Goal: Task Accomplishment & Management: Manage account settings

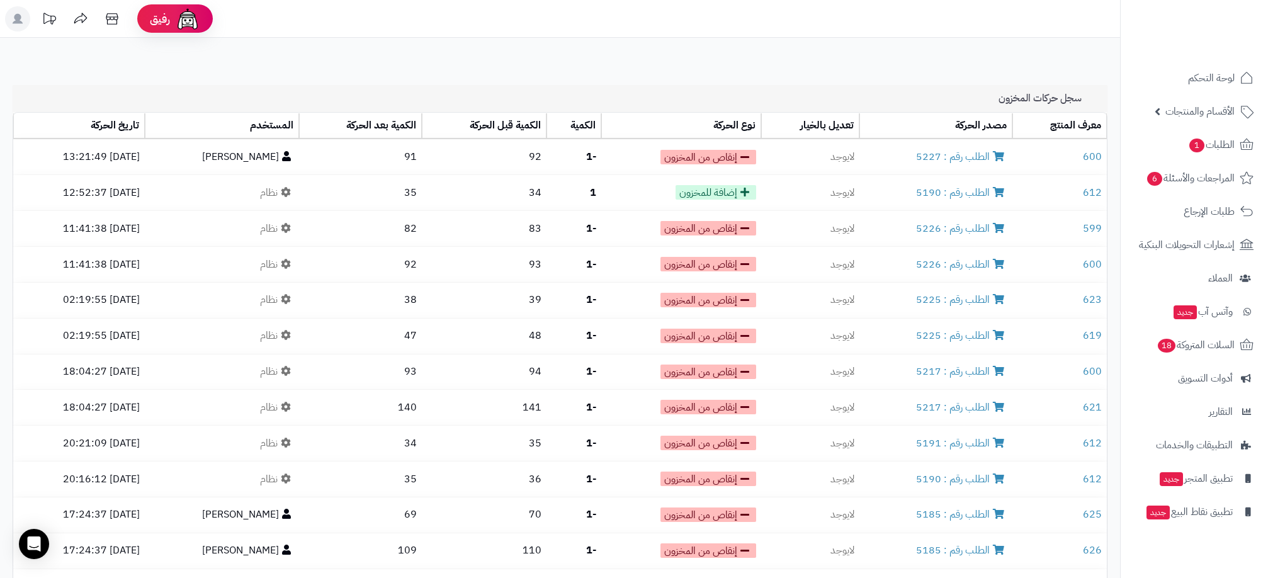
scroll to position [1357, 0]
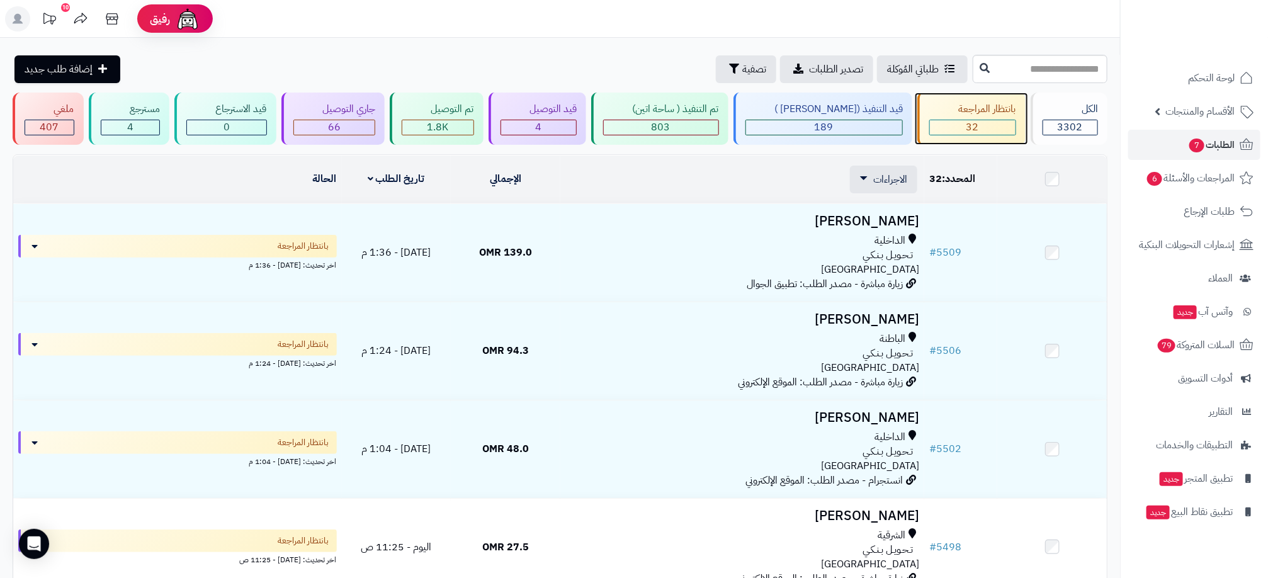
click at [981, 116] on div "بانتظار المراجعة" at bounding box center [973, 109] width 87 height 14
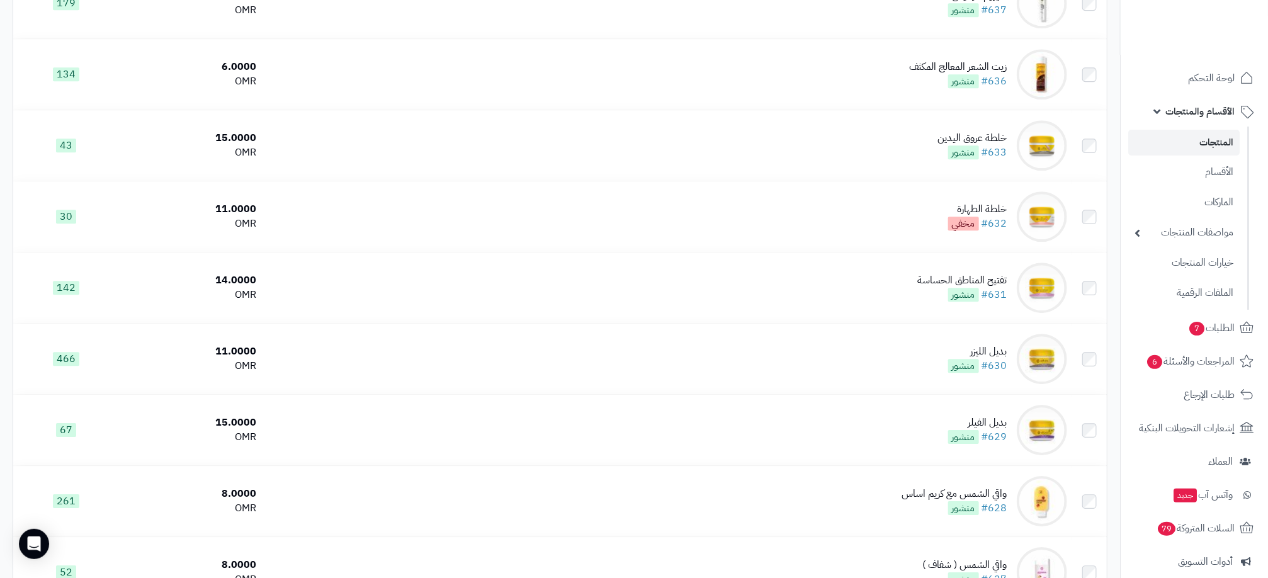
scroll to position [2691, 0]
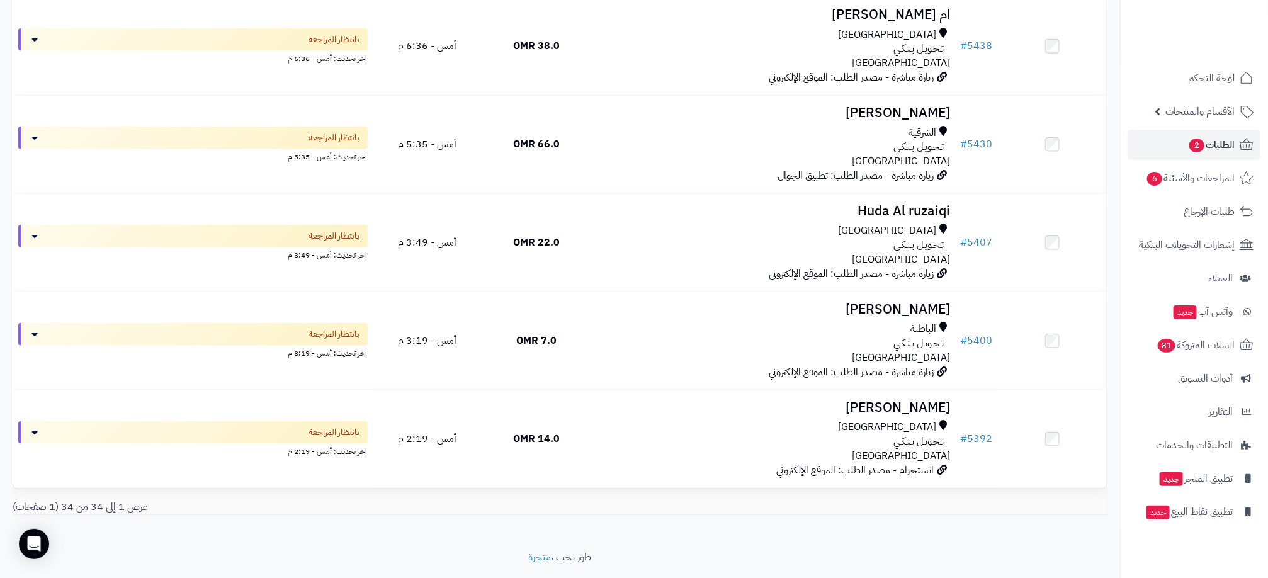
scroll to position [3091, 0]
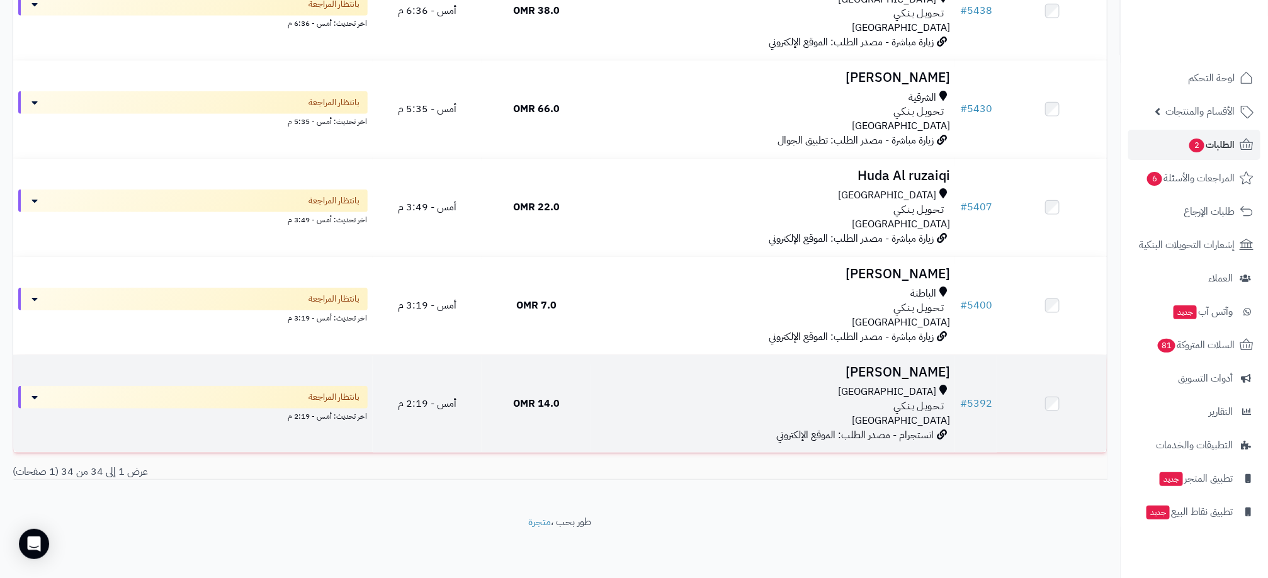
click at [835, 395] on div "مسقط" at bounding box center [773, 392] width 354 height 14
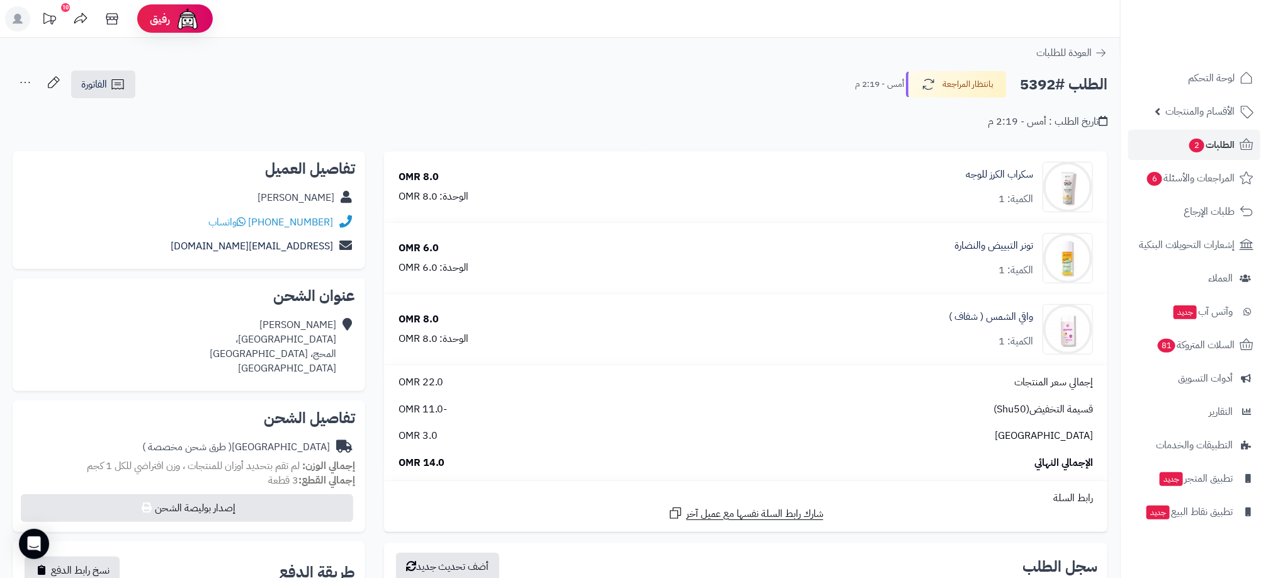
click at [1034, 85] on h2 "الطلب #5392" at bounding box center [1064, 85] width 88 height 26
copy h2 "5392"
drag, startPoint x: 448, startPoint y: 86, endPoint x: 467, endPoint y: 86, distance: 18.3
click at [448, 86] on div "الطلب #5392 بانتظار المراجعة أمس - 2:19 م الفاتورة طباعة الفاتورة إرسال الفاتور…" at bounding box center [560, 85] width 1095 height 30
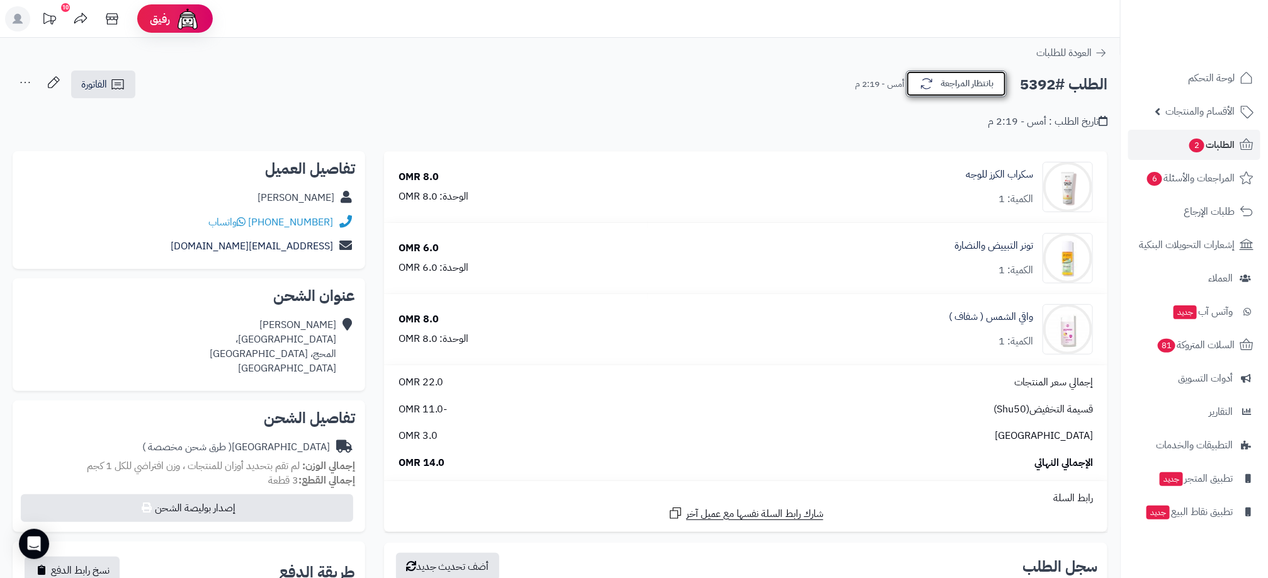
click at [981, 83] on button "بانتظار المراجعة" at bounding box center [956, 84] width 101 height 26
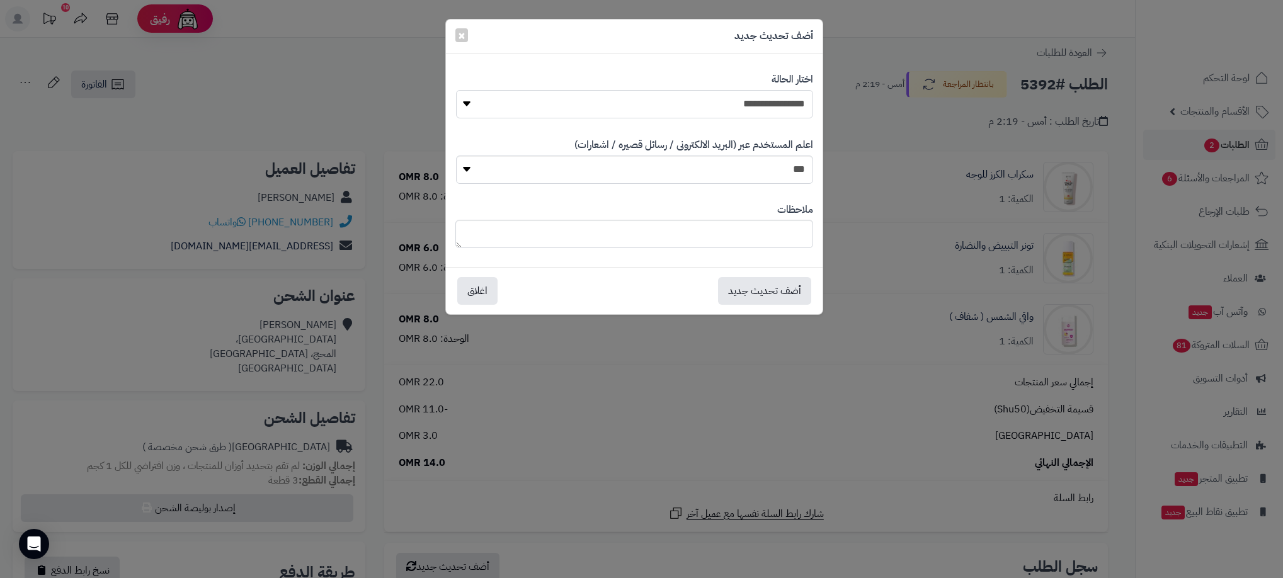
click at [786, 111] on select "**********" at bounding box center [634, 104] width 357 height 28
select select "**"
click at [456, 90] on select "**********" at bounding box center [634, 104] width 357 height 28
click at [771, 295] on button "أضف تحديث جديد" at bounding box center [764, 290] width 93 height 28
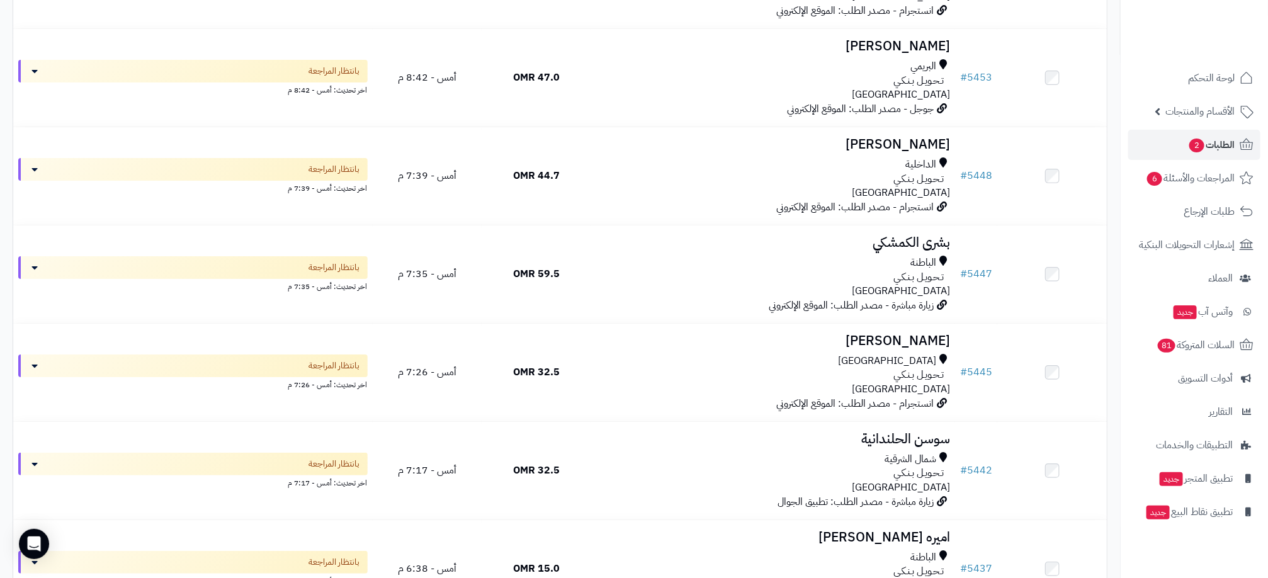
scroll to position [2991, 0]
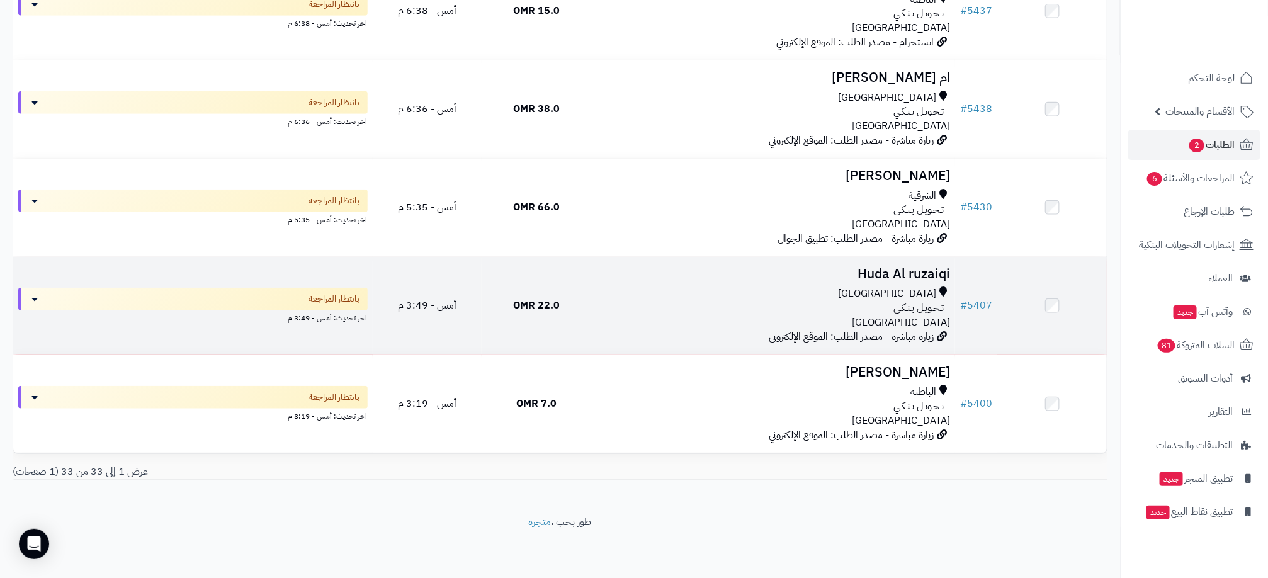
click at [881, 303] on div "تـحـويـل بـنـكـي" at bounding box center [773, 308] width 354 height 14
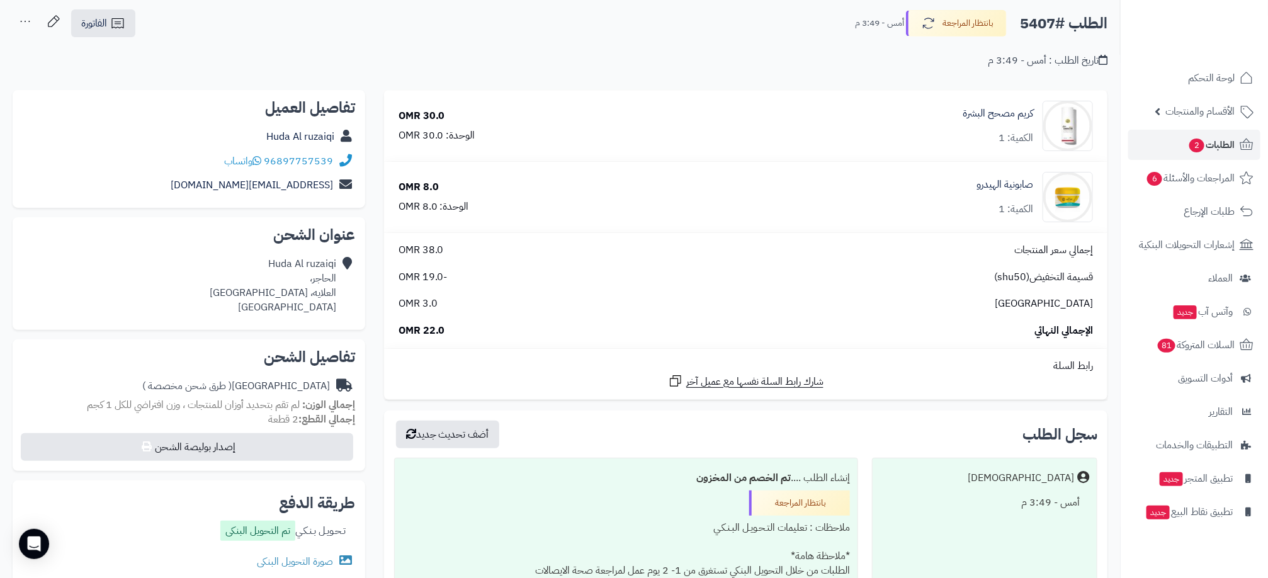
scroll to position [94, 0]
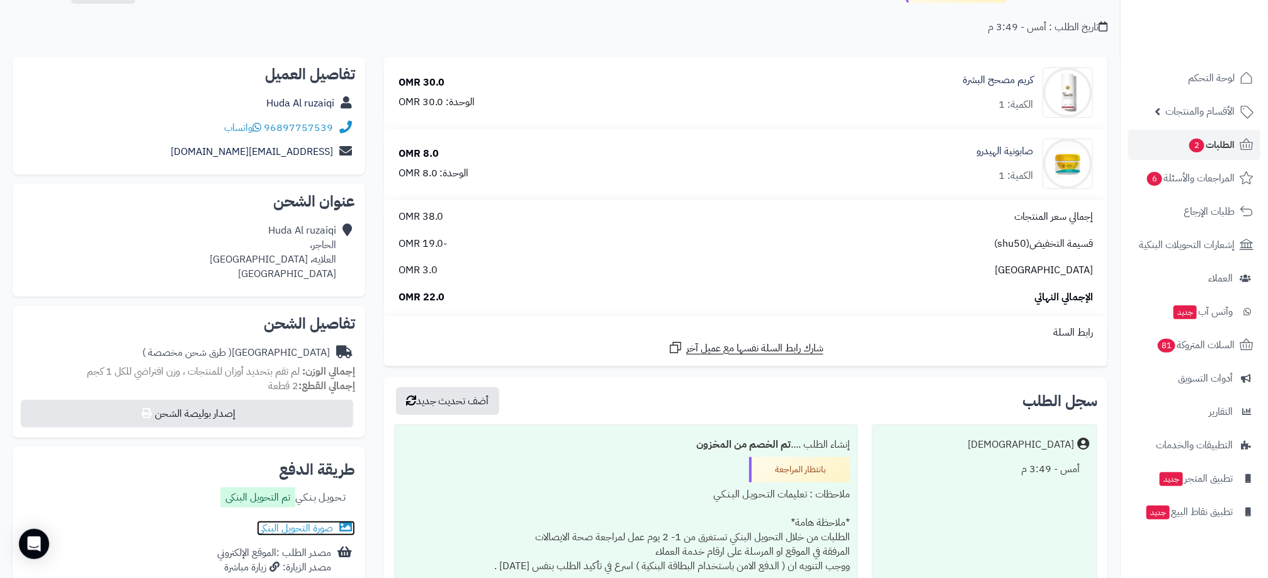
click at [282, 530] on link "صورة التحويل البنكى" at bounding box center [306, 528] width 98 height 15
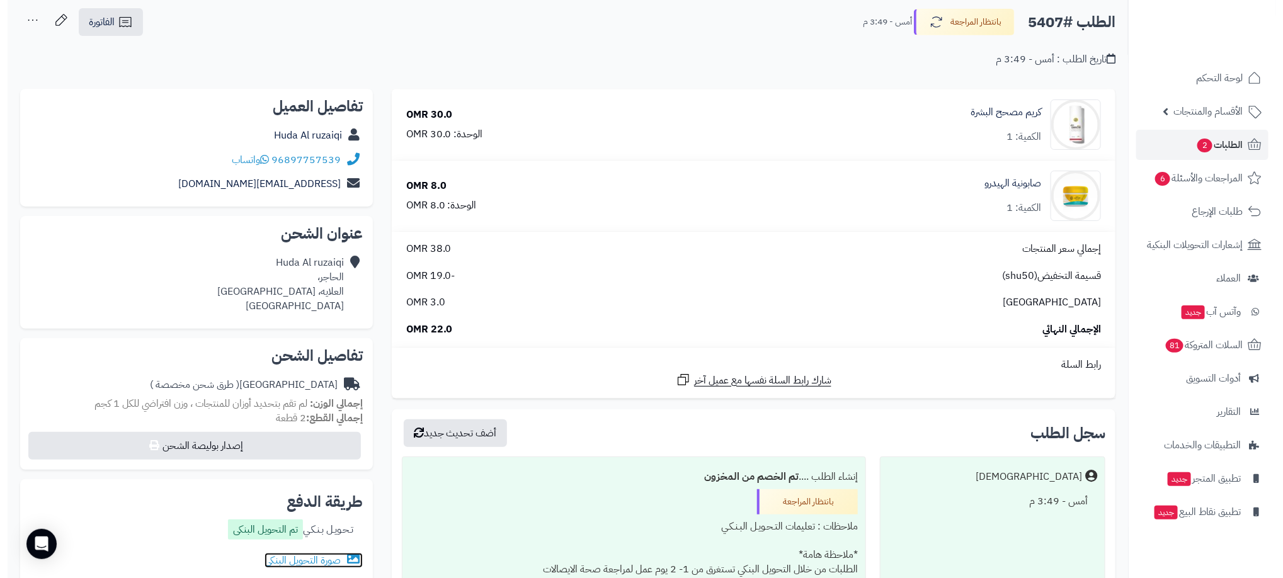
scroll to position [23, 0]
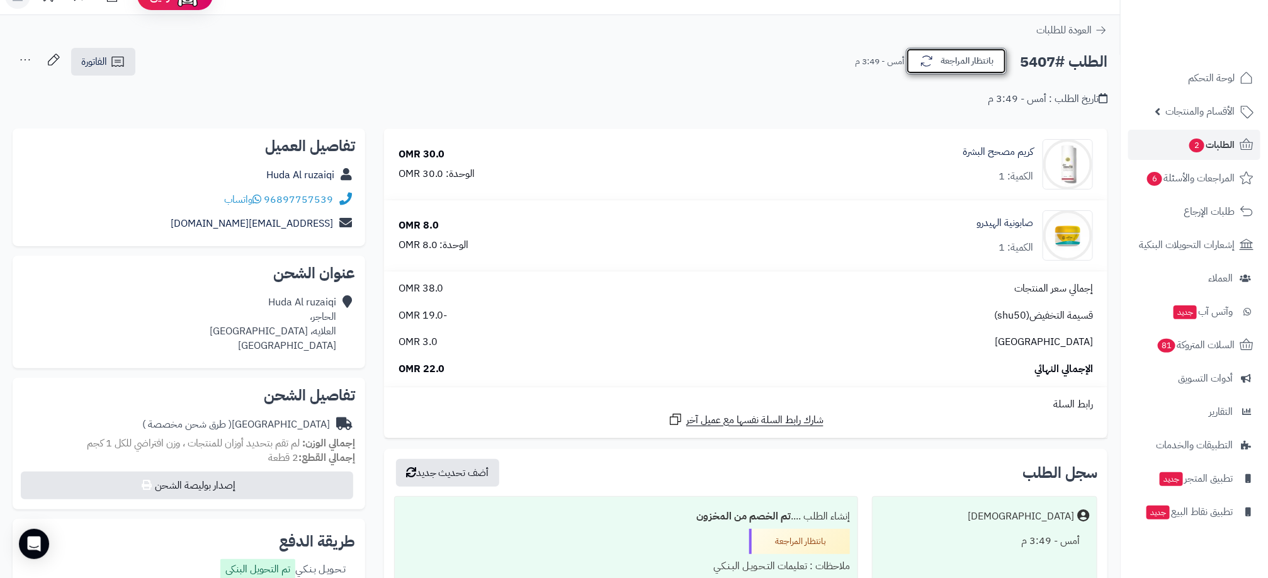
click at [973, 66] on button "بانتظار المراجعة" at bounding box center [956, 61] width 101 height 26
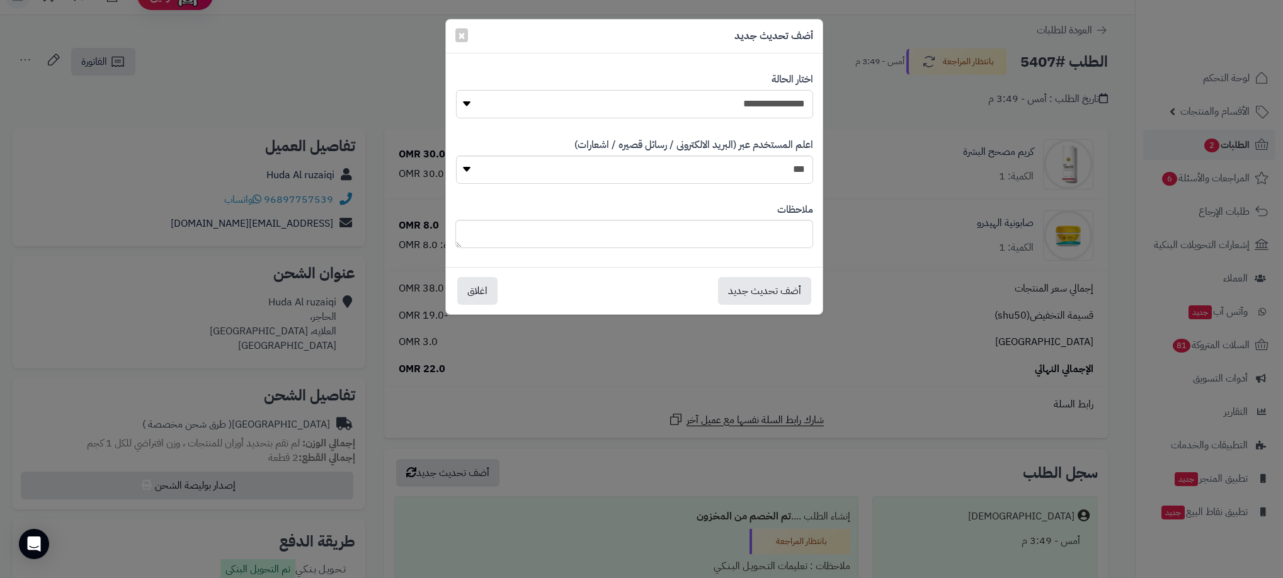
click at [759, 111] on select "**********" at bounding box center [634, 104] width 357 height 28
select select "**"
click at [456, 90] on select "**********" at bounding box center [634, 104] width 357 height 28
click at [781, 292] on button "أضف تحديث جديد" at bounding box center [764, 290] width 93 height 28
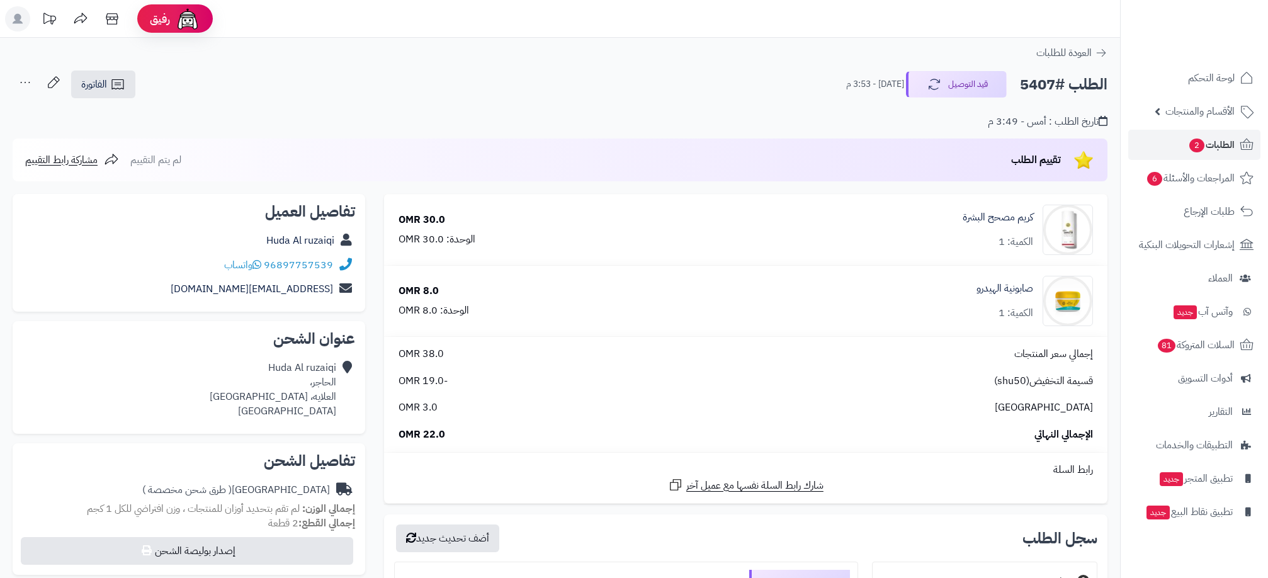
scroll to position [23, 0]
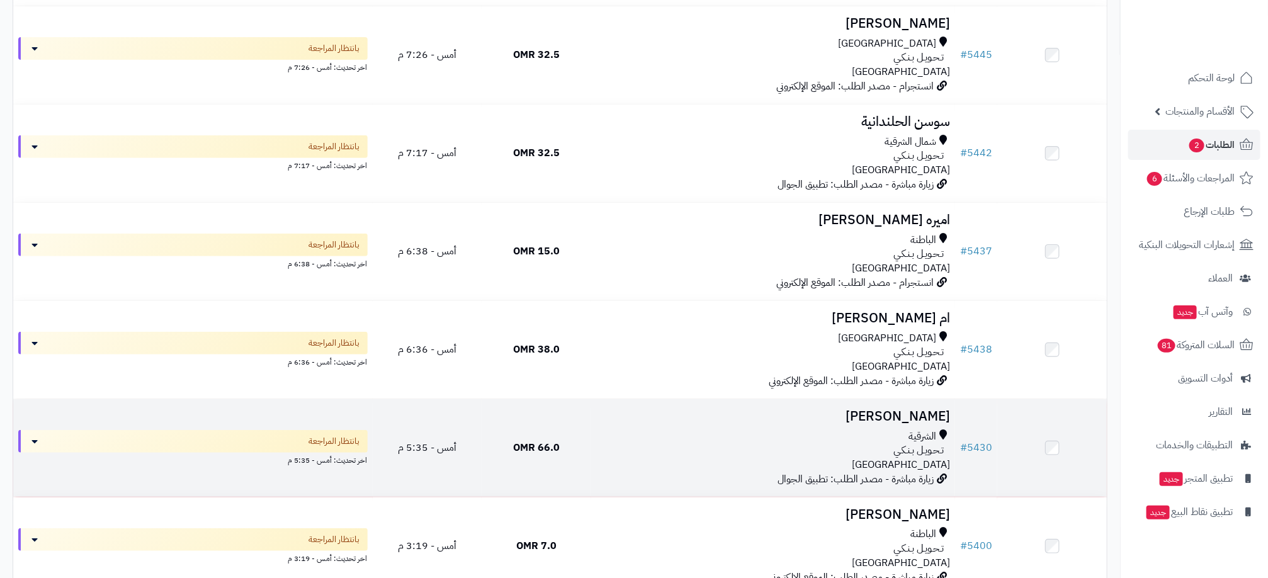
scroll to position [2893, 0]
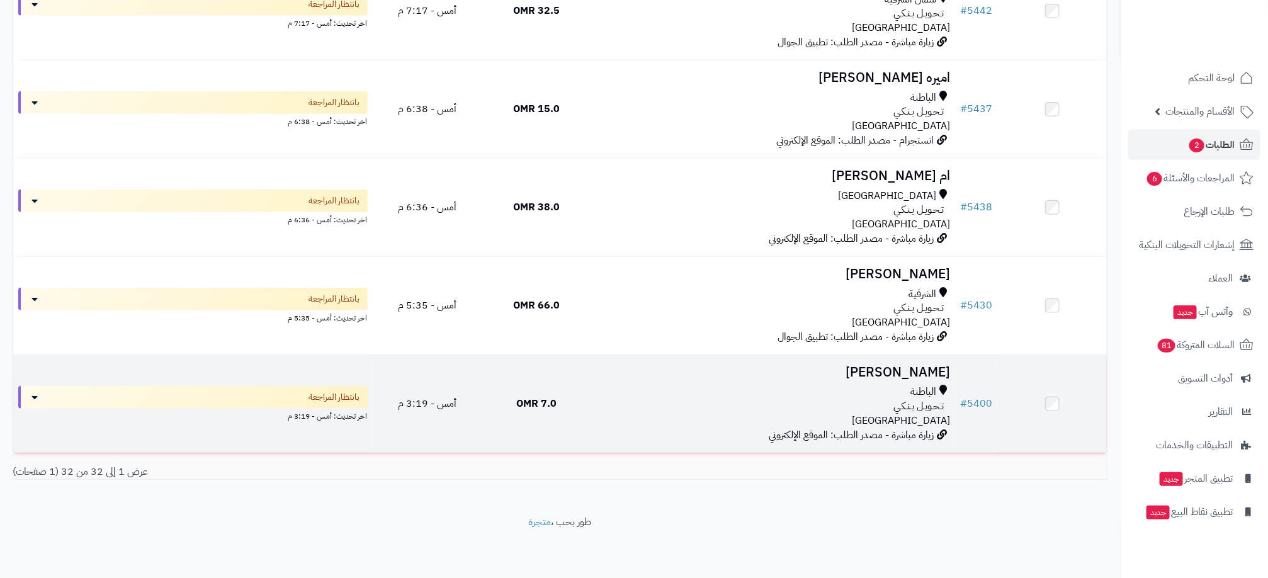
click at [748, 399] on div "تـحـويـل بـنـكـي" at bounding box center [773, 406] width 354 height 14
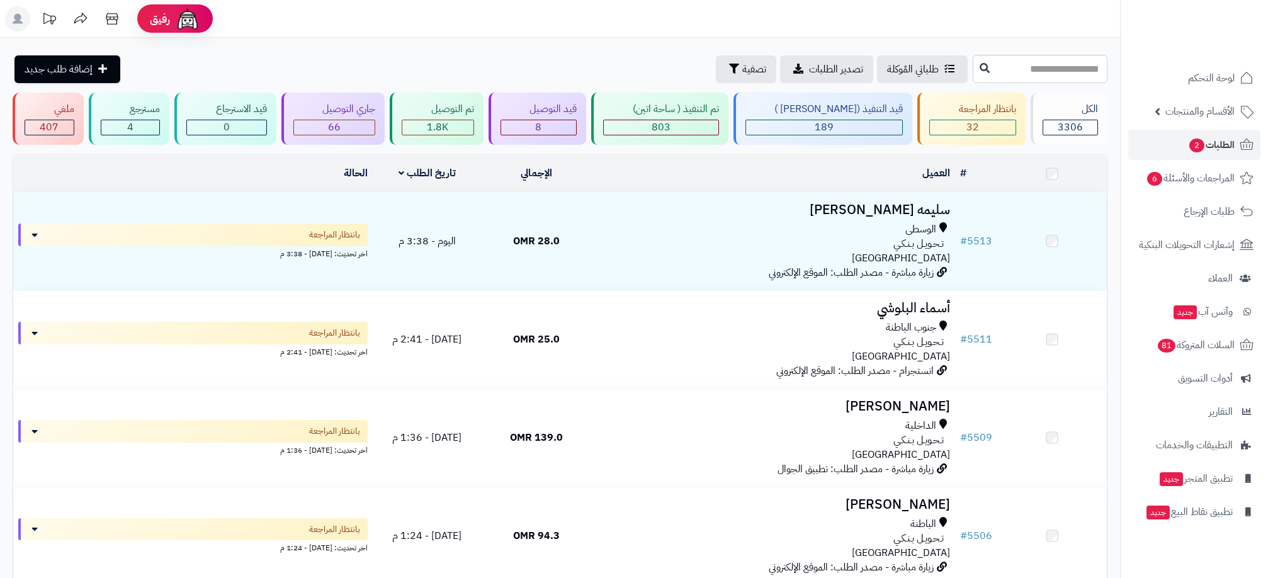
scroll to position [2893, 0]
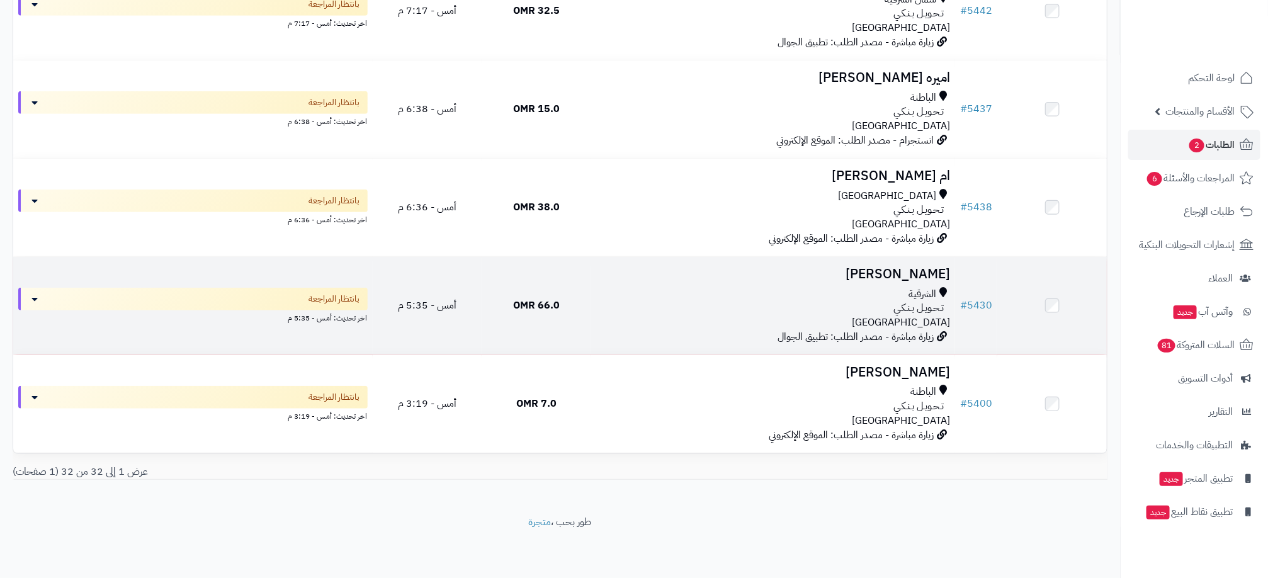
click at [846, 301] on div "تـحـويـل بـنـكـي" at bounding box center [773, 308] width 354 height 14
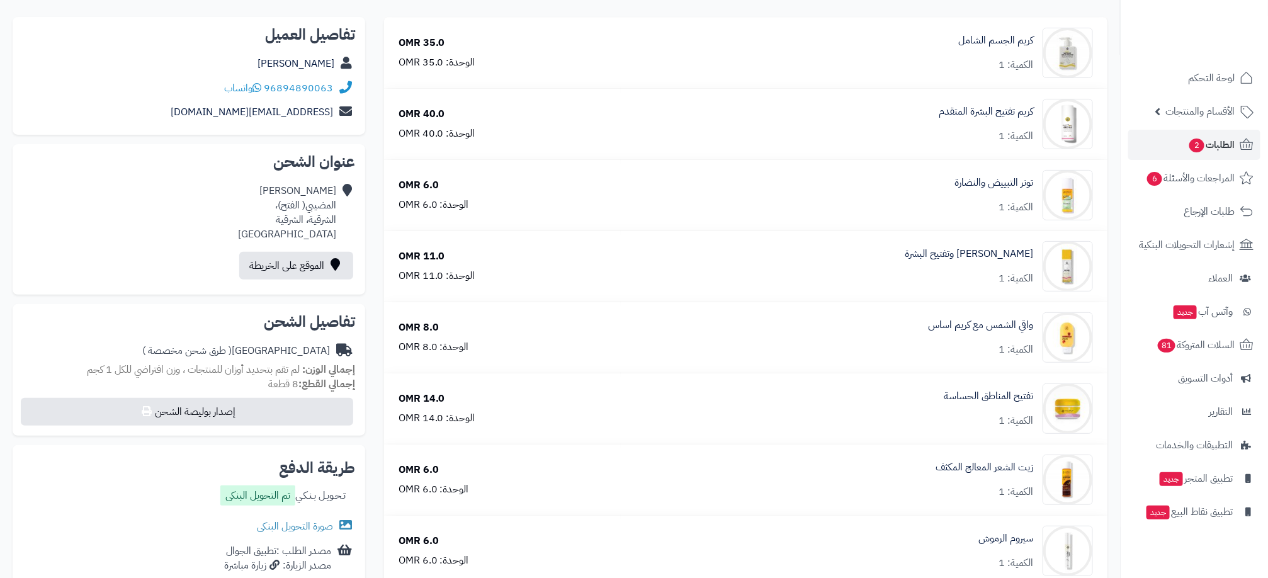
scroll to position [132, 0]
click at [312, 529] on link "صورة التحويل البنكى" at bounding box center [306, 528] width 98 height 15
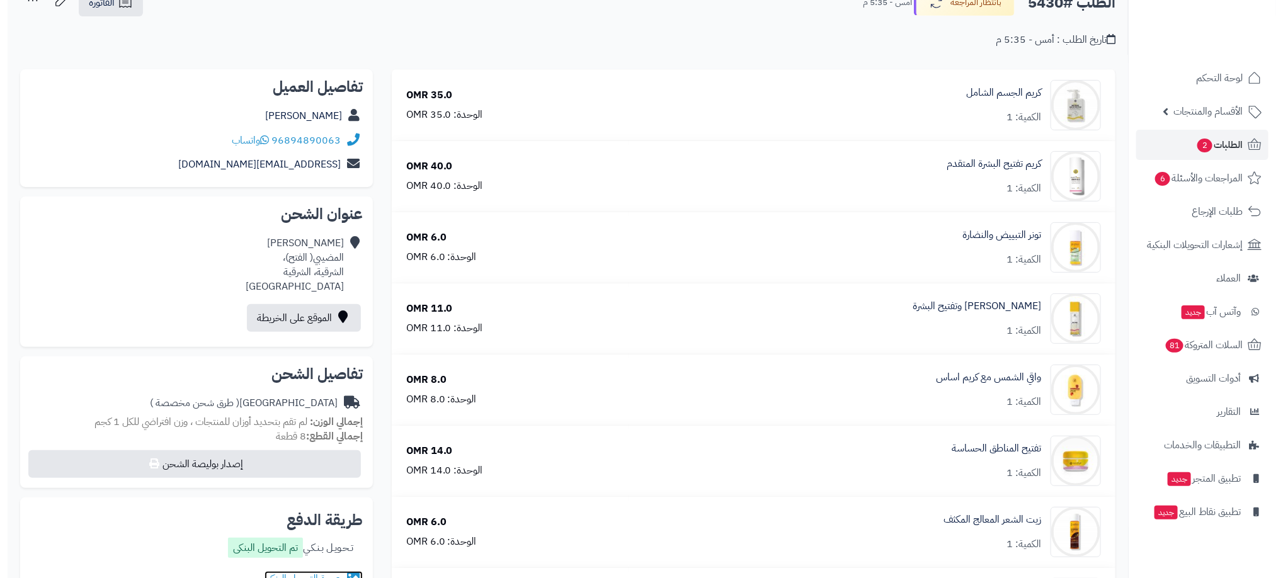
scroll to position [0, 0]
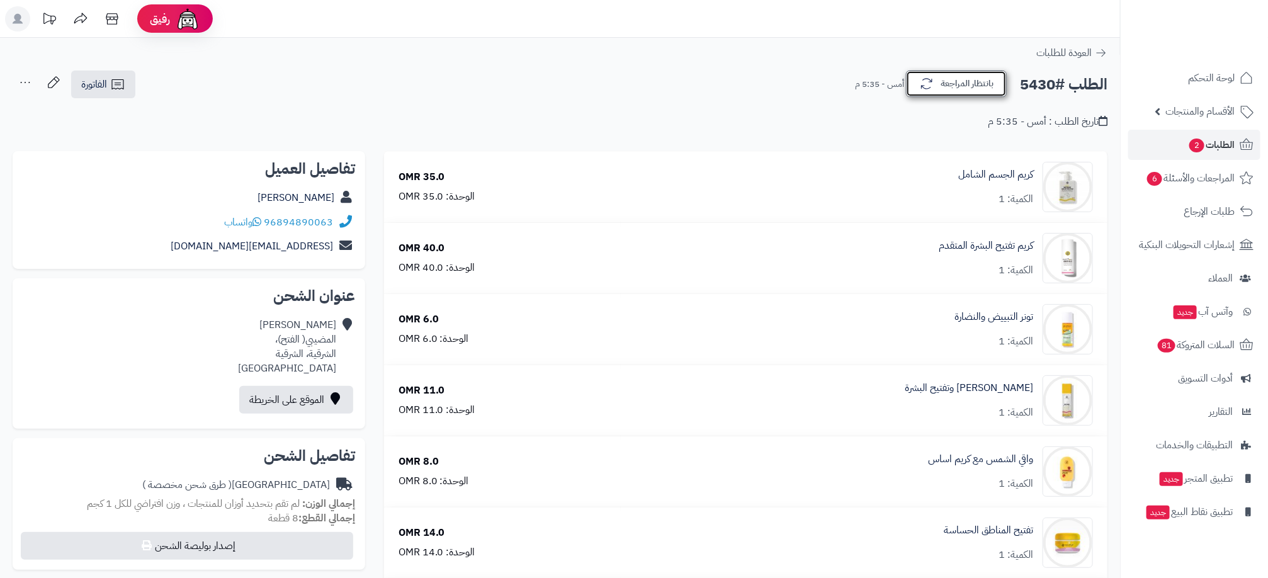
click at [975, 87] on button "بانتظار المراجعة" at bounding box center [956, 84] width 101 height 26
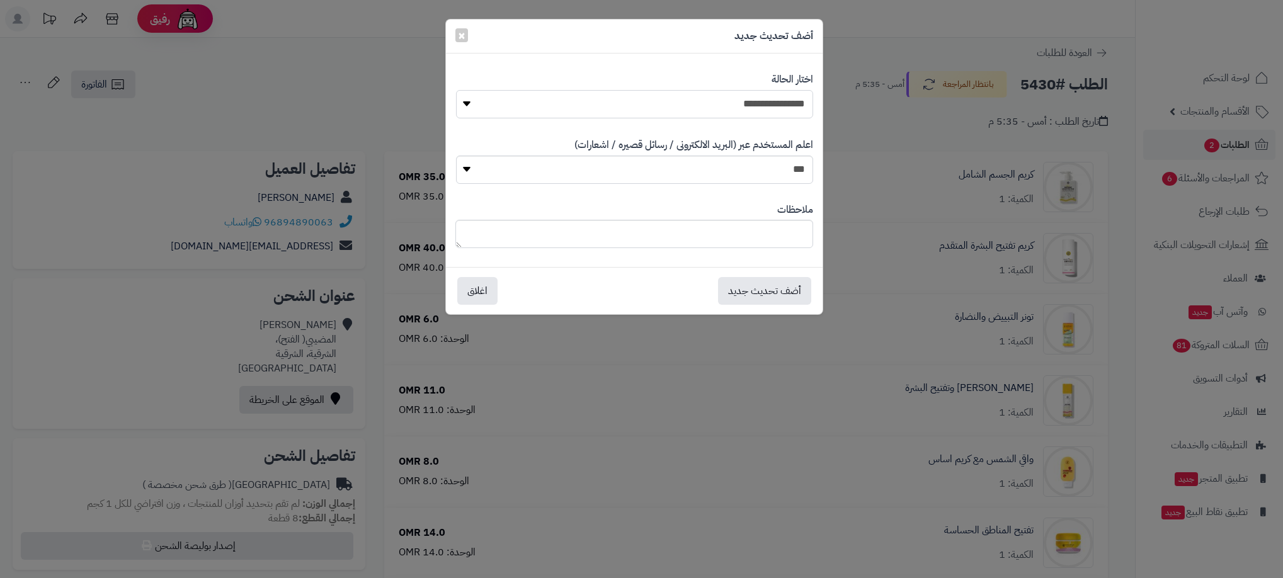
click at [752, 104] on select "**********" at bounding box center [634, 104] width 357 height 28
select select "**"
click at [456, 90] on select "**********" at bounding box center [634, 104] width 357 height 28
click at [766, 289] on button "أضف تحديث جديد" at bounding box center [764, 290] width 93 height 28
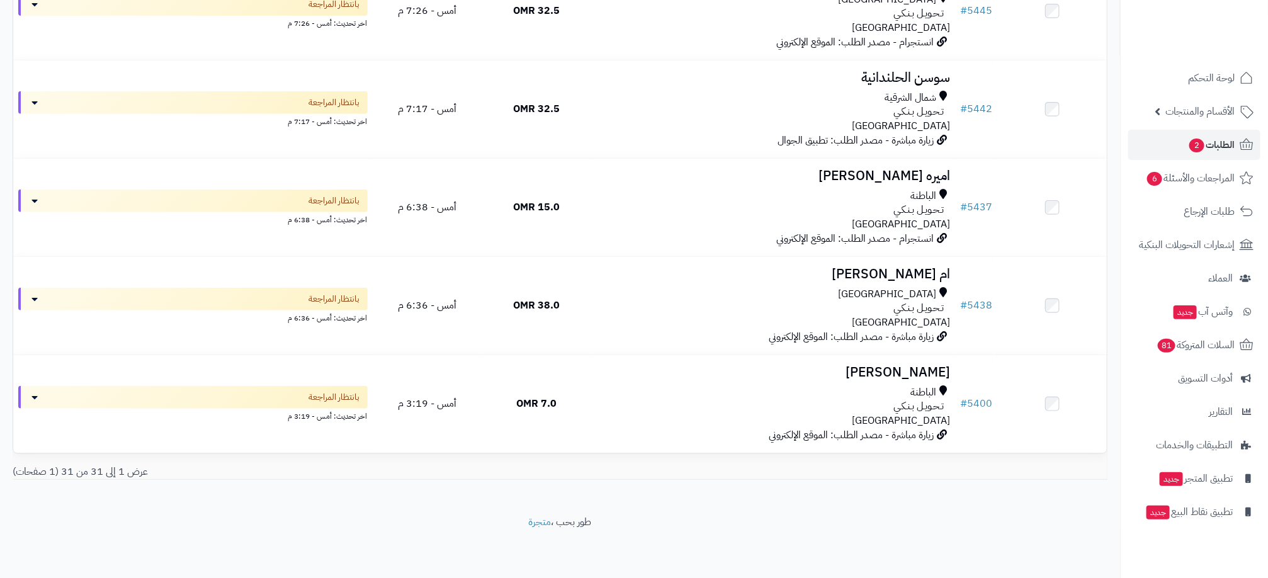
scroll to position [2795, 0]
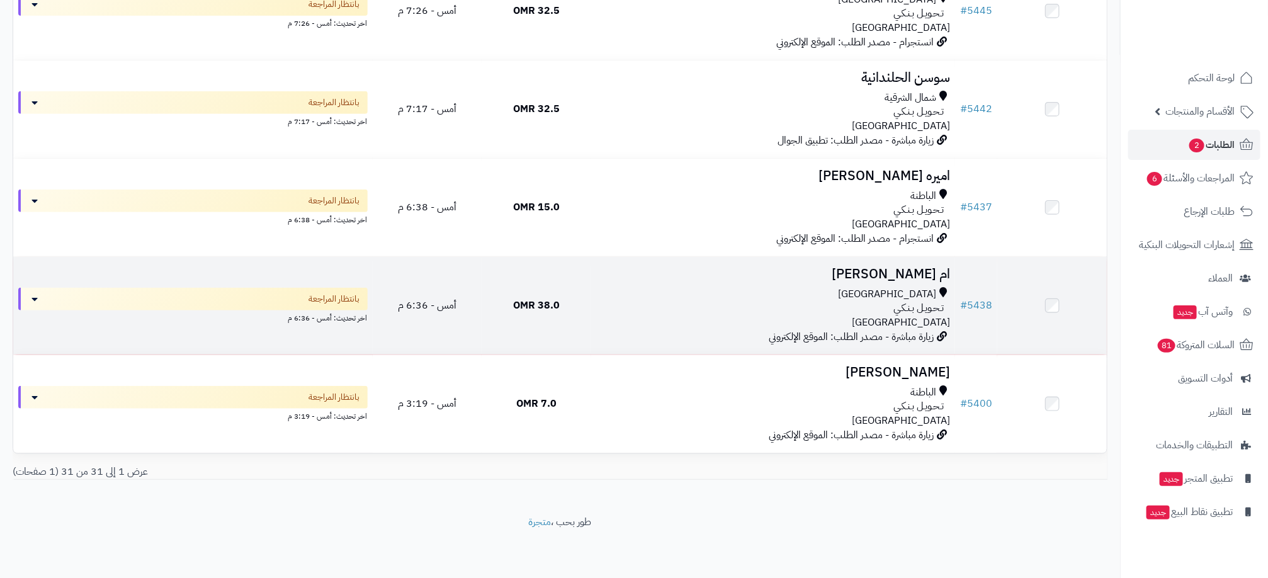
click at [824, 307] on div "تـحـويـل بـنـكـي" at bounding box center [773, 308] width 354 height 14
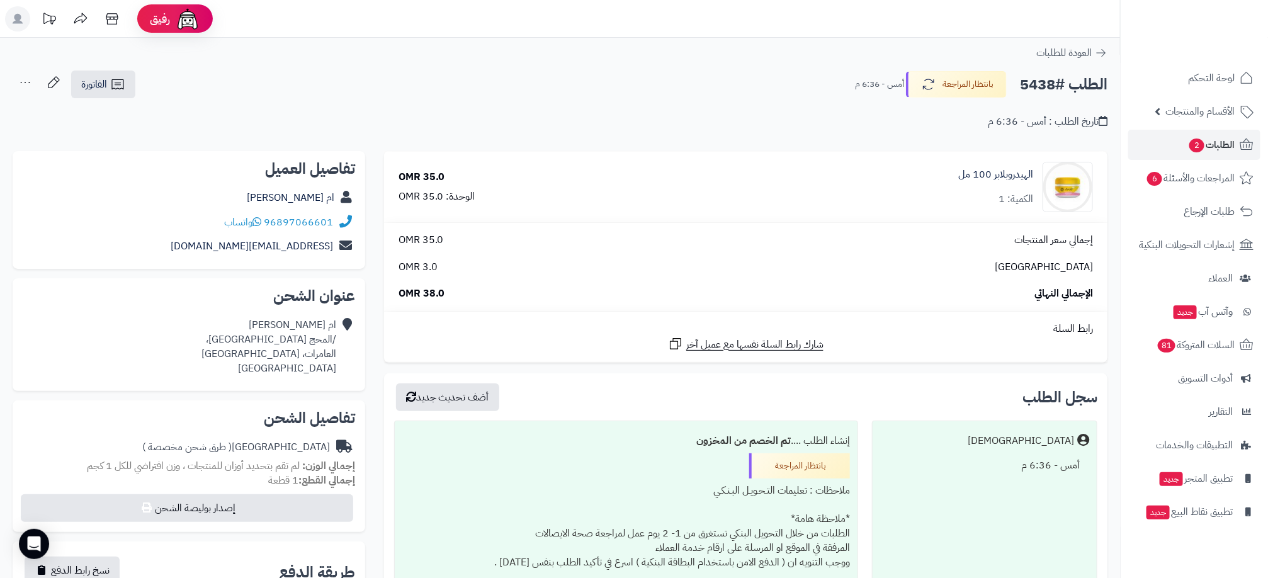
click at [1034, 79] on h2 "الطلب #5438" at bounding box center [1064, 85] width 88 height 26
copy h2 "5438"
drag, startPoint x: 339, startPoint y: 96, endPoint x: 167, endPoint y: 6, distance: 194.1
click at [339, 96] on div "الطلب #5438 بانتظار المراجعة أمس - 6:36 م الفاتورة طباعة الفاتورة إرسال الفاتور…" at bounding box center [560, 85] width 1095 height 30
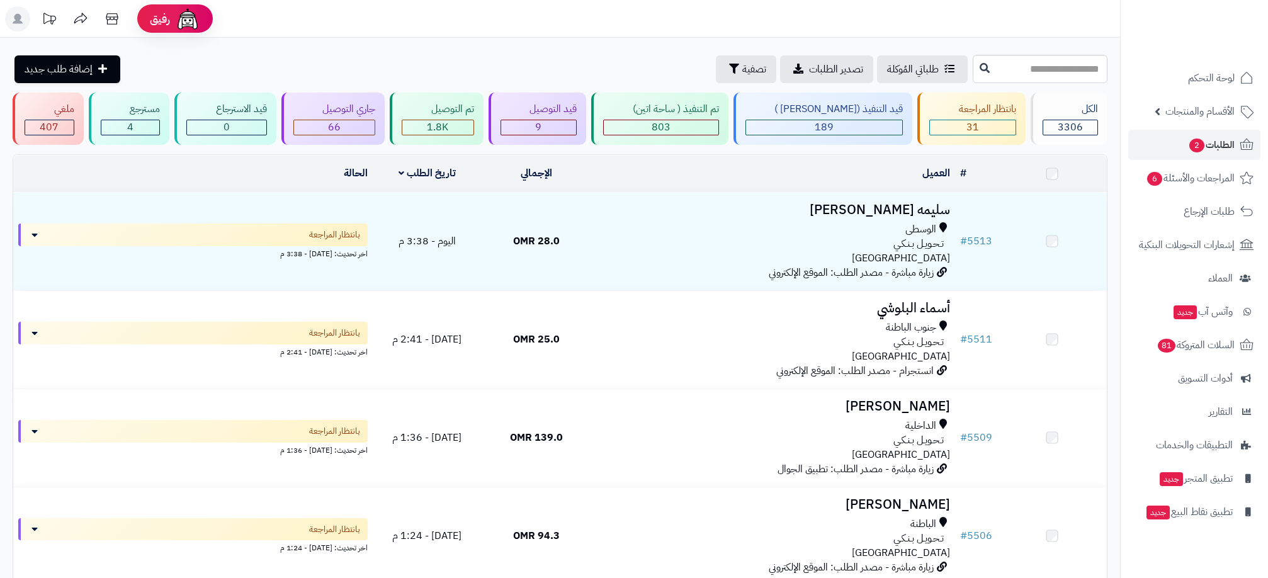
scroll to position [2795, 0]
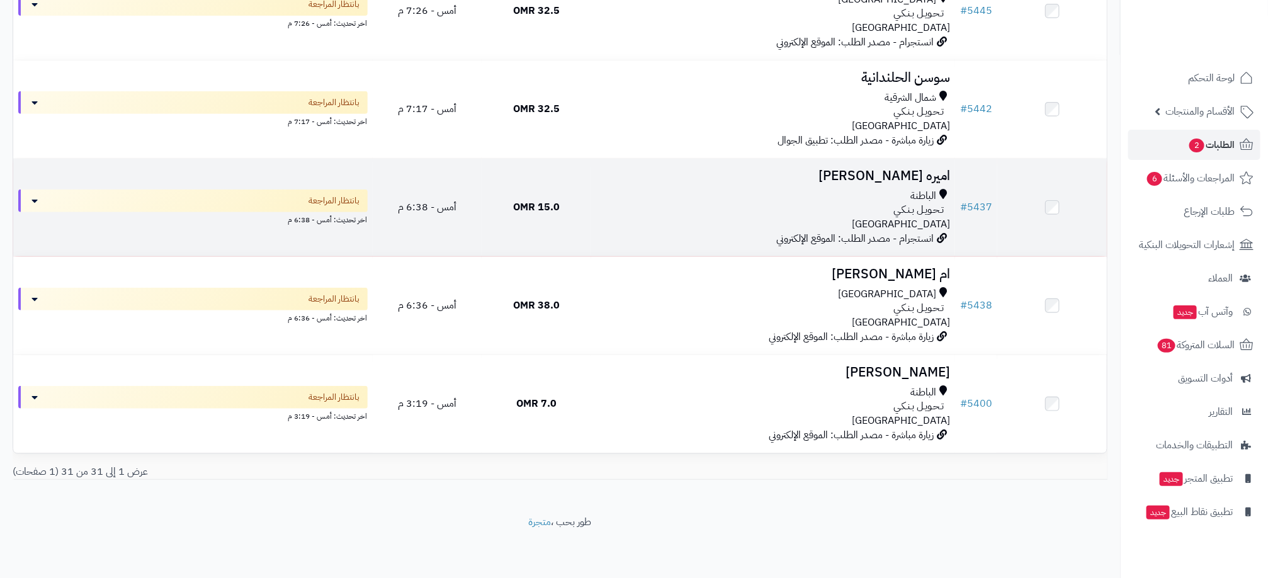
click at [765, 213] on div "تـحـويـل بـنـكـي" at bounding box center [773, 210] width 354 height 14
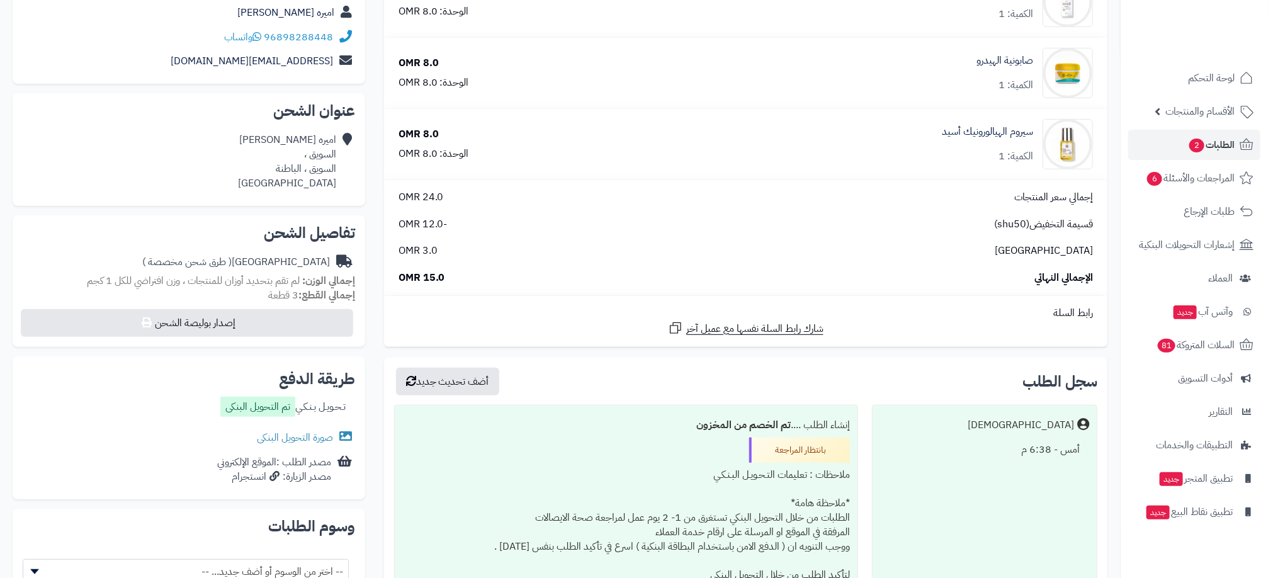
scroll to position [189, 0]
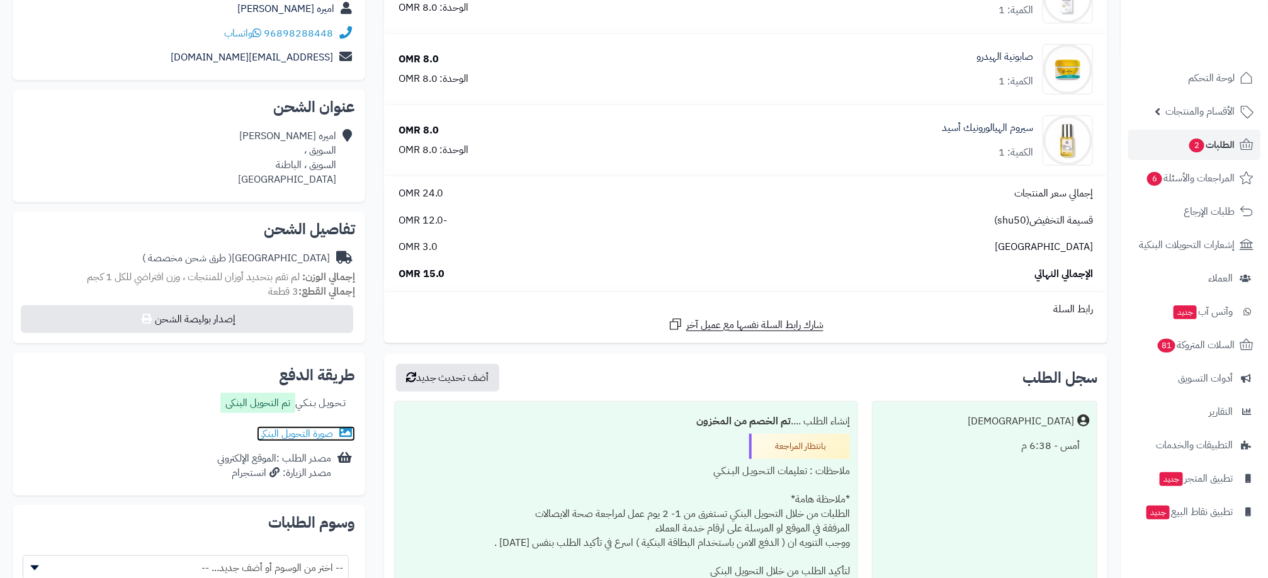
click at [306, 431] on link "صورة التحويل البنكى" at bounding box center [306, 433] width 98 height 15
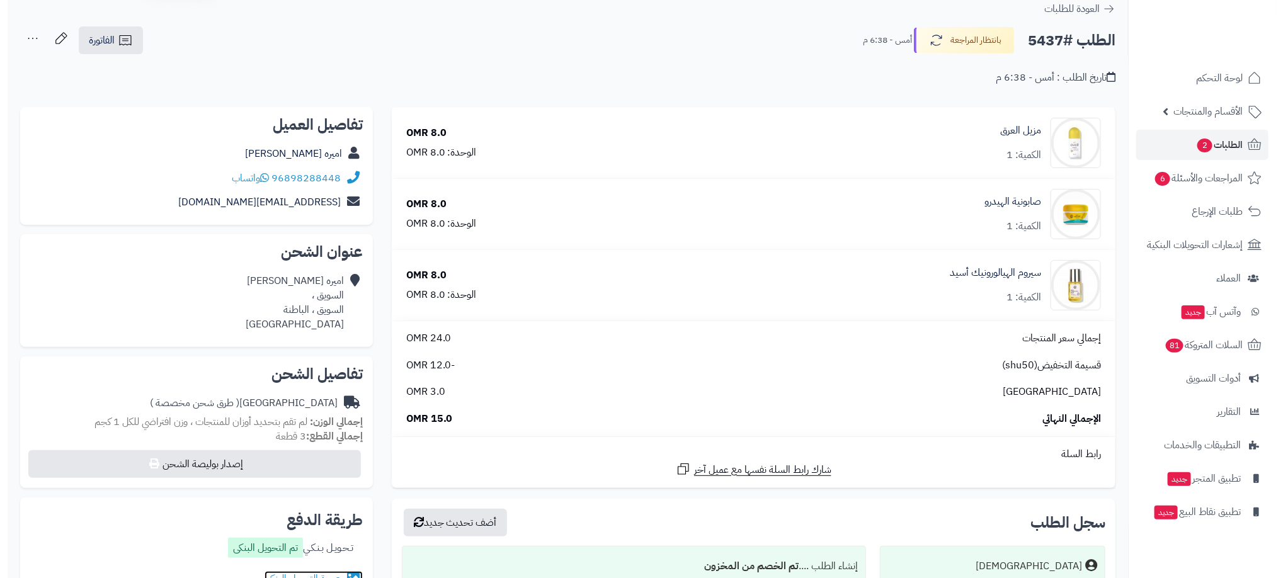
scroll to position [0, 0]
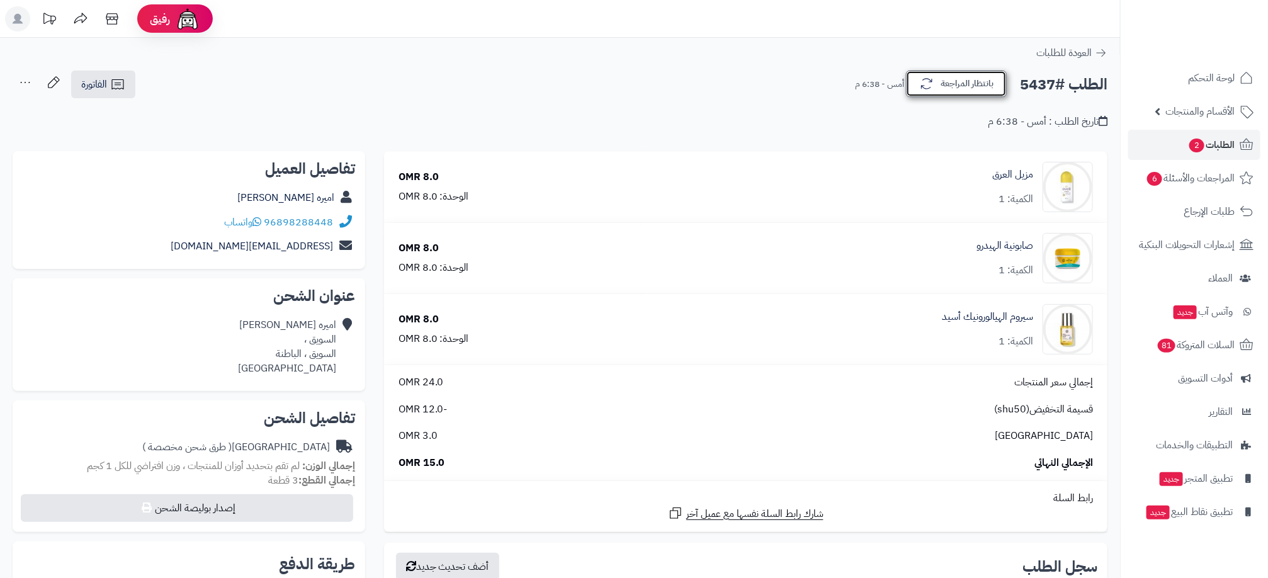
click at [935, 95] on button "بانتظار المراجعة" at bounding box center [956, 84] width 101 height 26
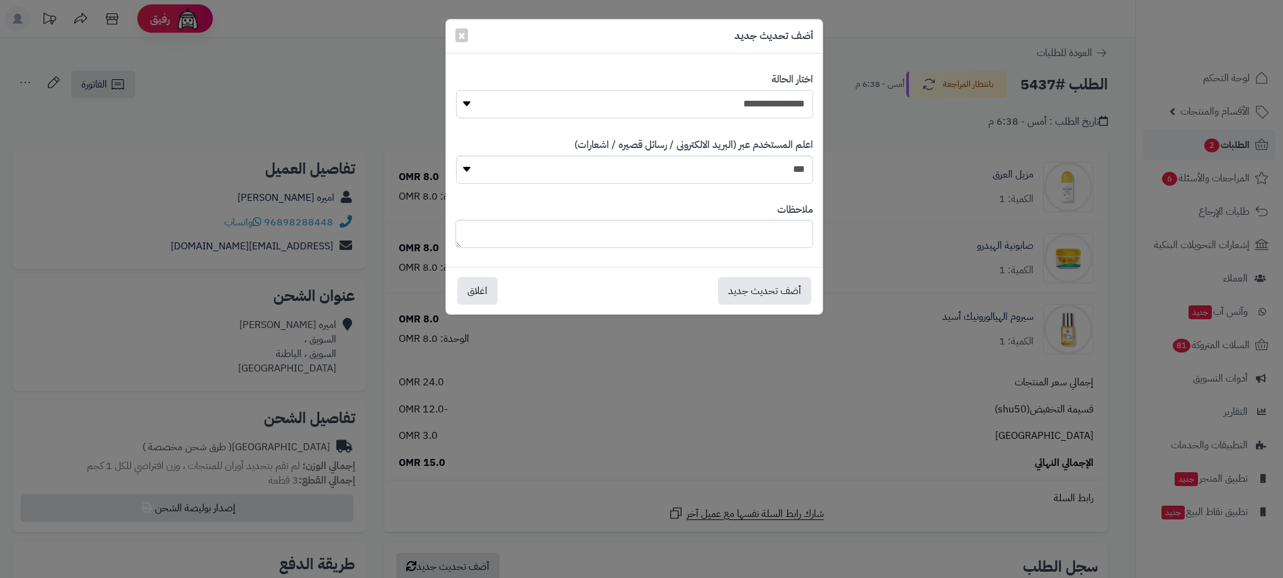
click at [766, 112] on select "**********" at bounding box center [634, 104] width 357 height 28
select select "**"
click at [456, 90] on select "**********" at bounding box center [634, 104] width 357 height 28
click at [760, 285] on button "أضف تحديث جديد" at bounding box center [764, 290] width 93 height 28
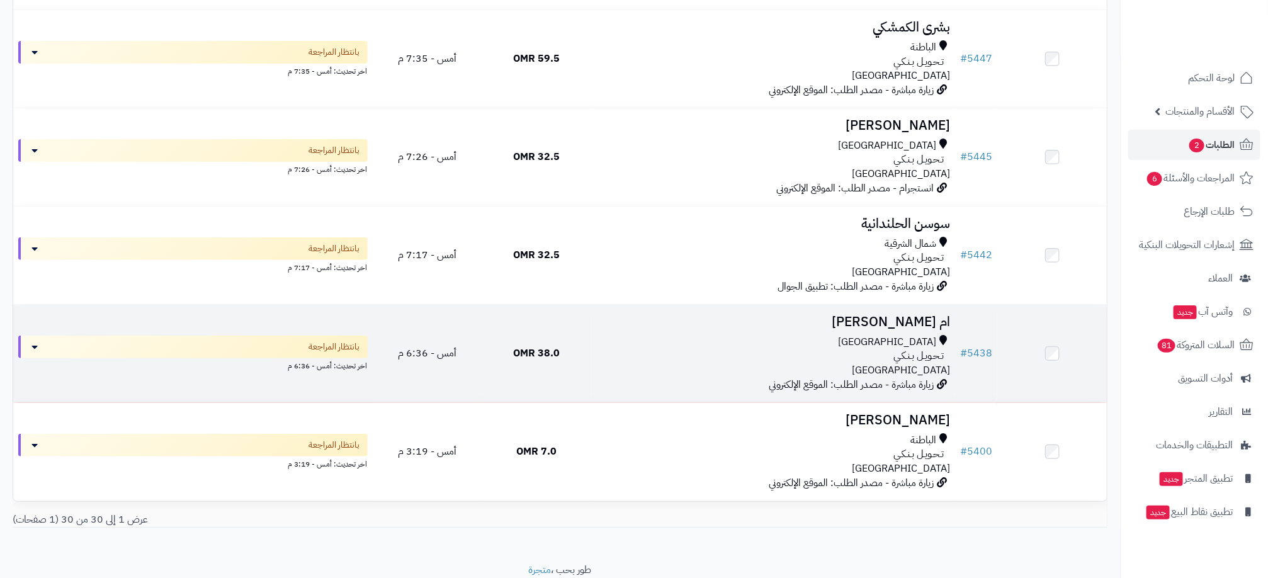
scroll to position [2697, 0]
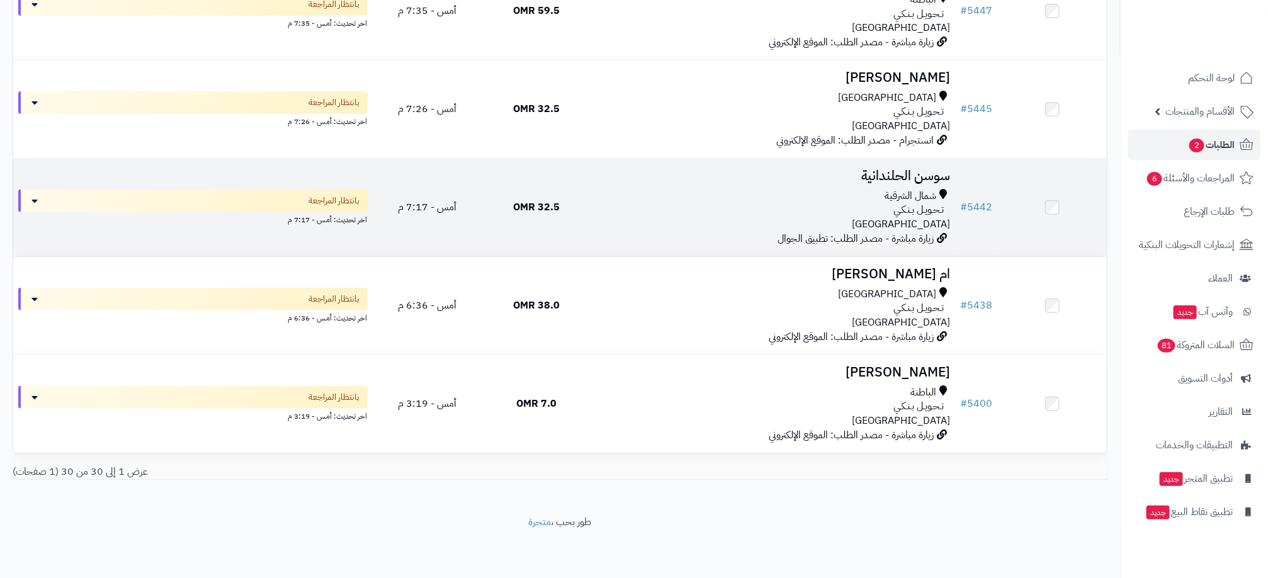
click at [690, 212] on div "تـحـويـل بـنـكـي" at bounding box center [773, 210] width 354 height 14
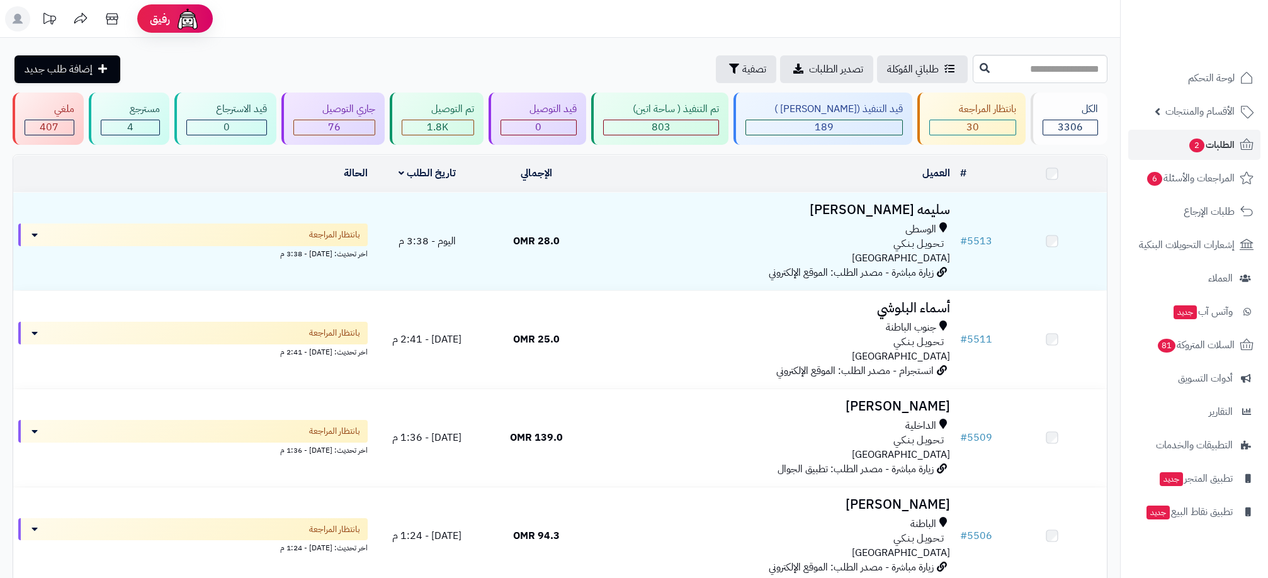
scroll to position [2697, 0]
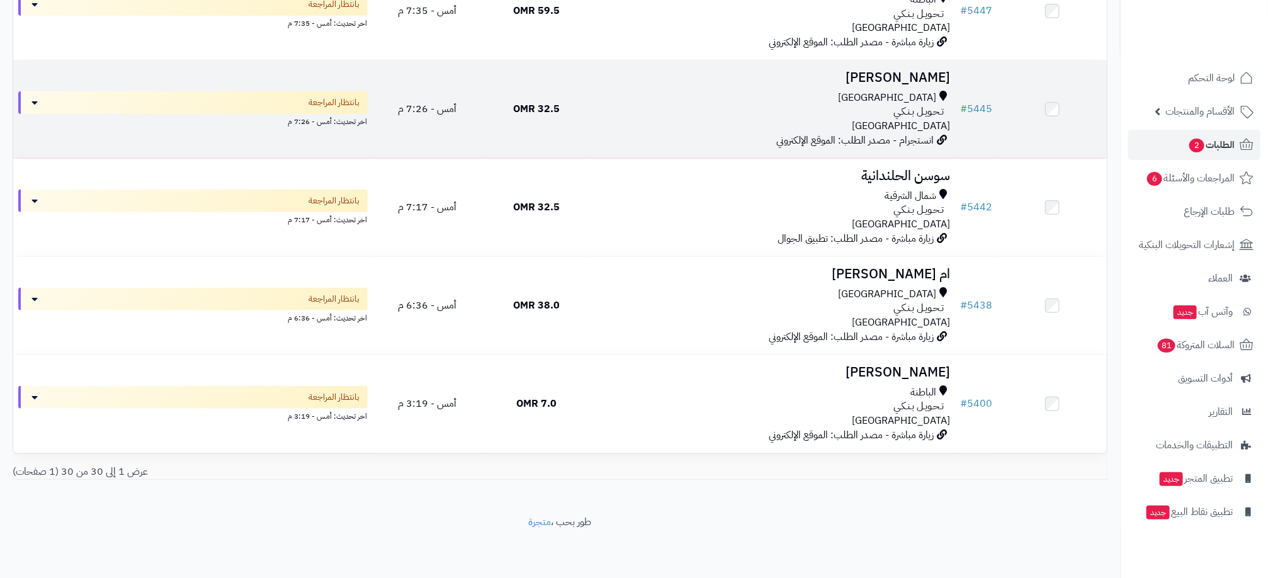
click at [739, 101] on div "[GEOGRAPHIC_DATA]" at bounding box center [773, 98] width 354 height 14
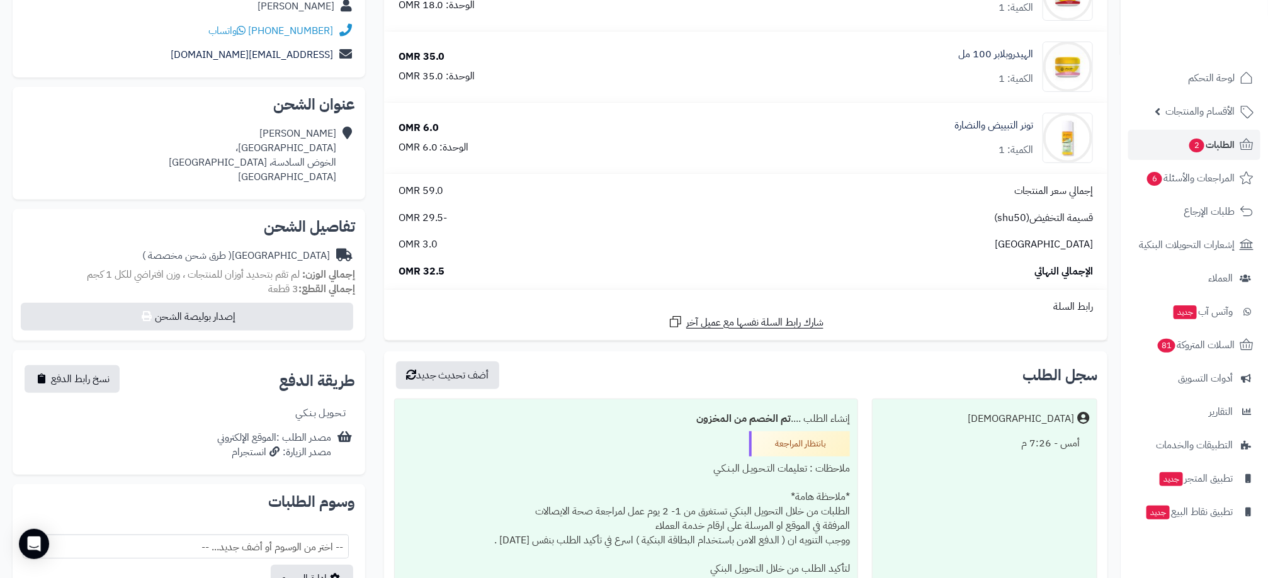
scroll to position [196, 0]
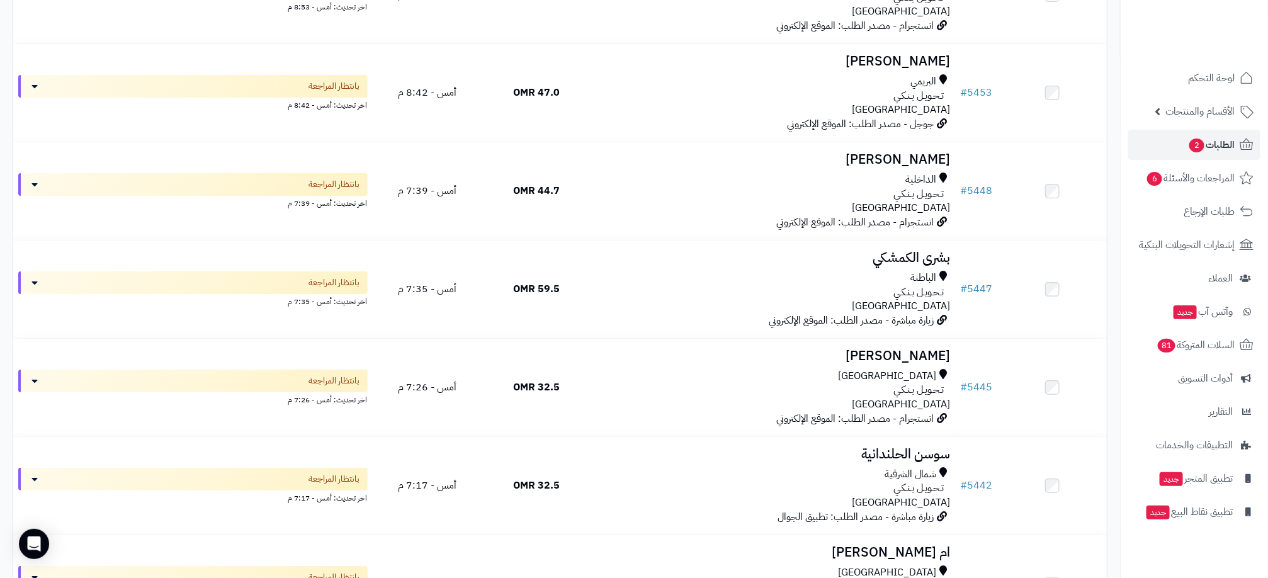
scroll to position [2394, 0]
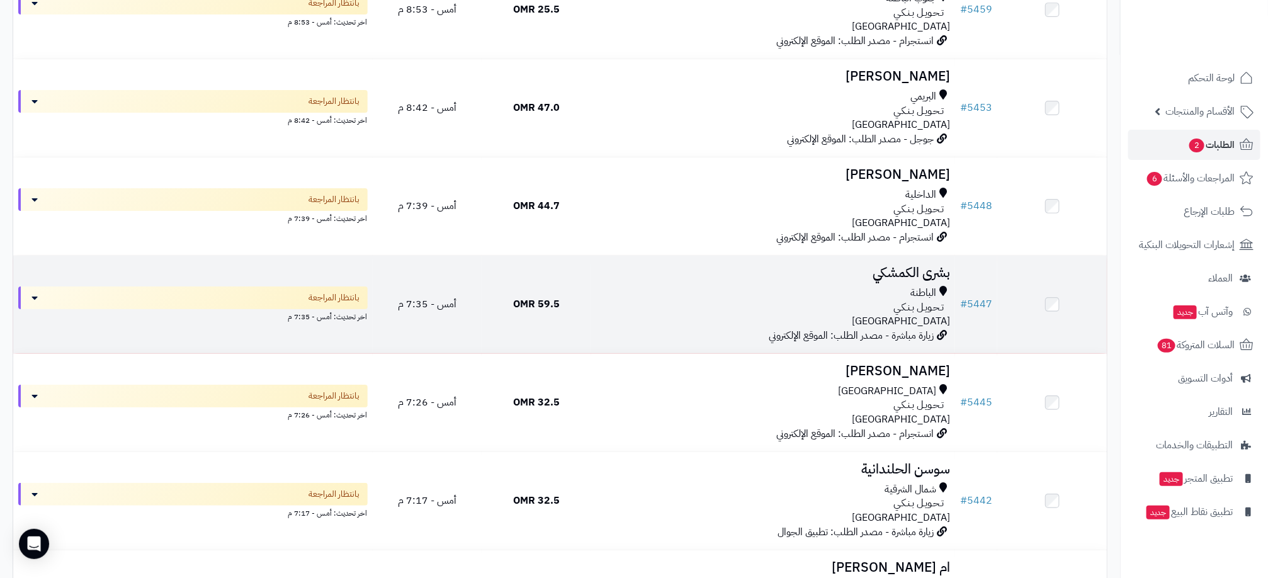
click at [601, 315] on div "تـحـويـل بـنـكـي" at bounding box center [773, 307] width 354 height 14
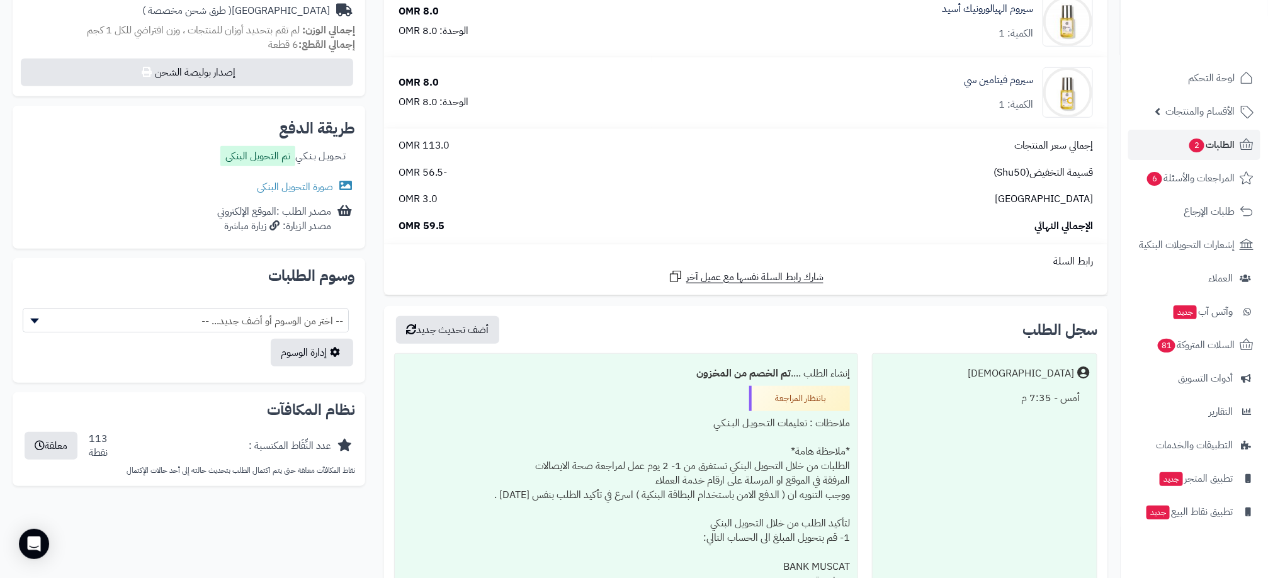
scroll to position [471, 0]
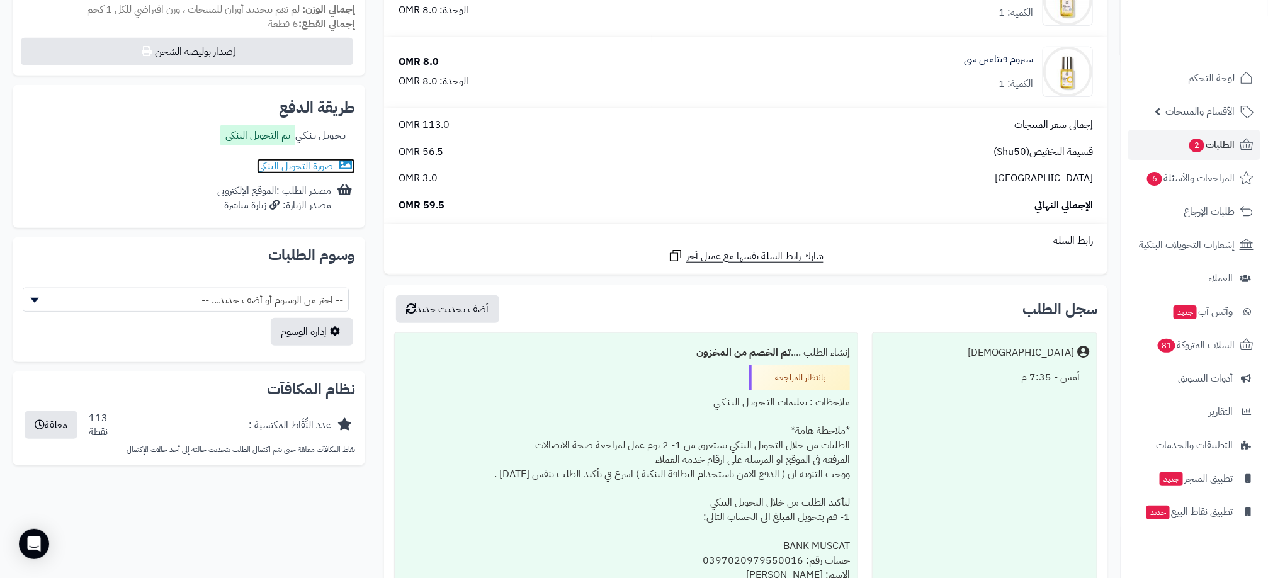
click at [269, 159] on link "صورة التحويل البنكى" at bounding box center [306, 166] width 98 height 15
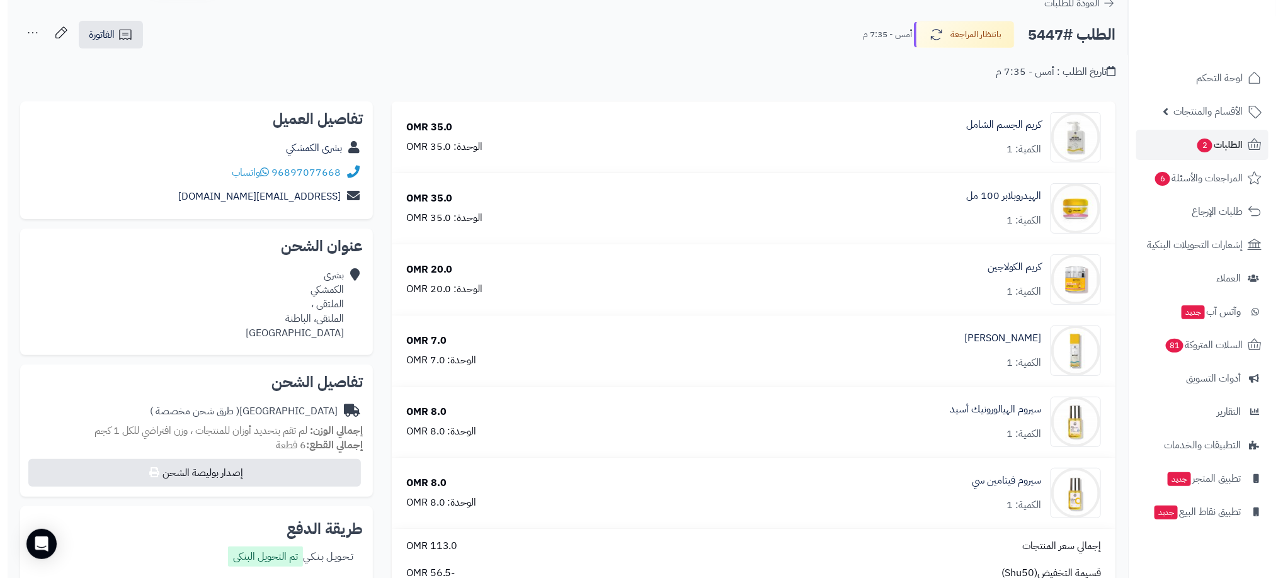
scroll to position [12, 0]
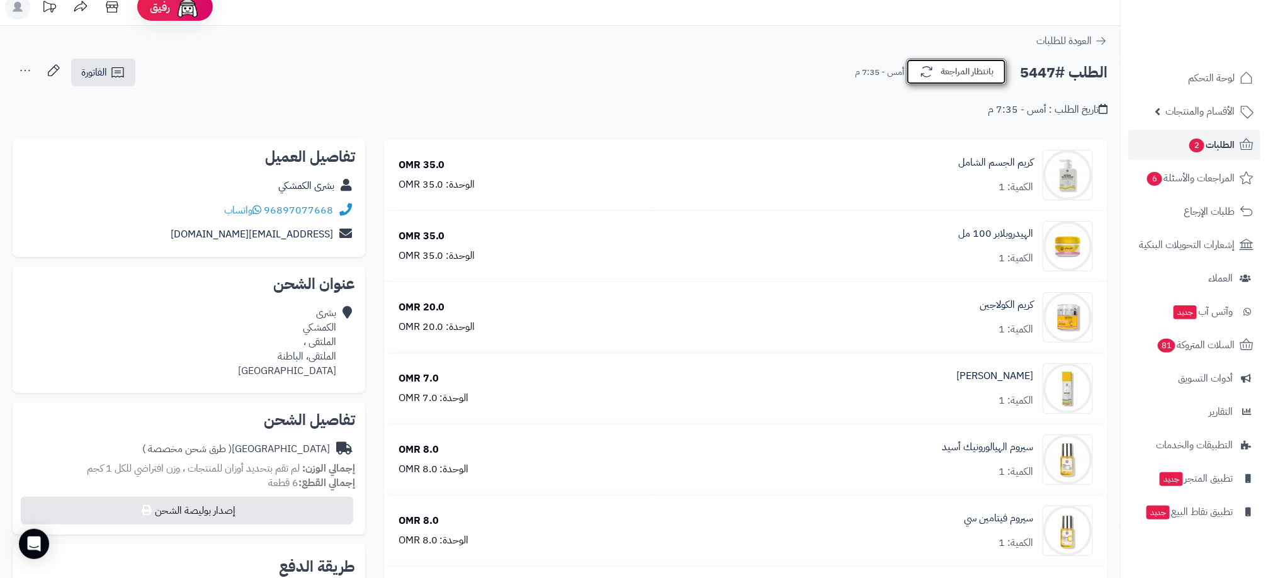
click at [1005, 74] on button "بانتظار المراجعة" at bounding box center [956, 72] width 101 height 26
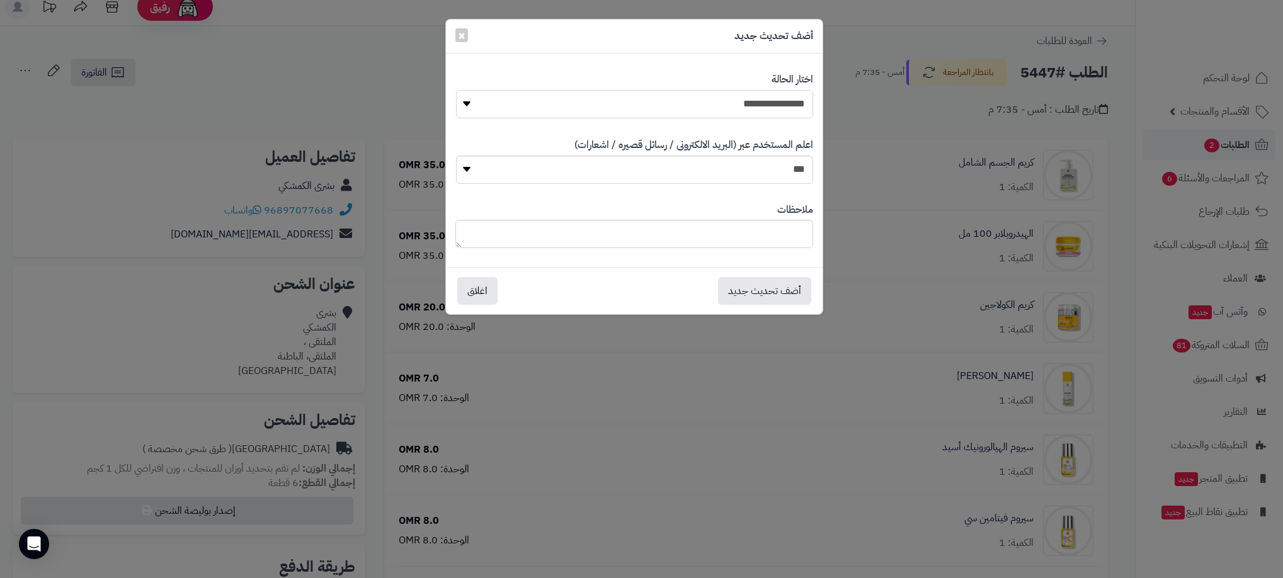
click at [762, 108] on select "**********" at bounding box center [634, 104] width 357 height 28
select select "**"
click at [456, 90] on select "**********" at bounding box center [634, 104] width 357 height 28
click at [788, 281] on button "أضف تحديث جديد" at bounding box center [764, 290] width 93 height 28
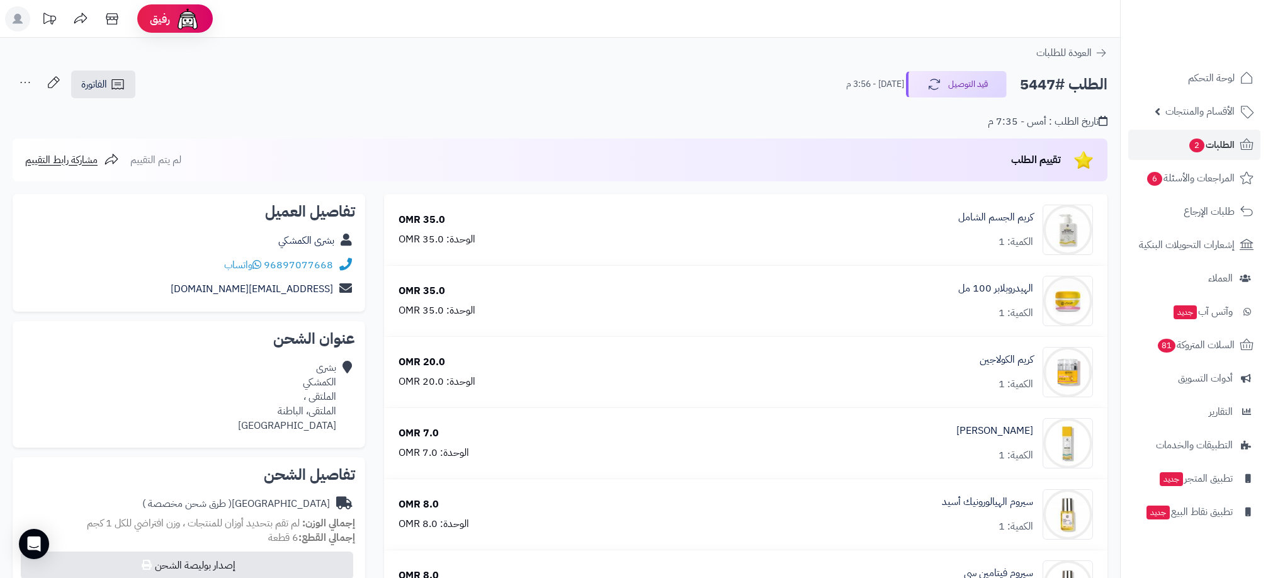
scroll to position [12, 0]
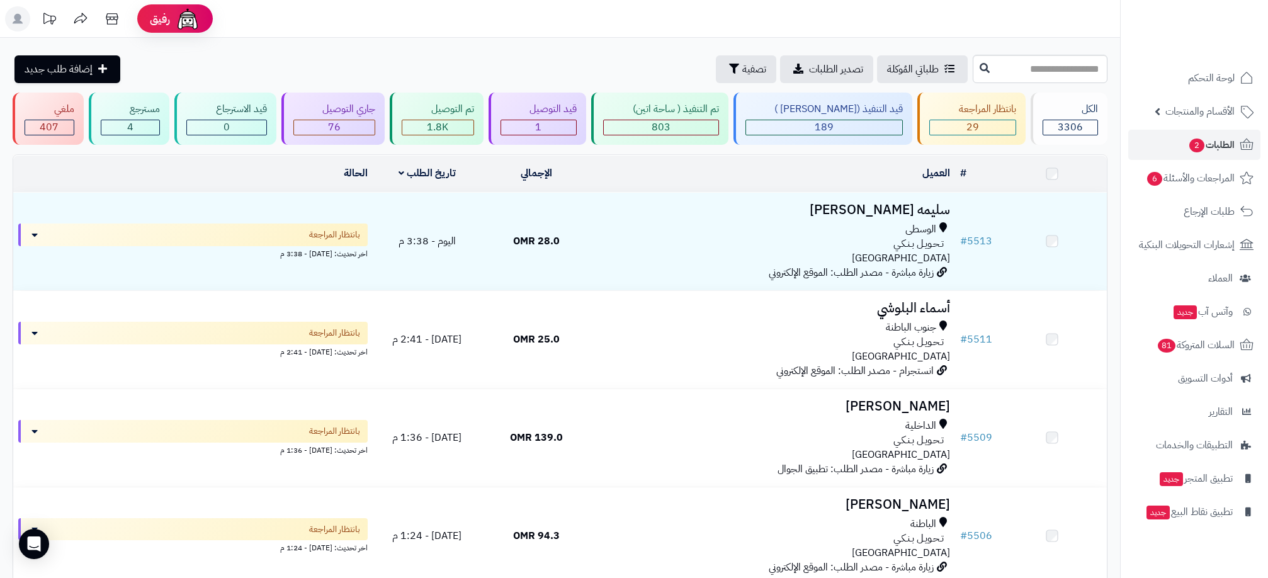
scroll to position [2394, 0]
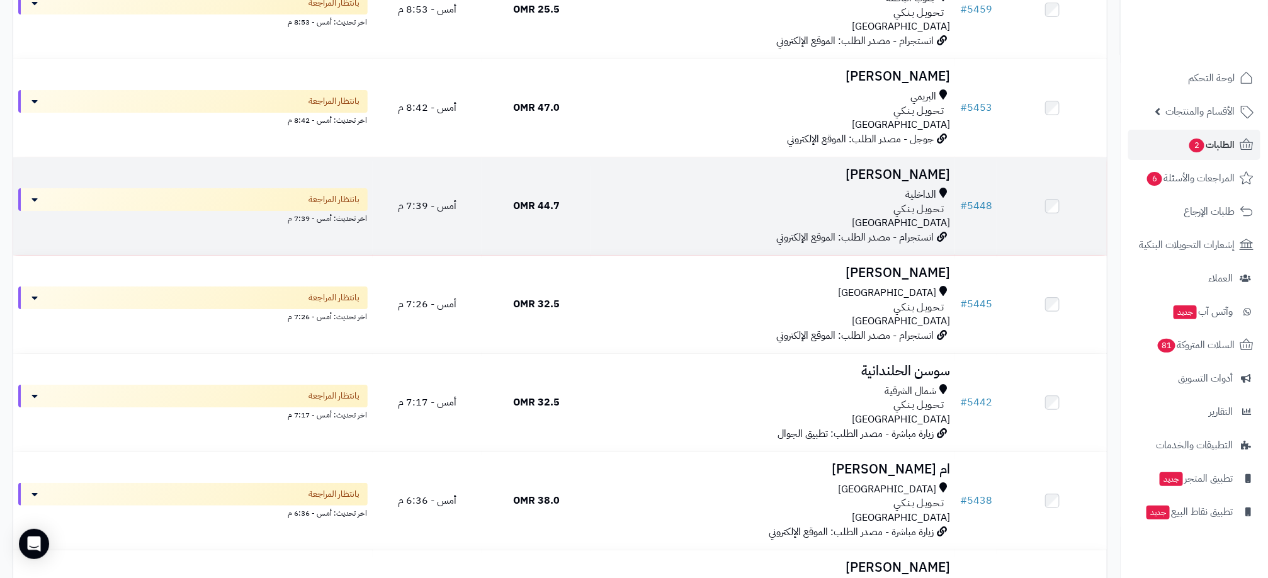
click at [663, 208] on div "تـحـويـل بـنـكـي" at bounding box center [773, 209] width 354 height 14
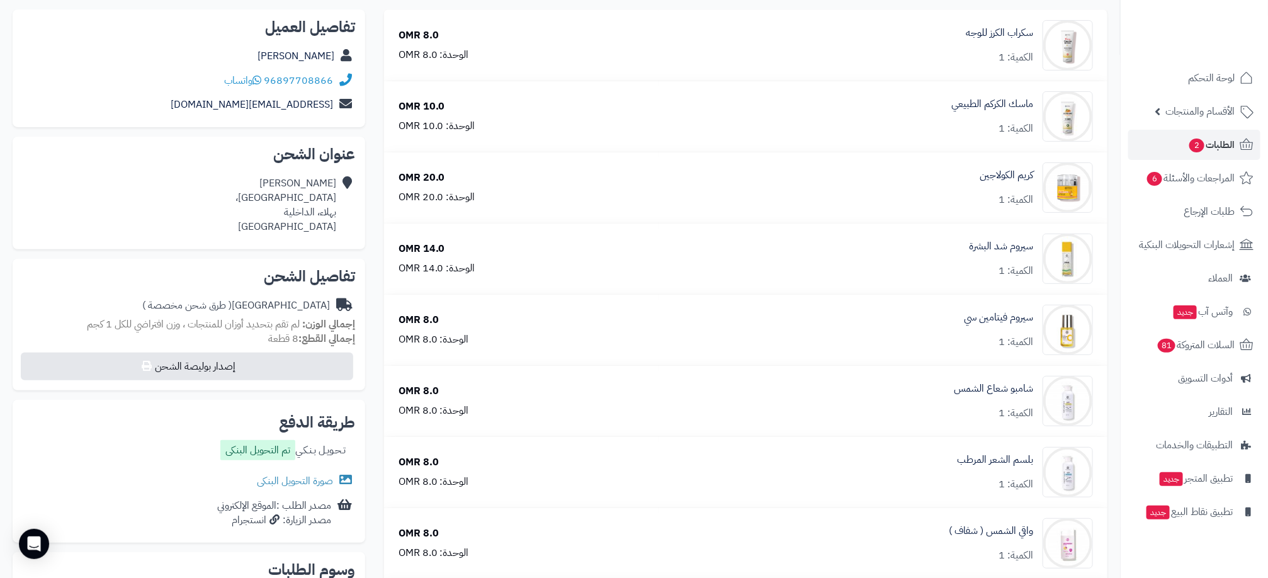
scroll to position [189, 0]
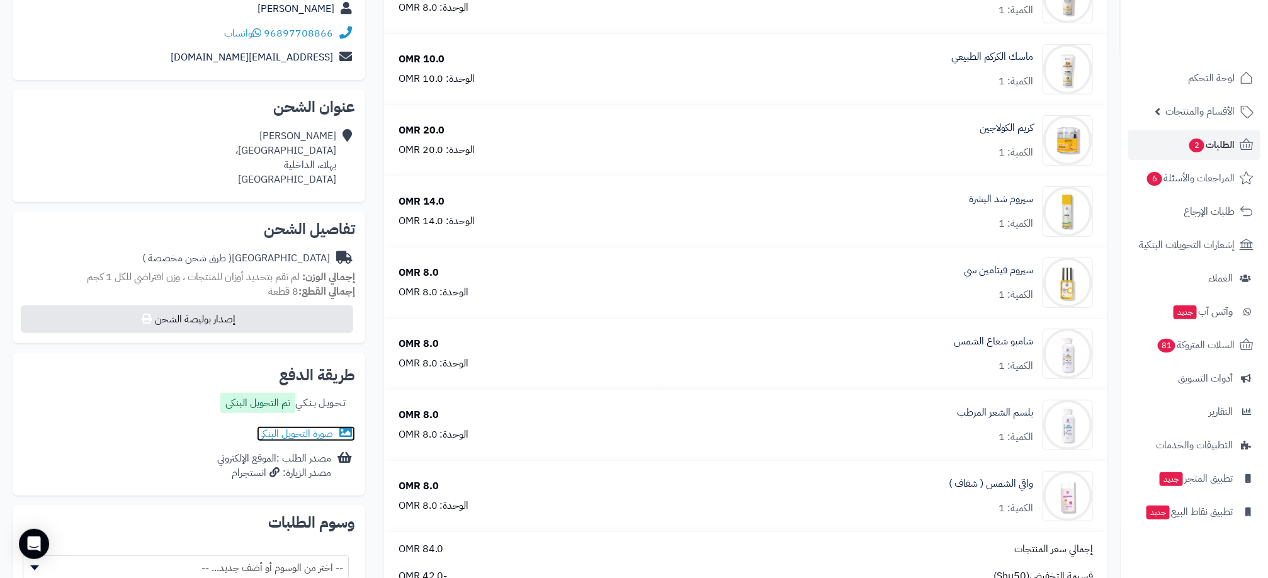
click at [290, 431] on link "صورة التحويل البنكى" at bounding box center [306, 433] width 98 height 15
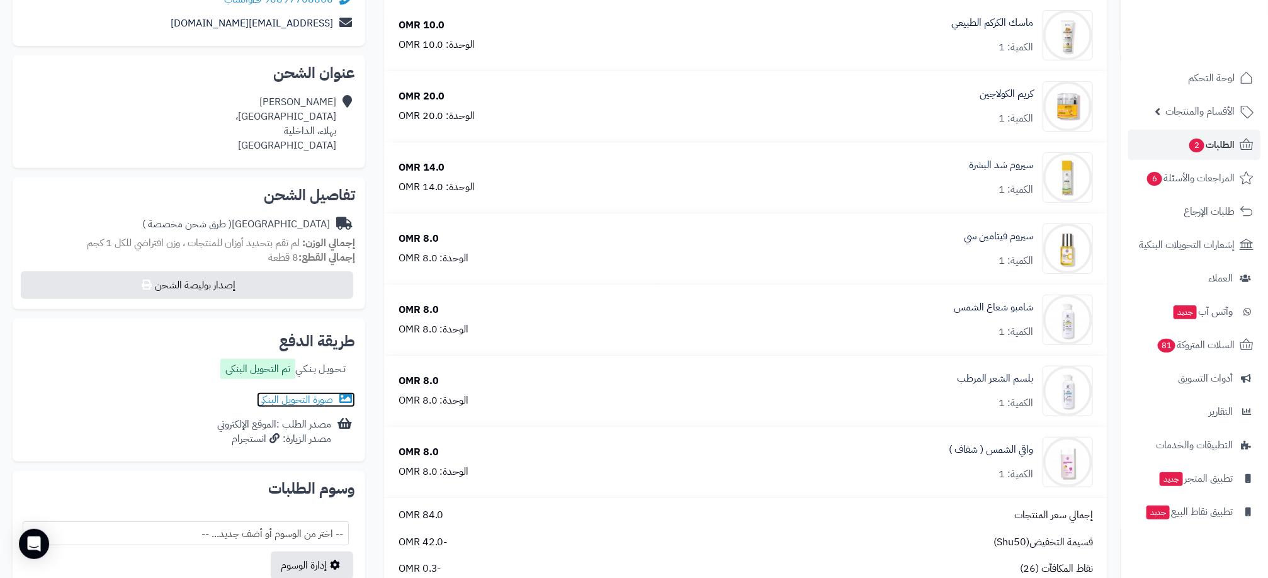
scroll to position [0, 0]
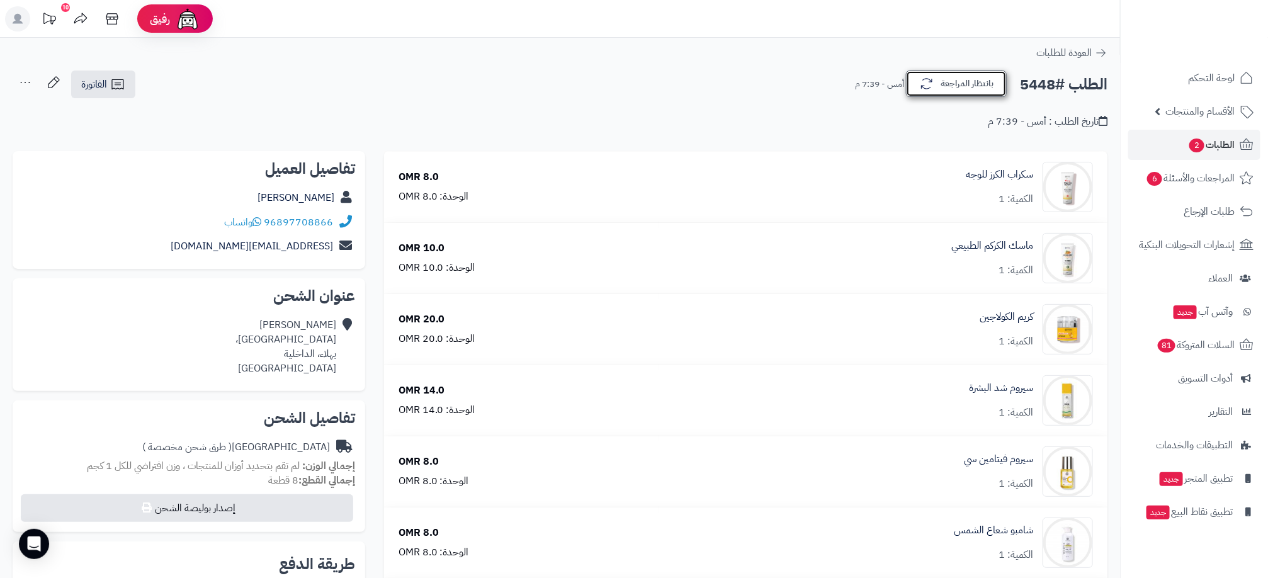
click at [967, 89] on button "بانتظار المراجعة" at bounding box center [956, 84] width 101 height 26
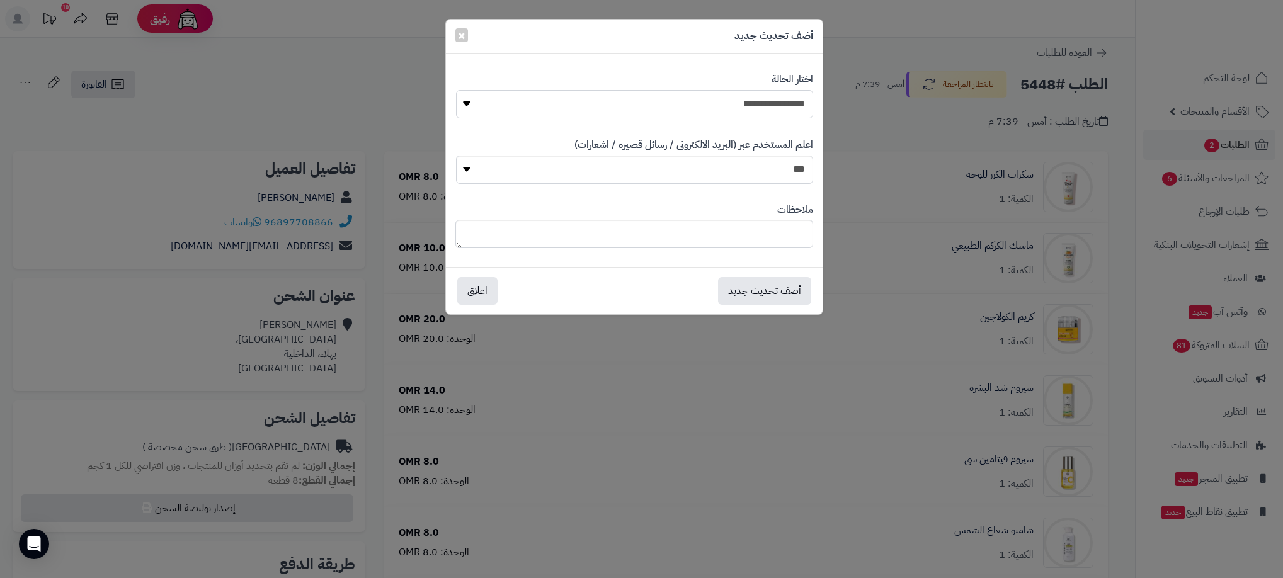
drag, startPoint x: 766, startPoint y: 99, endPoint x: 762, endPoint y: 121, distance: 22.4
click at [766, 99] on select "**********" at bounding box center [634, 104] width 357 height 28
select select "**"
click at [456, 90] on select "**********" at bounding box center [634, 104] width 357 height 28
click at [764, 290] on button "أضف تحديث جديد" at bounding box center [764, 290] width 93 height 28
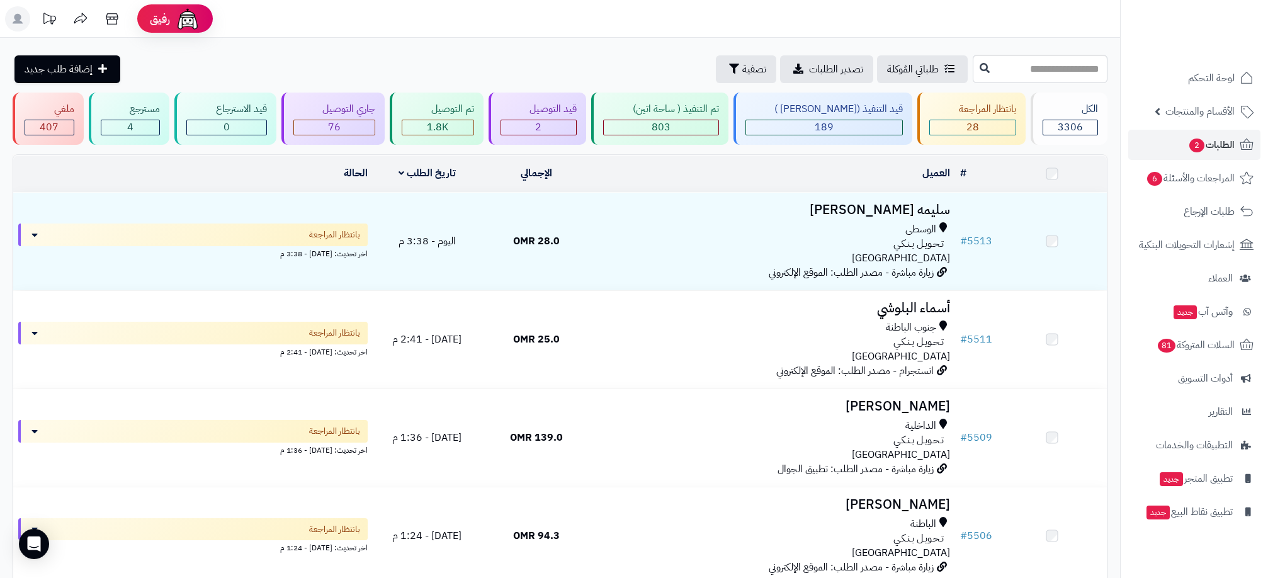
scroll to position [2394, 0]
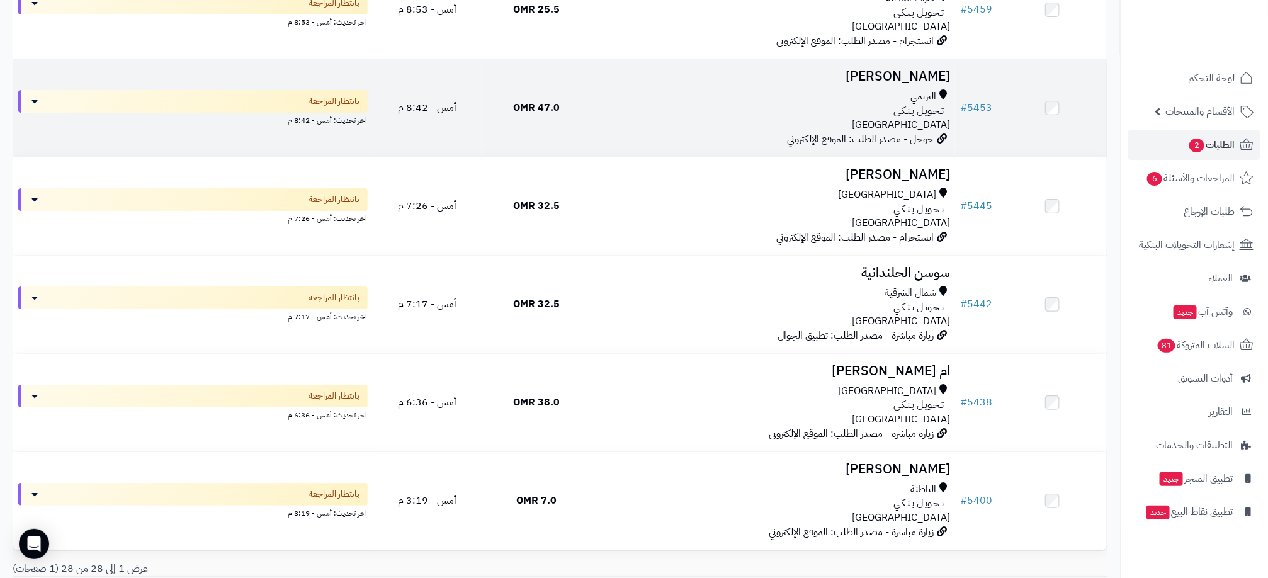
click at [646, 132] on div "البريمي تـحـويـل بـنـكـي عمان" at bounding box center [773, 110] width 354 height 43
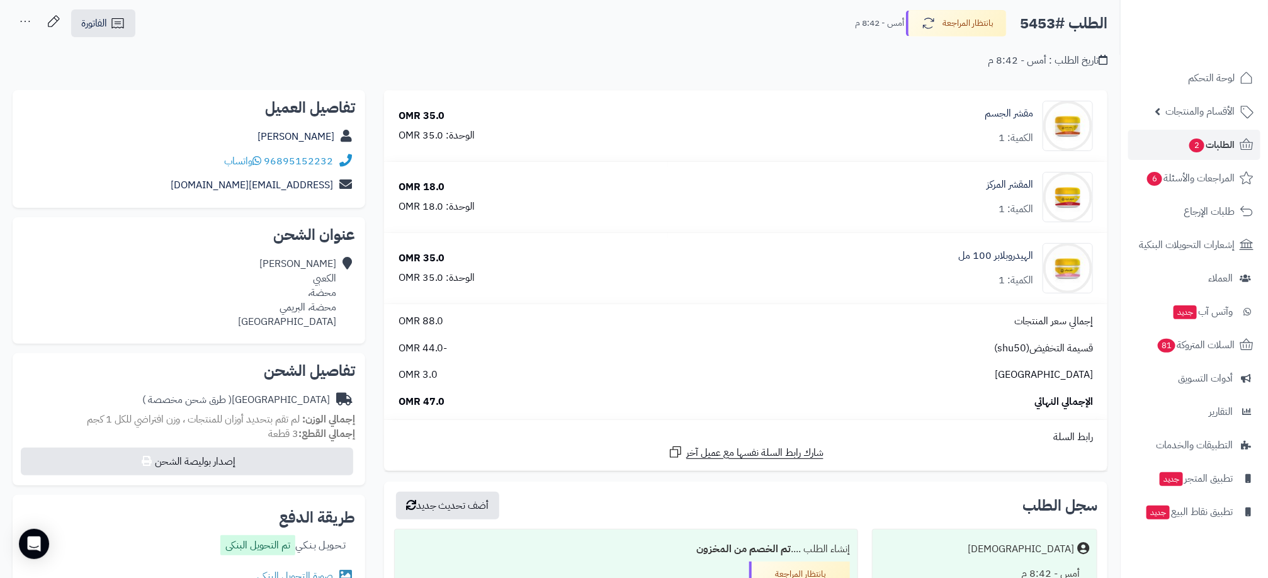
scroll to position [94, 0]
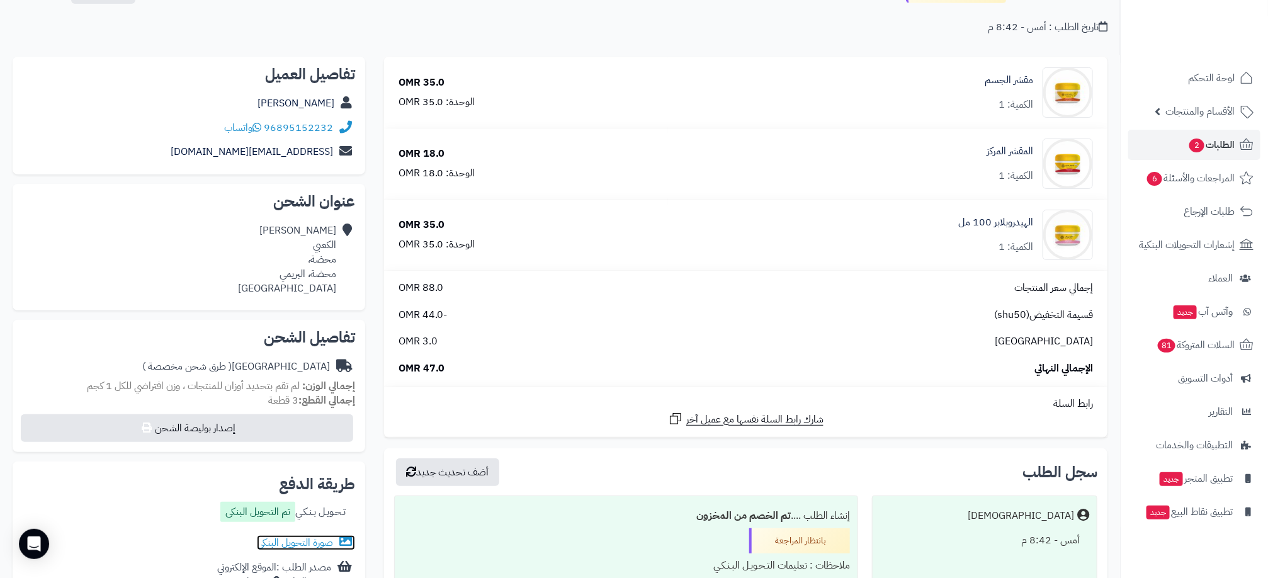
click at [299, 545] on link "صورة التحويل البنكى" at bounding box center [306, 542] width 98 height 15
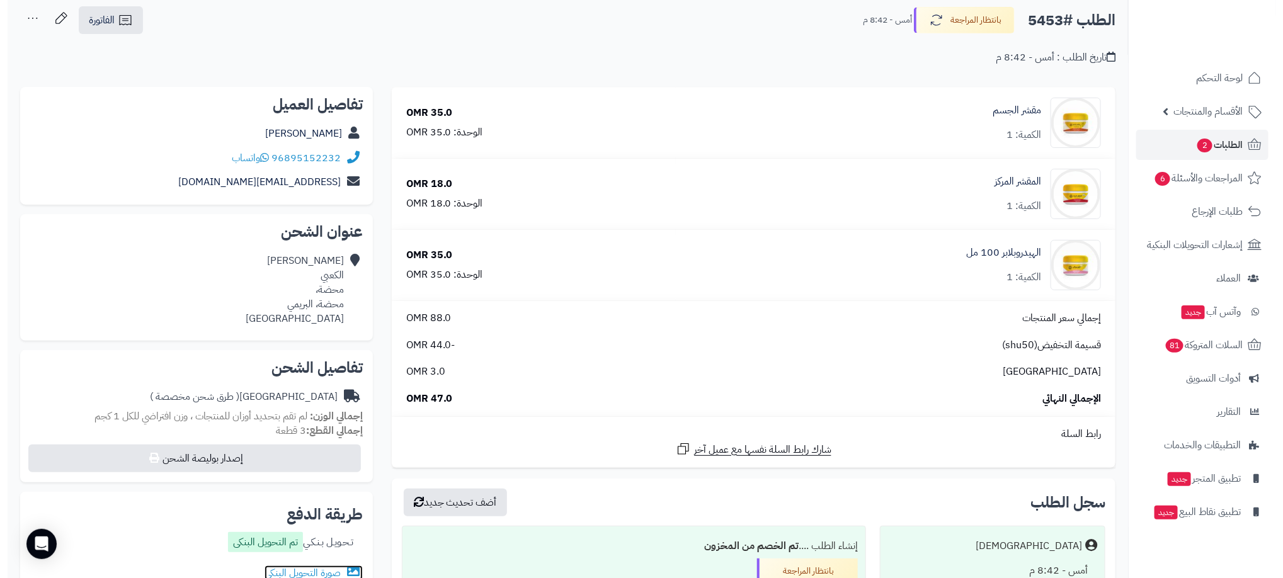
scroll to position [110, 0]
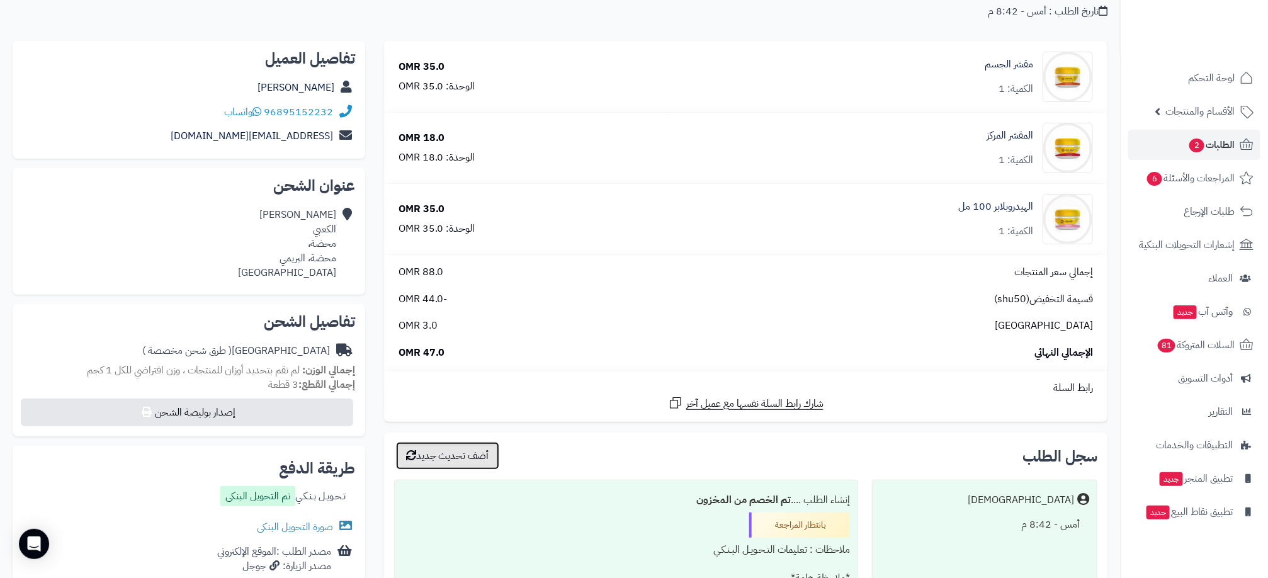
click at [443, 455] on button "أضف تحديث جديد" at bounding box center [447, 456] width 103 height 28
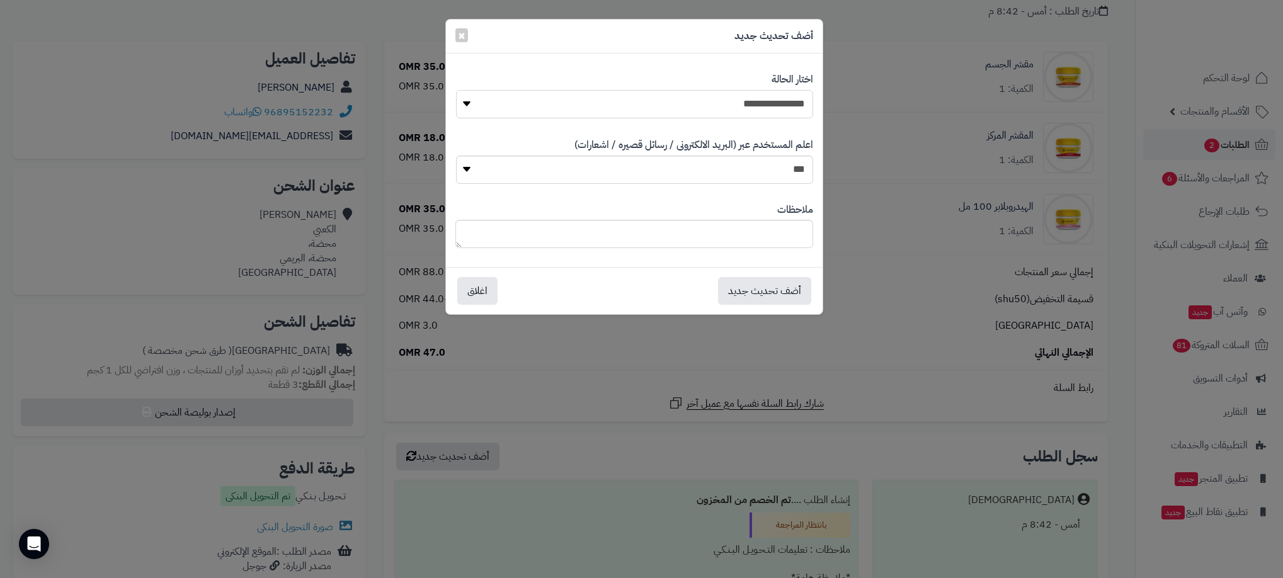
drag, startPoint x: 711, startPoint y: 110, endPoint x: 709, endPoint y: 122, distance: 12.1
click at [711, 110] on select "**********" at bounding box center [634, 104] width 357 height 28
select select "**"
click at [456, 90] on select "**********" at bounding box center [634, 104] width 357 height 28
click at [773, 293] on button "أضف تحديث جديد" at bounding box center [764, 290] width 93 height 28
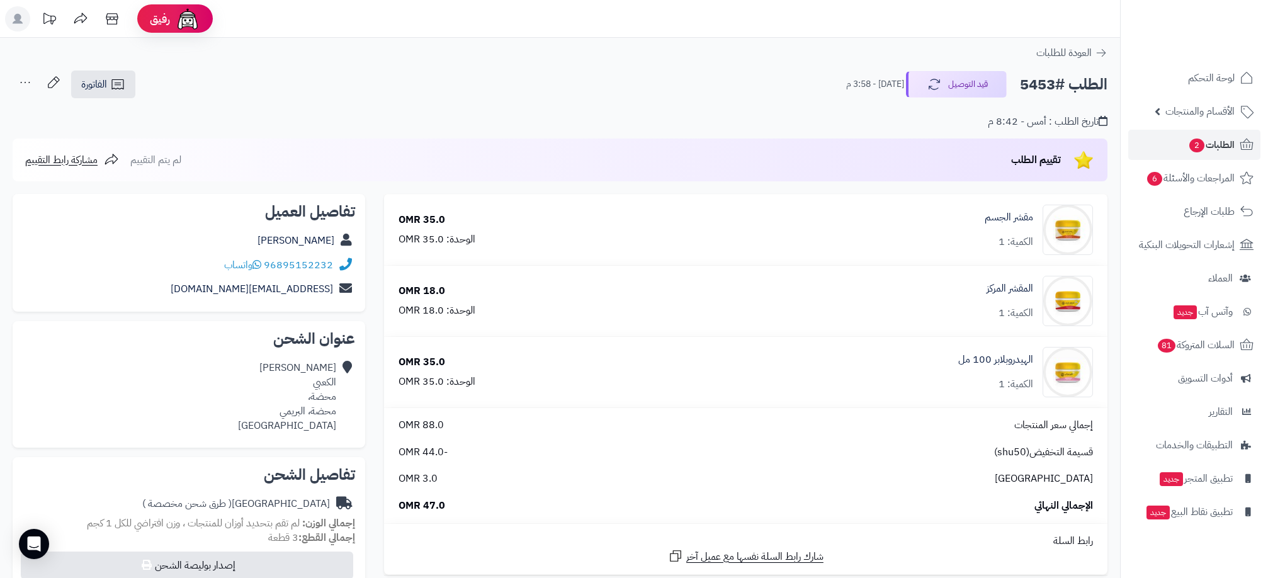
scroll to position [110, 0]
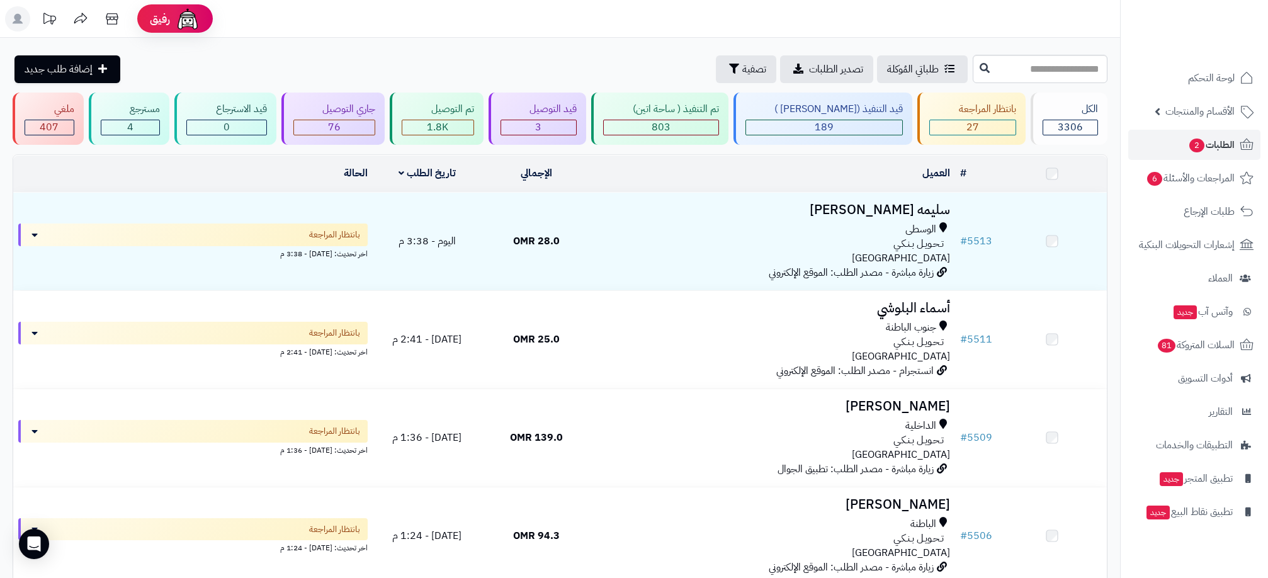
scroll to position [2394, 0]
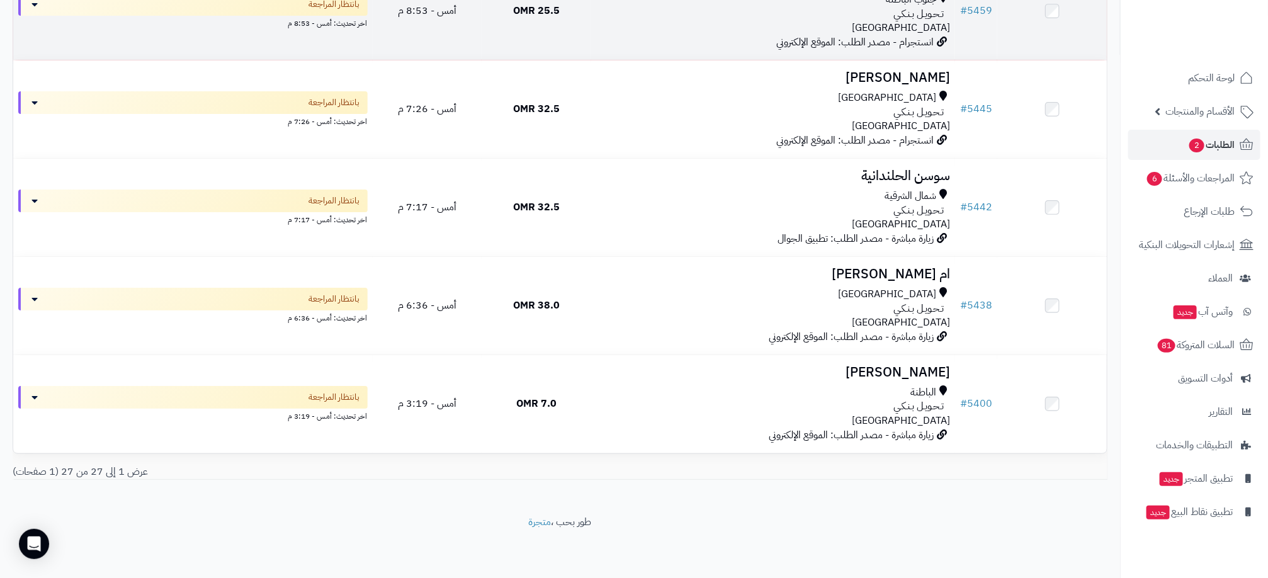
click at [735, 36] on div "جنوب الباطنة تـحـويـل بـنـكـي عمان" at bounding box center [773, 13] width 354 height 43
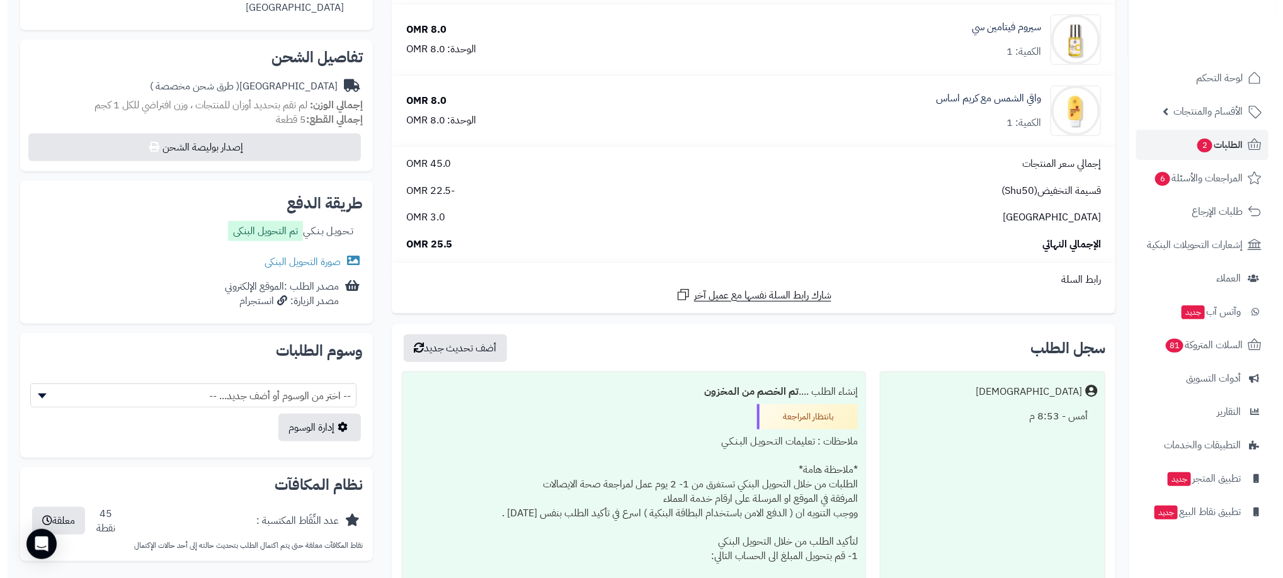
scroll to position [456, 0]
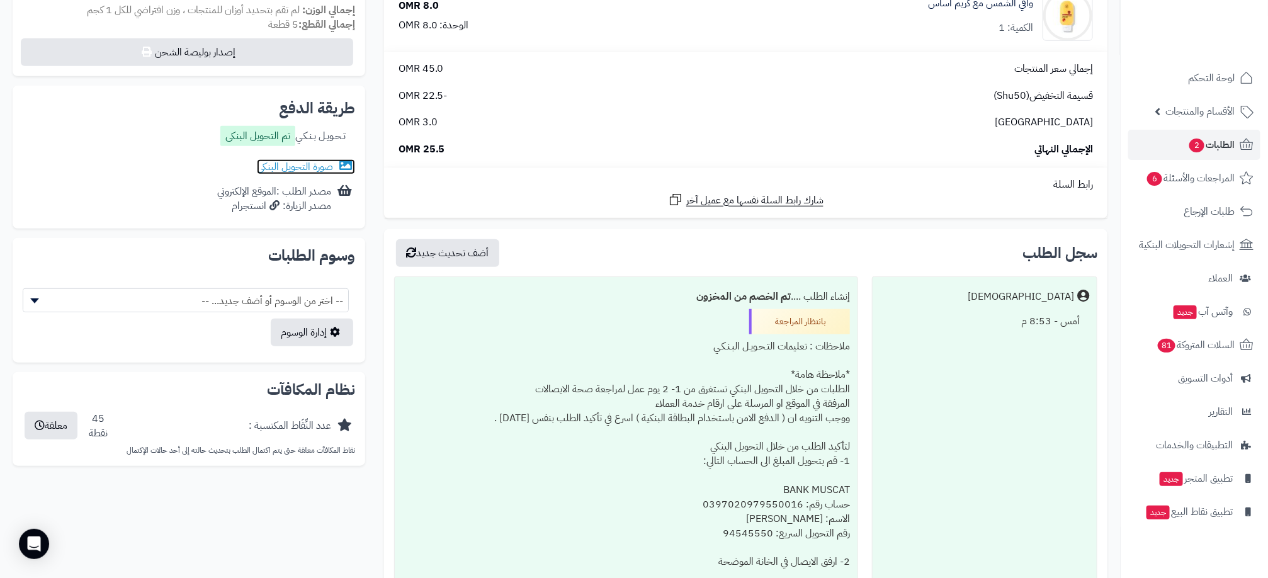
click at [312, 164] on link "صورة التحويل البنكى" at bounding box center [306, 166] width 98 height 15
click at [471, 250] on button "أضف تحديث جديد" at bounding box center [447, 253] width 103 height 28
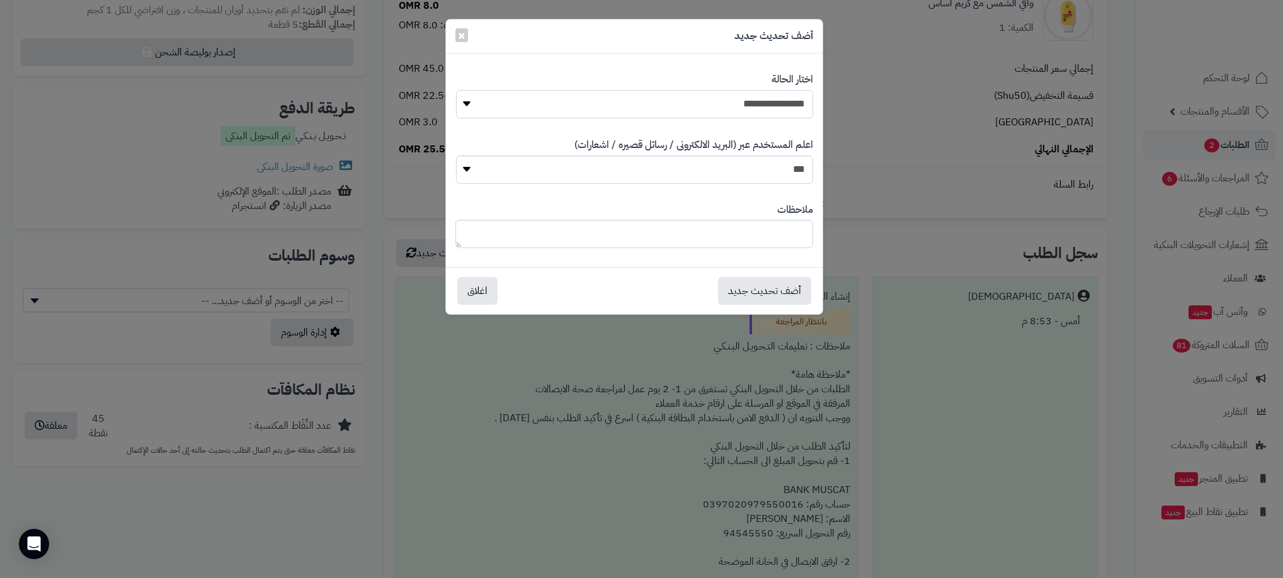
drag, startPoint x: 805, startPoint y: 106, endPoint x: 799, endPoint y: 115, distance: 11.0
click at [805, 106] on select "**********" at bounding box center [634, 104] width 357 height 28
select select "**"
click at [456, 90] on select "**********" at bounding box center [634, 104] width 357 height 28
click at [754, 289] on button "أضف تحديث جديد" at bounding box center [764, 290] width 93 height 28
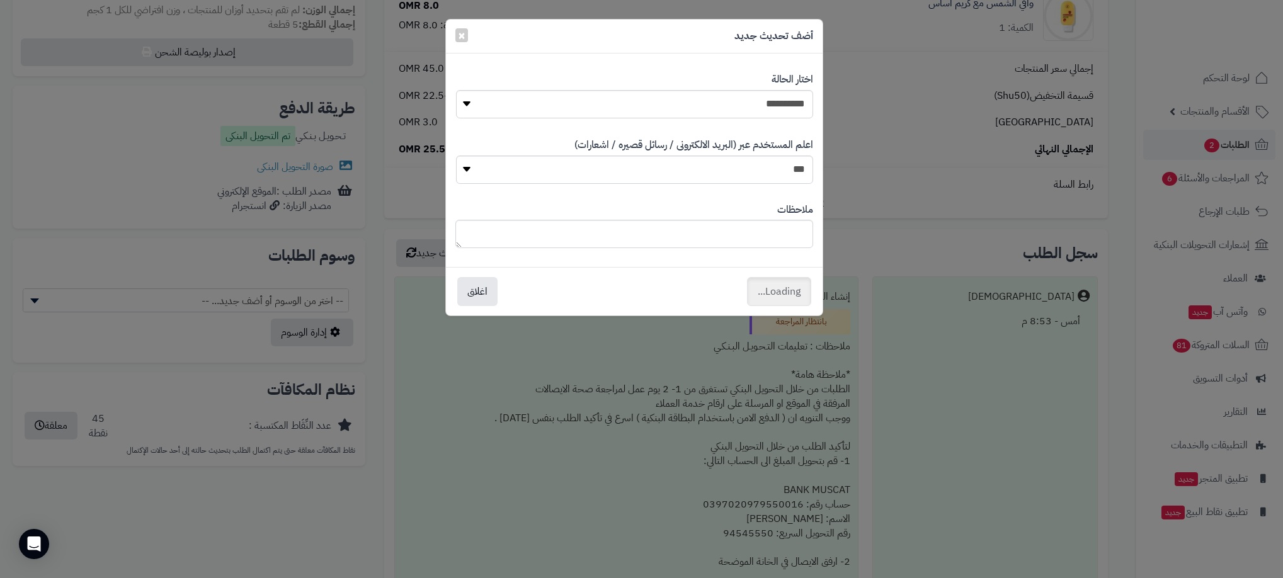
scroll to position [497, 0]
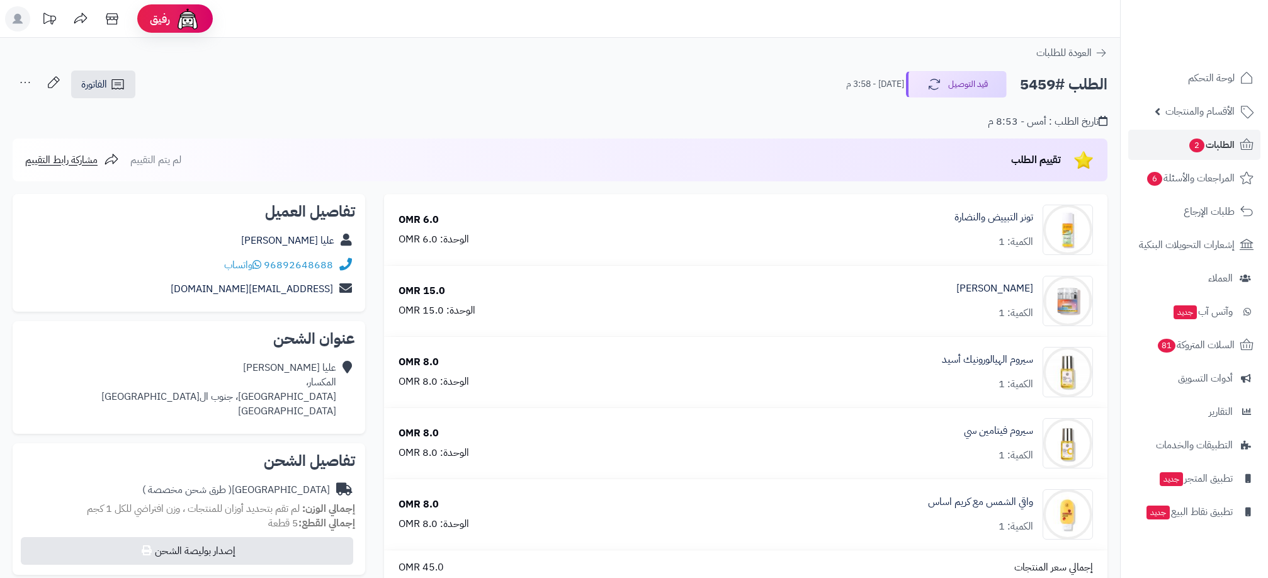
scroll to position [484, 0]
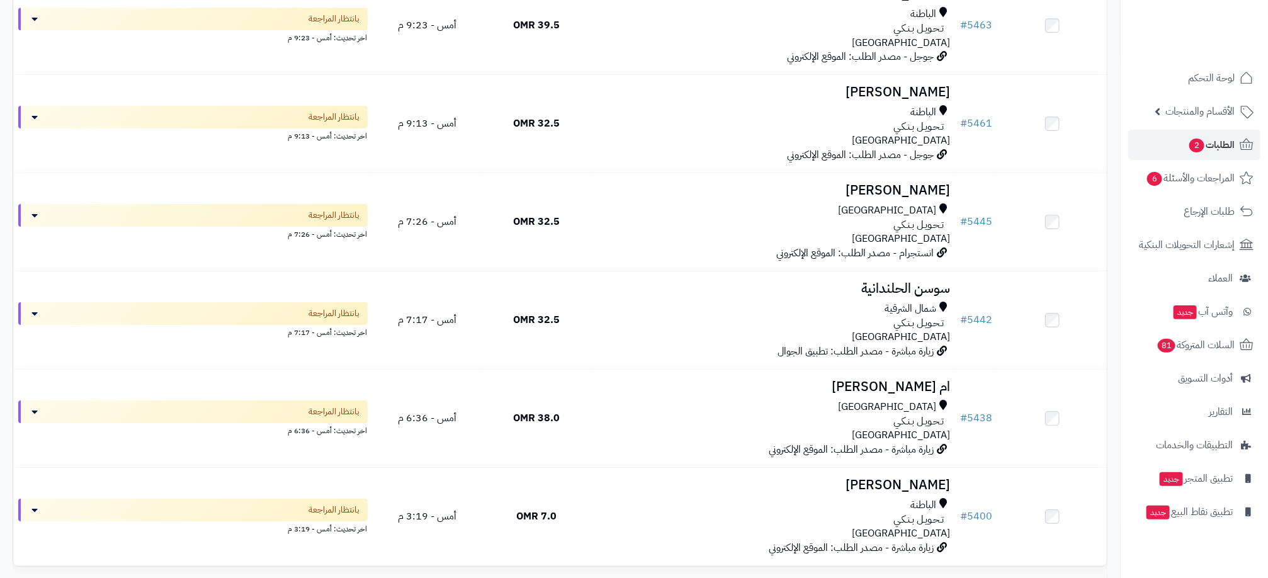
scroll to position [2168, 0]
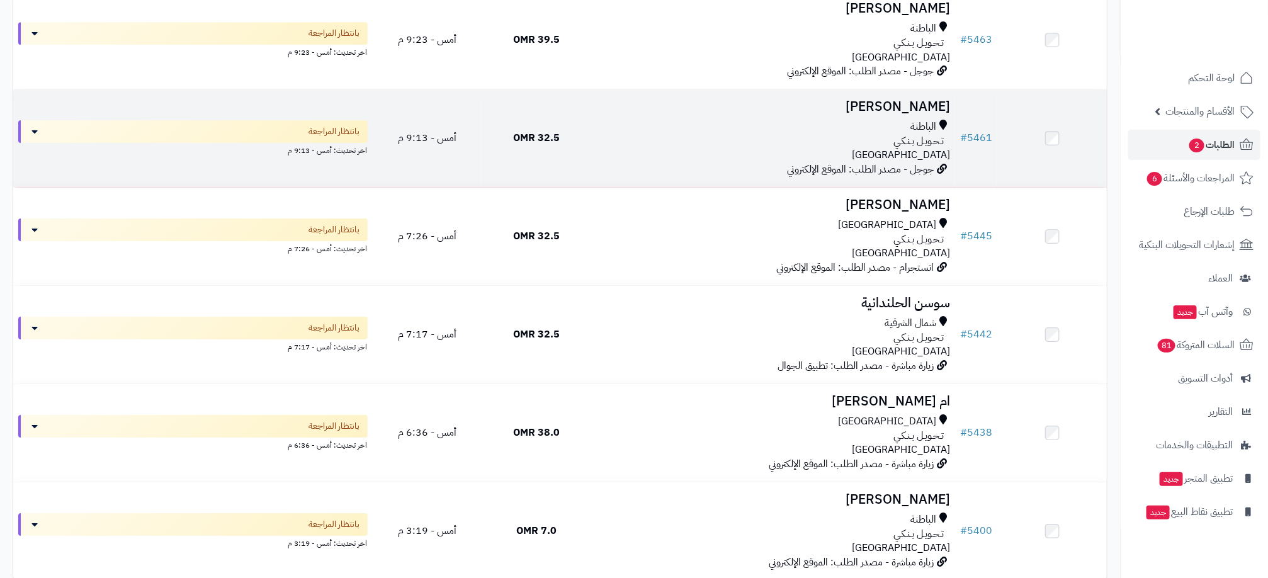
click at [598, 130] on div "الباطنة" at bounding box center [773, 127] width 354 height 14
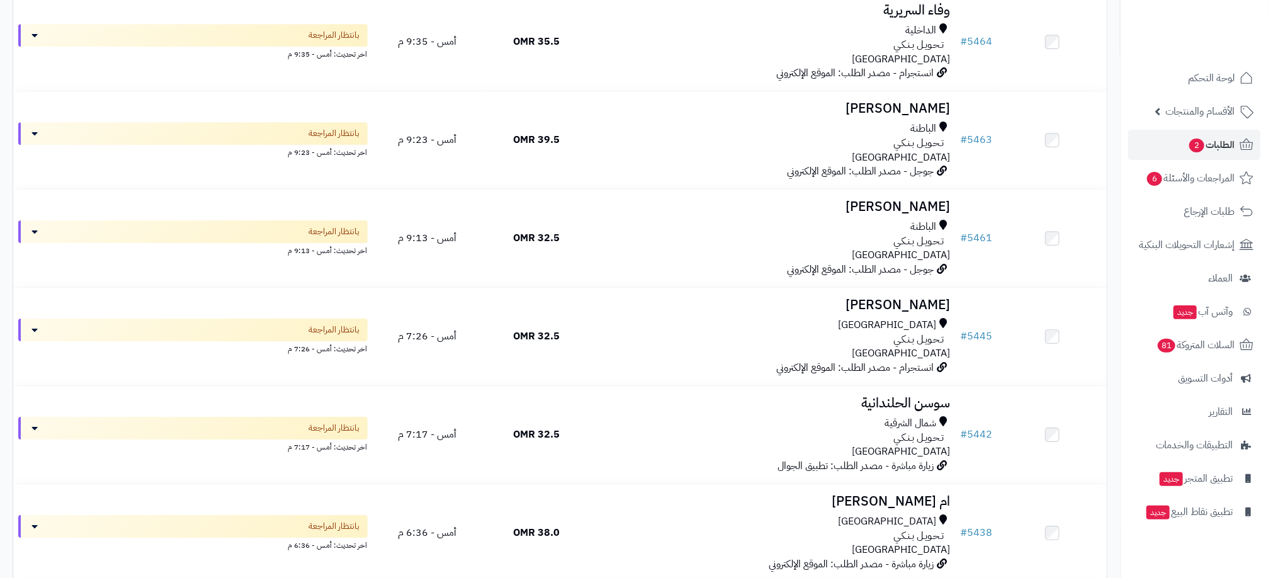
scroll to position [2052, 0]
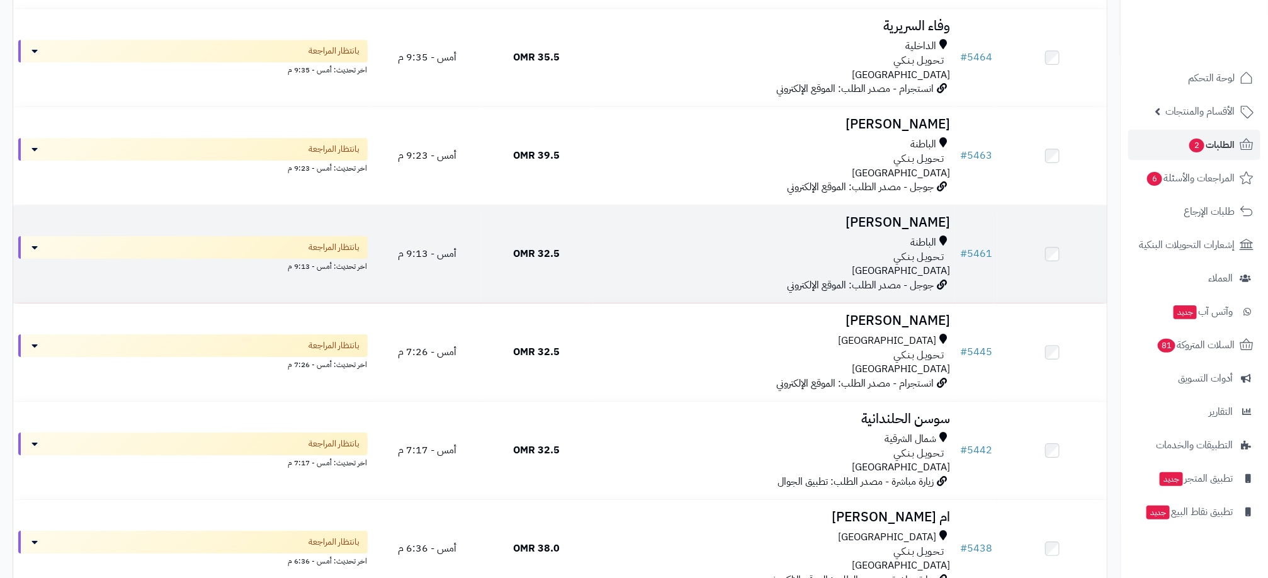
click at [697, 264] on div "تـحـويـل بـنـكـي" at bounding box center [773, 257] width 354 height 14
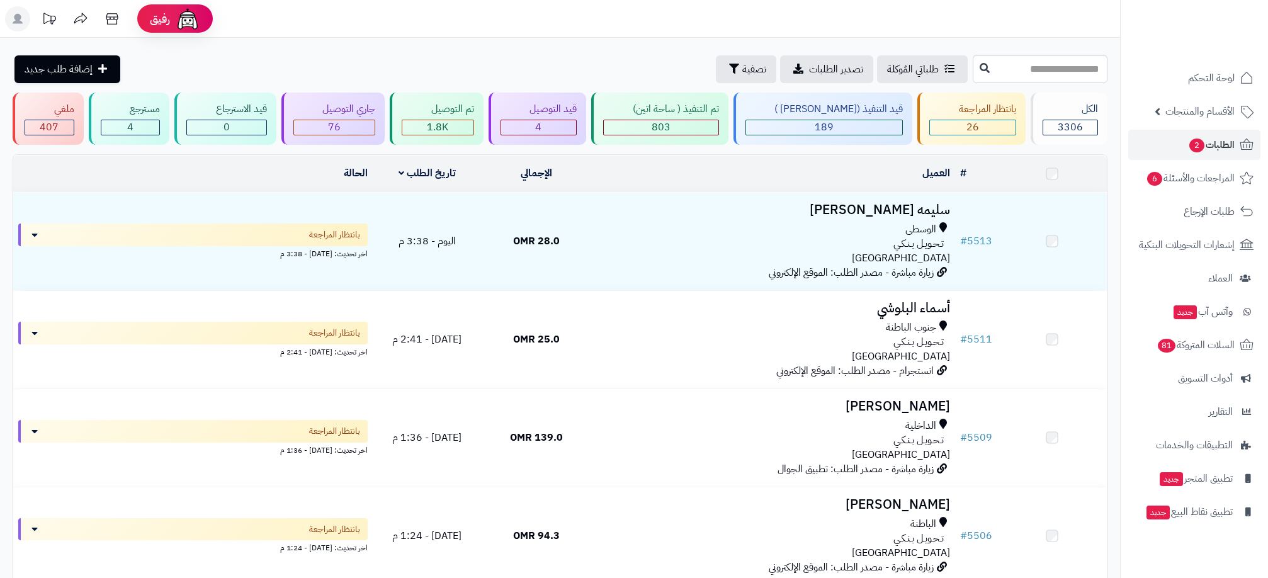
scroll to position [2052, 0]
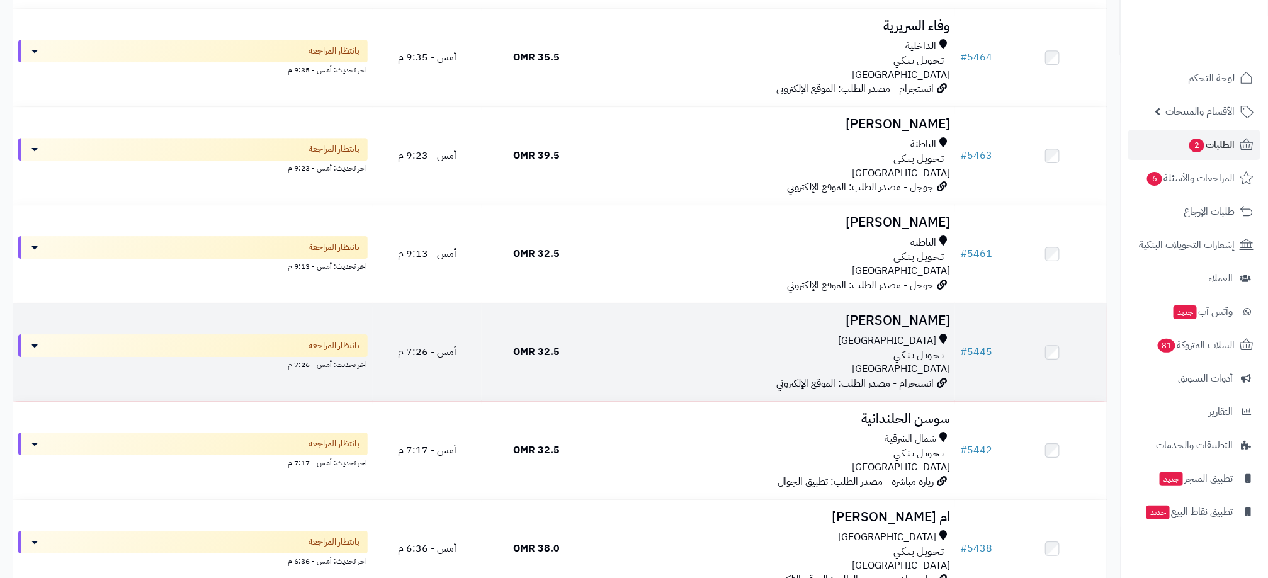
click at [598, 348] on div "مسقط" at bounding box center [773, 341] width 354 height 14
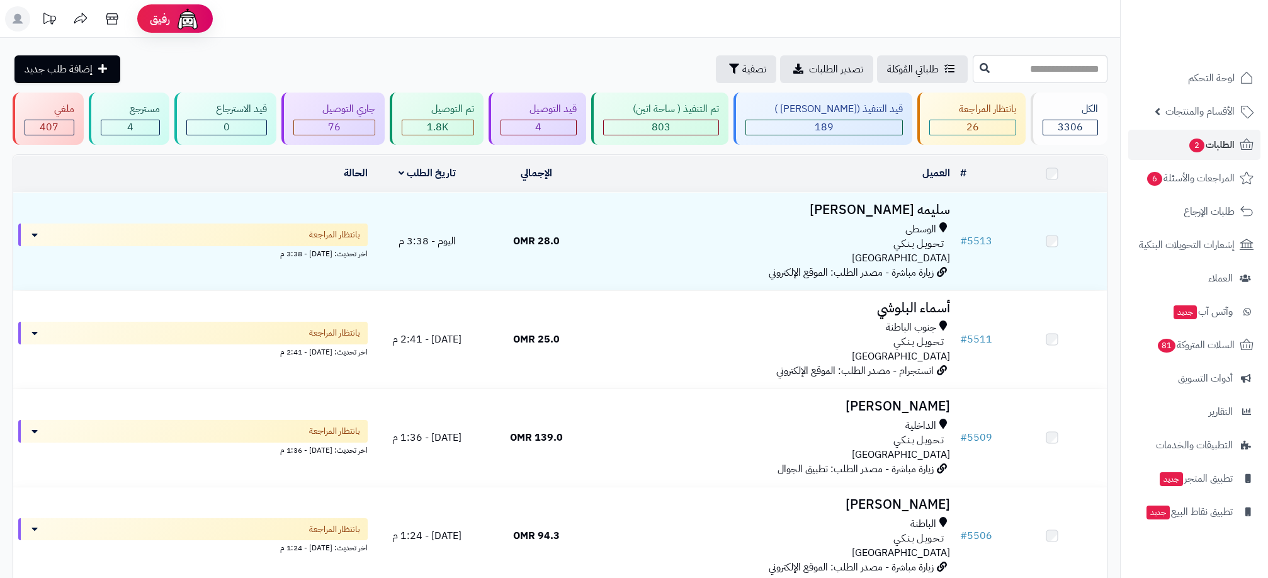
scroll to position [2052, 0]
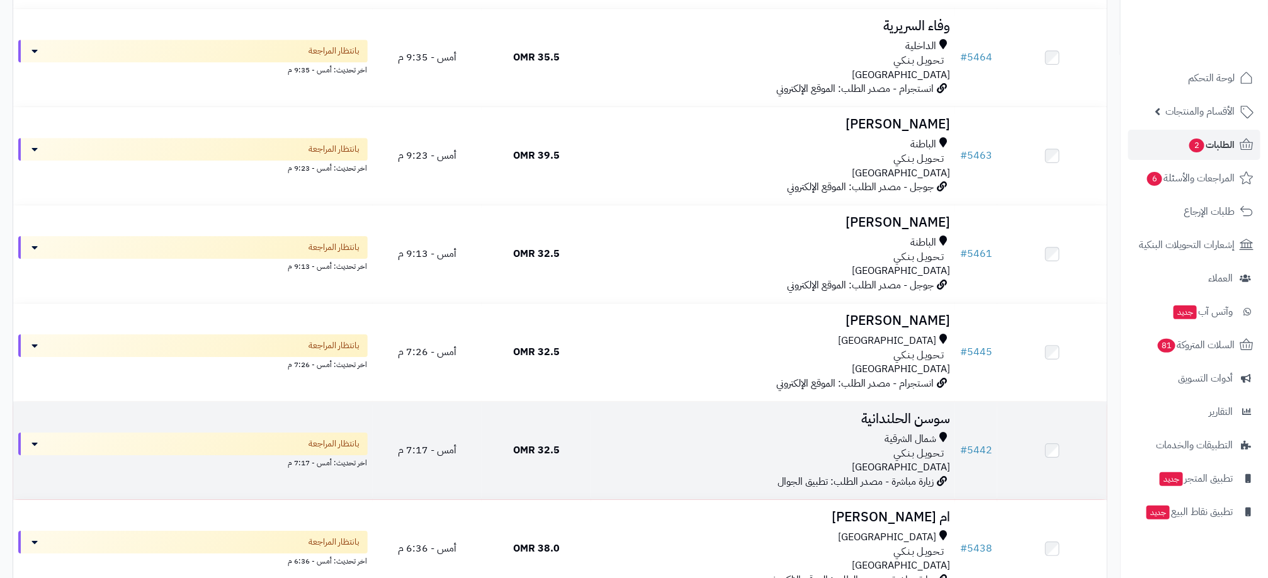
click at [605, 461] on div "تـحـويـل بـنـكـي" at bounding box center [773, 453] width 354 height 14
click at [492, 435] on td "32.5 OMR" at bounding box center [537, 451] width 110 height 98
click at [818, 442] on div "شمال الشرقية" at bounding box center [773, 439] width 354 height 14
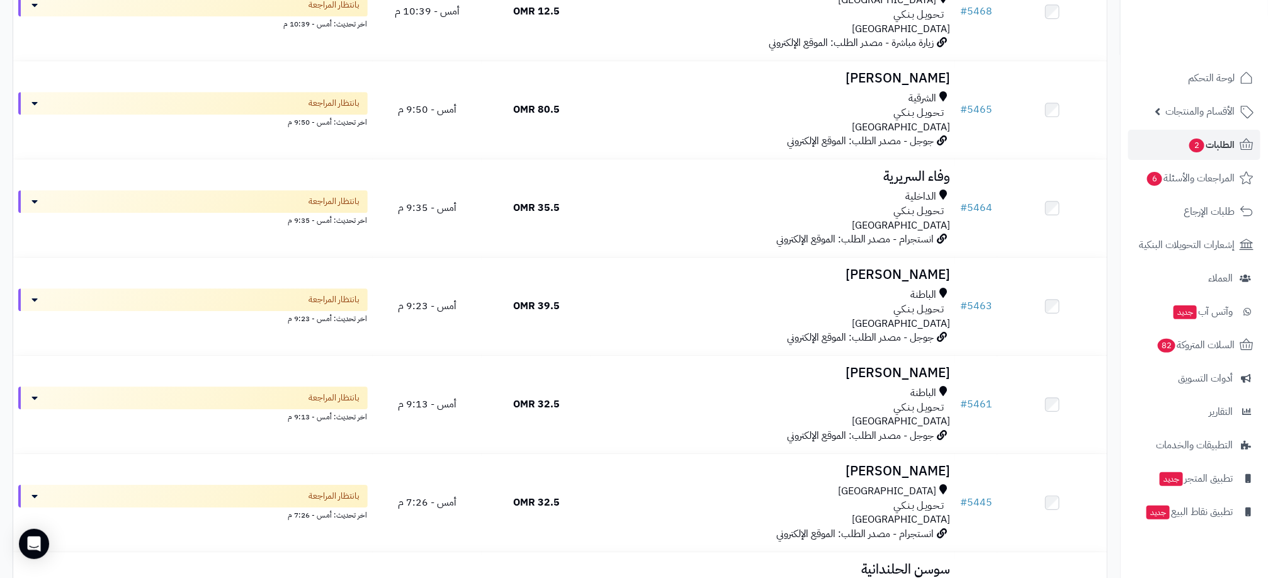
scroll to position [1901, 0]
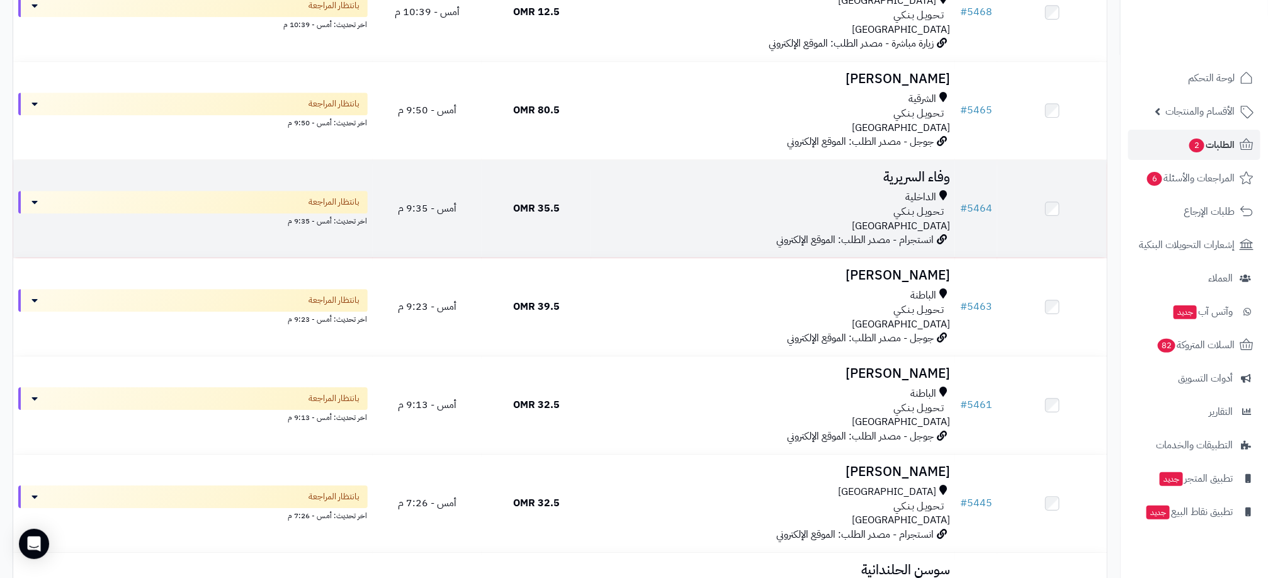
click at [649, 181] on h3 "وفاء السريرية" at bounding box center [773, 177] width 354 height 14
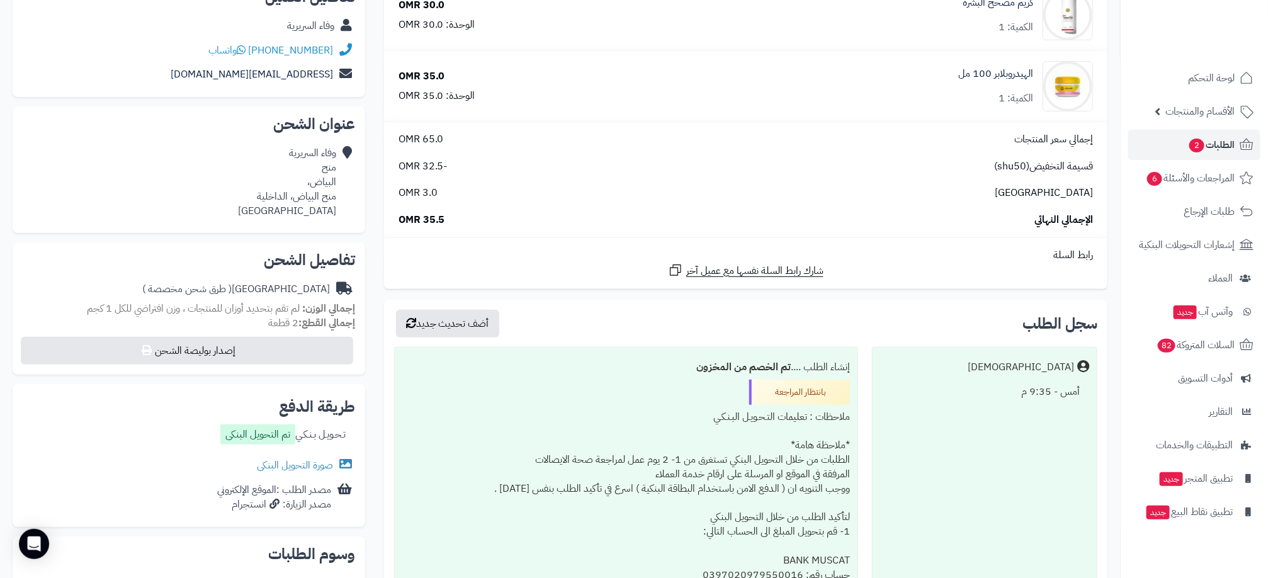
scroll to position [96, 0]
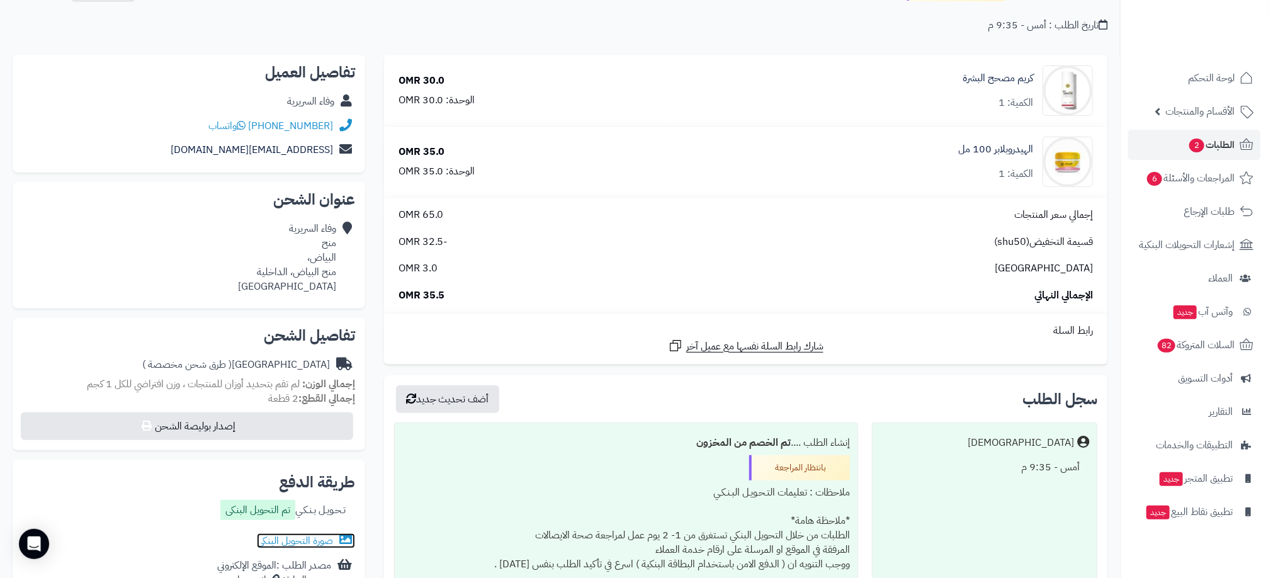
click at [293, 543] on link "صورة التحويل البنكى" at bounding box center [306, 540] width 98 height 15
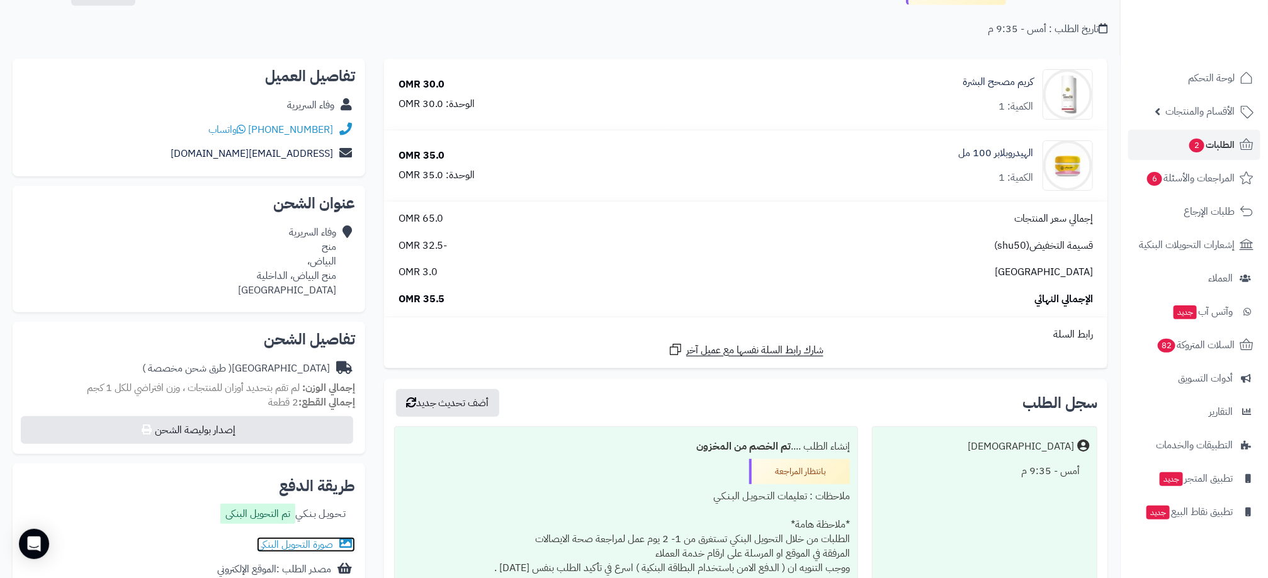
scroll to position [0, 0]
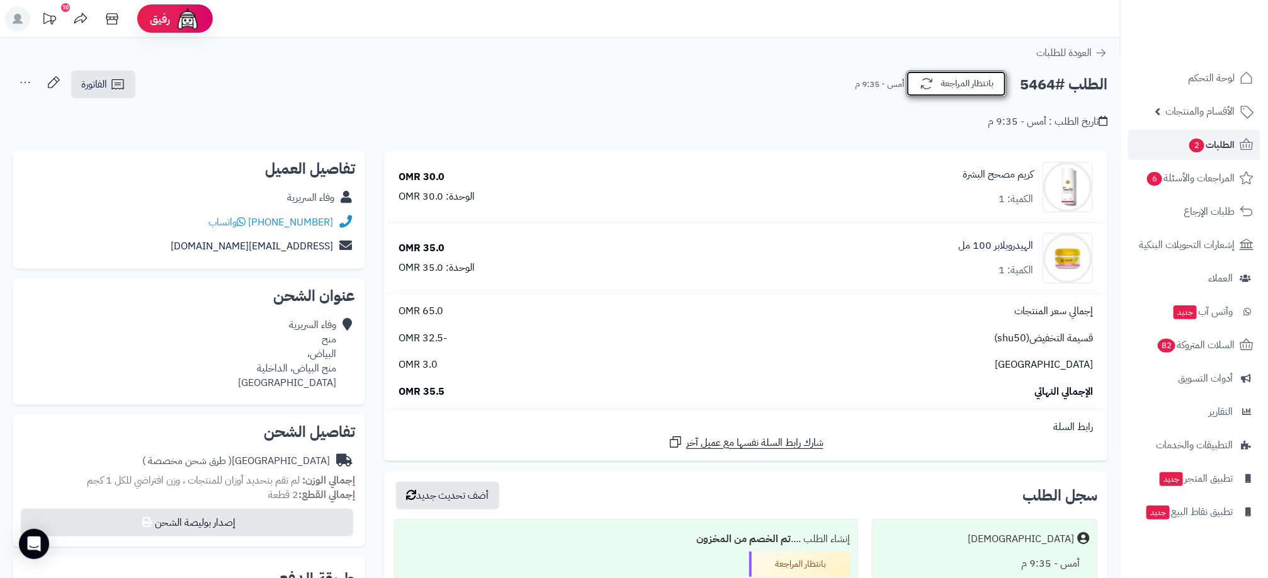
click at [1005, 83] on button "بانتظار المراجعة" at bounding box center [956, 84] width 101 height 26
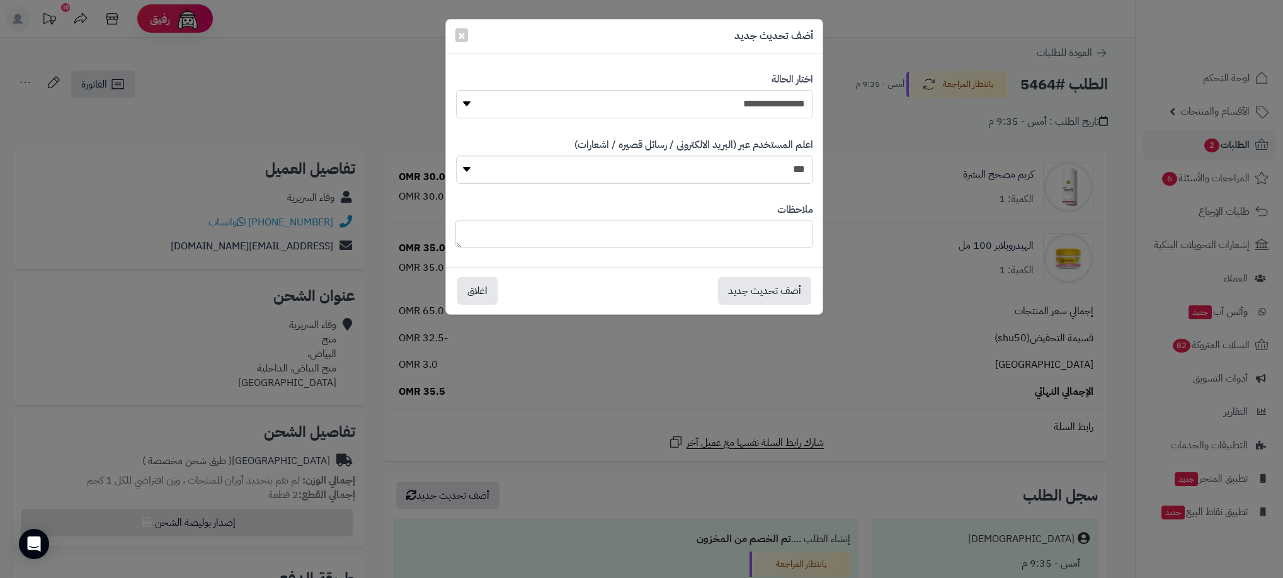
click at [739, 103] on select "**********" at bounding box center [634, 104] width 357 height 28
click at [456, 90] on select "**********" at bounding box center [634, 104] width 357 height 28
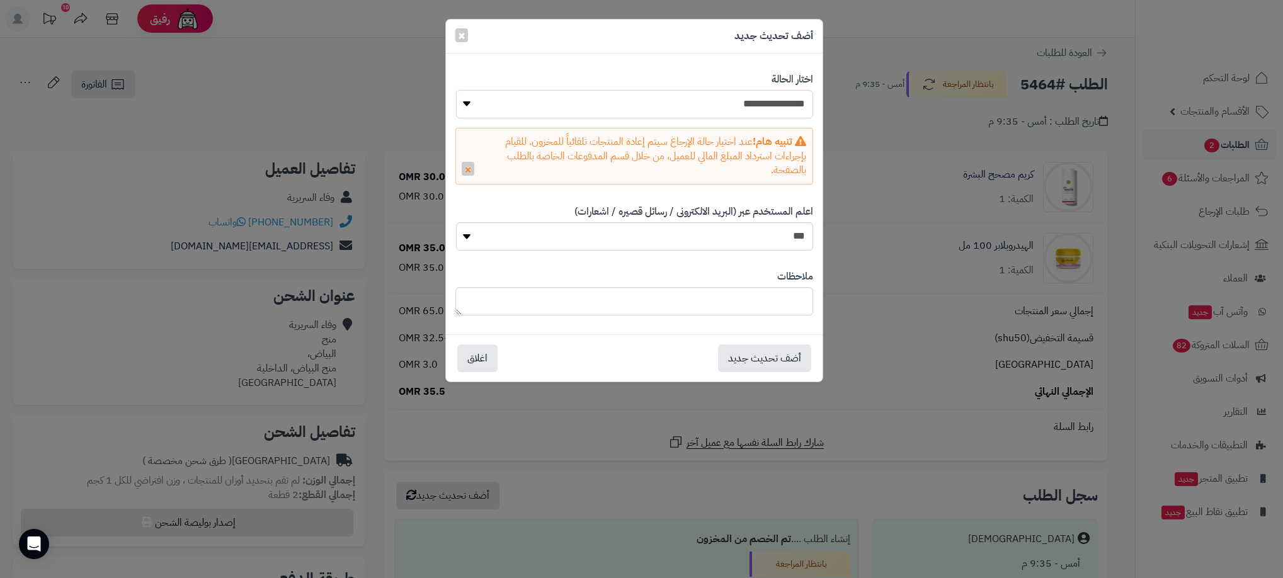
drag, startPoint x: 790, startPoint y: 97, endPoint x: 790, endPoint y: 106, distance: 8.8
click at [790, 97] on select "**********" at bounding box center [634, 104] width 357 height 28
select select "**"
click at [456, 90] on select "**********" at bounding box center [634, 104] width 357 height 28
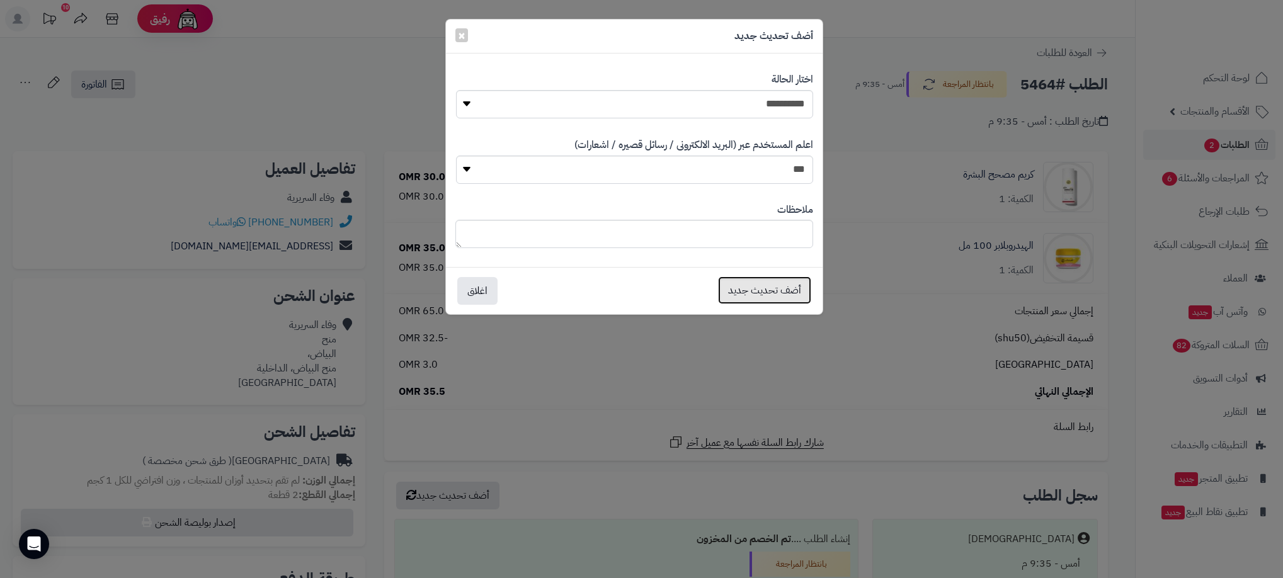
click at [769, 292] on button "أضف تحديث جديد" at bounding box center [764, 290] width 93 height 28
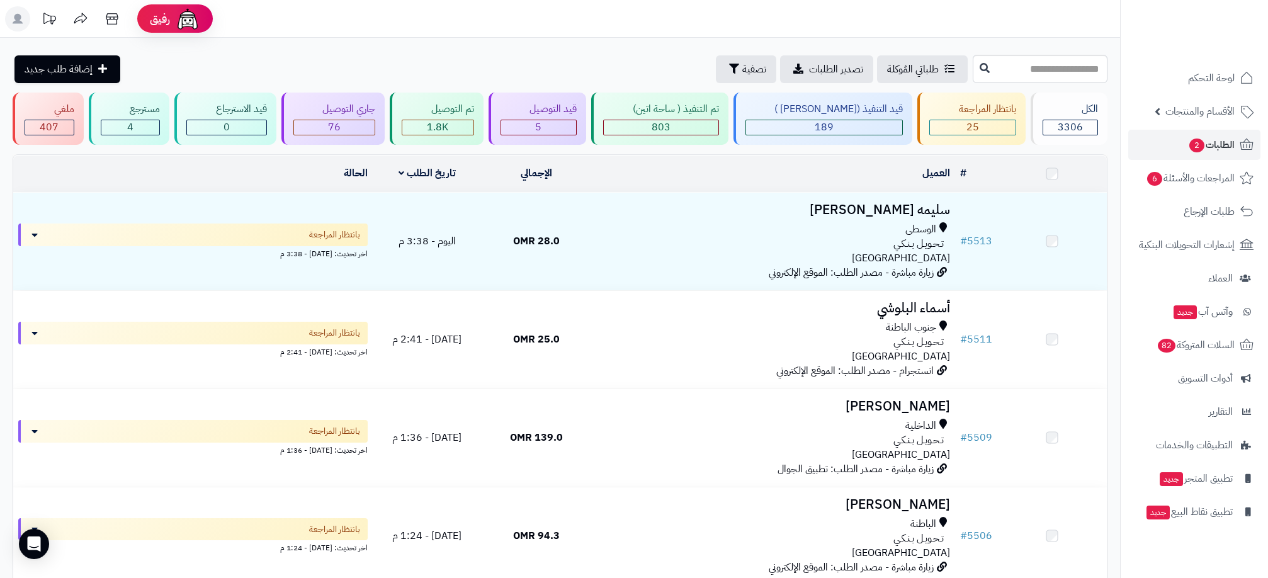
scroll to position [1901, 0]
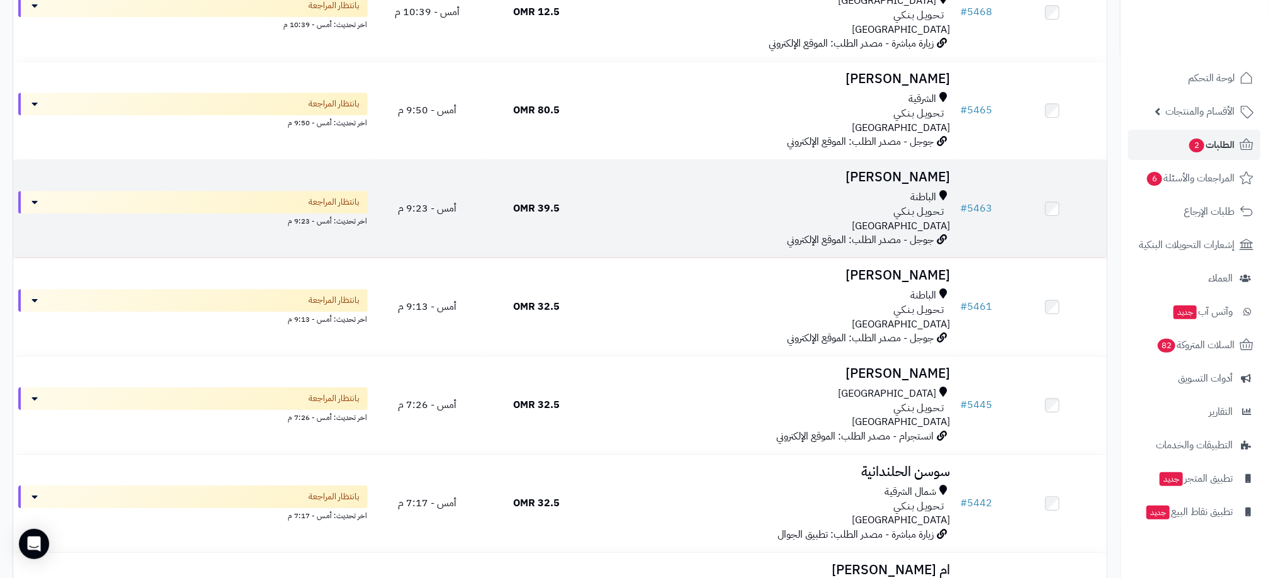
click at [716, 214] on div "تـحـويـل بـنـكـي" at bounding box center [773, 212] width 354 height 14
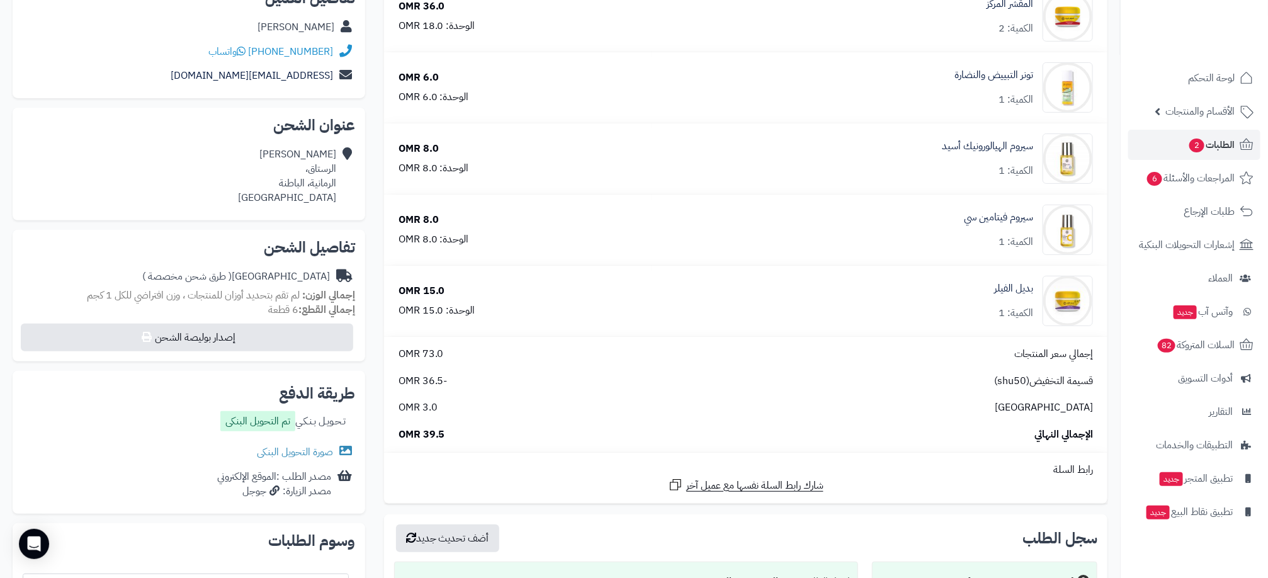
scroll to position [94, 0]
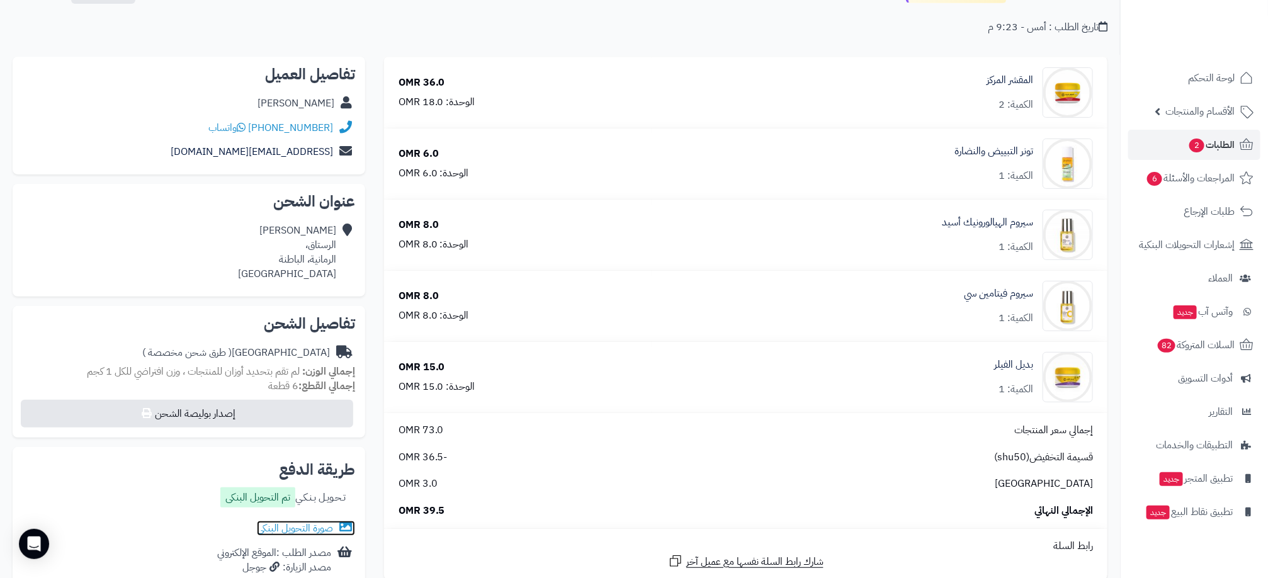
click at [303, 528] on link "صورة التحويل البنكى" at bounding box center [306, 528] width 98 height 15
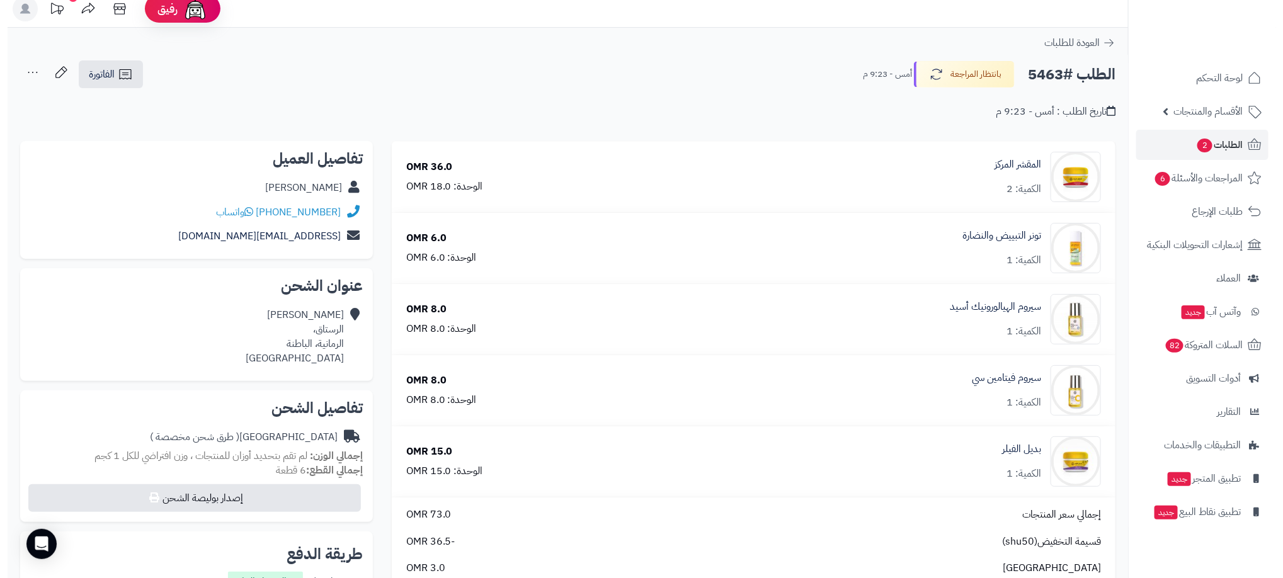
scroll to position [0, 0]
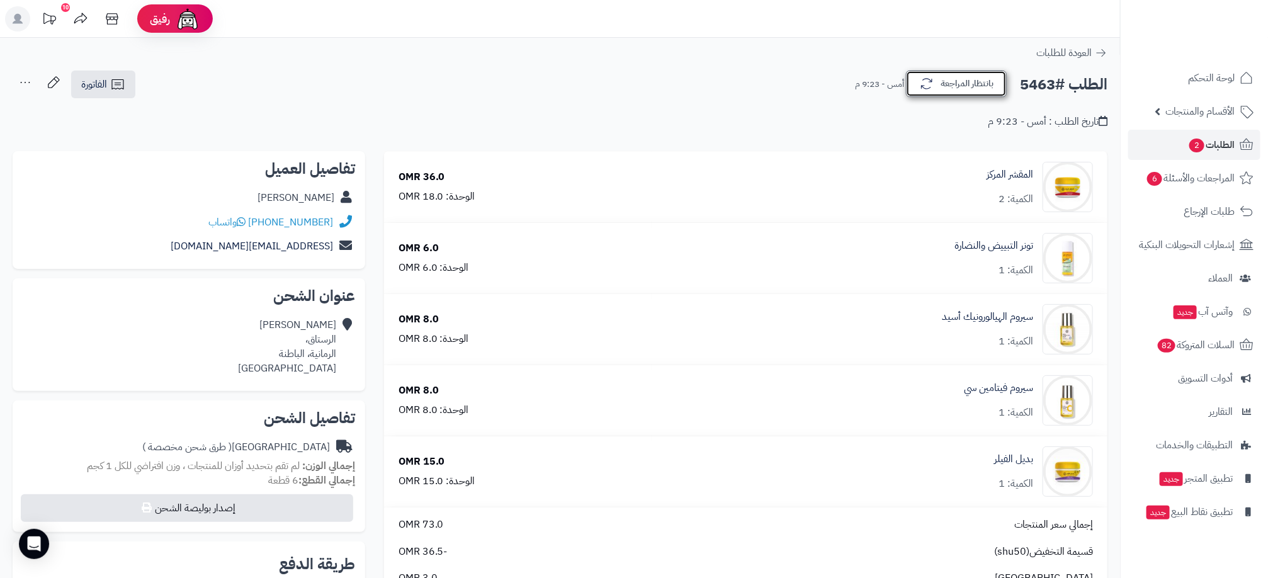
click at [967, 80] on button "بانتظار المراجعة" at bounding box center [956, 84] width 101 height 26
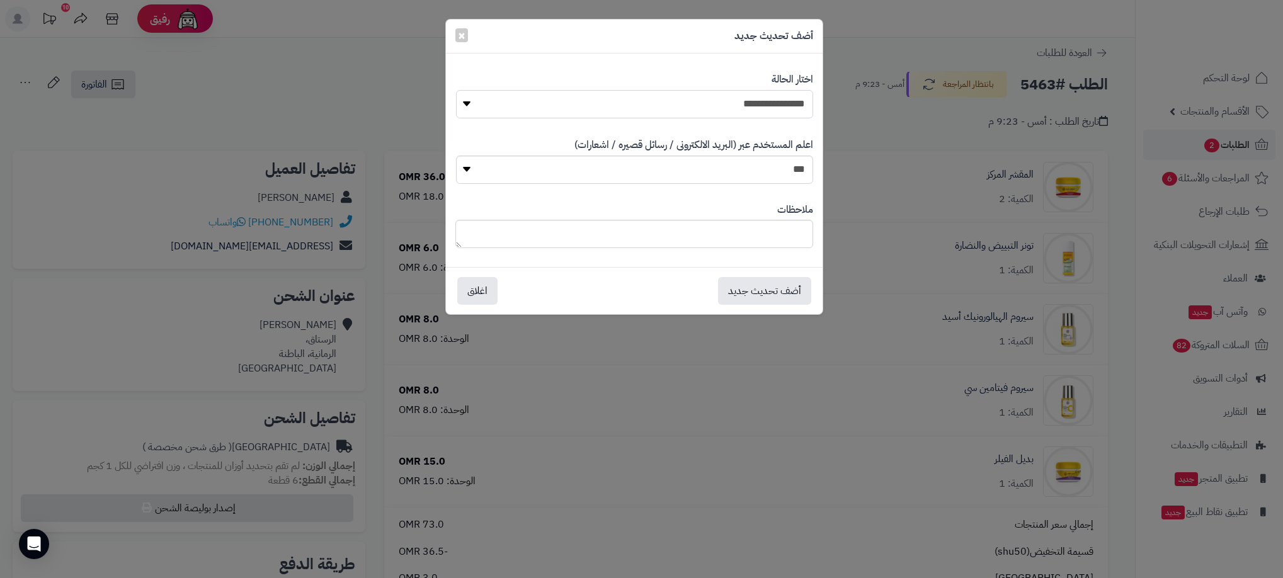
drag, startPoint x: 780, startPoint y: 96, endPoint x: 783, endPoint y: 106, distance: 9.8
click at [781, 96] on select "**********" at bounding box center [634, 104] width 357 height 28
select select "**"
click at [456, 90] on select "**********" at bounding box center [634, 104] width 357 height 28
click at [785, 288] on button "أضف تحديث جديد" at bounding box center [764, 290] width 93 height 28
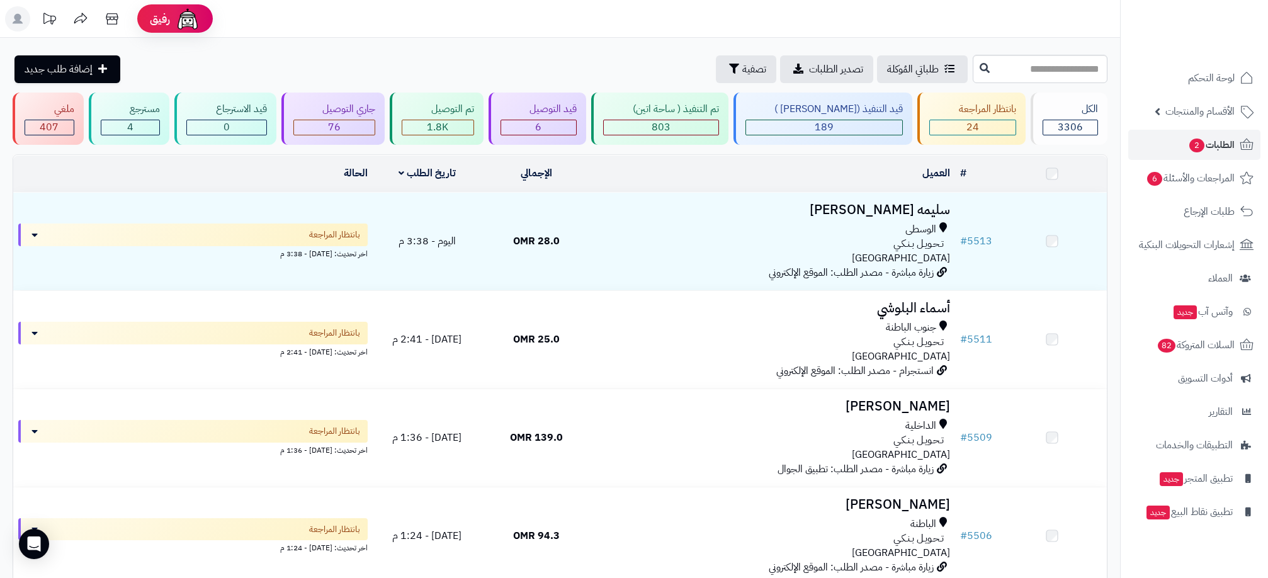
scroll to position [1901, 0]
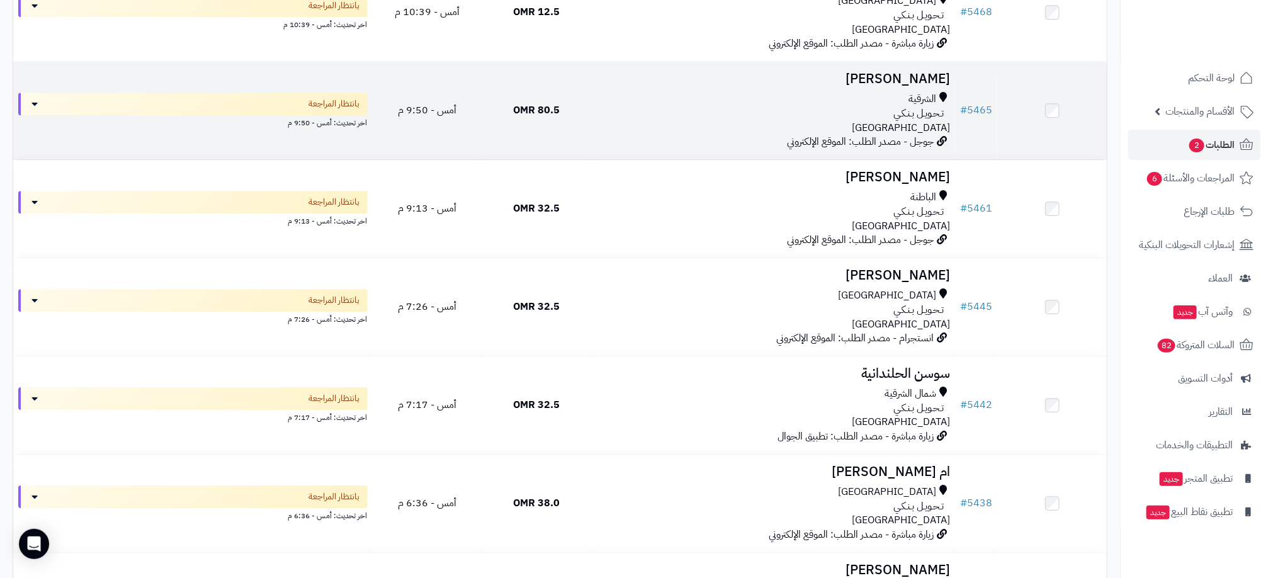
click at [705, 135] on div "الشرقية تـحـويـل بـنـكـي عمان" at bounding box center [773, 113] width 354 height 43
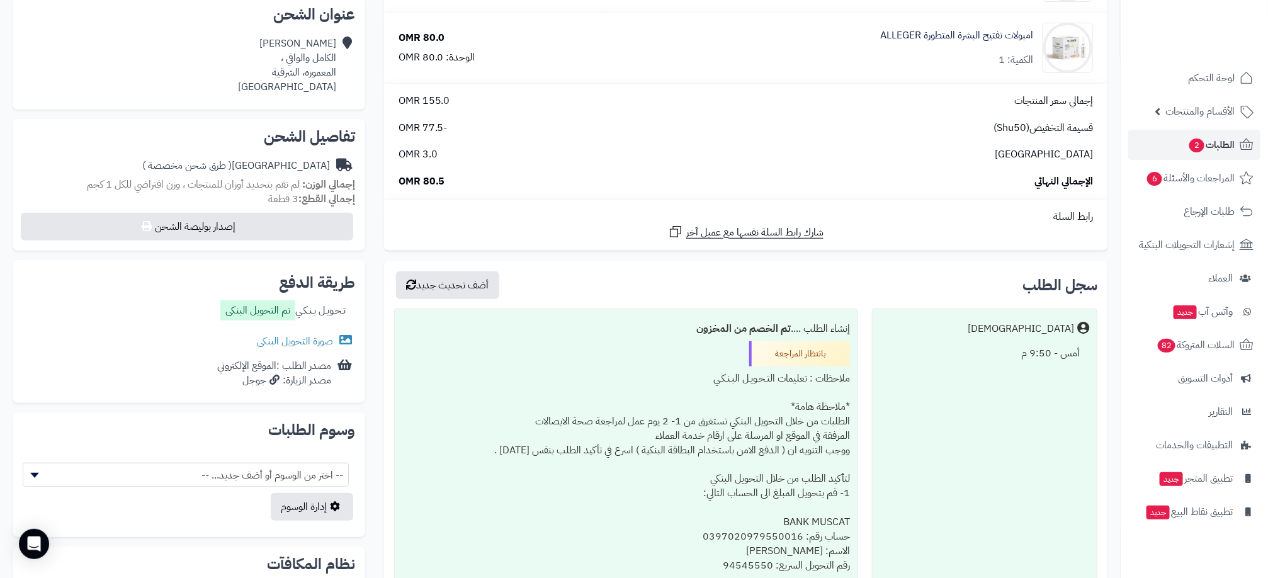
scroll to position [378, 0]
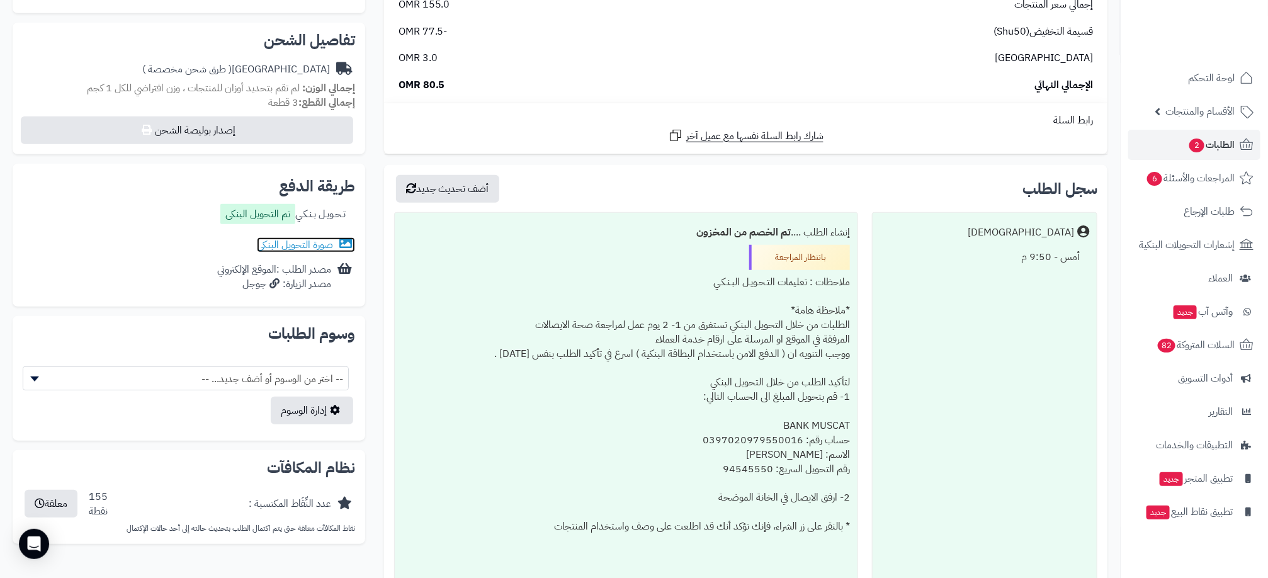
click at [304, 247] on link "صورة التحويل البنكى" at bounding box center [306, 244] width 98 height 15
click at [412, 166] on div "سجل الطلب أضف تحديث جديد Matjrah أمس - 9:50 م إنشاء الطلب .... تم الخصم من المخ…" at bounding box center [746, 408] width 724 height 486
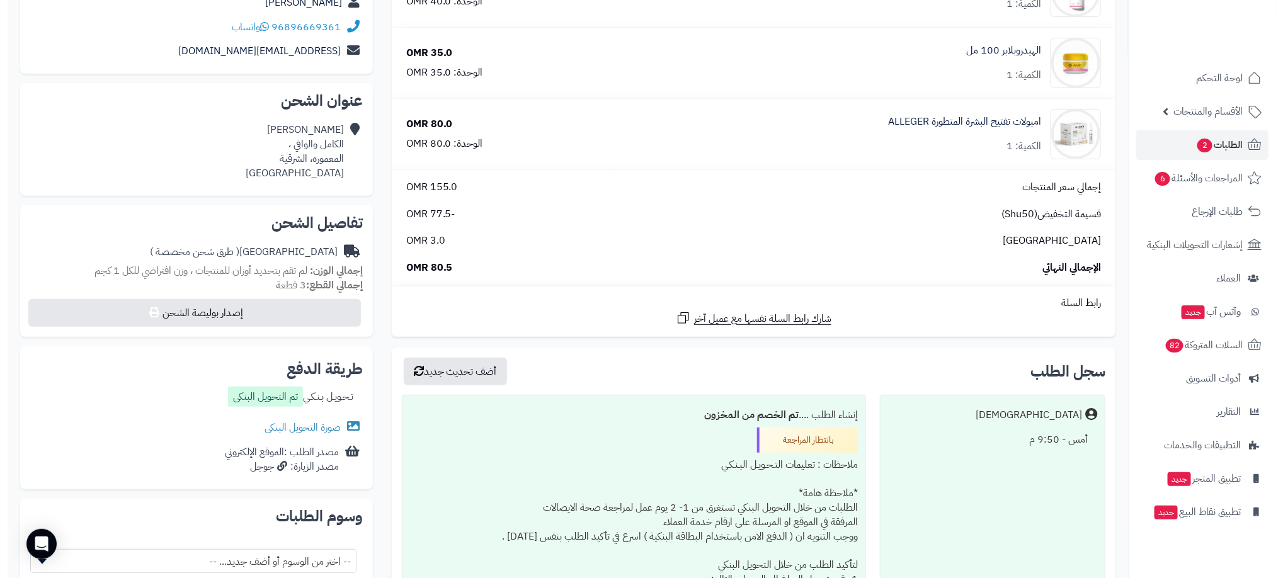
scroll to position [0, 0]
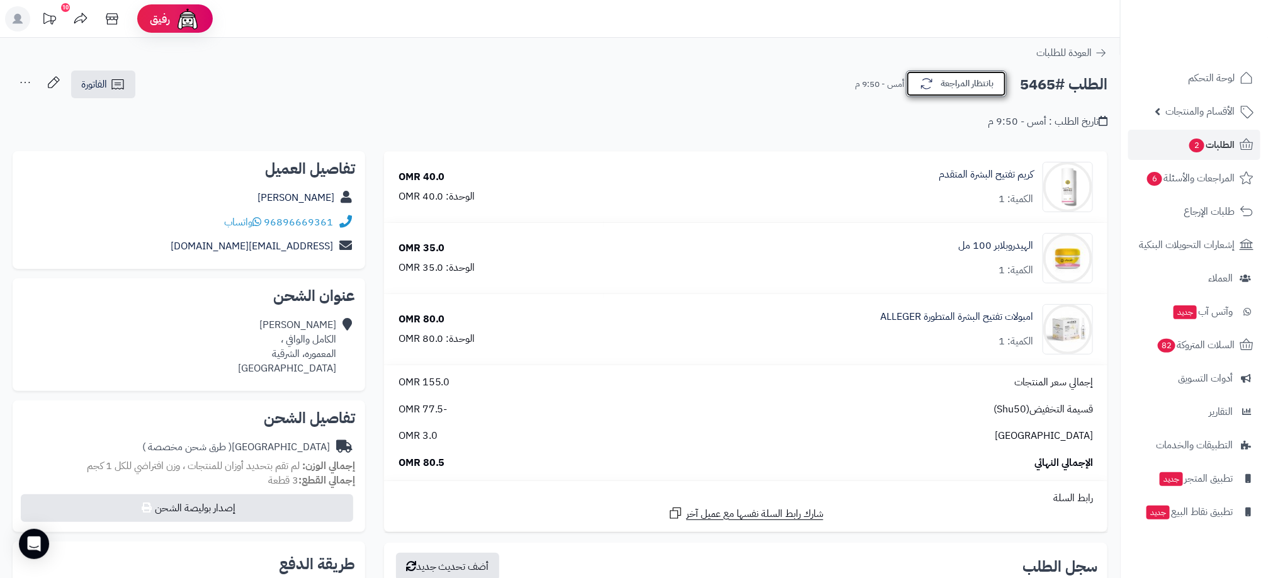
click at [992, 91] on button "بانتظار المراجعة" at bounding box center [956, 84] width 101 height 26
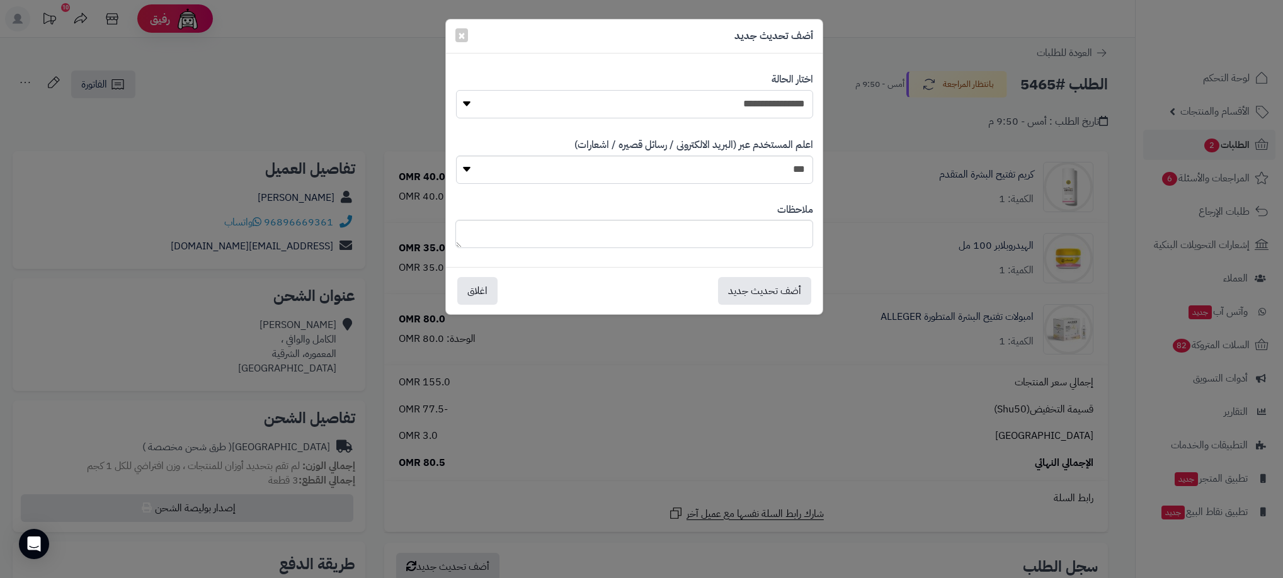
drag, startPoint x: 777, startPoint y: 98, endPoint x: 779, endPoint y: 111, distance: 13.4
click at [777, 98] on select "**********" at bounding box center [634, 104] width 357 height 28
select select "**"
click at [456, 90] on select "**********" at bounding box center [634, 104] width 357 height 28
click at [775, 288] on button "أضف تحديث جديد" at bounding box center [764, 290] width 93 height 28
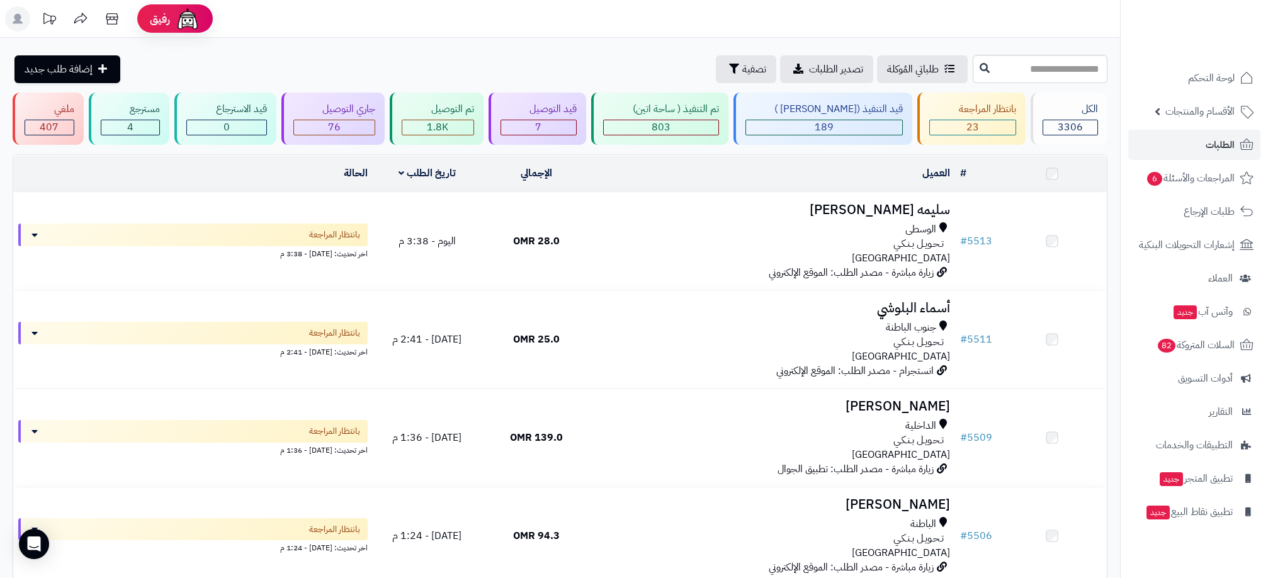
scroll to position [1901, 0]
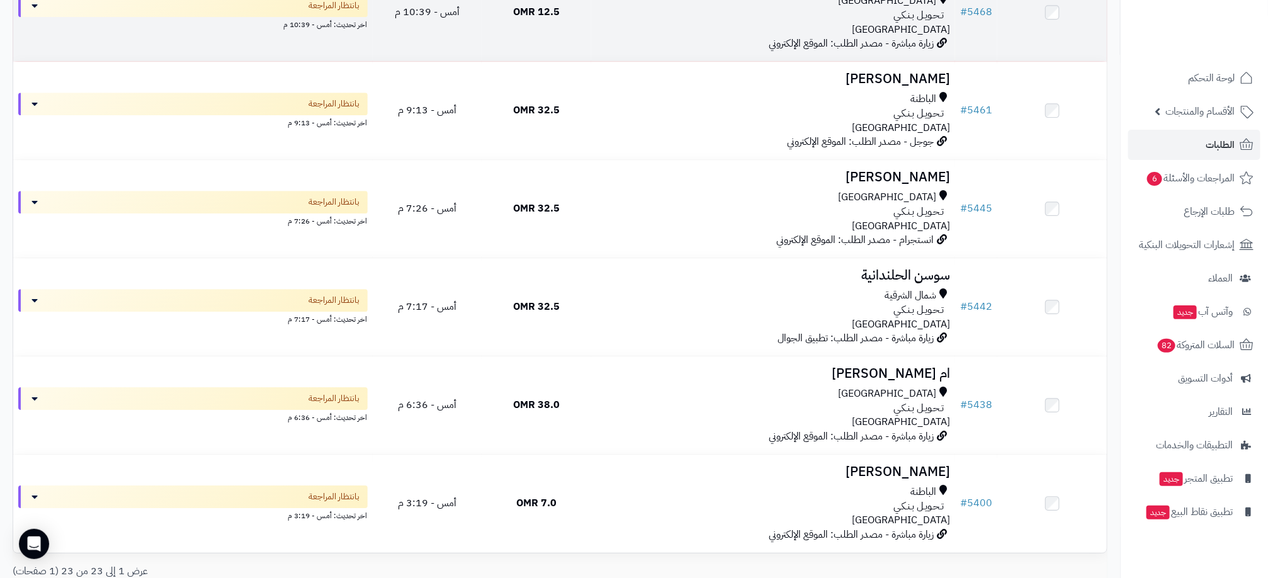
click at [665, 37] on div "مسقط تـحـويـل بـنـكـي عمان" at bounding box center [773, 15] width 354 height 43
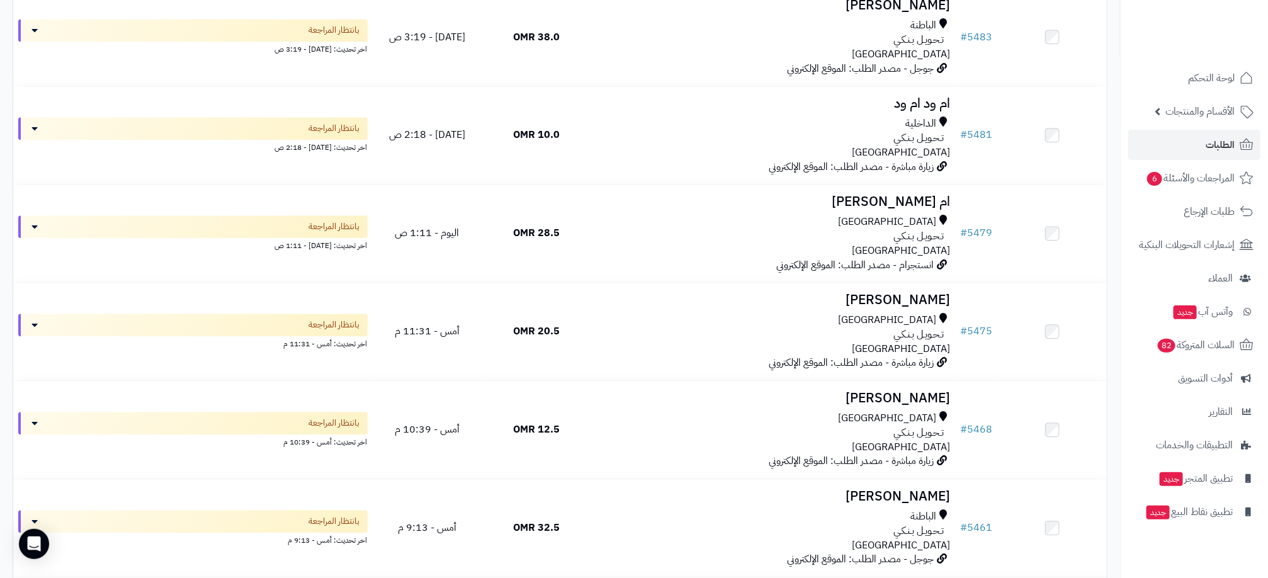
scroll to position [1447, 0]
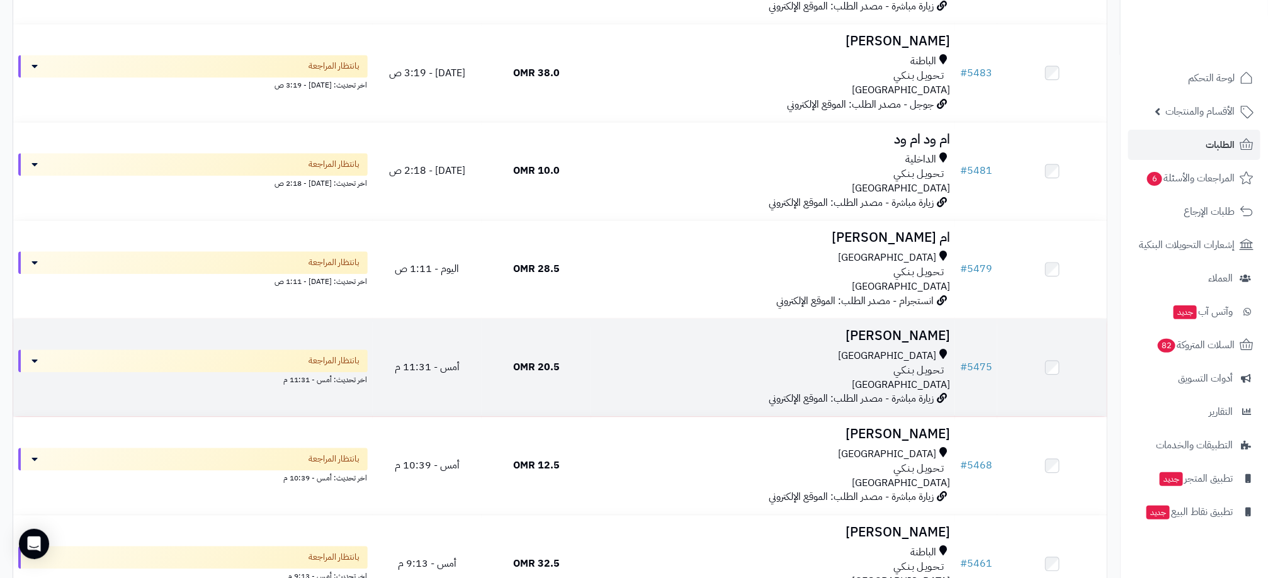
click at [609, 377] on div "تـحـويـل بـنـكـي" at bounding box center [773, 370] width 354 height 14
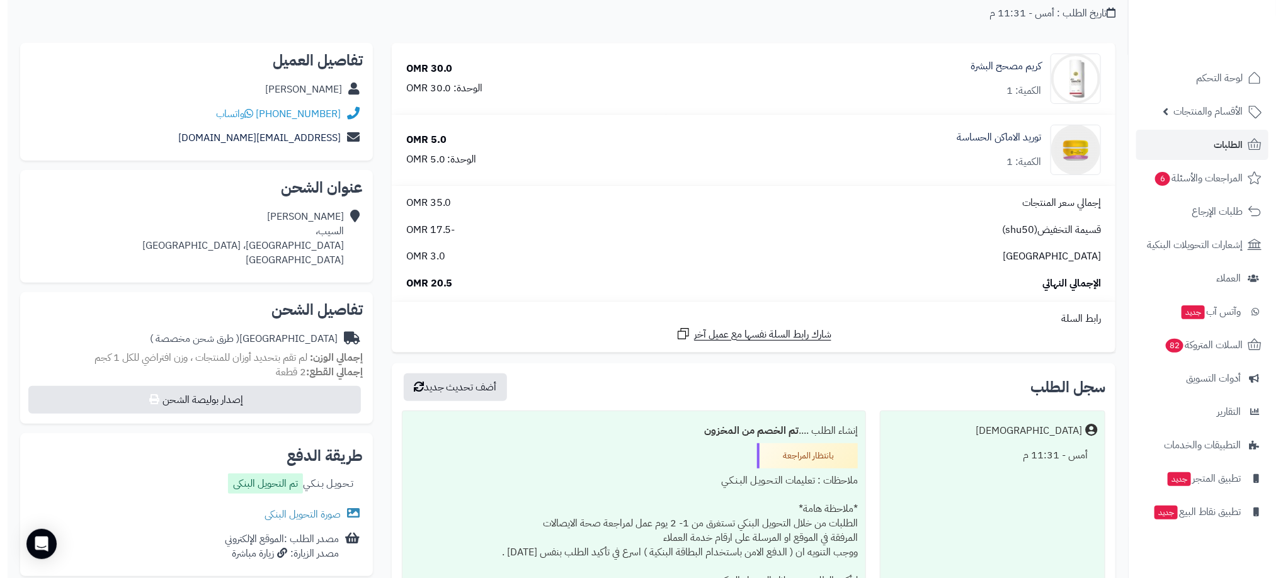
scroll to position [189, 0]
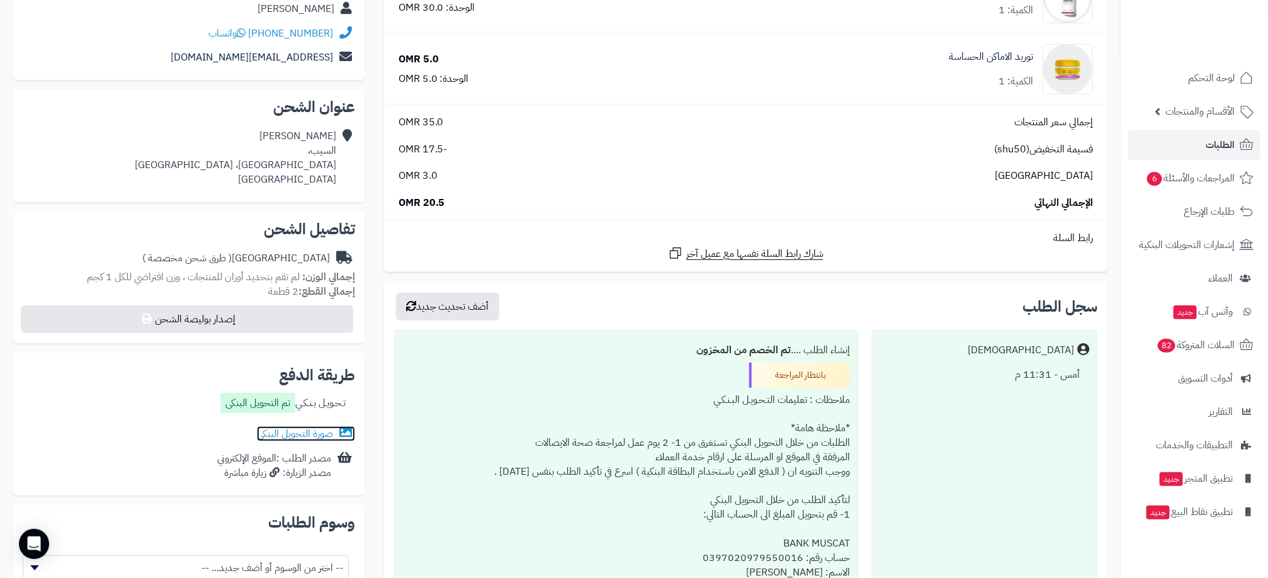
click at [282, 435] on link "صورة التحويل البنكى" at bounding box center [306, 433] width 98 height 15
click at [450, 304] on button "أضف تحديث جديد" at bounding box center [447, 306] width 103 height 28
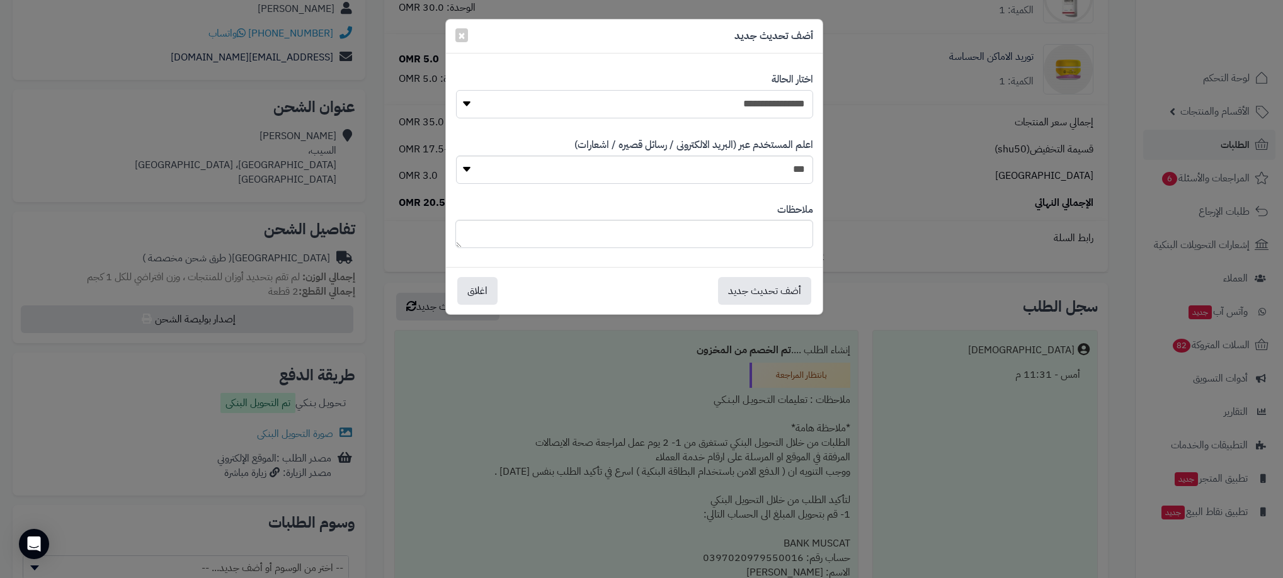
drag, startPoint x: 758, startPoint y: 103, endPoint x: 761, endPoint y: 116, distance: 13.8
click at [758, 103] on select "**********" at bounding box center [634, 104] width 357 height 28
select select "**"
click at [456, 90] on select "**********" at bounding box center [634, 104] width 357 height 28
click at [751, 293] on button "أضف تحديث جديد" at bounding box center [764, 290] width 93 height 28
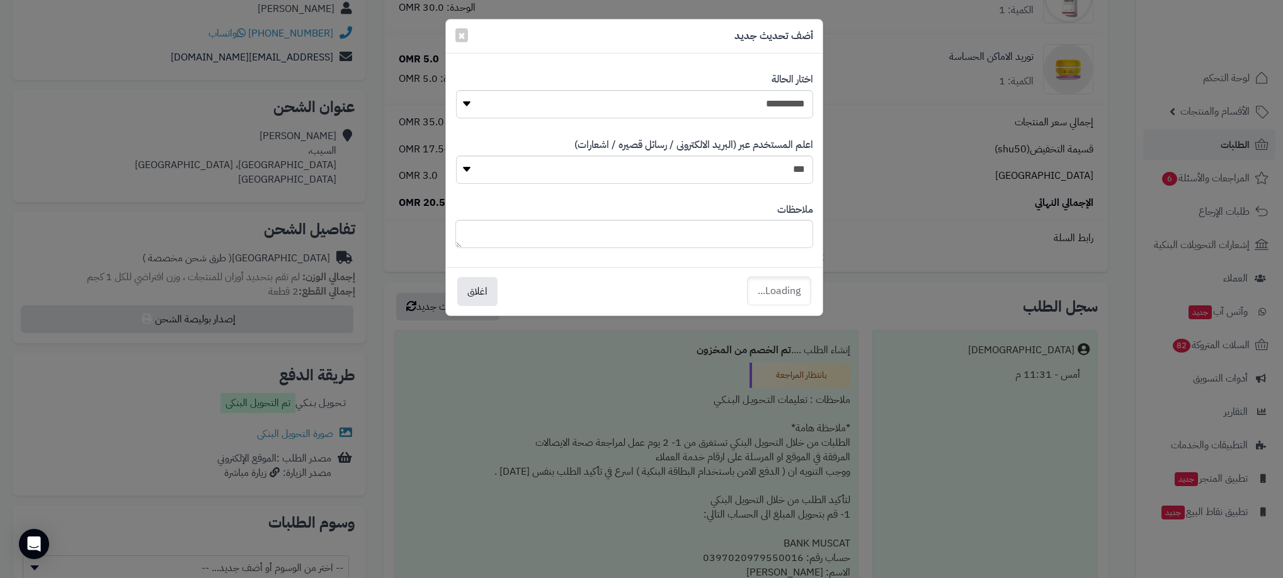
scroll to position [230, 0]
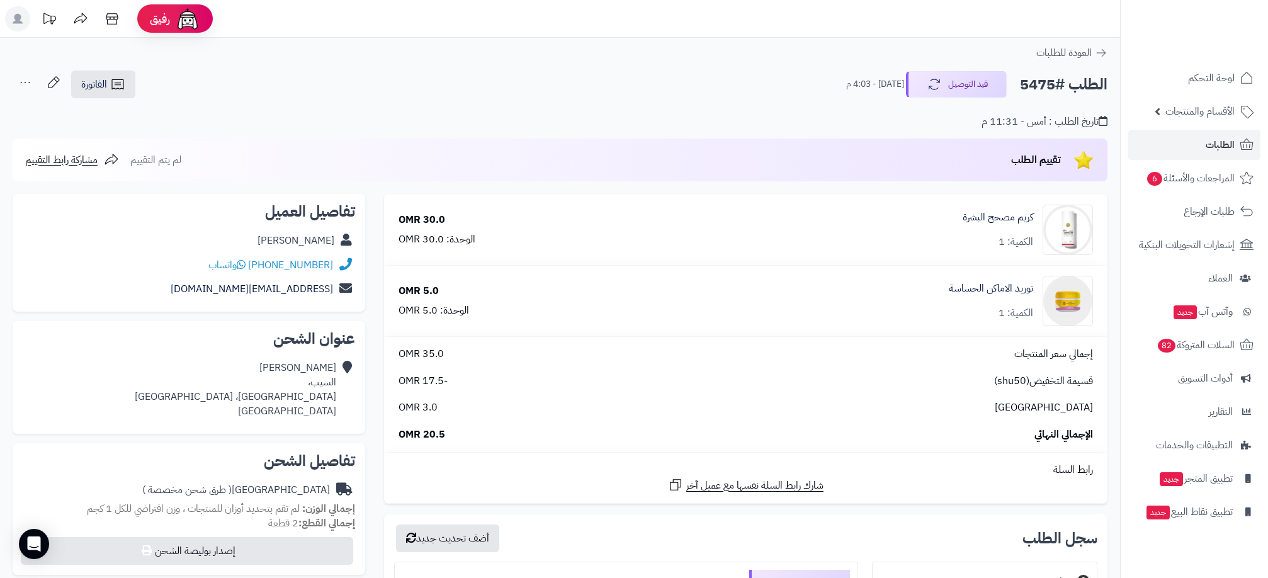
scroll to position [231, 0]
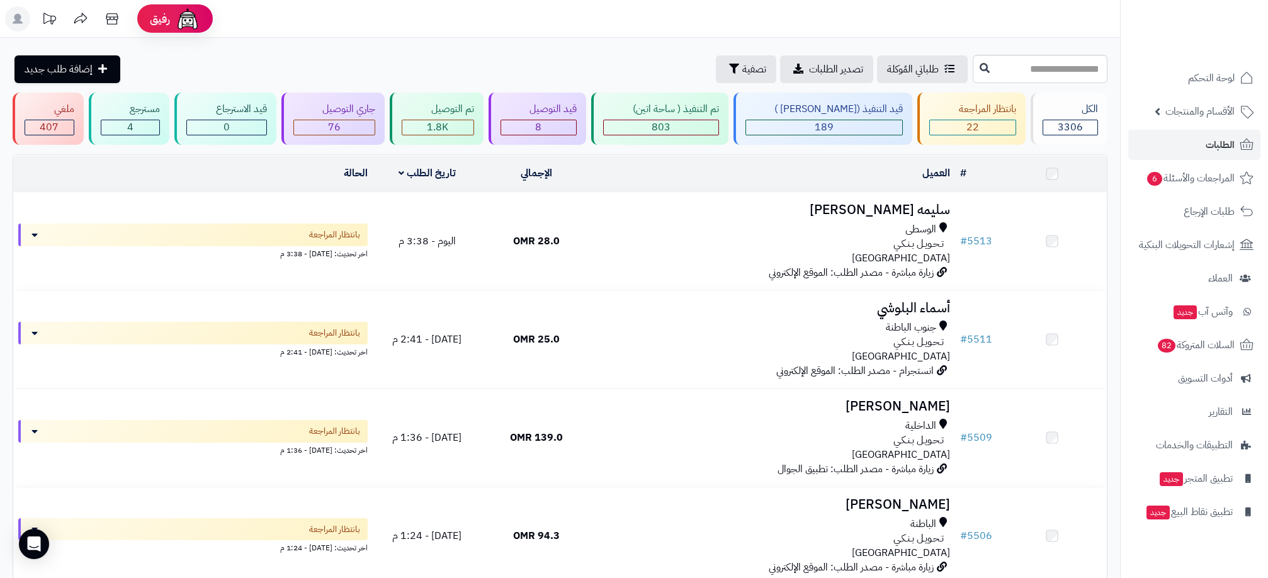
scroll to position [1447, 0]
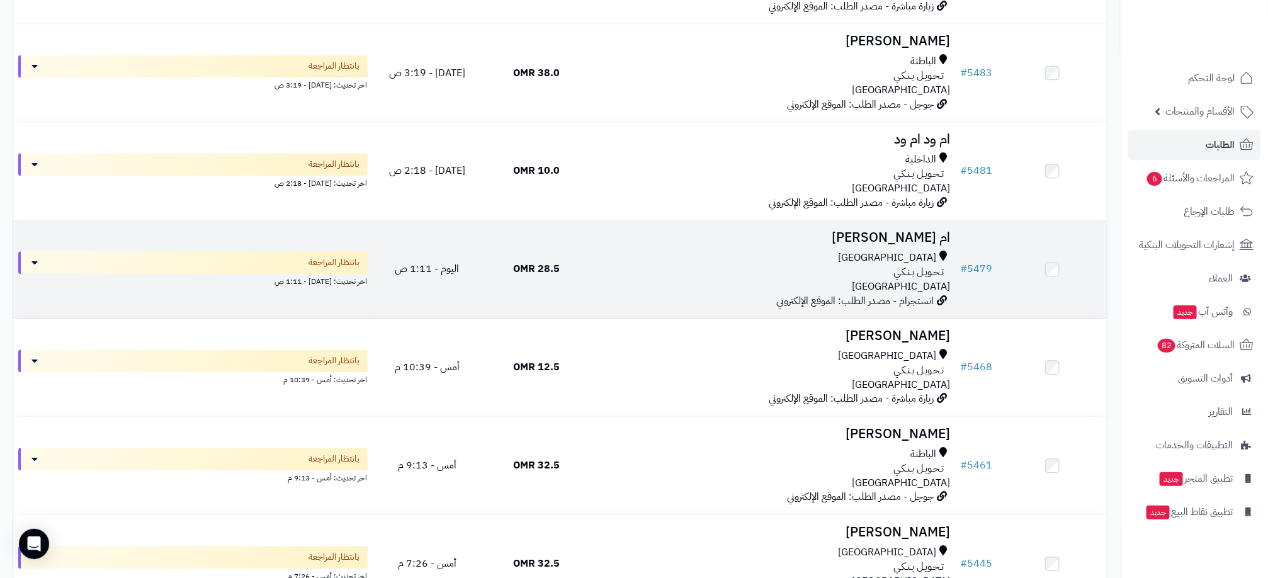
click at [586, 293] on td "28.5 OMR" at bounding box center [537, 269] width 110 height 98
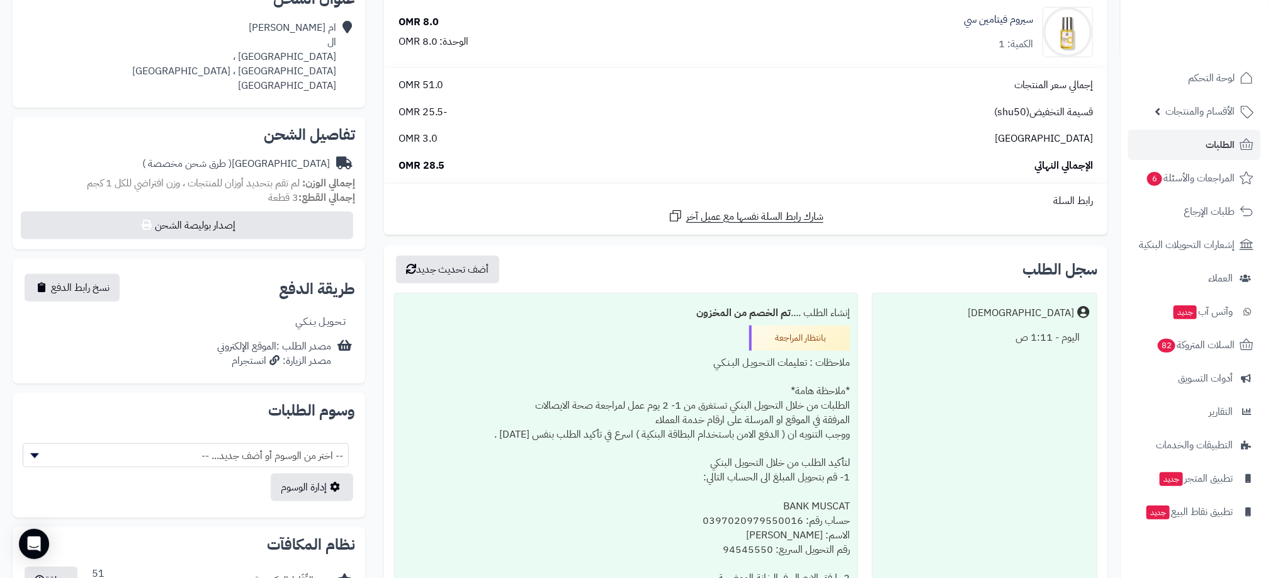
scroll to position [280, 0]
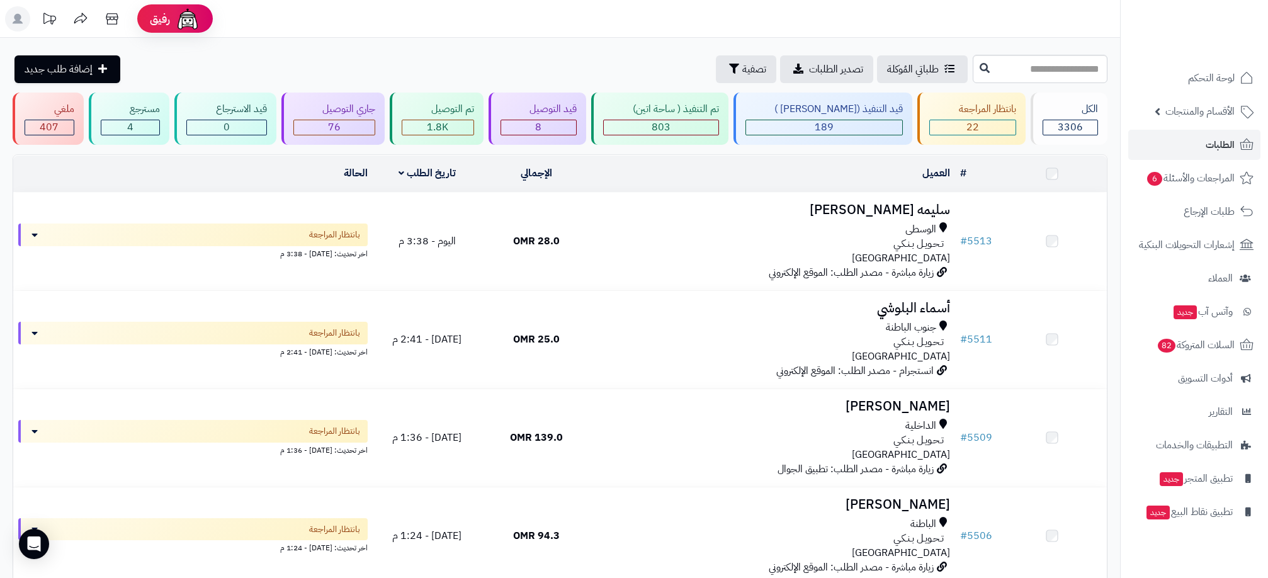
scroll to position [1447, 0]
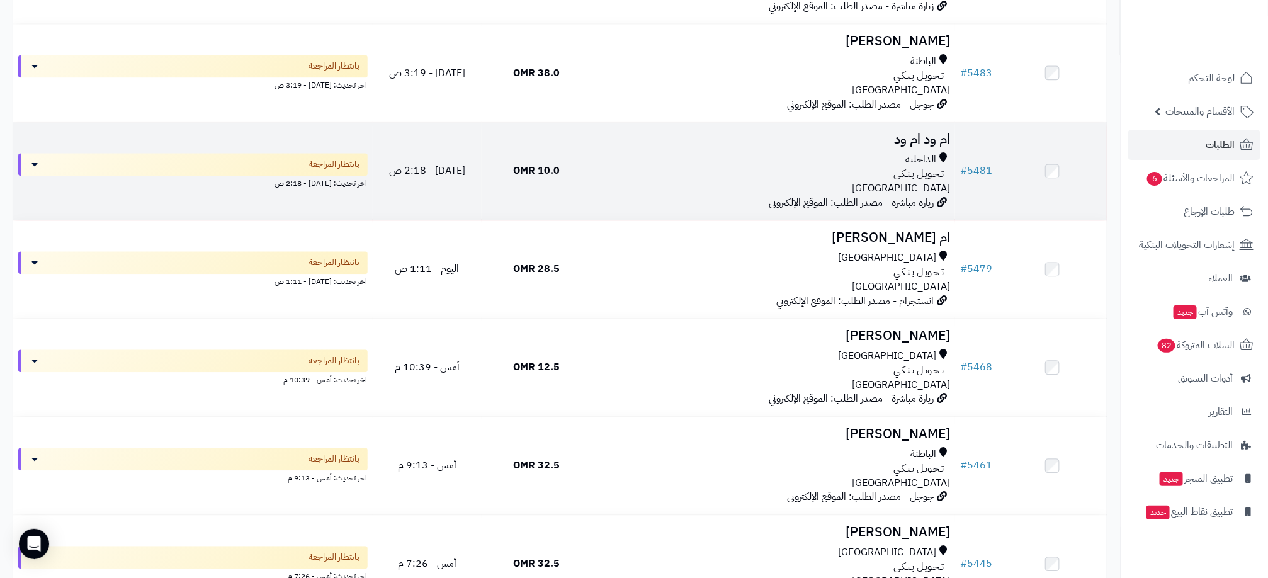
click at [573, 166] on td "10.0 OMR" at bounding box center [537, 171] width 110 height 98
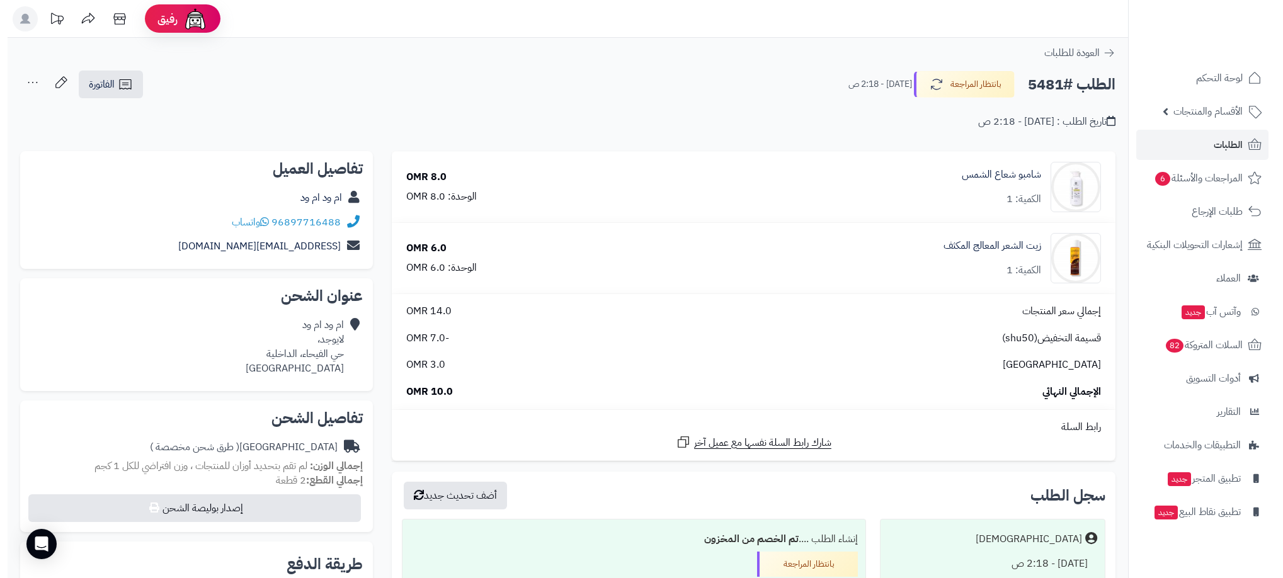
scroll to position [493, 0]
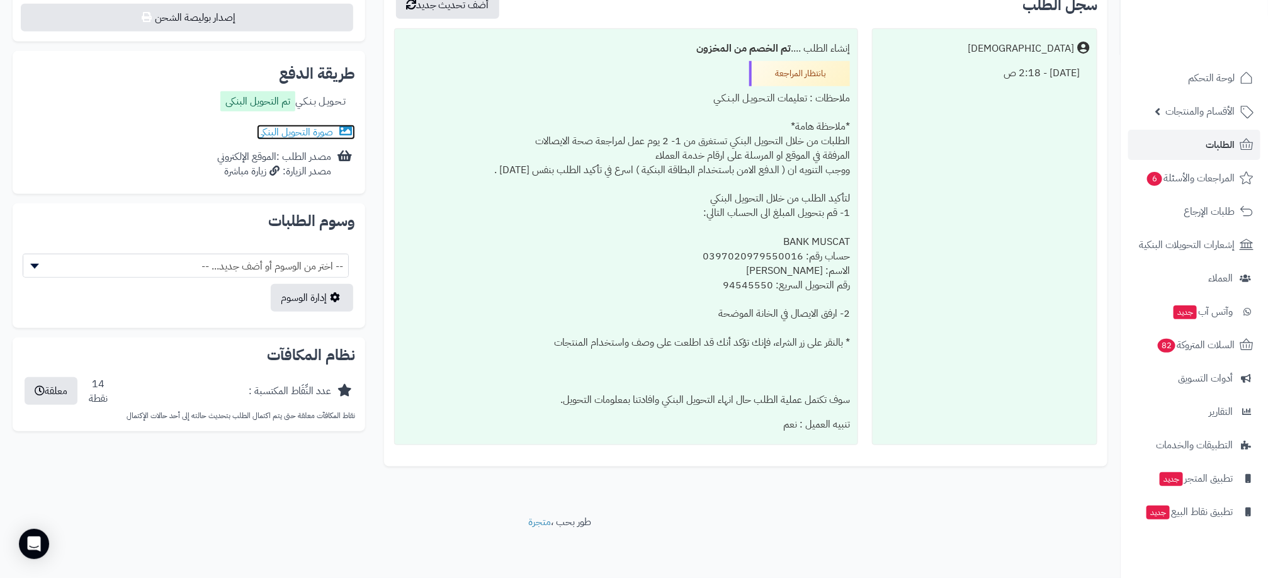
click at [305, 125] on link "صورة التحويل البنكى" at bounding box center [306, 132] width 98 height 15
click at [492, 13] on button "أضف تحديث جديد" at bounding box center [447, 5] width 103 height 28
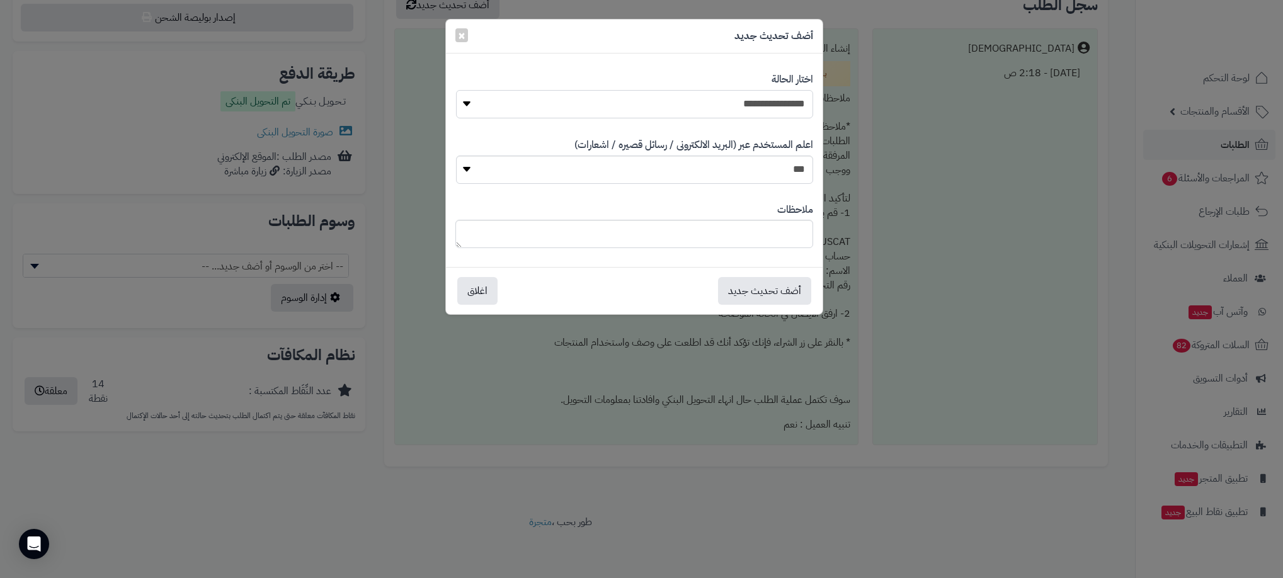
click at [762, 101] on select "**********" at bounding box center [634, 104] width 357 height 28
select select "**"
click at [456, 90] on select "**********" at bounding box center [634, 104] width 357 height 28
click at [778, 292] on button "أضف تحديث جديد" at bounding box center [764, 290] width 93 height 28
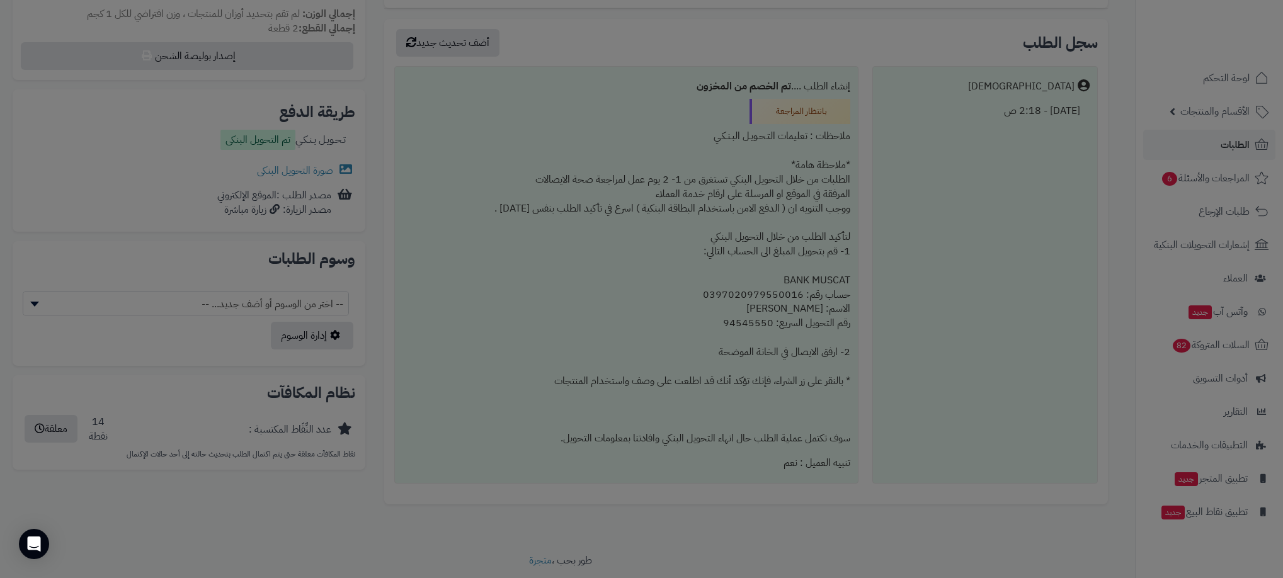
scroll to position [533, 0]
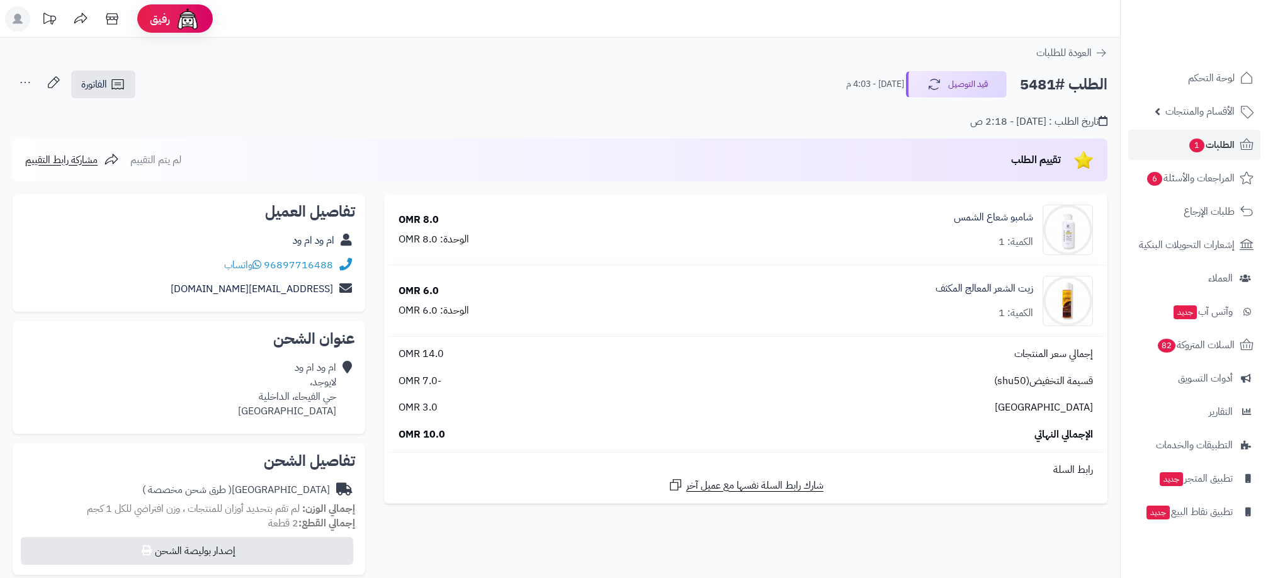
scroll to position [484, 0]
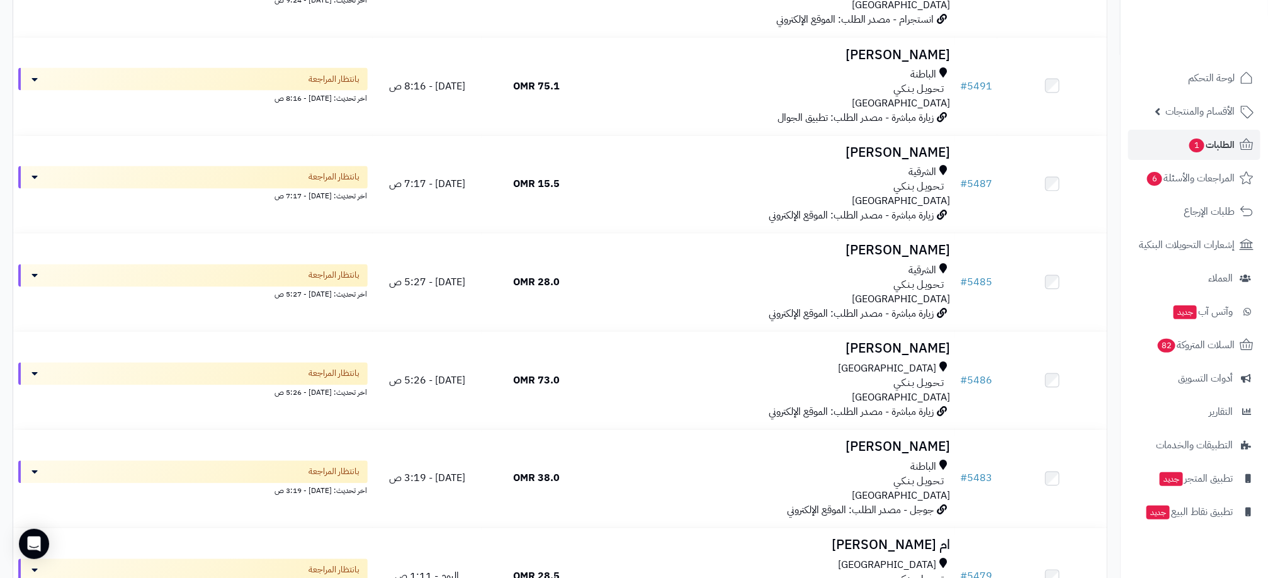
scroll to position [1130, 0]
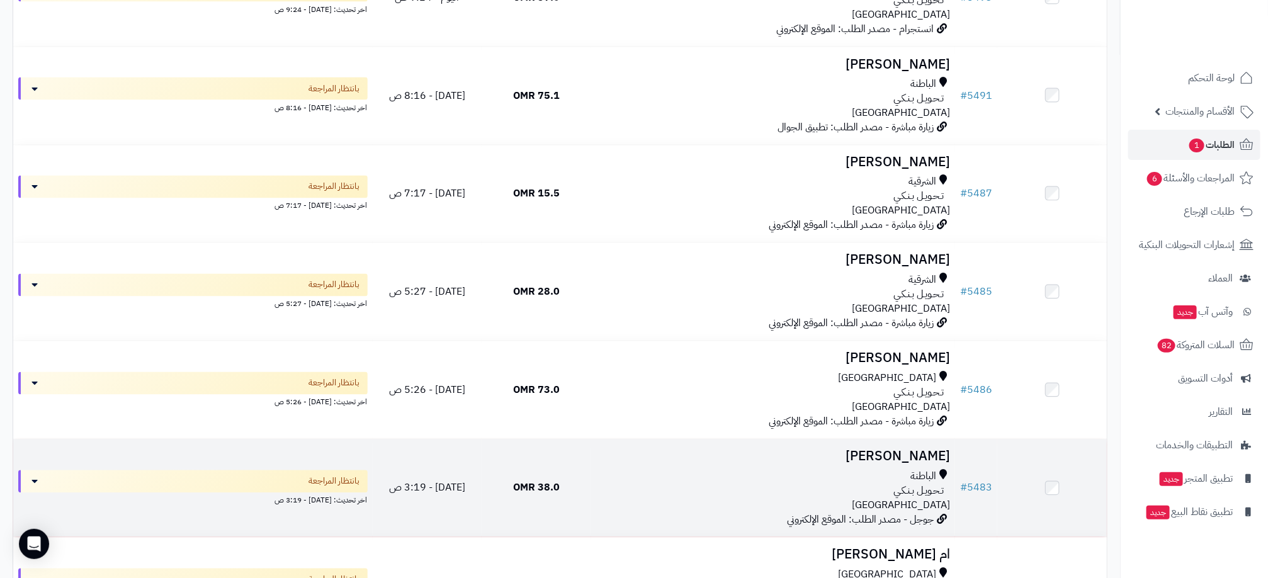
click at [669, 507] on div "الباطنة تـحـويـل بـنـكـي عمان" at bounding box center [773, 491] width 354 height 43
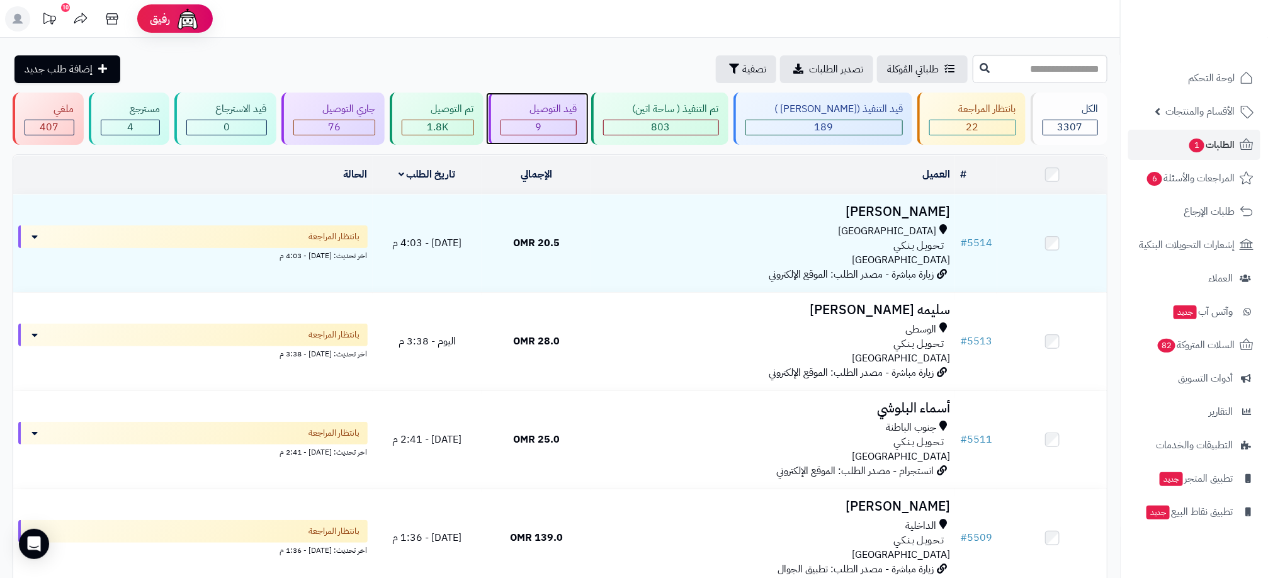
click at [541, 125] on div "9" at bounding box center [539, 127] width 76 height 14
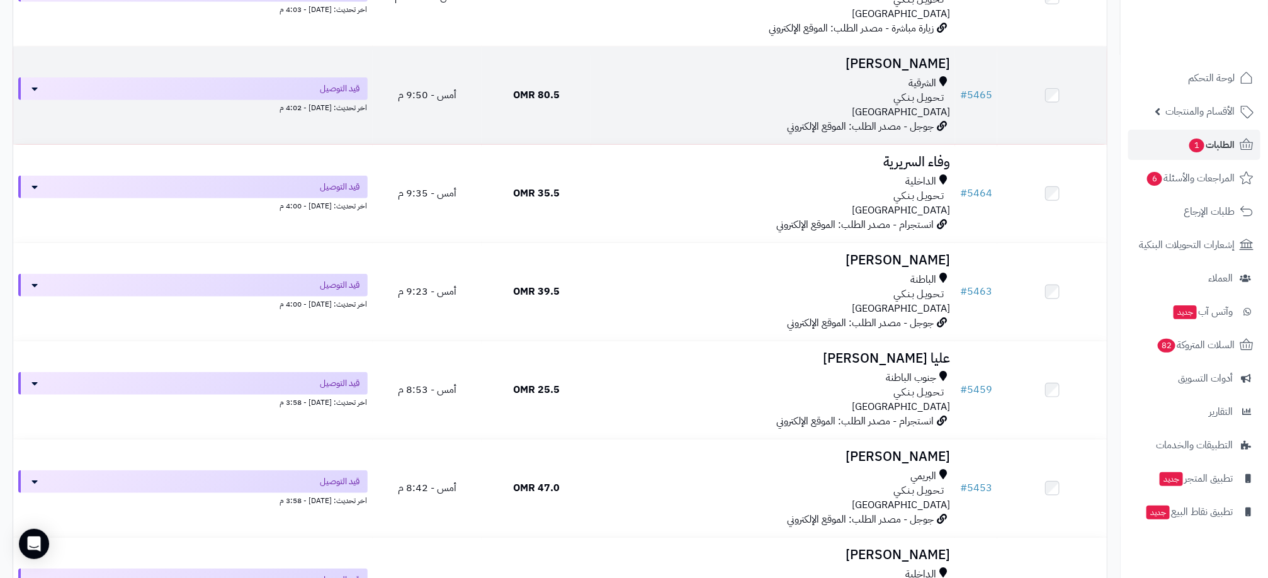
scroll to position [344, 0]
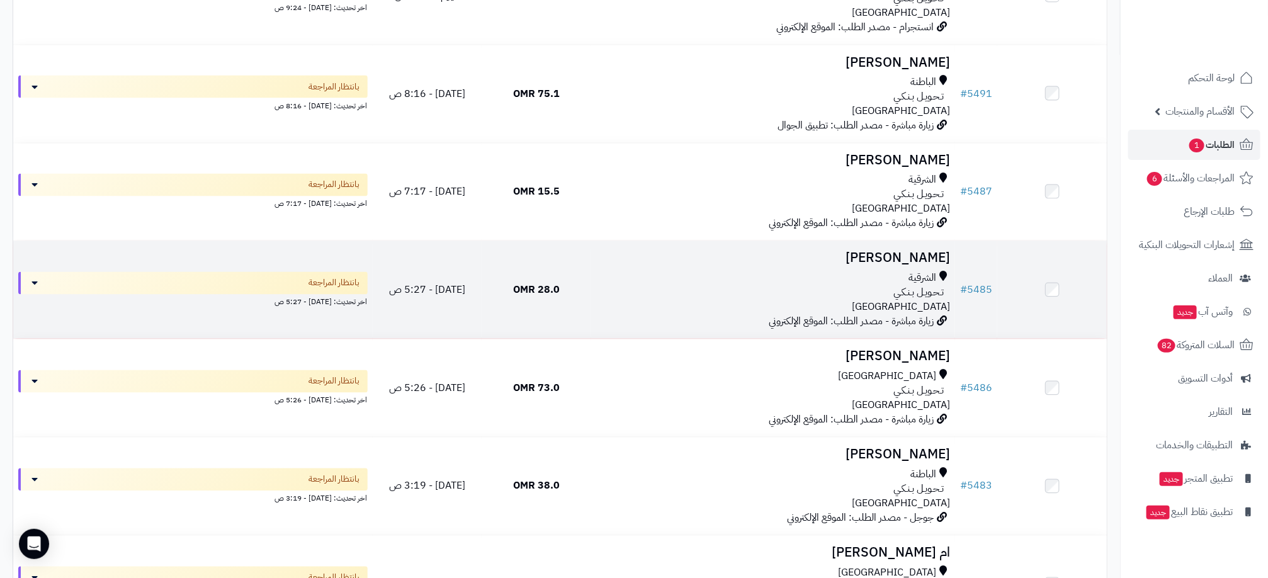
scroll to position [1130, 0]
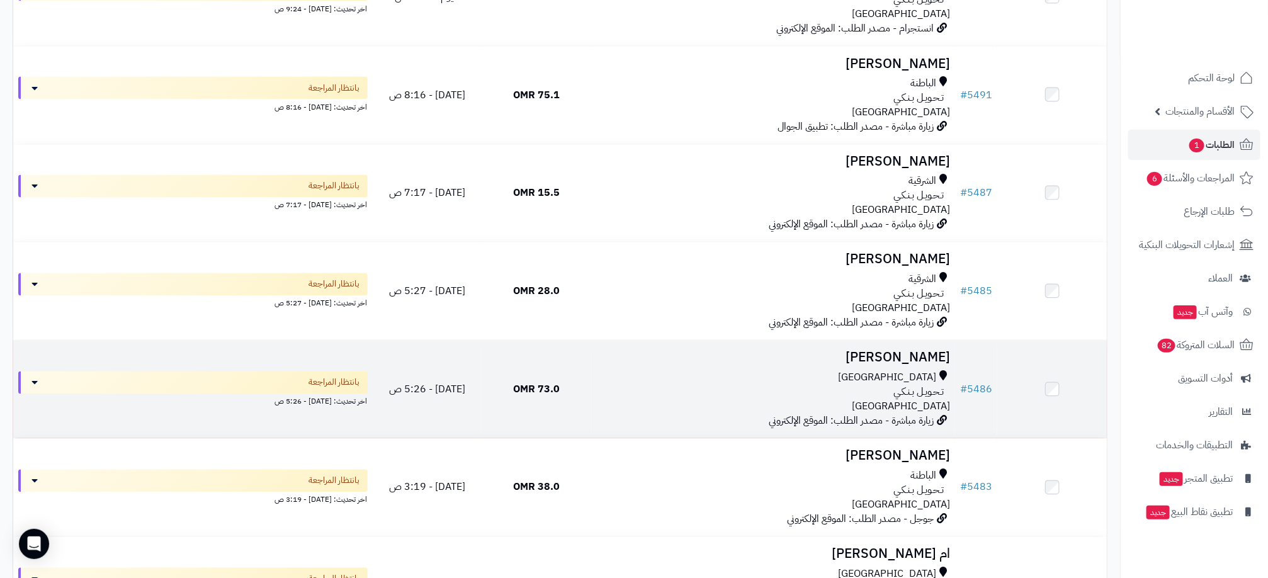
click at [643, 382] on div "مسقط" at bounding box center [773, 378] width 354 height 14
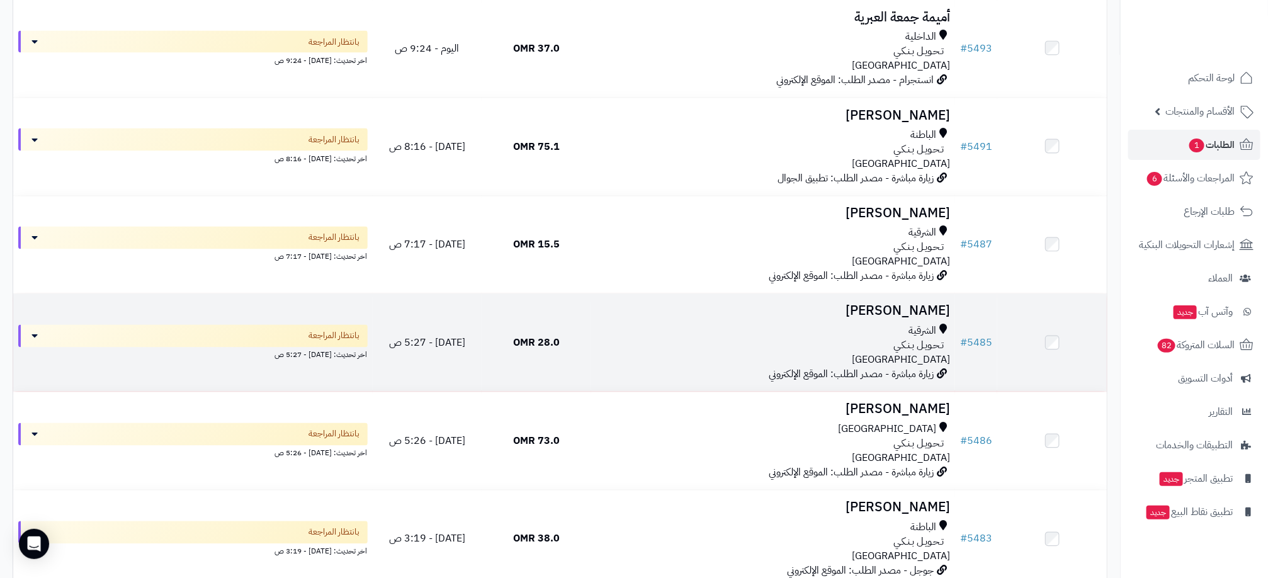
scroll to position [1036, 0]
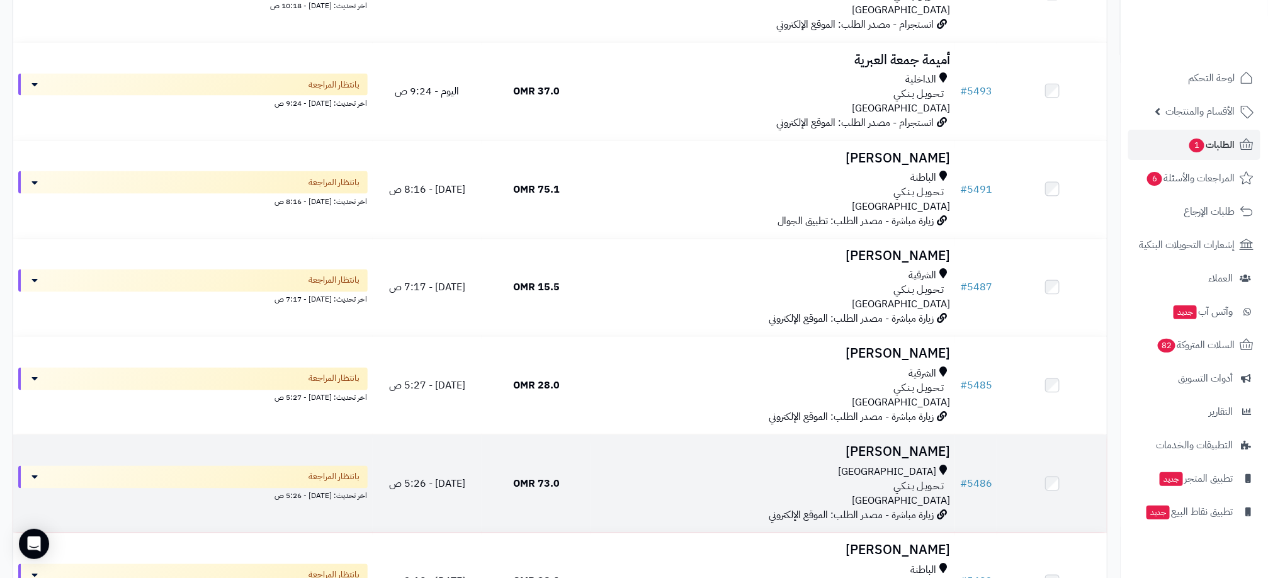
click at [662, 498] on div "مسقط تـحـويـل بـنـكـي عمان" at bounding box center [773, 486] width 354 height 43
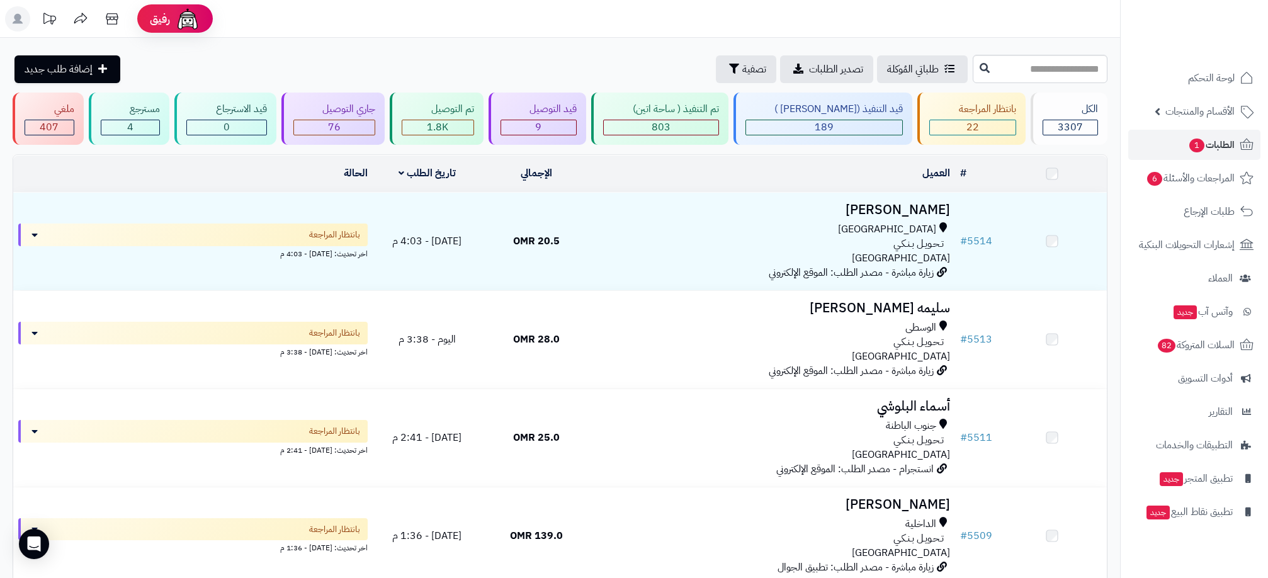
scroll to position [1036, 0]
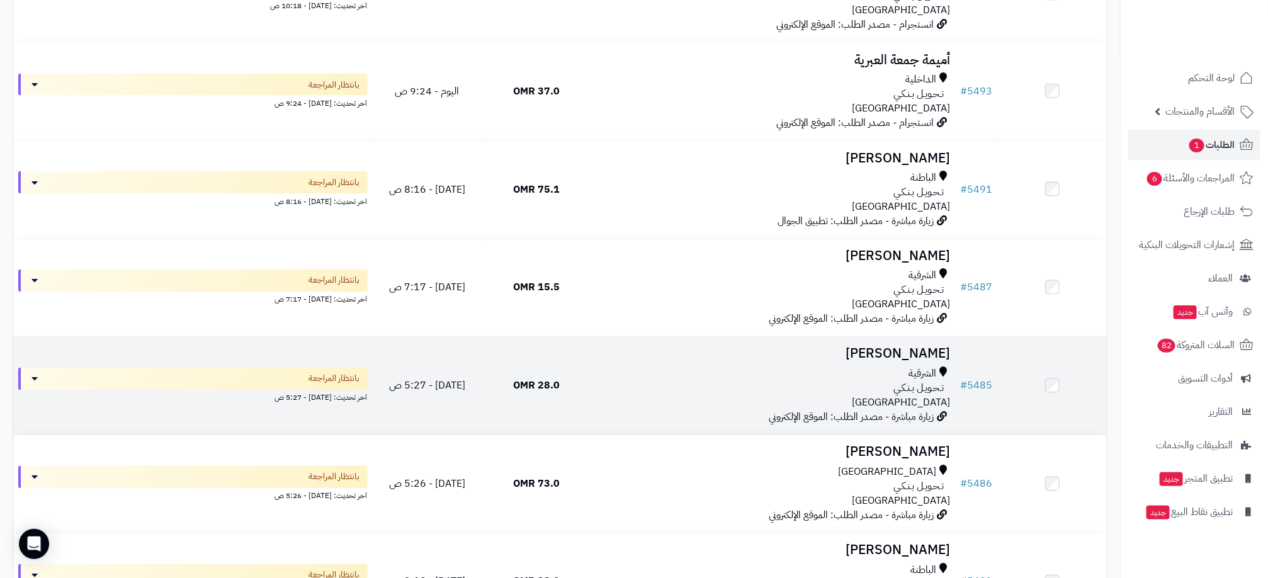
click at [841, 376] on div "الشرقية" at bounding box center [773, 374] width 354 height 14
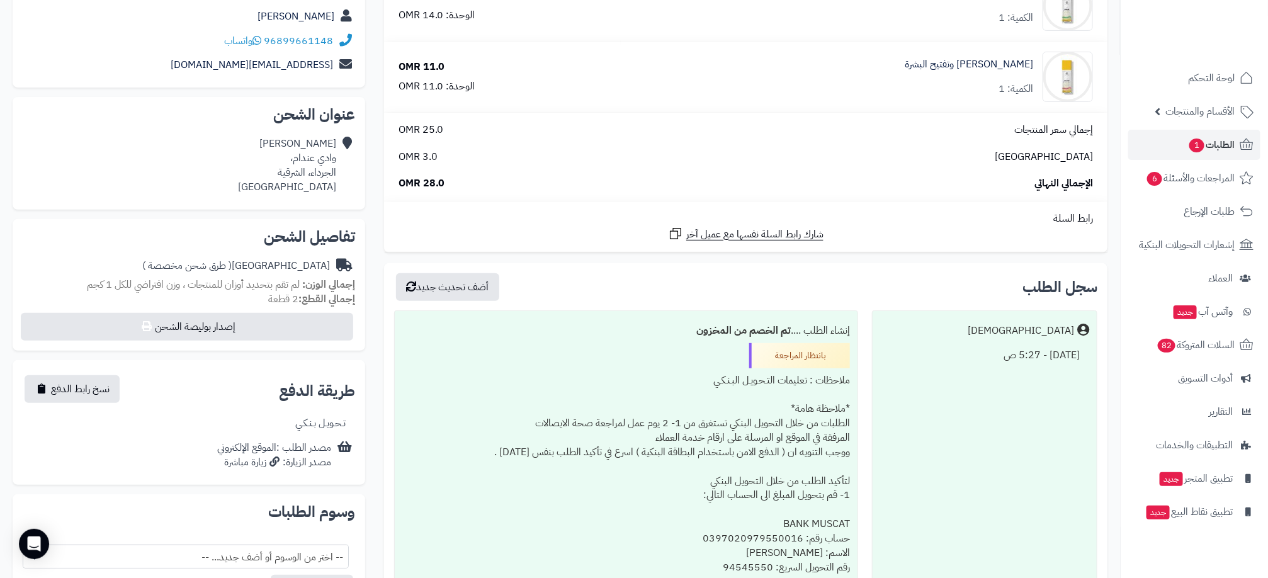
scroll to position [182, 0]
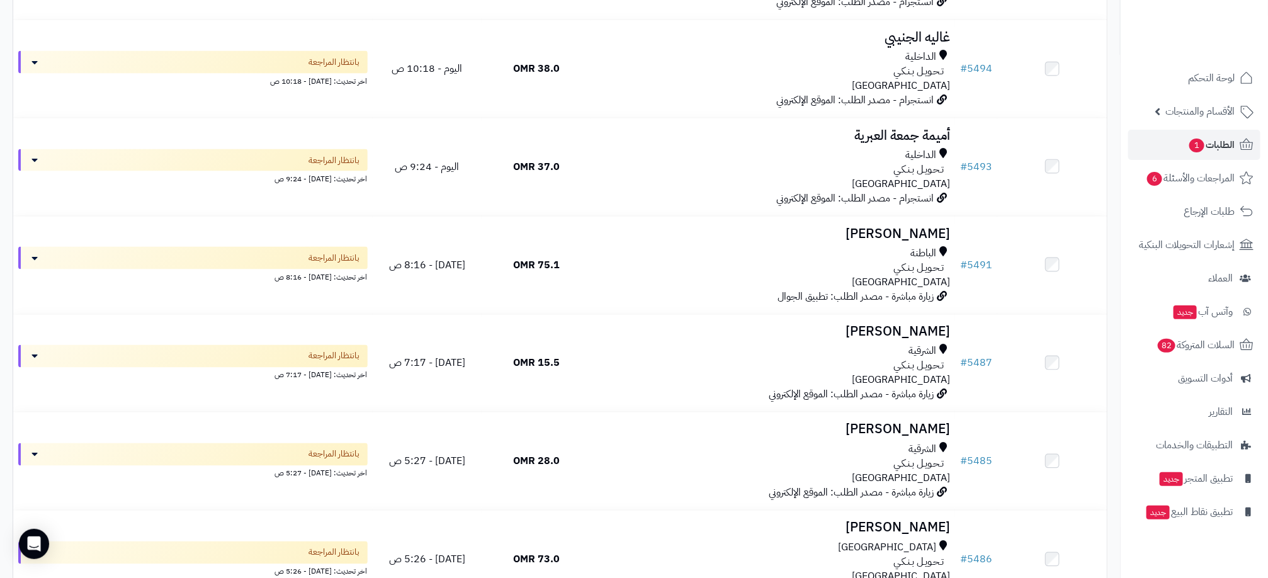
scroll to position [923, 0]
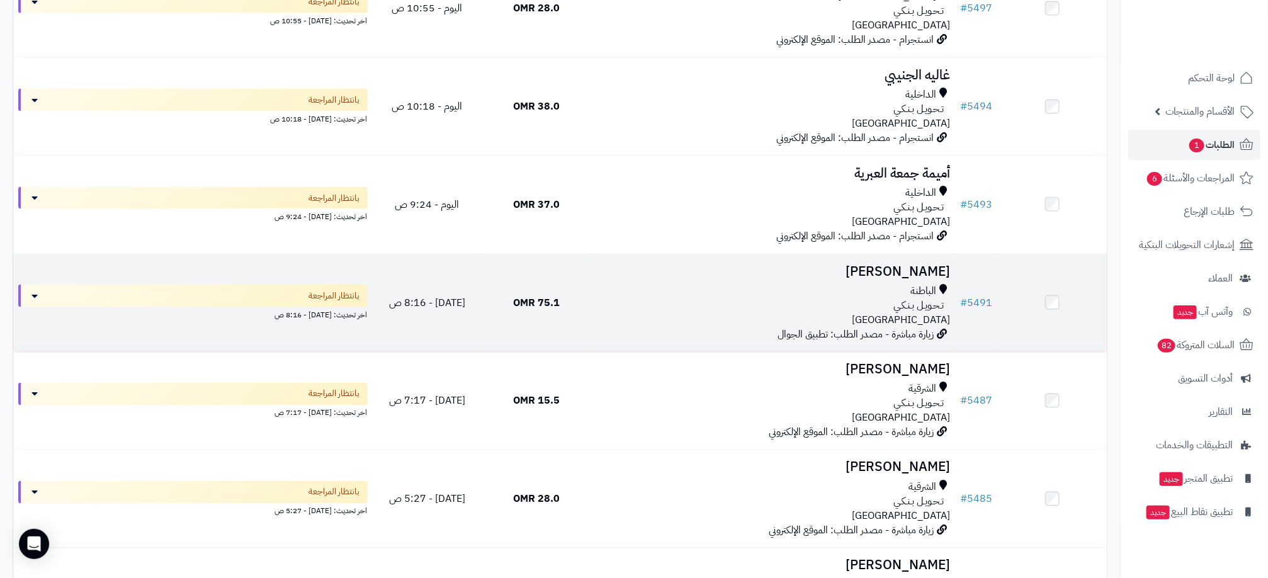
click at [591, 292] on td "75.1 OMR" at bounding box center [537, 303] width 110 height 98
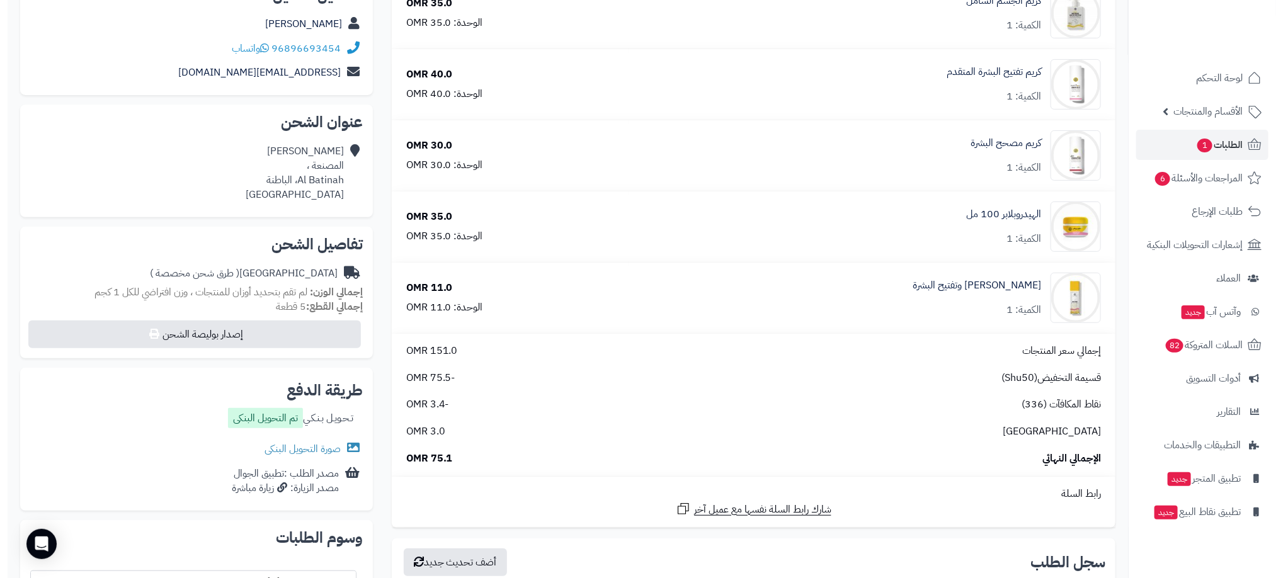
scroll to position [283, 0]
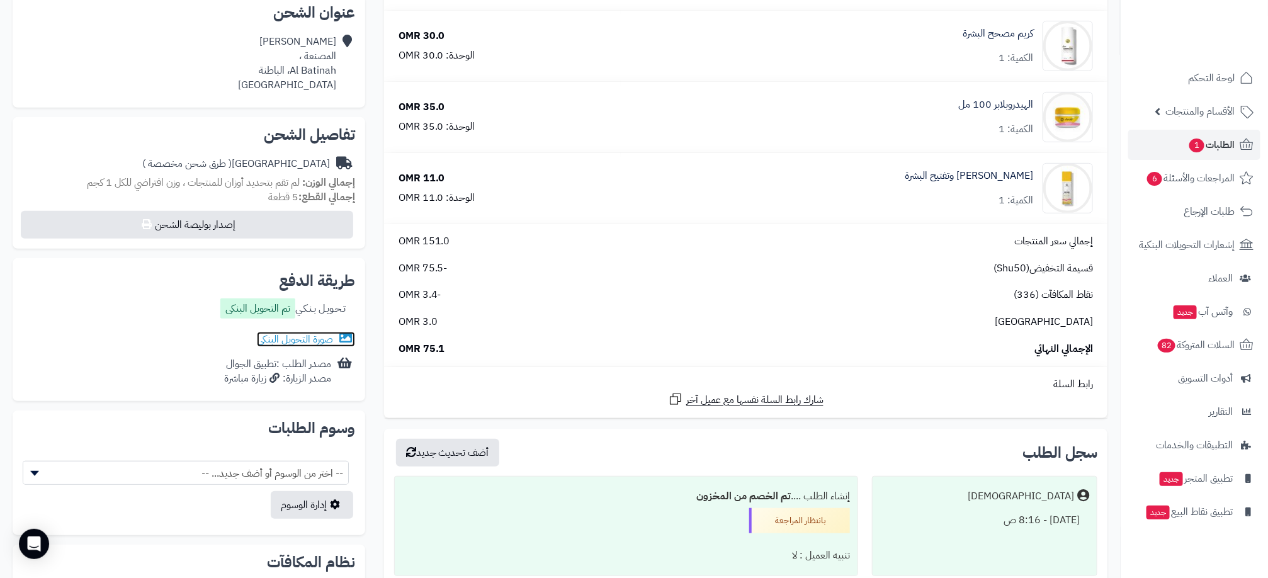
click at [302, 335] on link "صورة التحويل البنكى" at bounding box center [306, 339] width 98 height 15
click at [489, 448] on button "أضف تحديث جديد" at bounding box center [447, 452] width 103 height 28
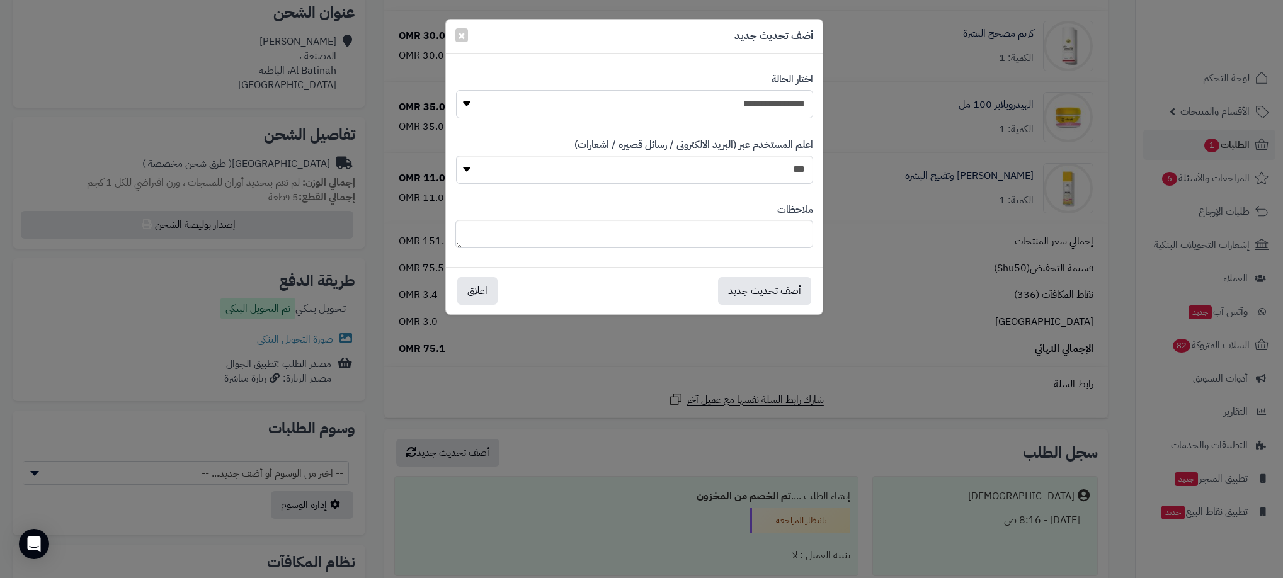
drag, startPoint x: 783, startPoint y: 103, endPoint x: 783, endPoint y: 114, distance: 11.3
click at [783, 103] on select "**********" at bounding box center [634, 104] width 357 height 28
select select "**"
click at [456, 90] on select "**********" at bounding box center [634, 104] width 357 height 28
click at [784, 292] on button "أضف تحديث جديد" at bounding box center [764, 290] width 93 height 28
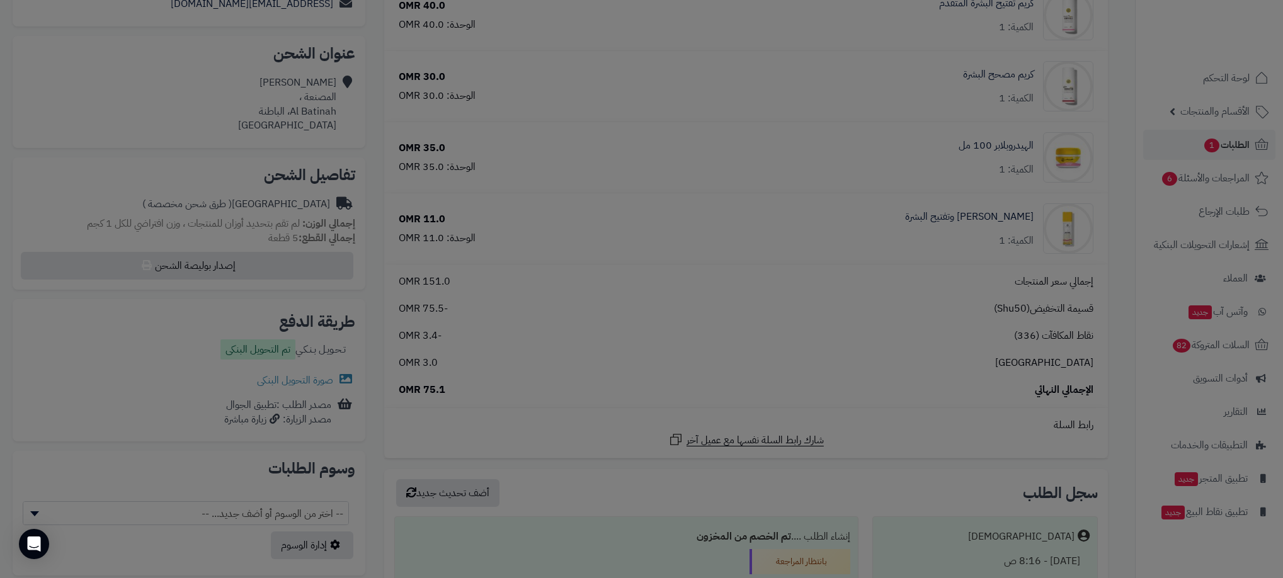
scroll to position [325, 0]
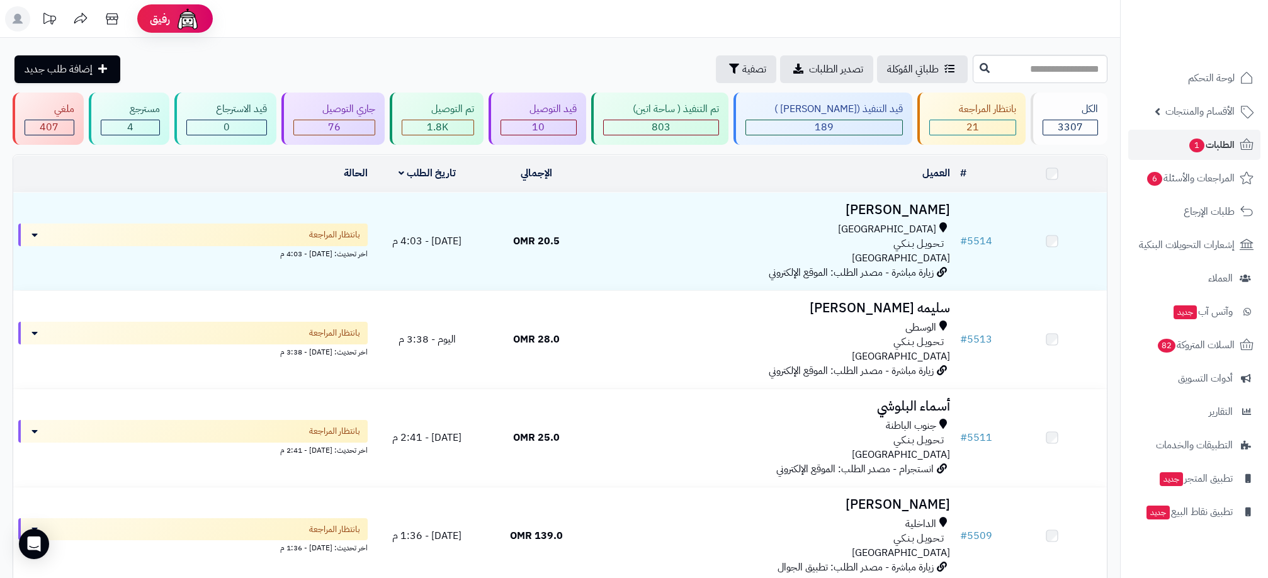
scroll to position [922, 0]
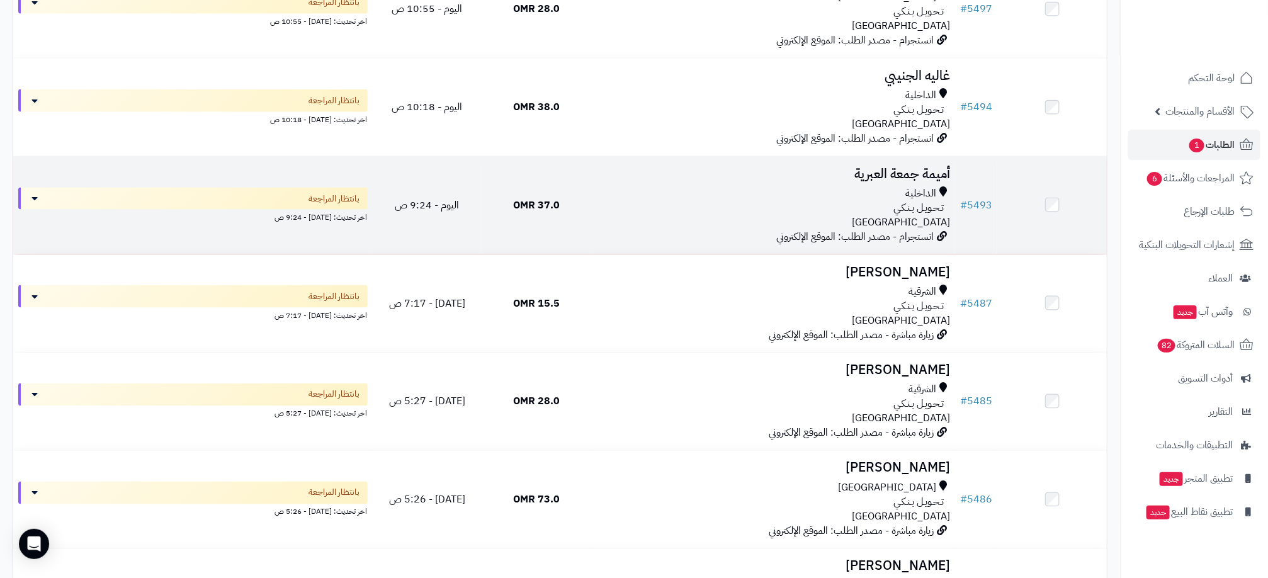
click at [684, 219] on div "الداخلية تـحـويـل بـنـكـي عمان" at bounding box center [773, 207] width 354 height 43
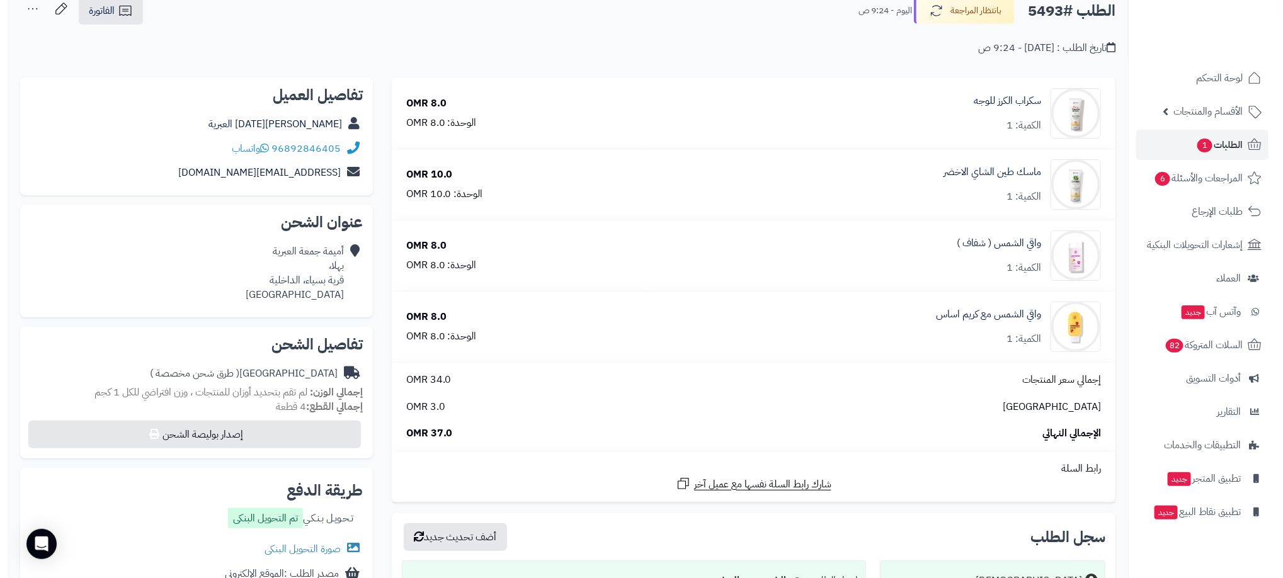
scroll to position [94, 0]
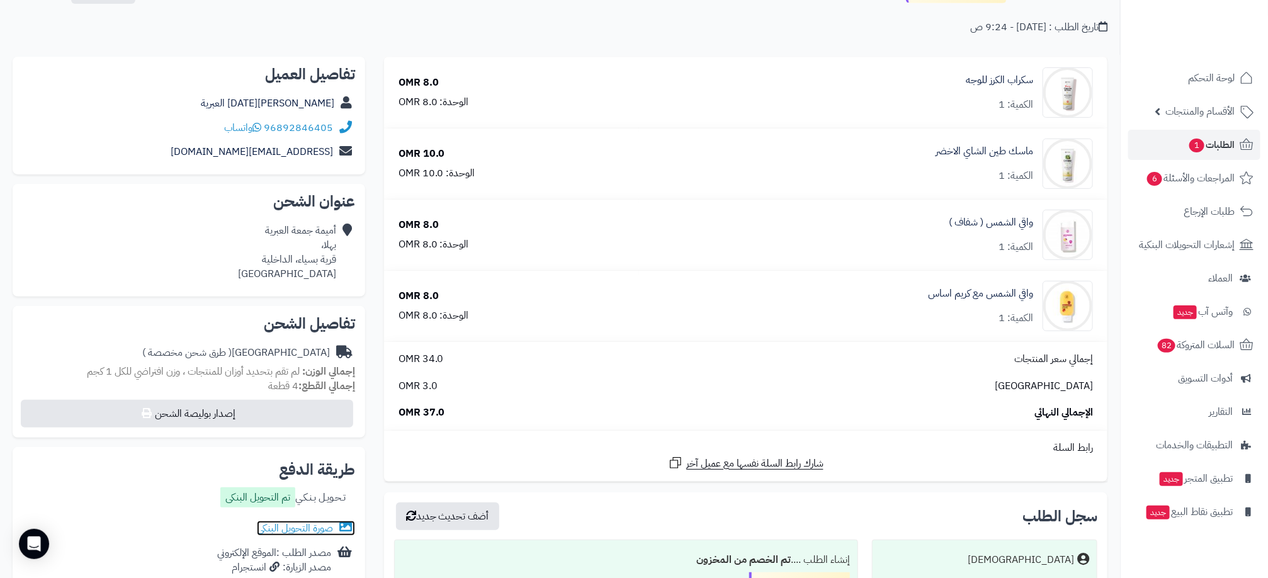
click at [316, 524] on link "صورة التحويل البنكى" at bounding box center [306, 528] width 98 height 15
click at [475, 520] on button "أضف تحديث جديد" at bounding box center [447, 516] width 103 height 28
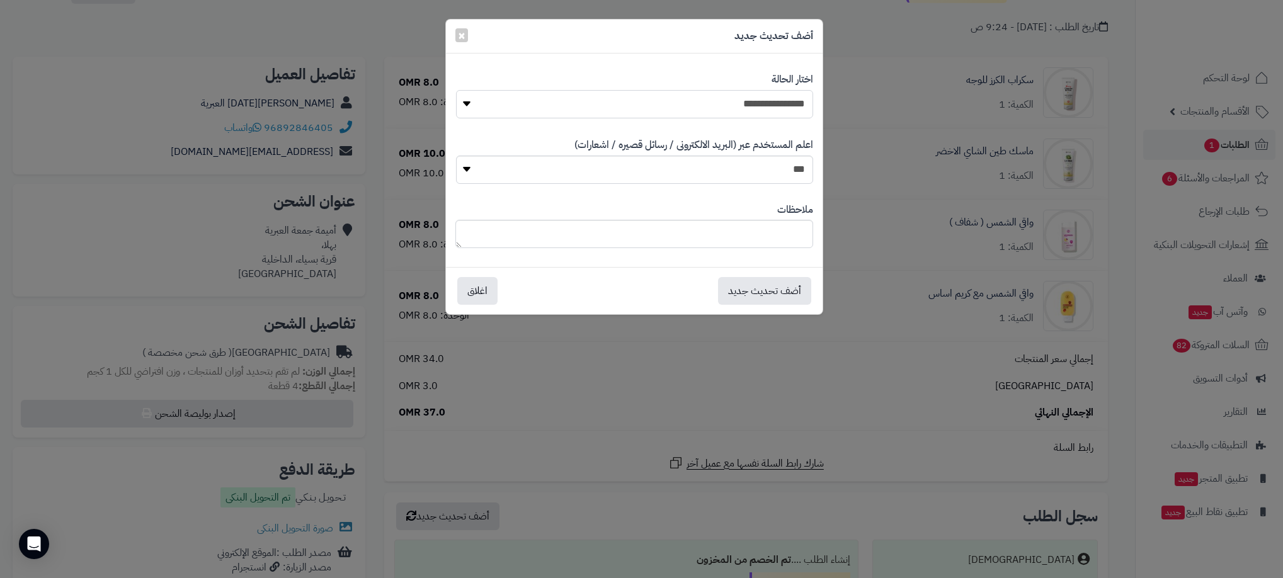
click at [758, 105] on select "**********" at bounding box center [634, 104] width 357 height 28
select select "**"
click at [456, 90] on select "**********" at bounding box center [634, 104] width 357 height 28
click at [749, 291] on button "أضف تحديث جديد" at bounding box center [764, 290] width 93 height 28
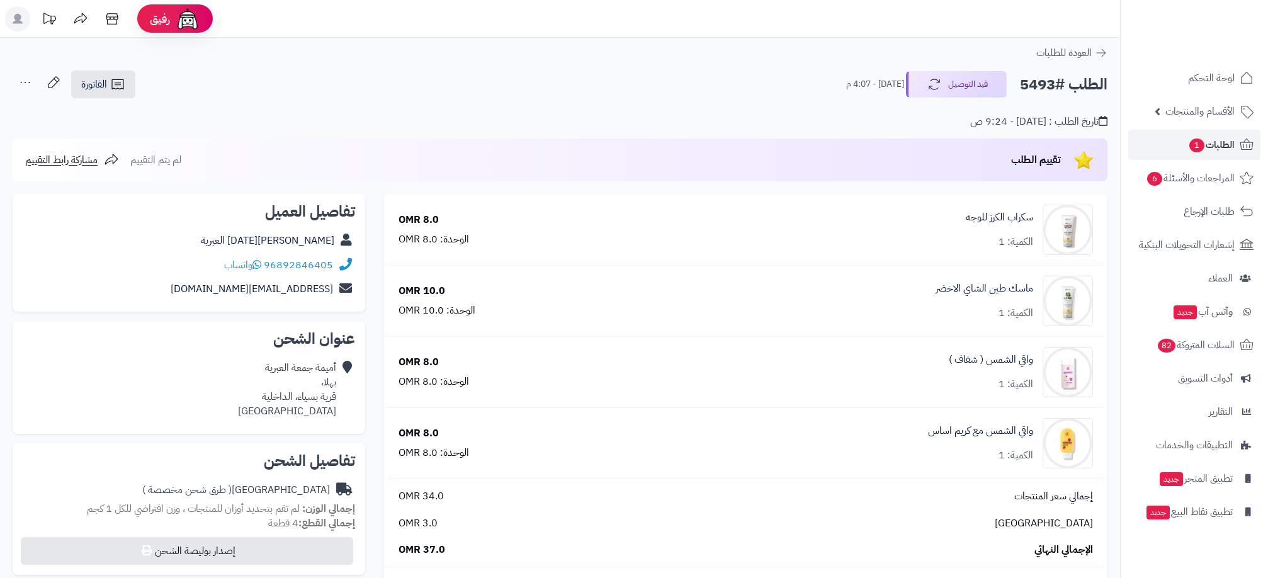
scroll to position [93, 0]
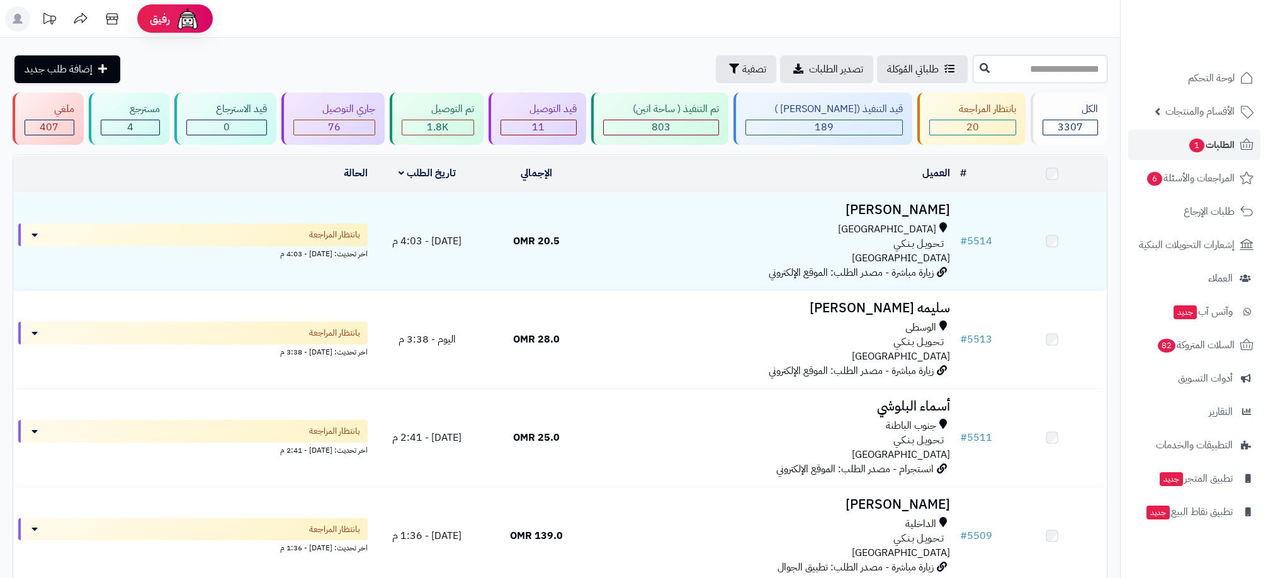
scroll to position [922, 0]
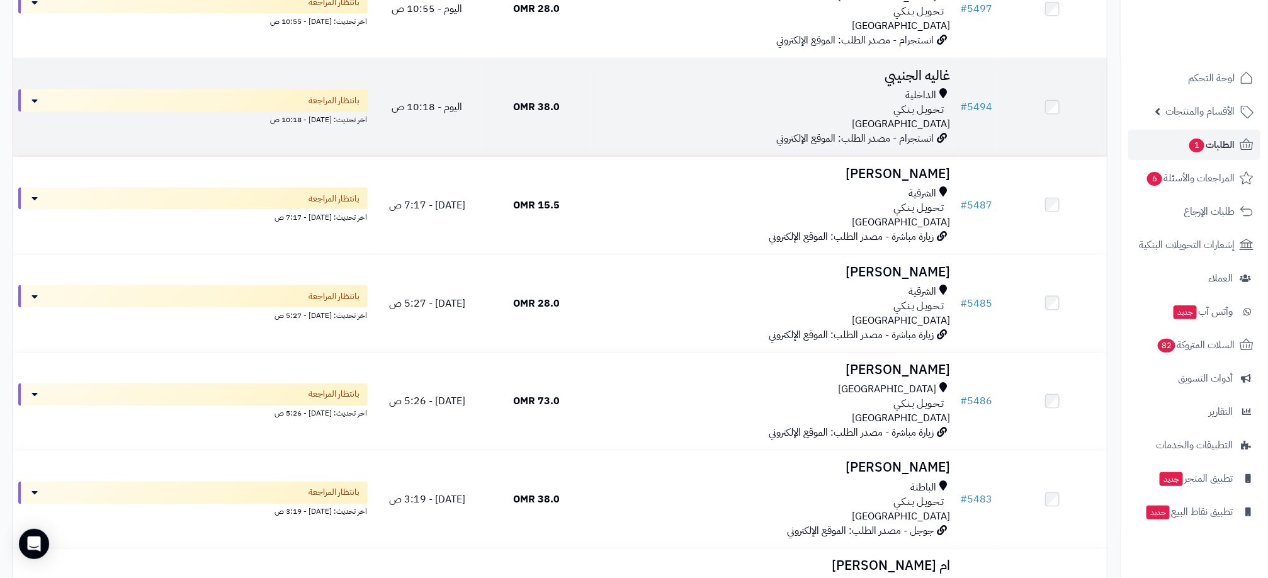
click at [647, 123] on div "الداخلية تـحـويـل بـنـكـي عمان" at bounding box center [773, 109] width 354 height 43
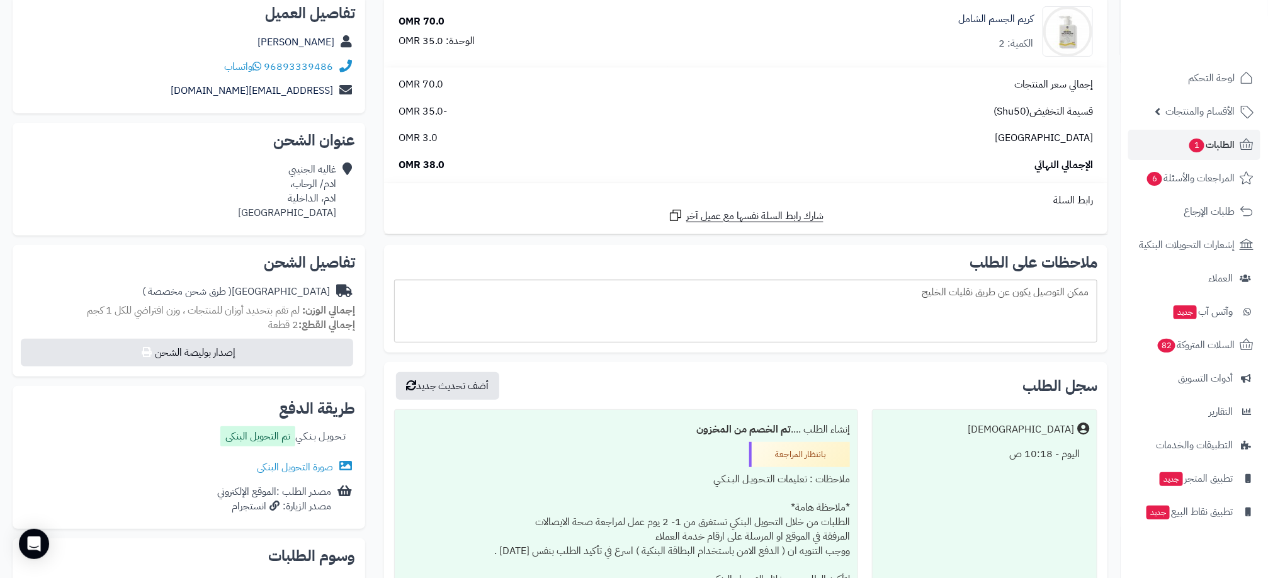
scroll to position [189, 0]
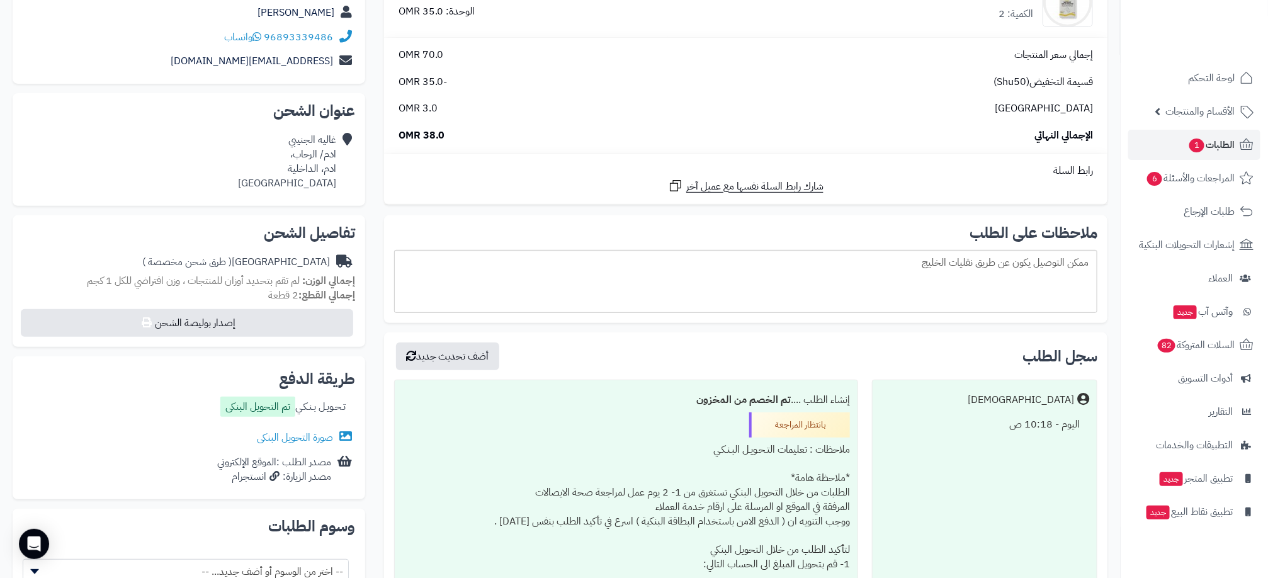
click at [299, 533] on div "**********" at bounding box center [189, 356] width 372 height 781
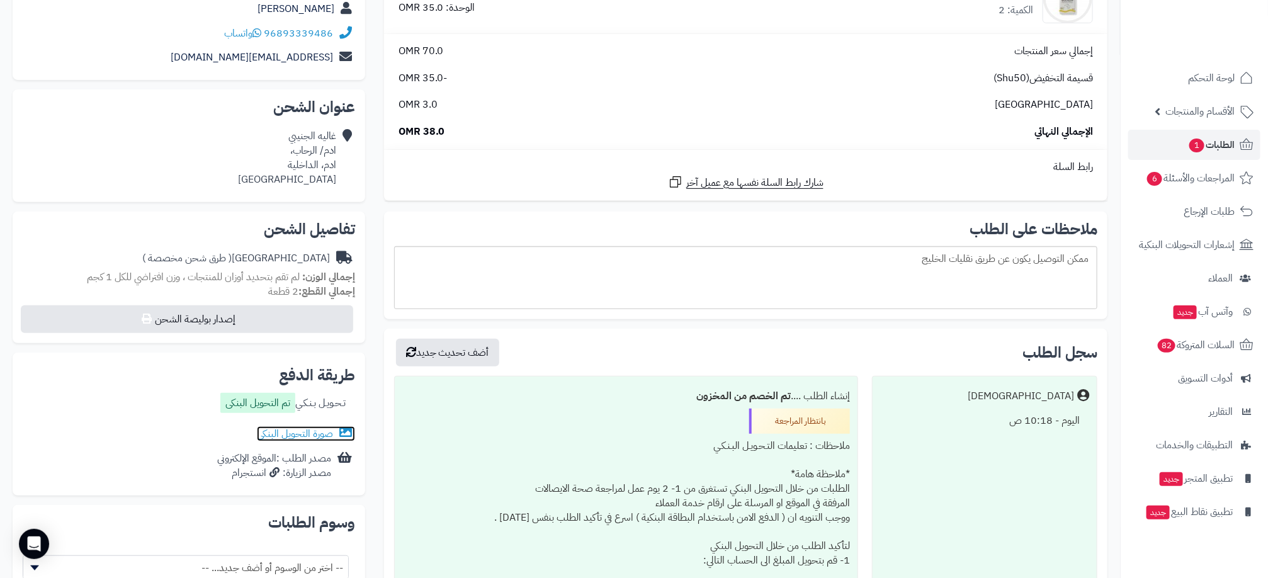
click at [300, 435] on link "صورة التحويل البنكى" at bounding box center [306, 433] width 98 height 15
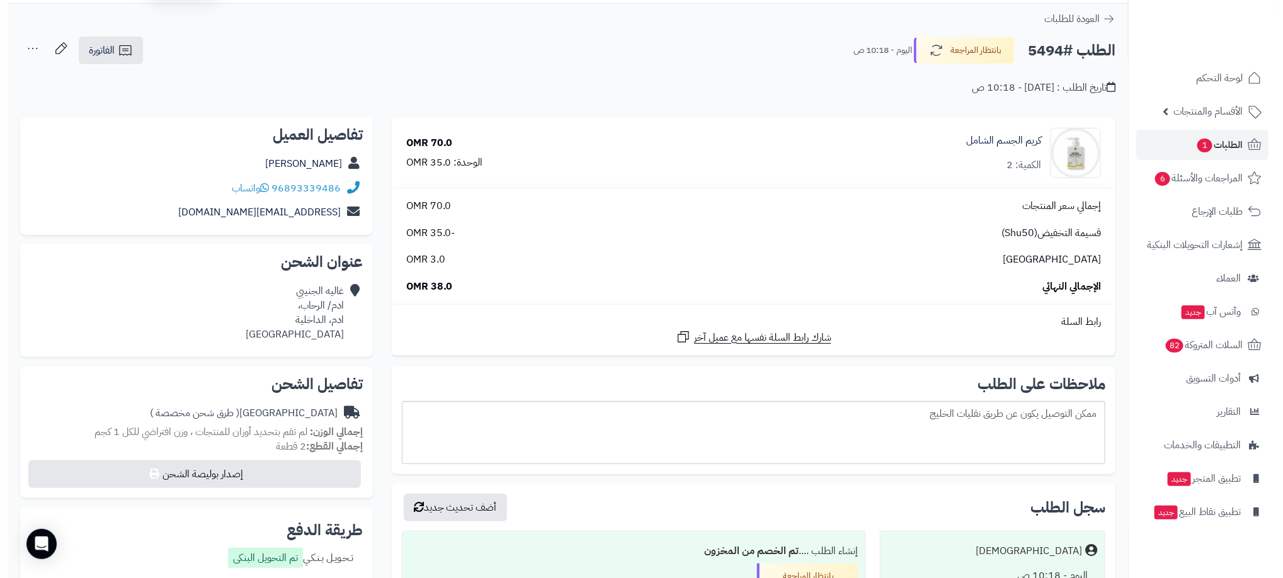
scroll to position [0, 0]
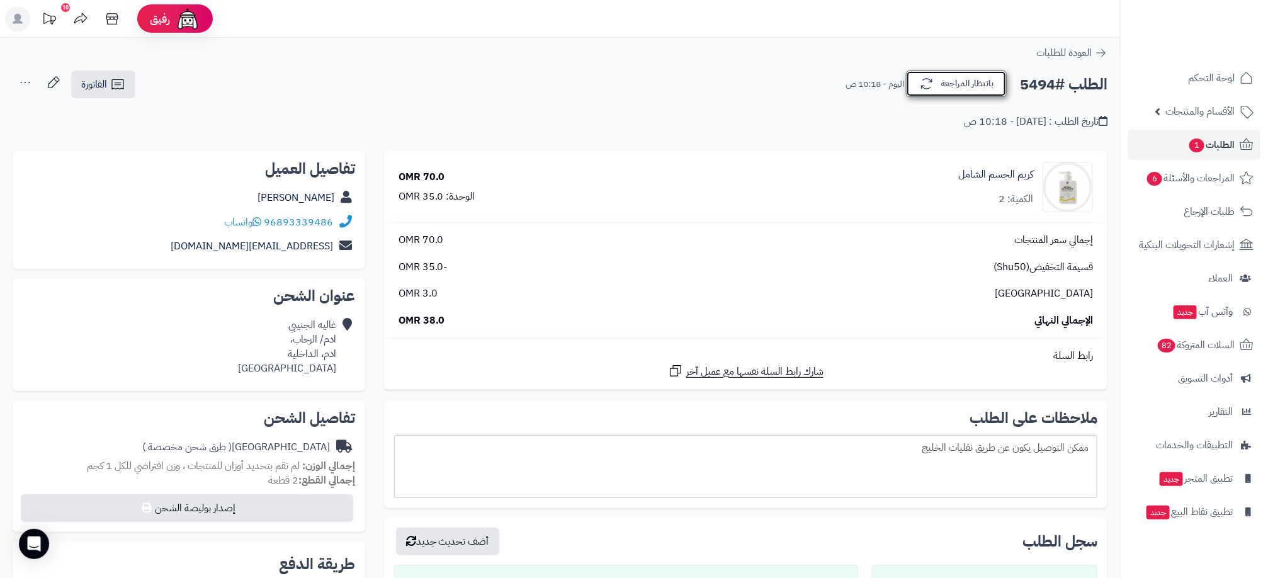
click at [938, 91] on button "بانتظار المراجعة" at bounding box center [956, 84] width 101 height 26
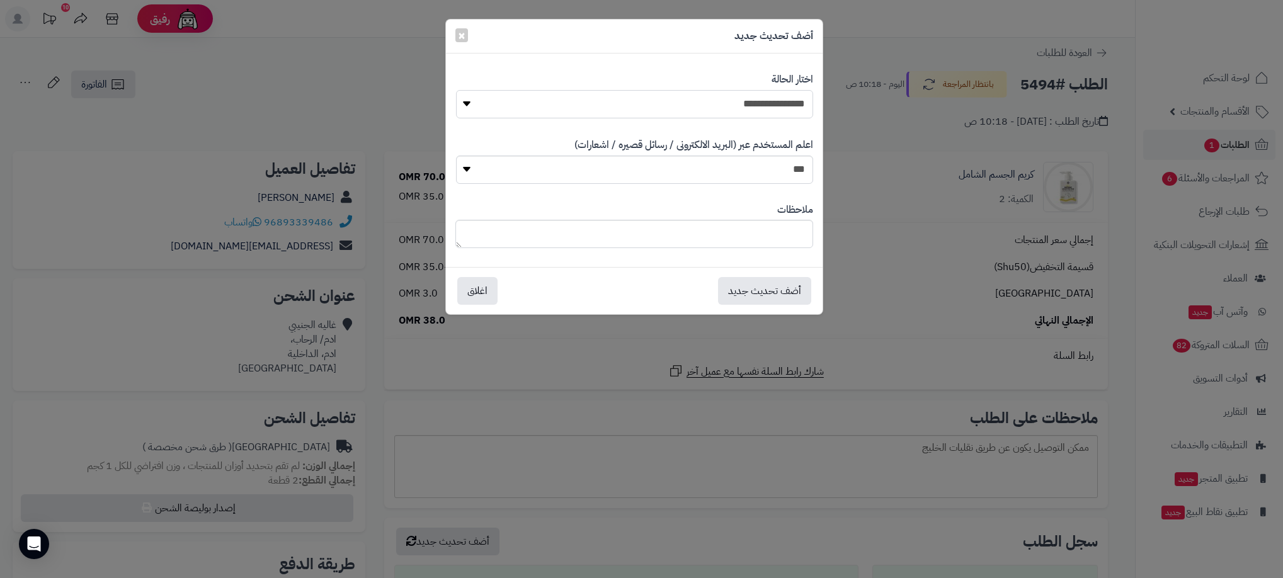
click at [771, 108] on select "**********" at bounding box center [634, 104] width 357 height 28
select select "**"
click at [456, 90] on select "**********" at bounding box center [634, 104] width 357 height 28
click at [788, 299] on button "أضف تحديث جديد" at bounding box center [764, 290] width 93 height 28
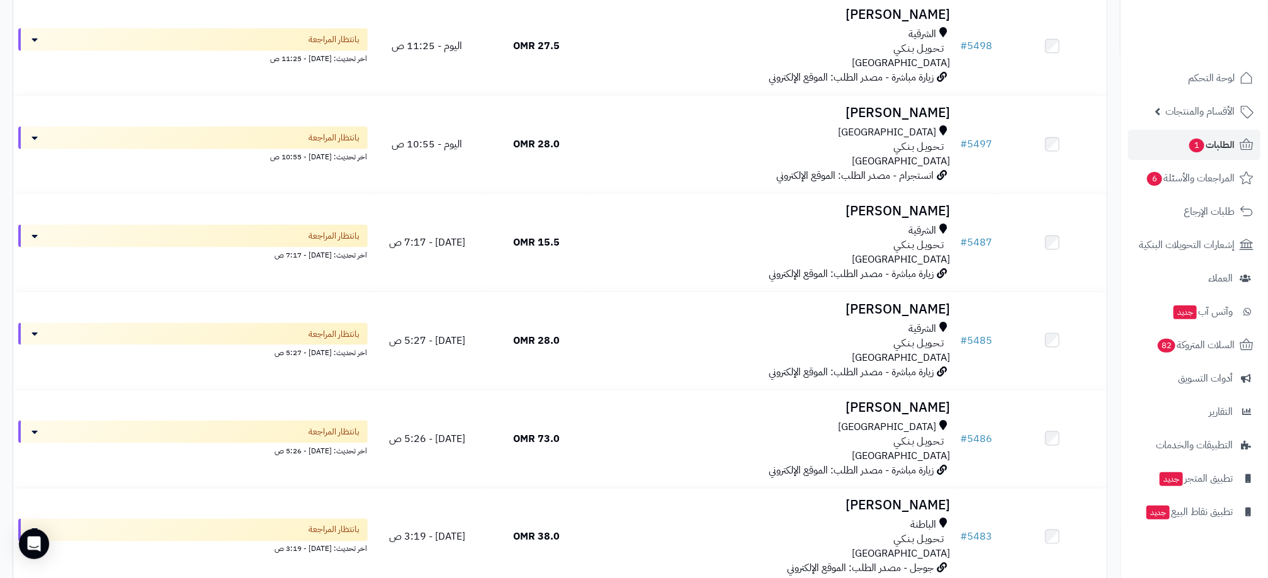
scroll to position [771, 0]
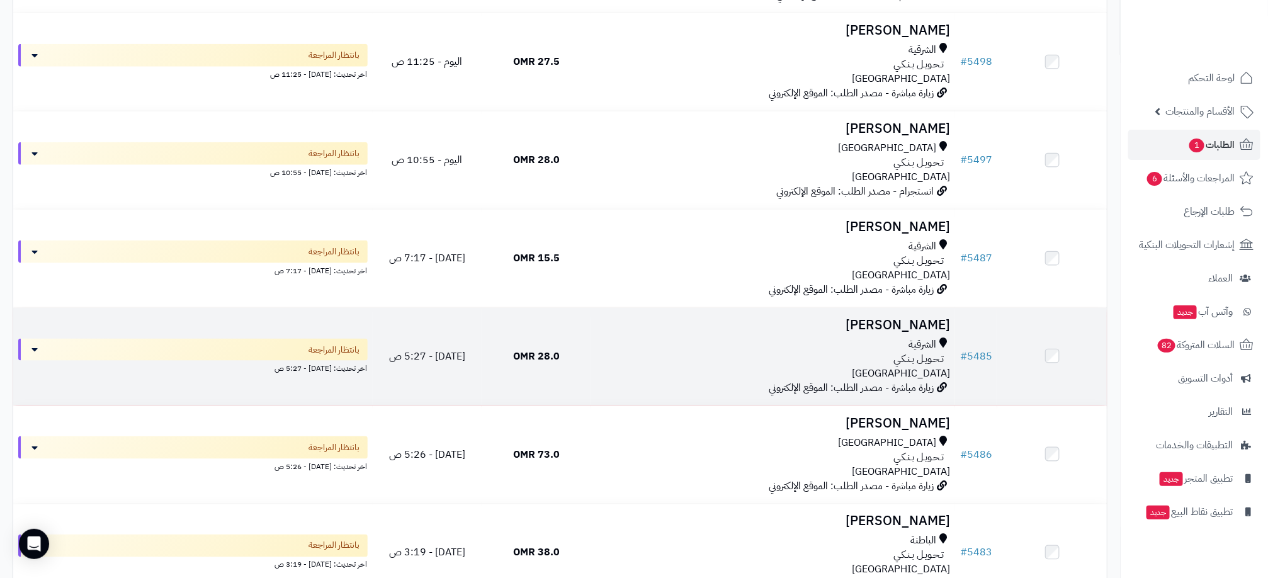
click at [669, 344] on div "الشرقية" at bounding box center [773, 345] width 354 height 14
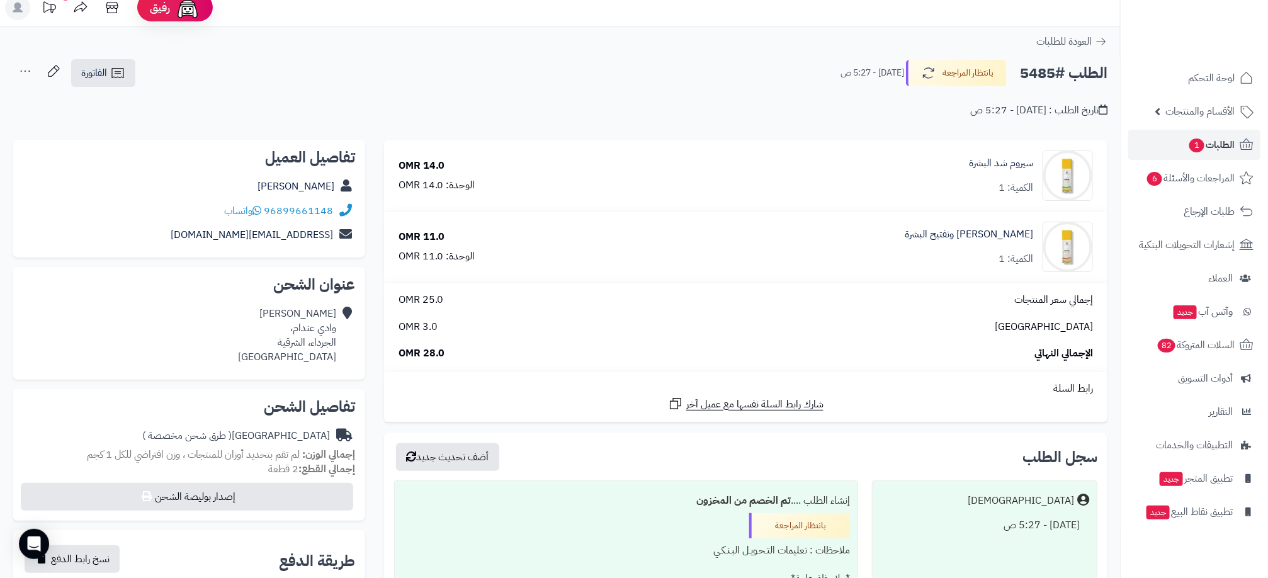
scroll to position [9, 0]
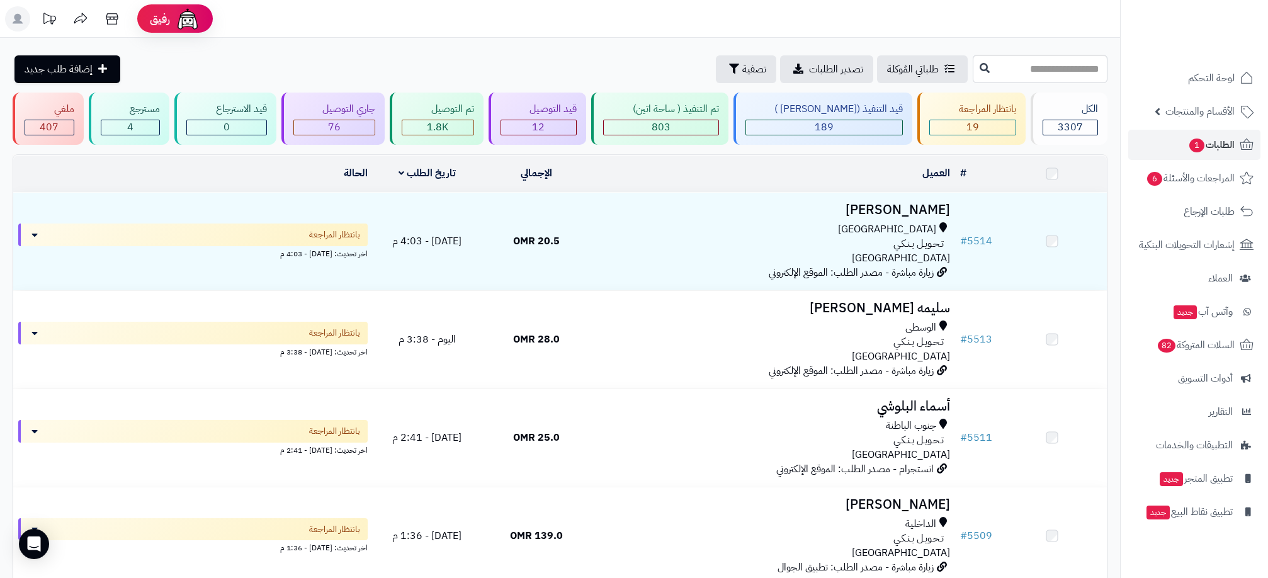
scroll to position [771, 0]
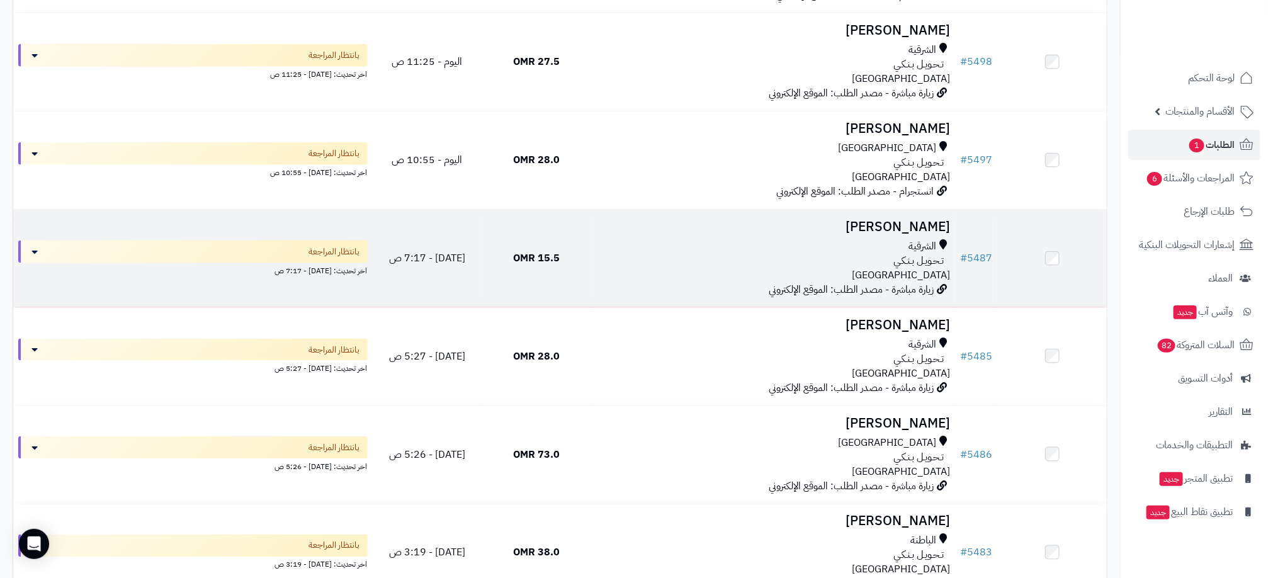
click at [665, 261] on div "تـحـويـل بـنـكـي" at bounding box center [773, 261] width 354 height 14
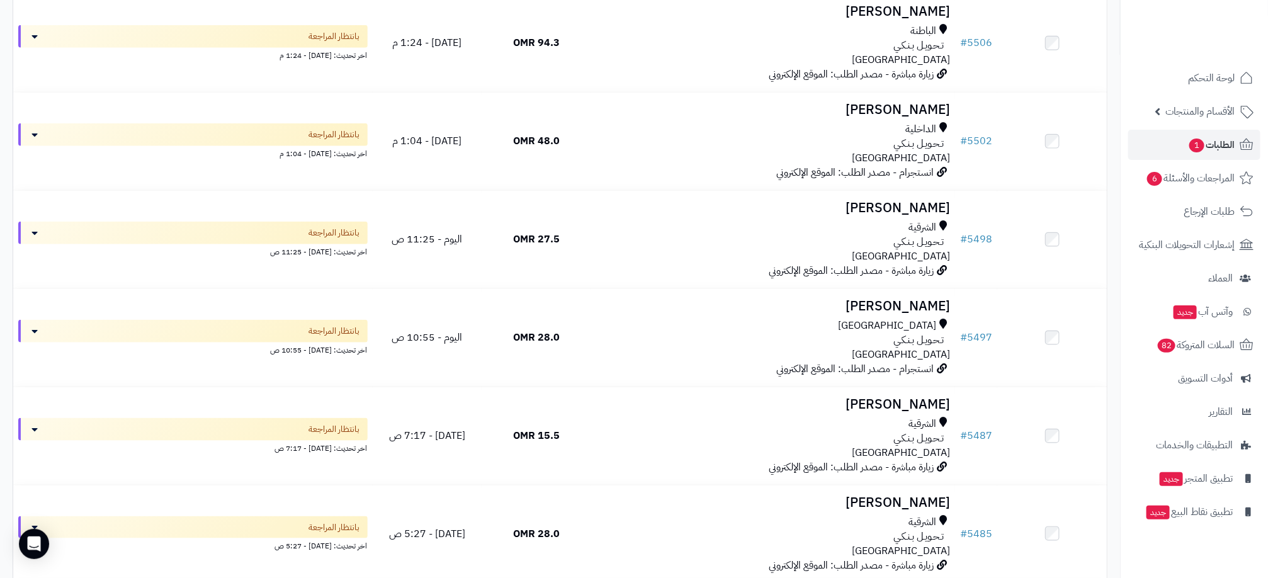
scroll to position [581, 0]
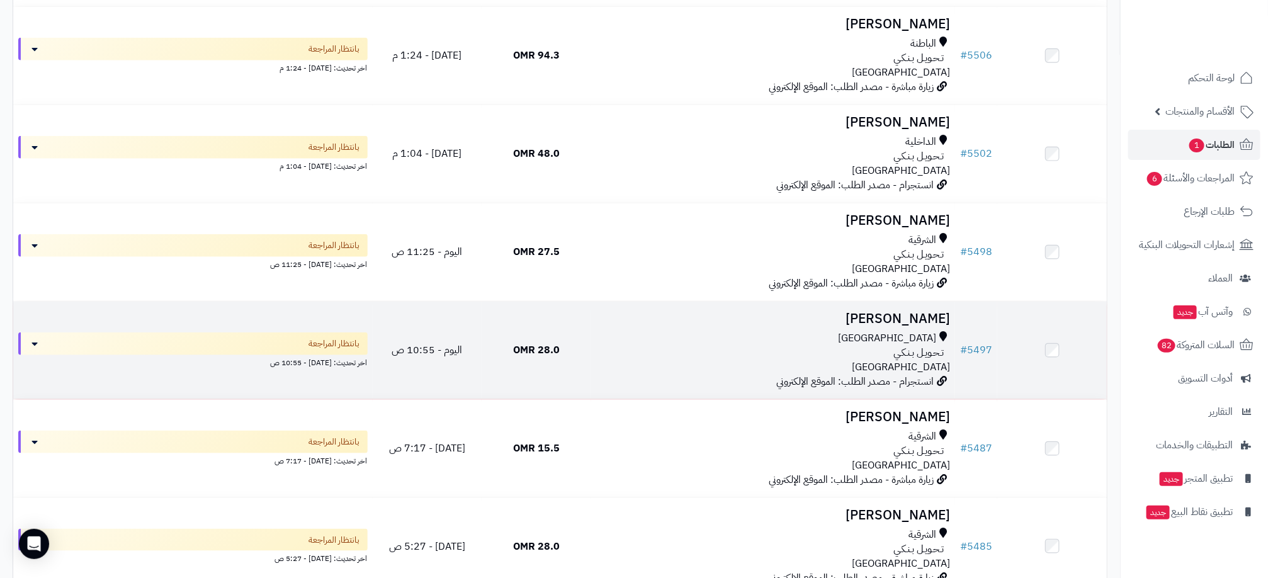
click at [597, 343] on div "[GEOGRAPHIC_DATA]" at bounding box center [773, 338] width 354 height 14
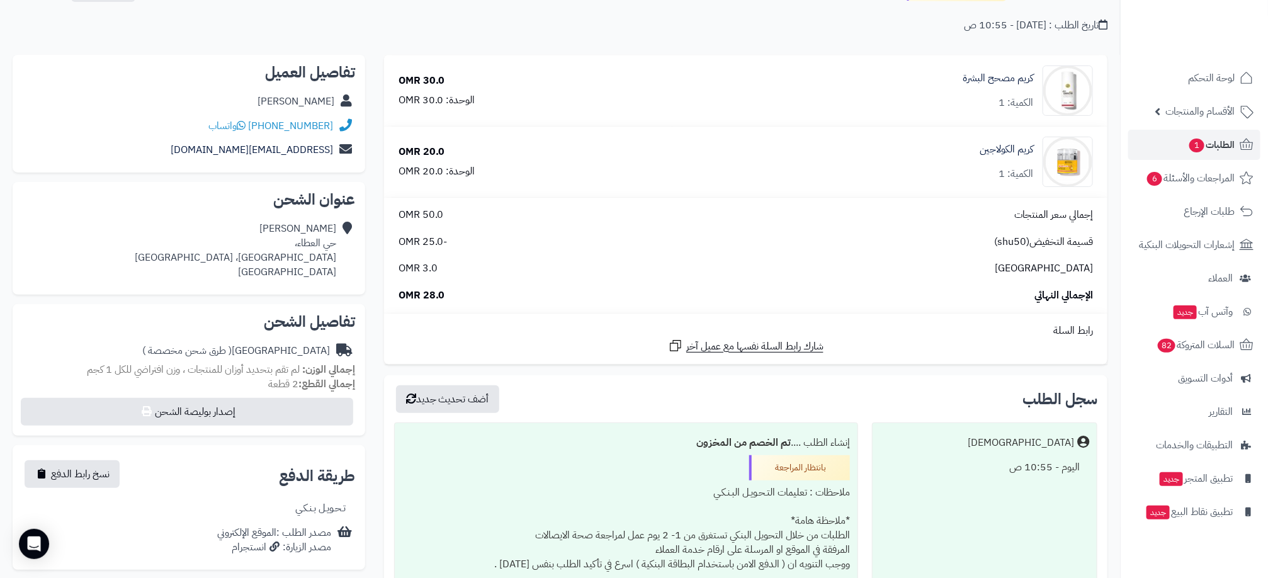
scroll to position [189, 0]
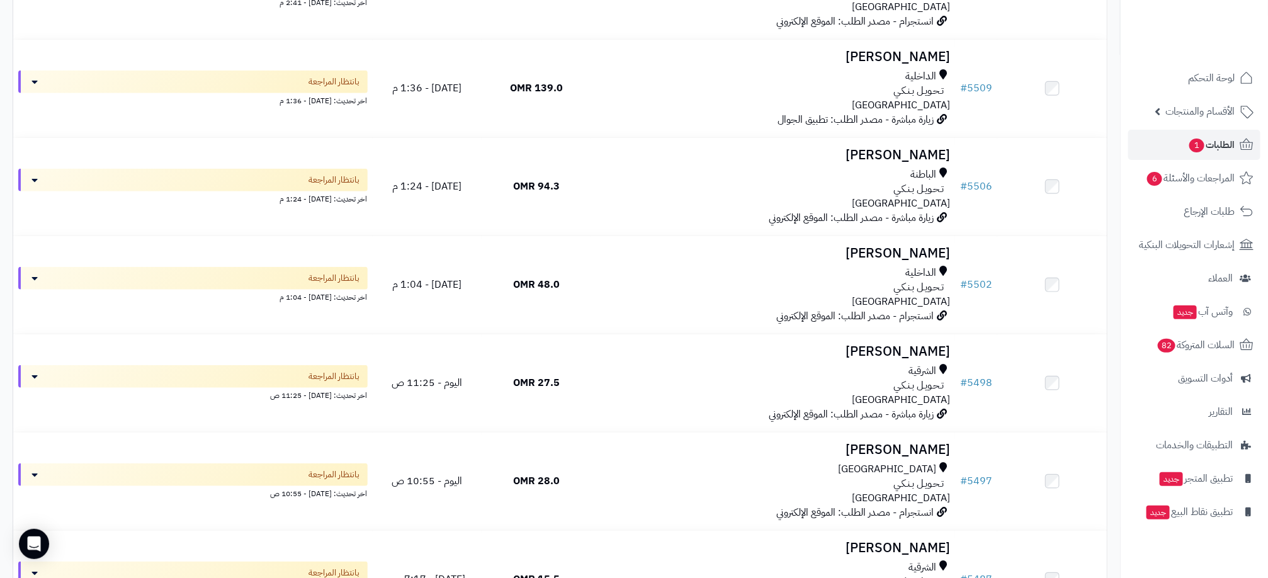
scroll to position [433, 0]
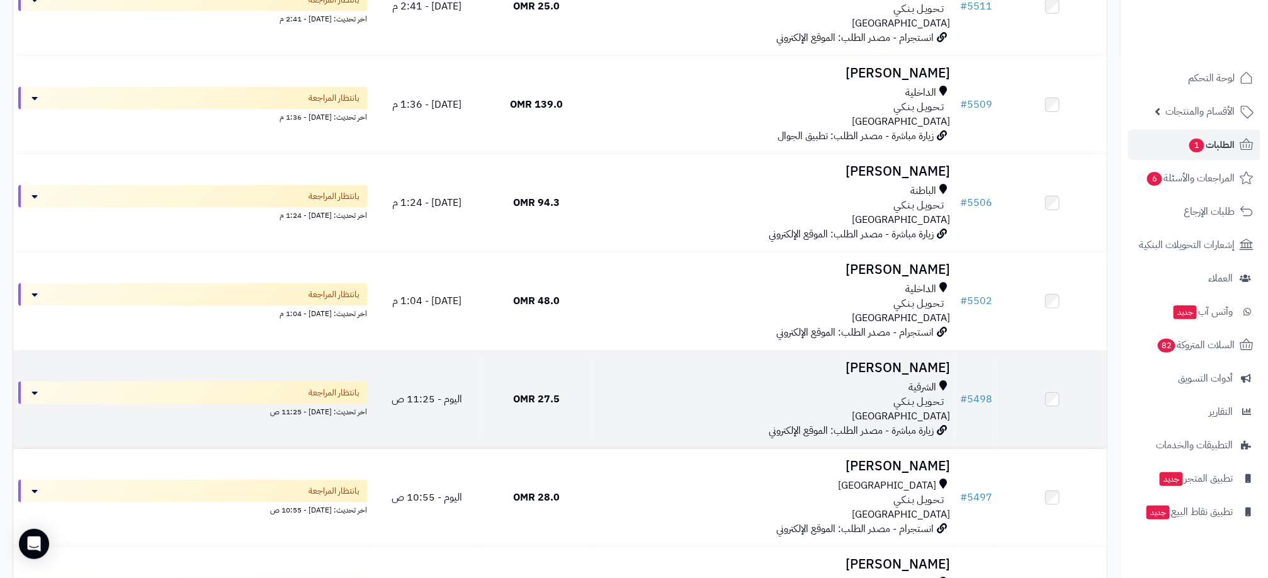
click at [846, 371] on h3 "نوال الغيلاني" at bounding box center [773, 368] width 354 height 14
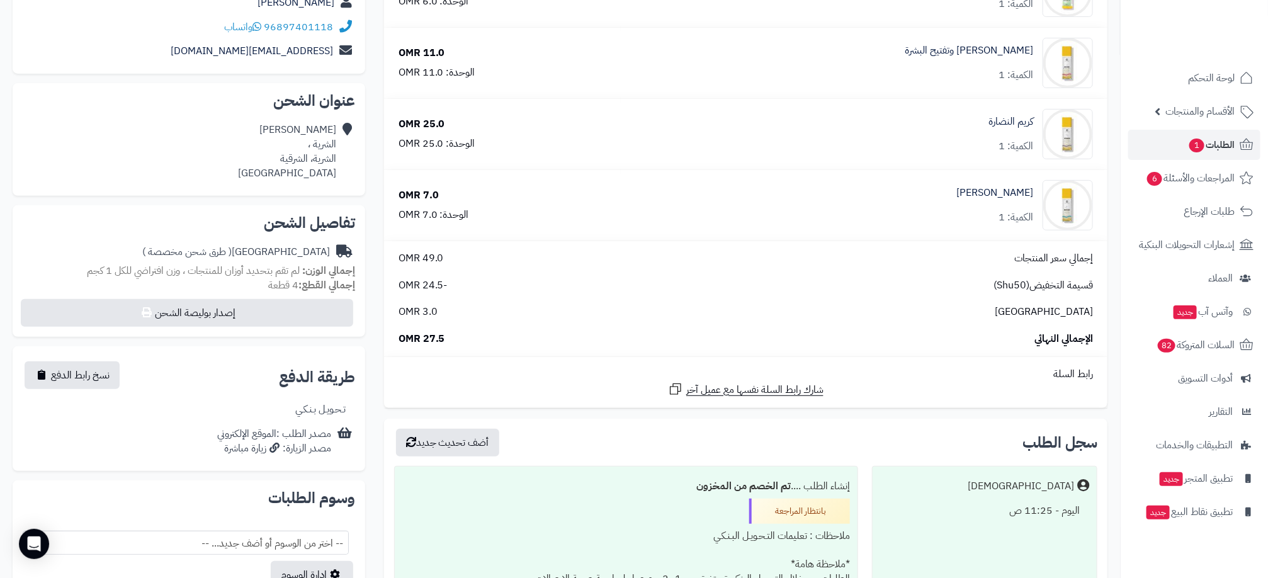
scroll to position [191, 0]
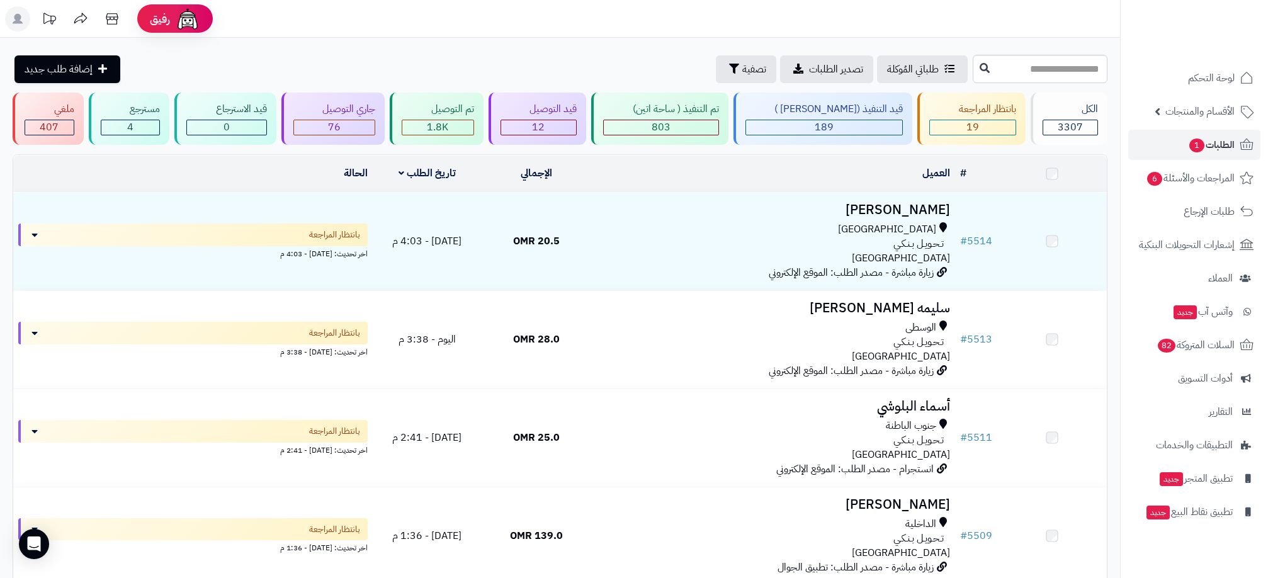
scroll to position [433, 0]
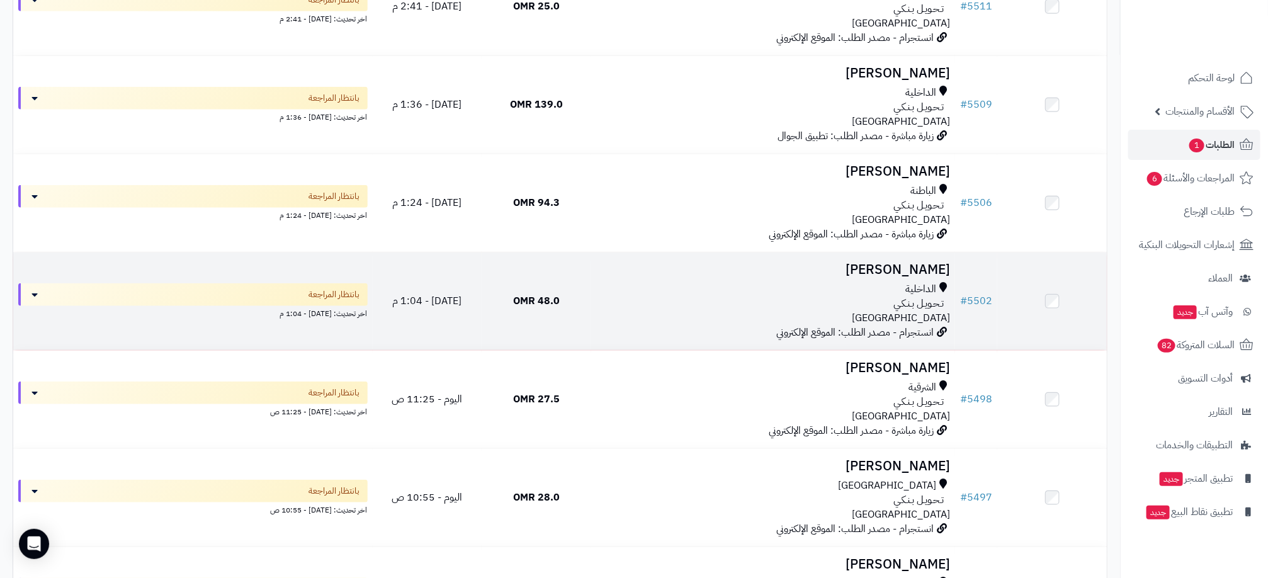
click at [680, 316] on div "الداخلية تـحـويـل بـنـكـي عمان" at bounding box center [773, 303] width 354 height 43
click at [676, 303] on div "تـحـويـل بـنـكـي" at bounding box center [773, 304] width 354 height 14
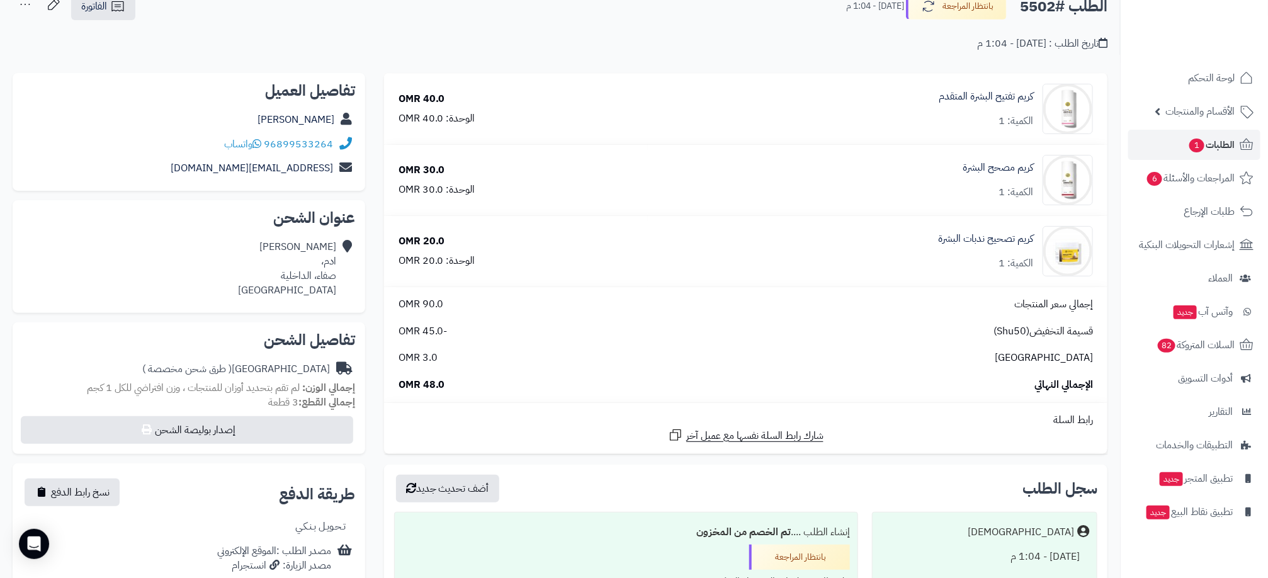
scroll to position [26, 0]
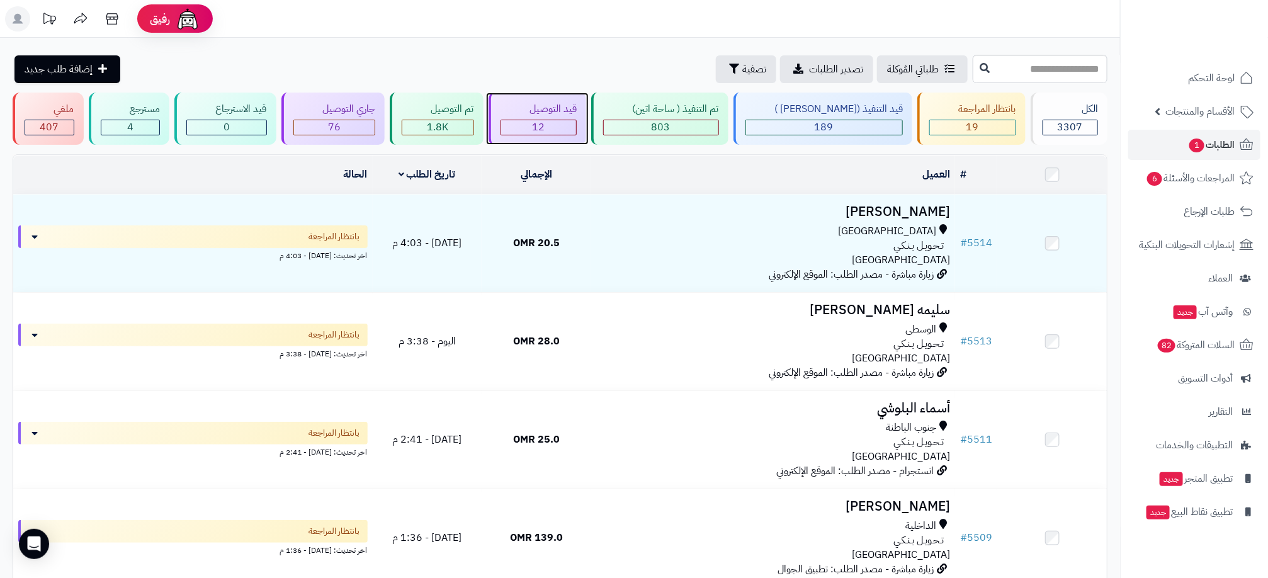
click at [548, 123] on div "12" at bounding box center [539, 127] width 76 height 14
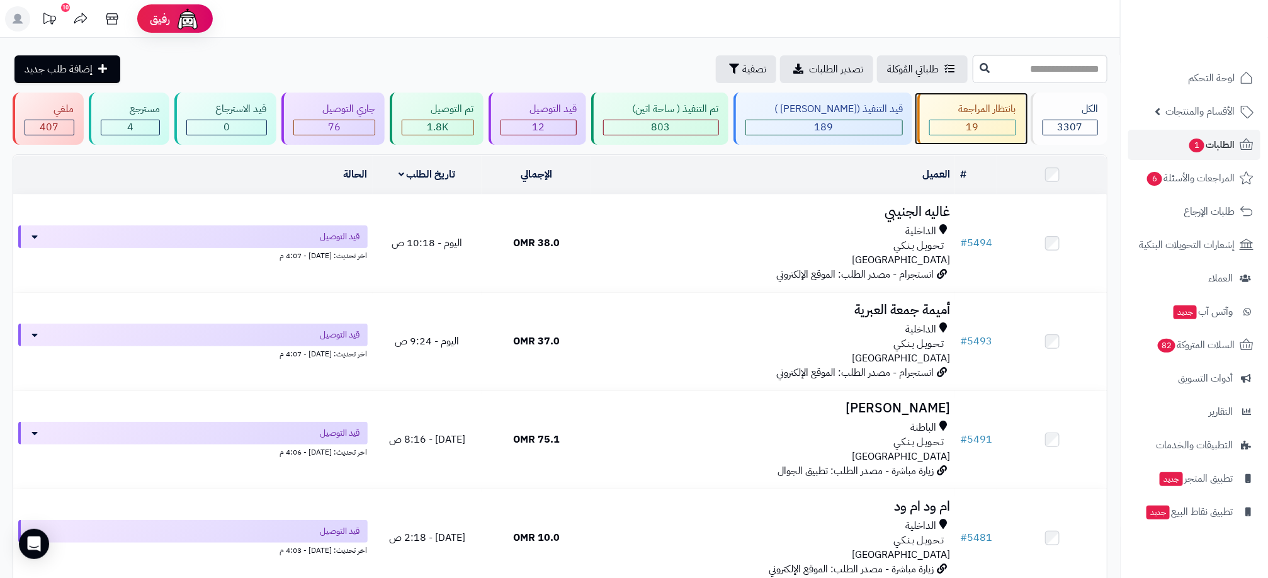
click at [958, 125] on div "19" at bounding box center [973, 127] width 86 height 14
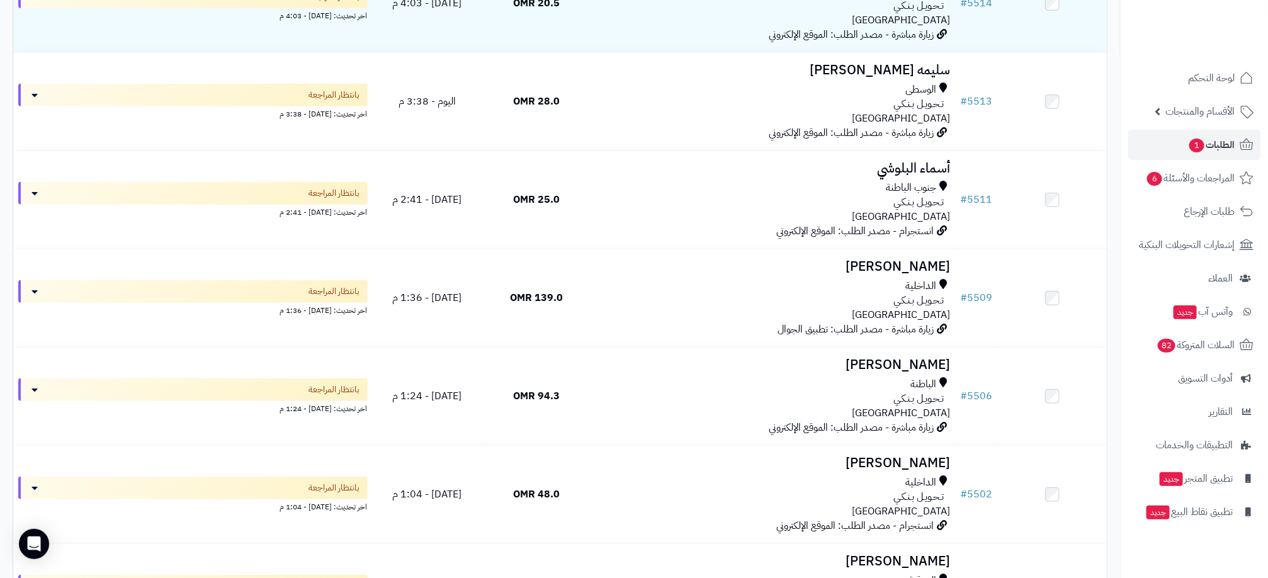
scroll to position [244, 0]
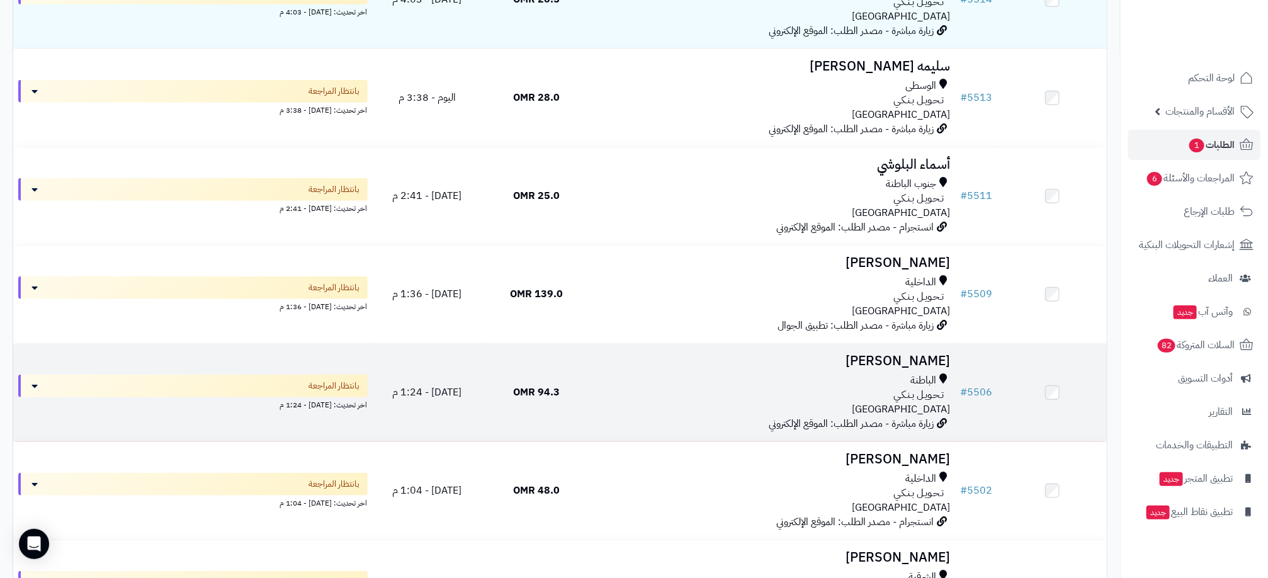
click at [742, 391] on div "تـحـويـل بـنـكـي" at bounding box center [773, 395] width 354 height 14
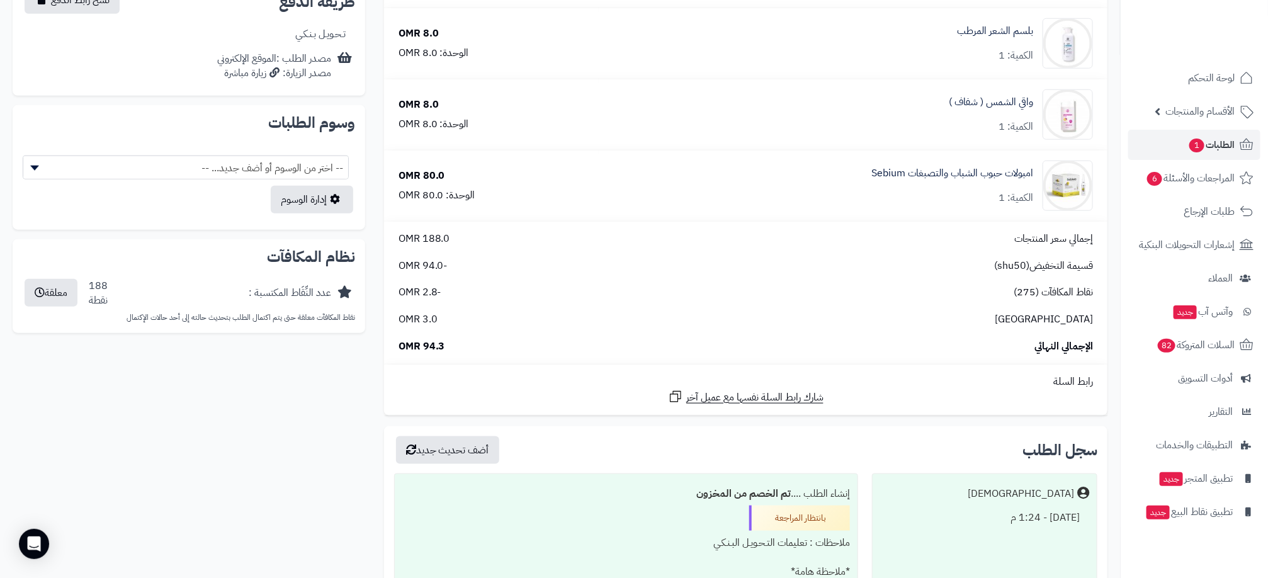
scroll to position [661, 0]
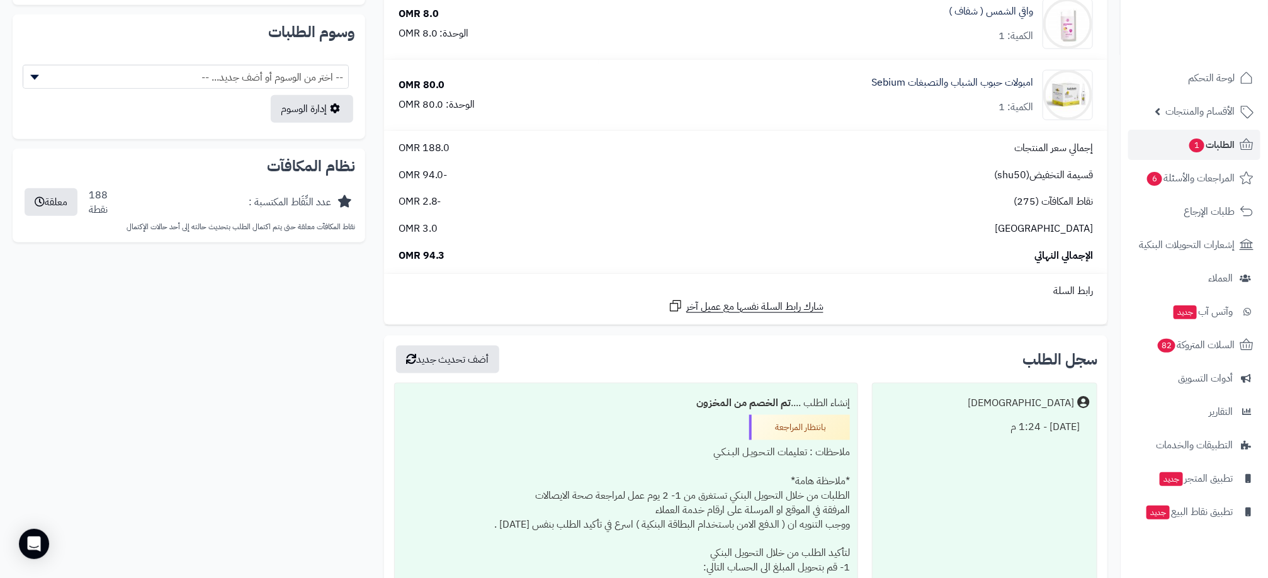
click at [361, 395] on div "ديرما جل للهالات السوداء الكمية: 1 15.0 OMR الوحدة: 15.0 OMR كريم تفتيح البشرة …" at bounding box center [560, 167] width 1114 height 1355
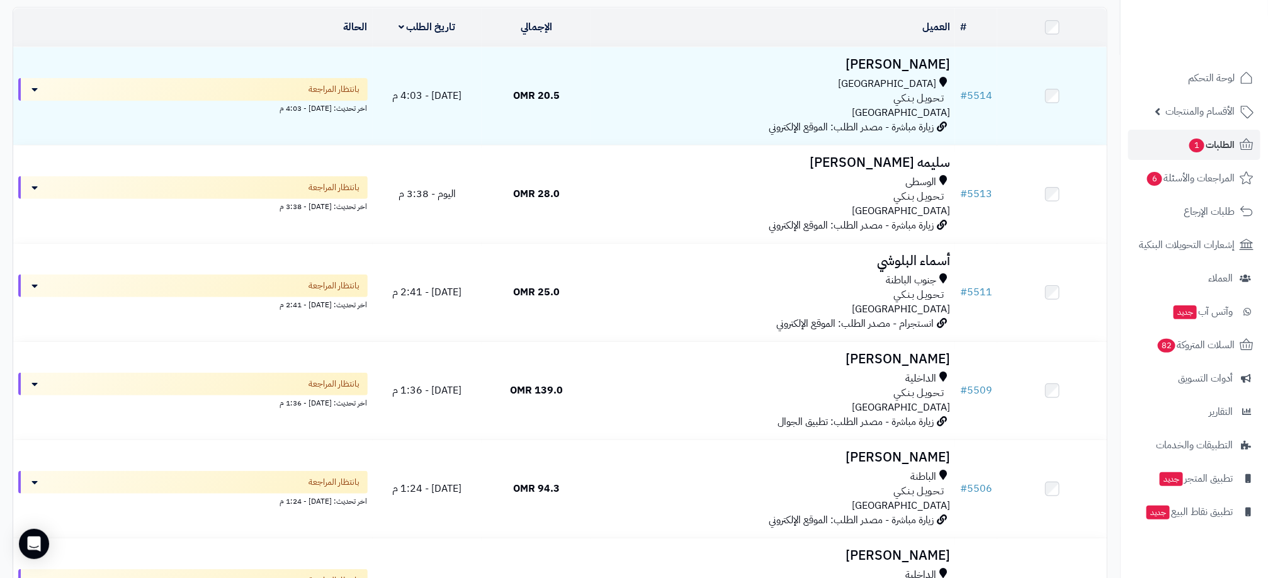
scroll to position [144, 0]
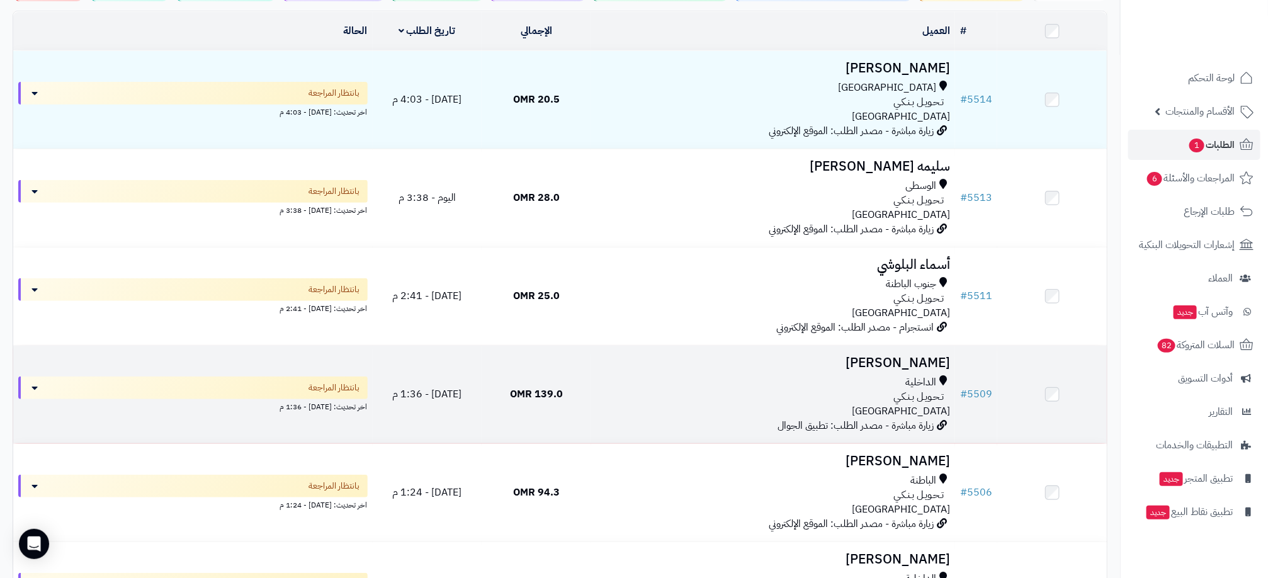
click at [547, 403] on td "139.0 OMR" at bounding box center [537, 395] width 110 height 98
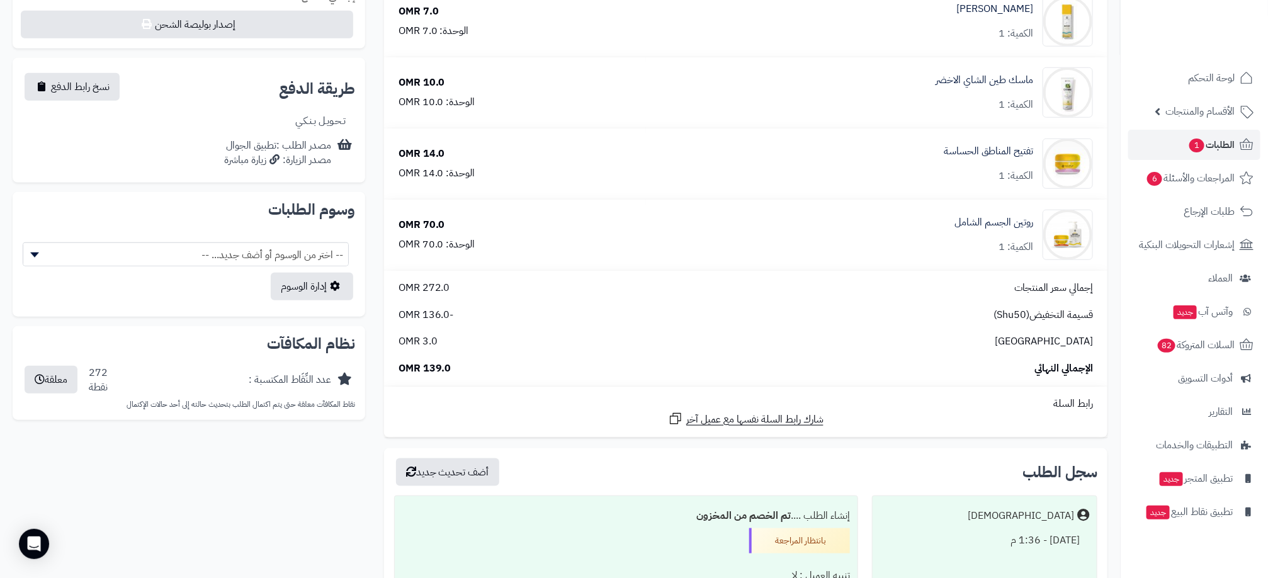
scroll to position [567, 0]
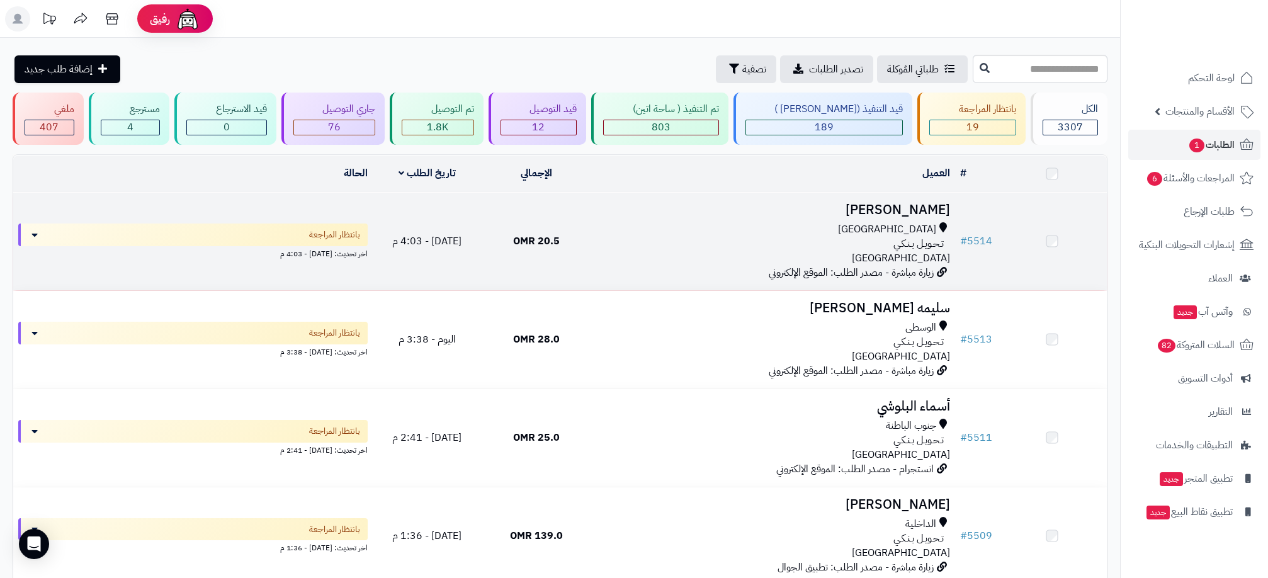
scroll to position [144, 0]
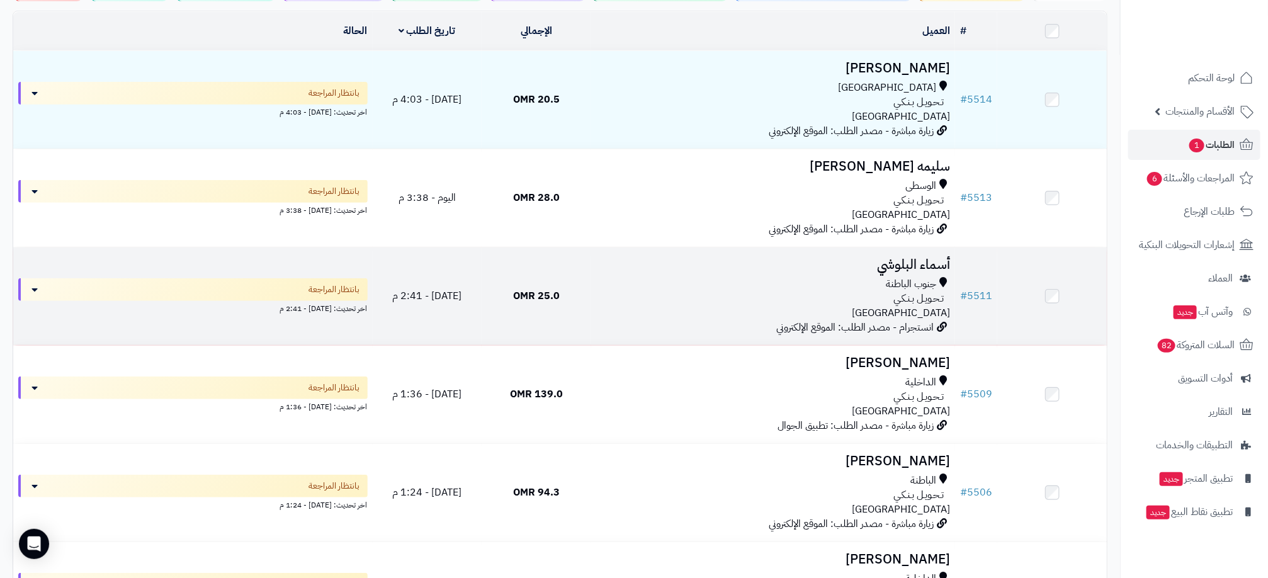
click at [612, 302] on div "تـحـويـل بـنـكـي" at bounding box center [773, 299] width 354 height 14
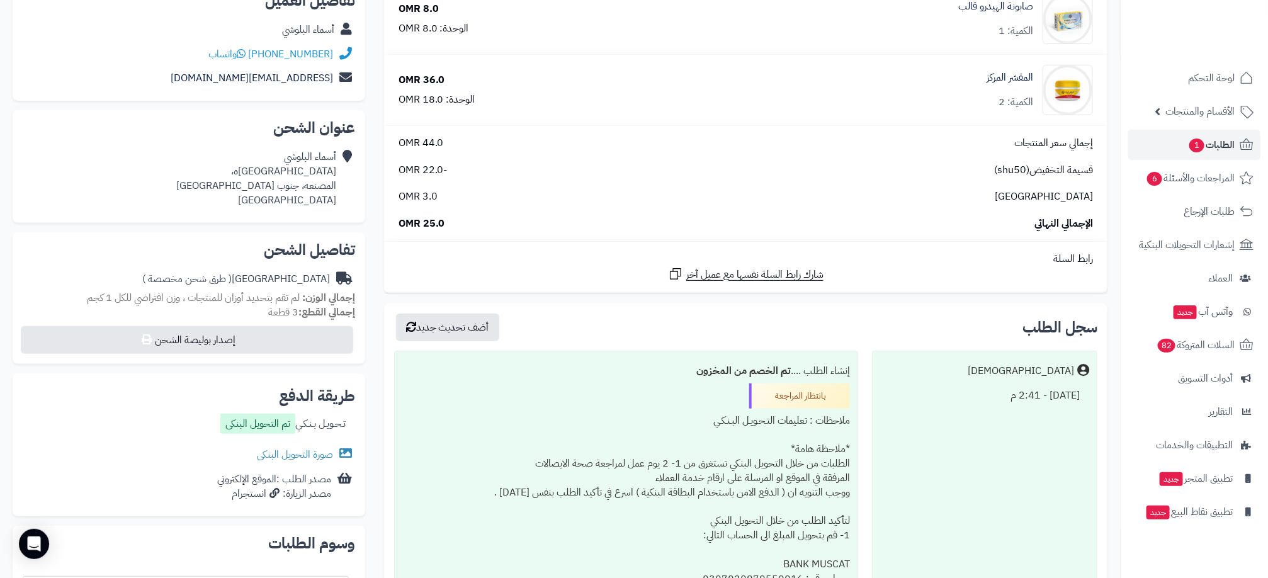
scroll to position [283, 0]
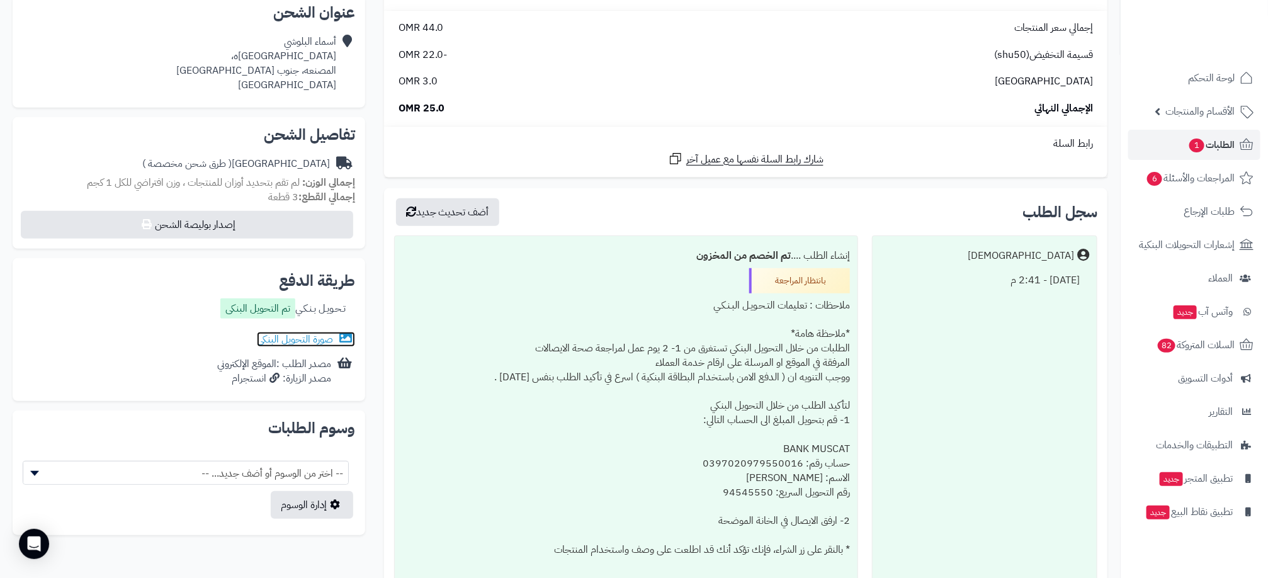
click at [314, 335] on link "صورة التحويل البنكى" at bounding box center [306, 339] width 98 height 15
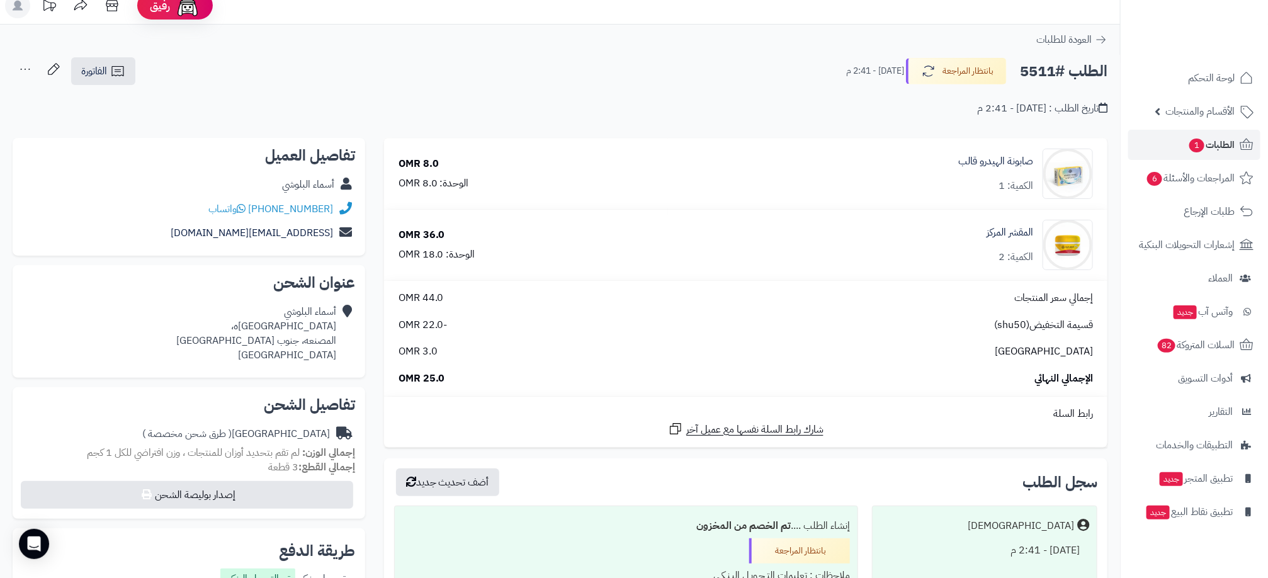
scroll to position [0, 0]
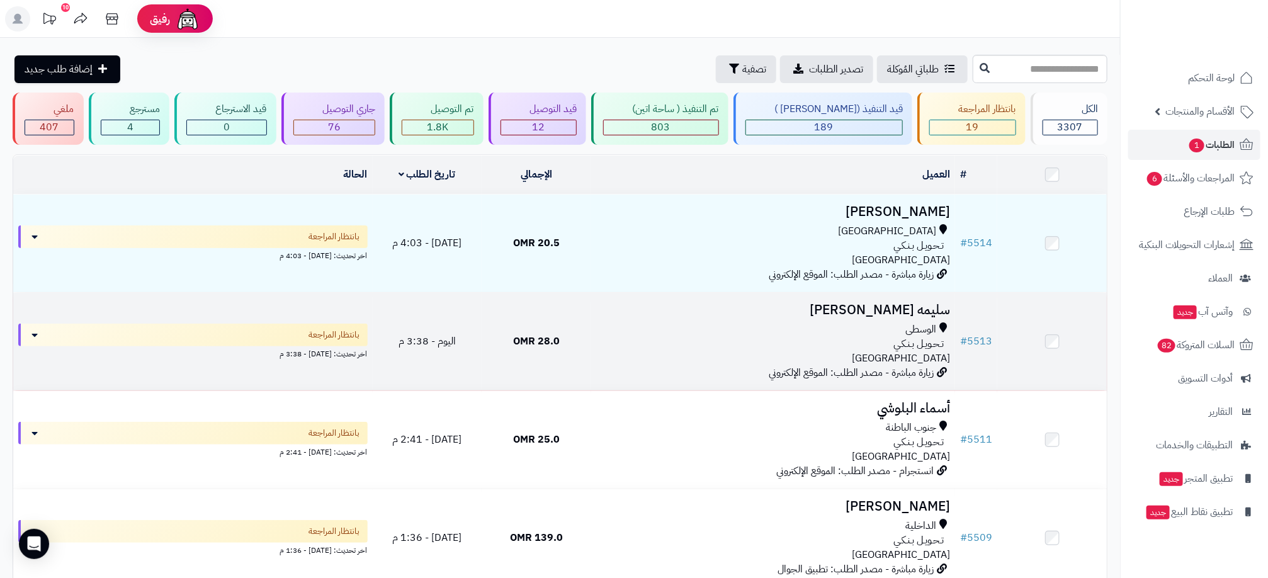
click at [777, 337] on div "تـحـويـل بـنـكـي" at bounding box center [773, 344] width 354 height 14
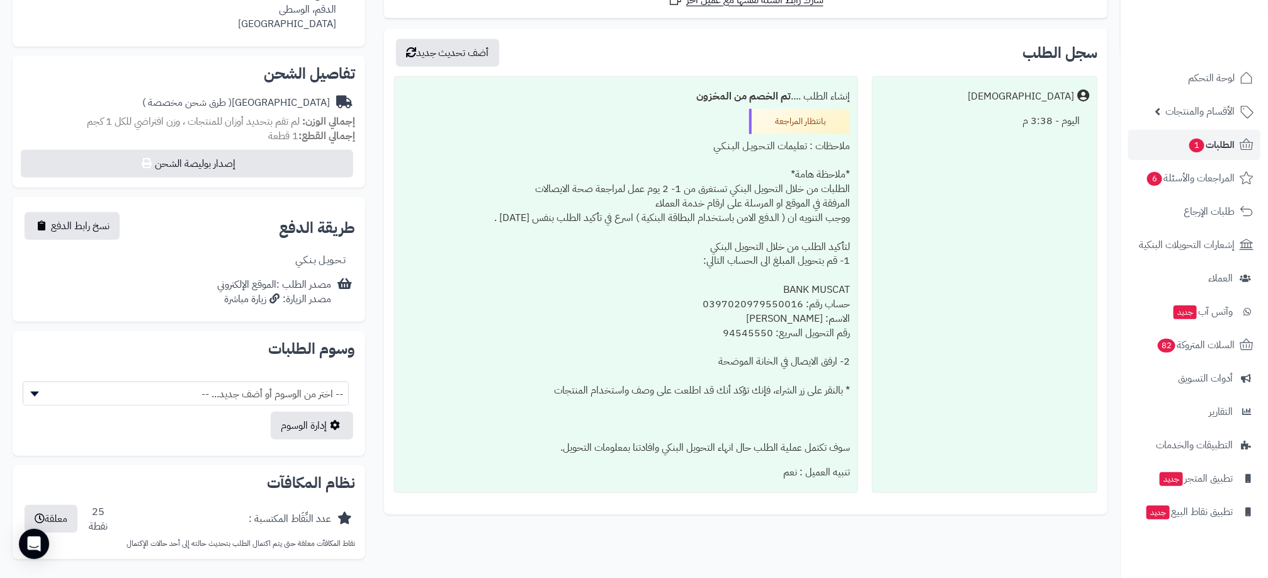
scroll to position [378, 0]
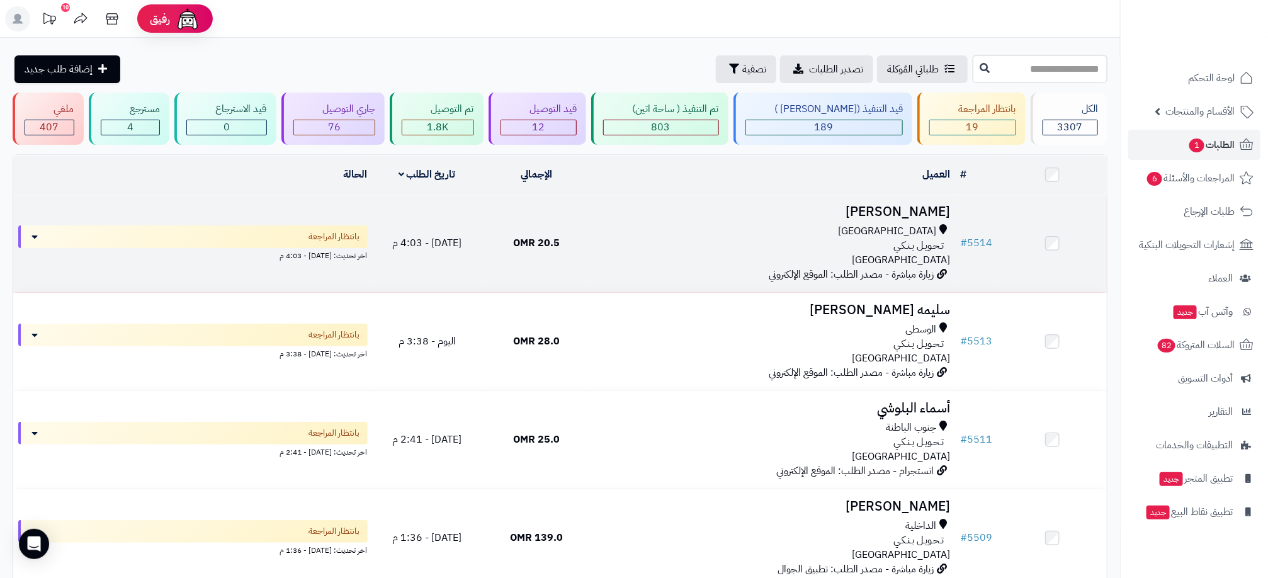
click at [662, 240] on div "تـحـويـل بـنـكـي" at bounding box center [773, 246] width 354 height 14
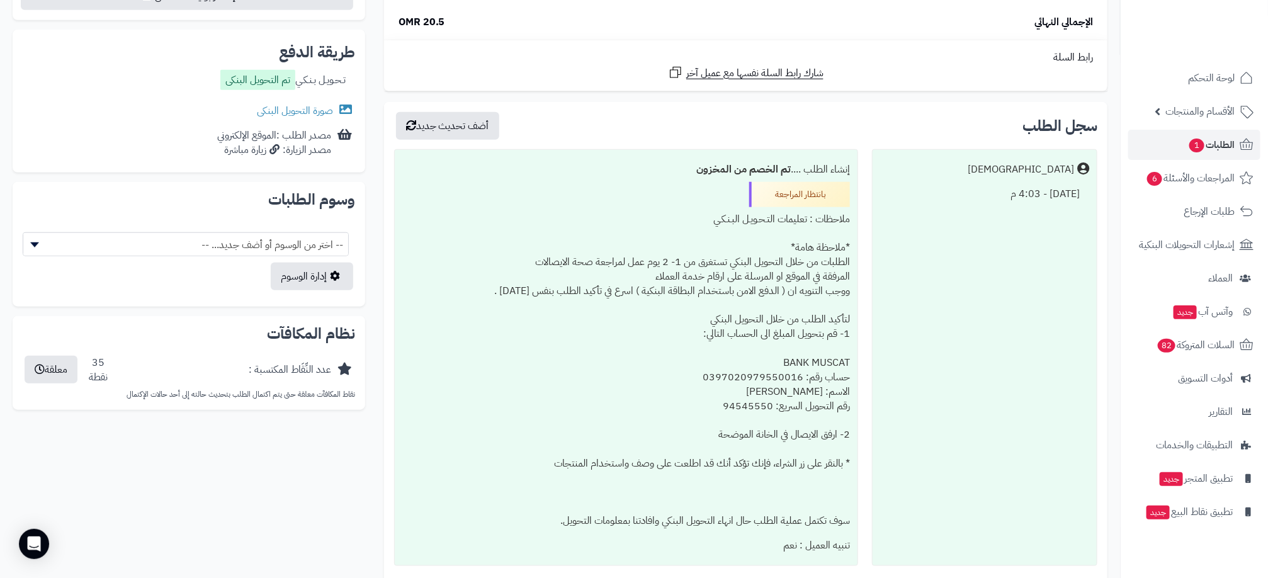
scroll to position [541, 0]
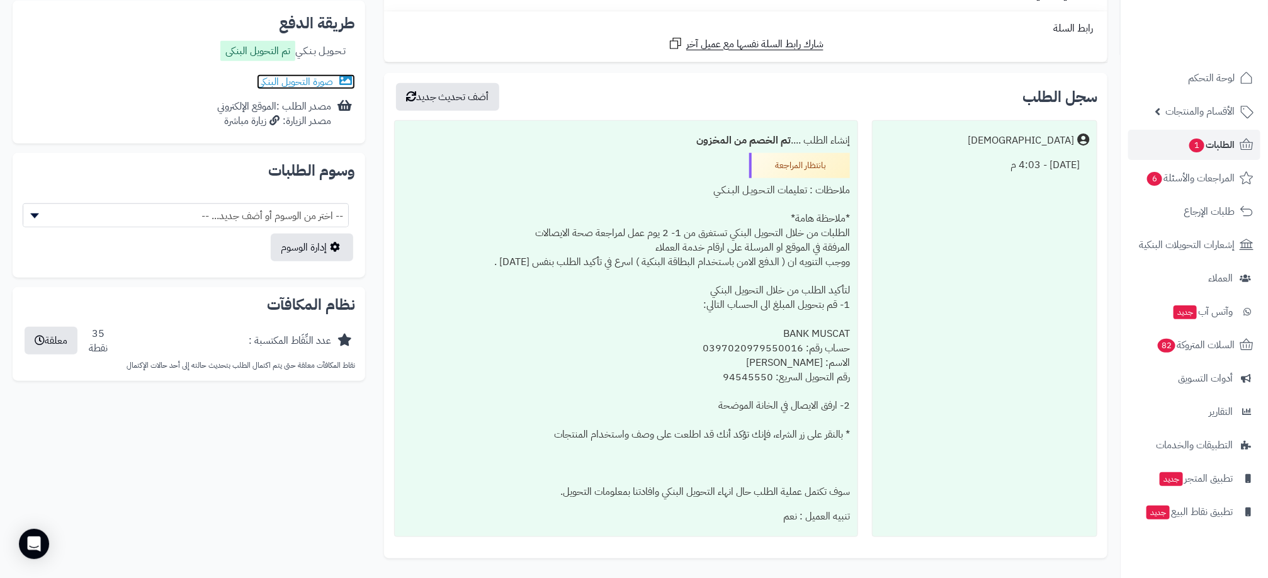
click at [274, 84] on link "صورة التحويل البنكى" at bounding box center [306, 81] width 98 height 15
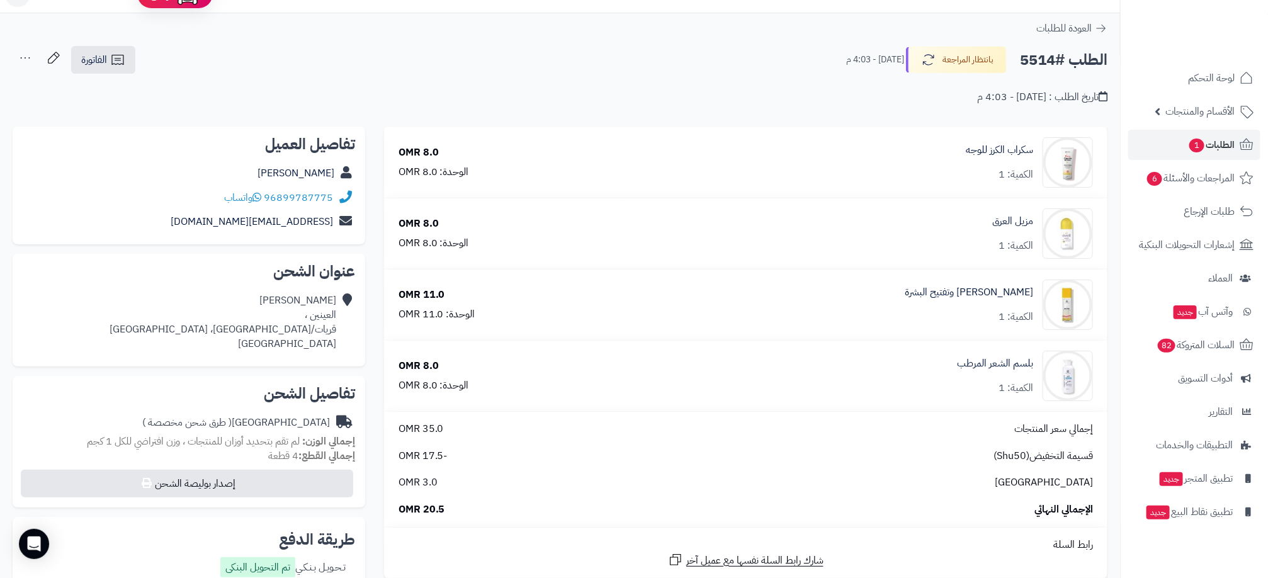
scroll to position [0, 0]
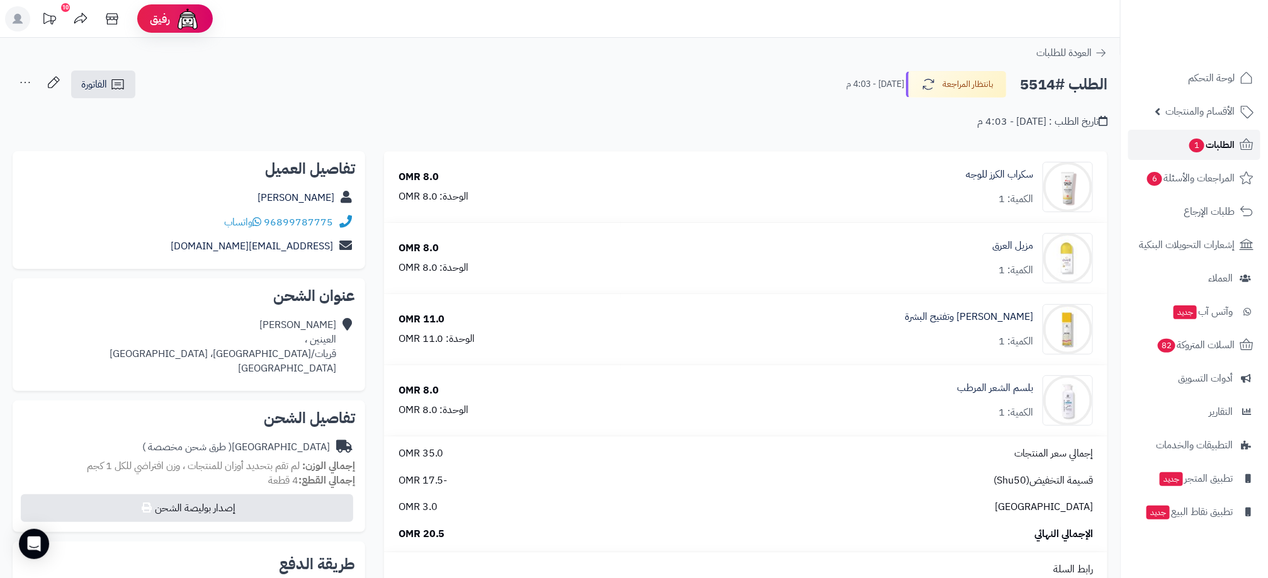
click at [1213, 142] on span "الطلبات 1" at bounding box center [1211, 145] width 47 height 18
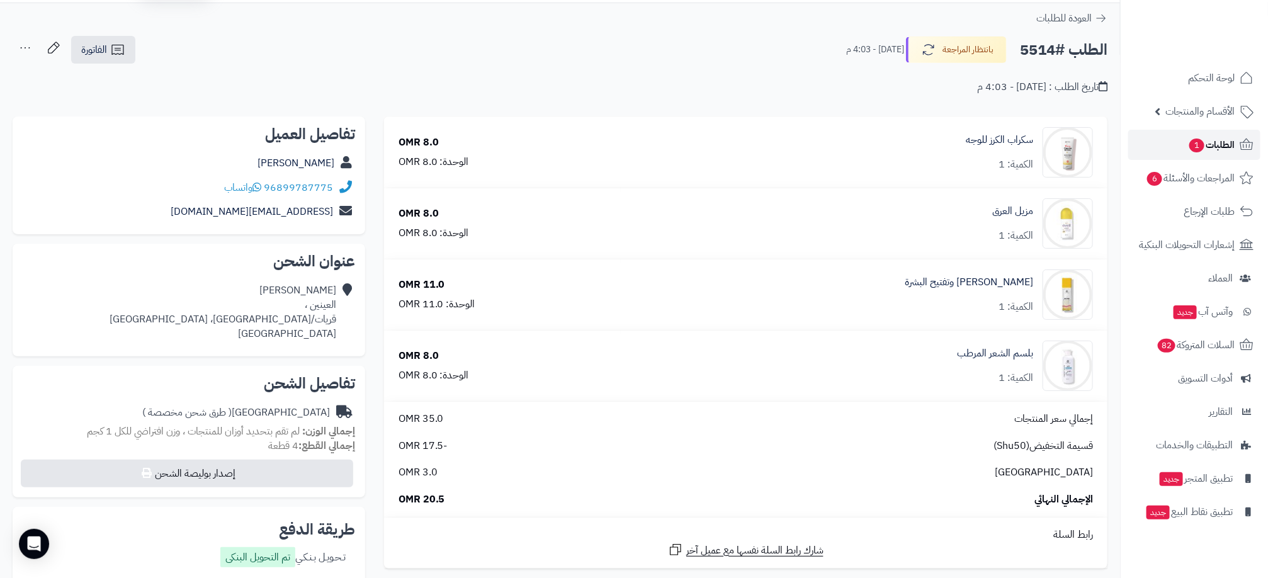
scroll to position [94, 0]
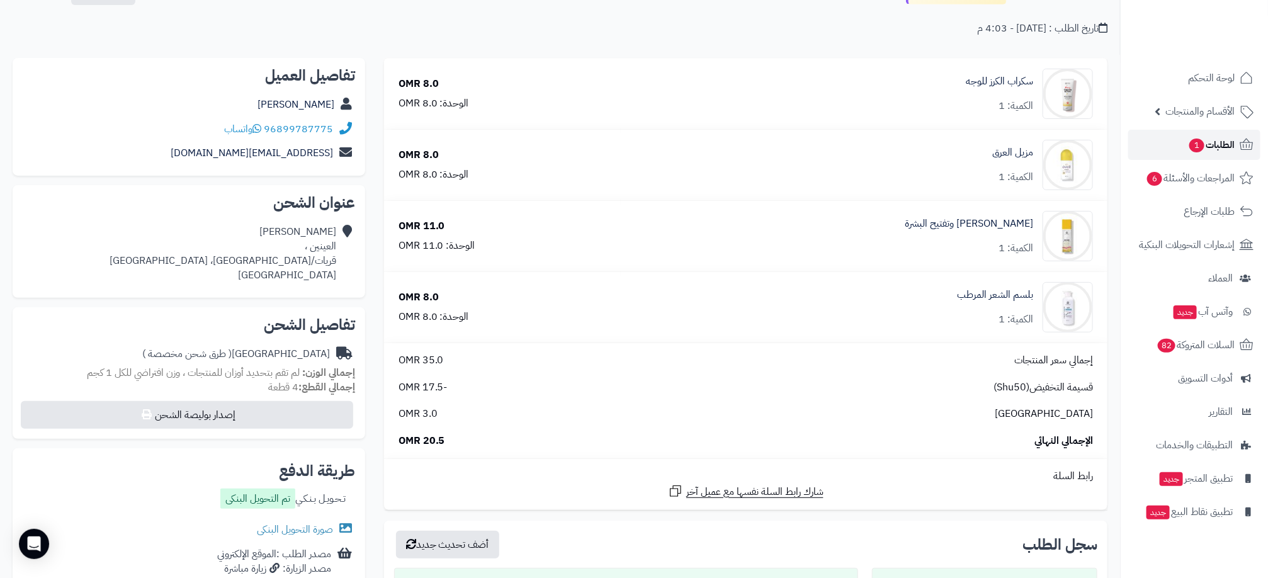
click at [1213, 142] on span "الطلبات 1" at bounding box center [1211, 145] width 47 height 18
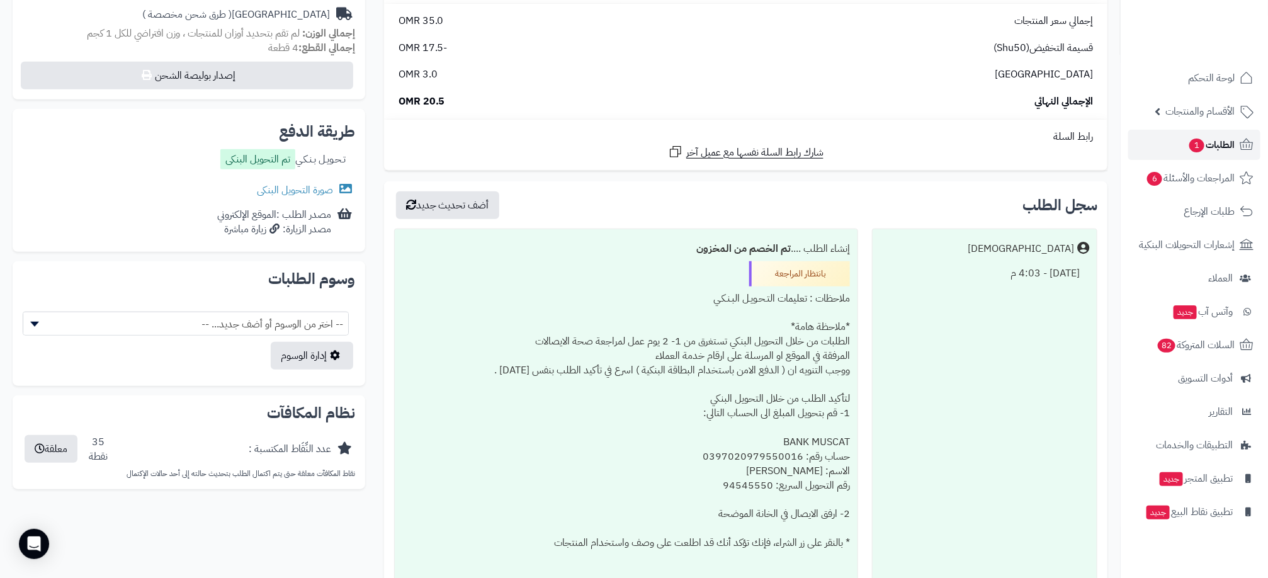
scroll to position [524, 0]
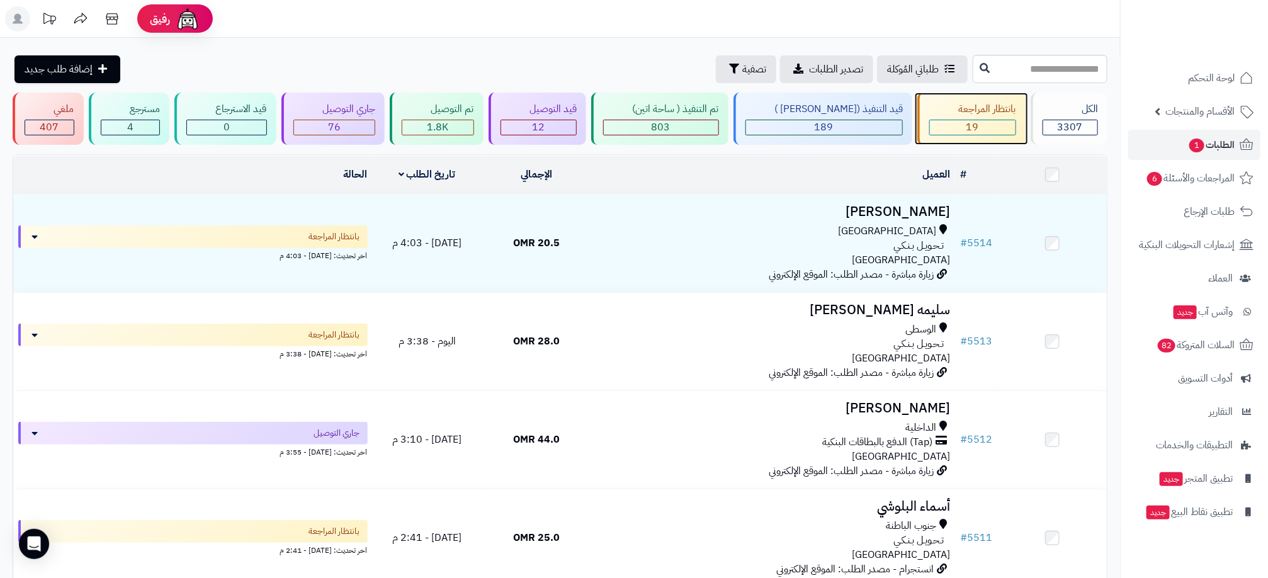
click at [1001, 123] on div "19" at bounding box center [973, 127] width 86 height 14
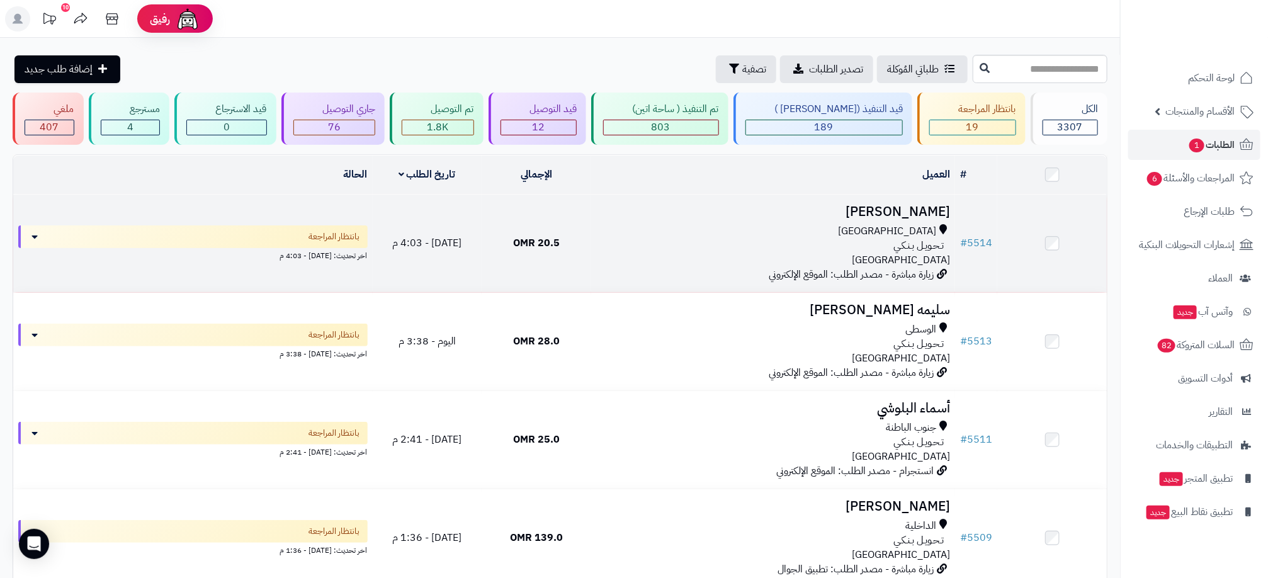
click at [679, 234] on div "مسقط" at bounding box center [773, 231] width 354 height 14
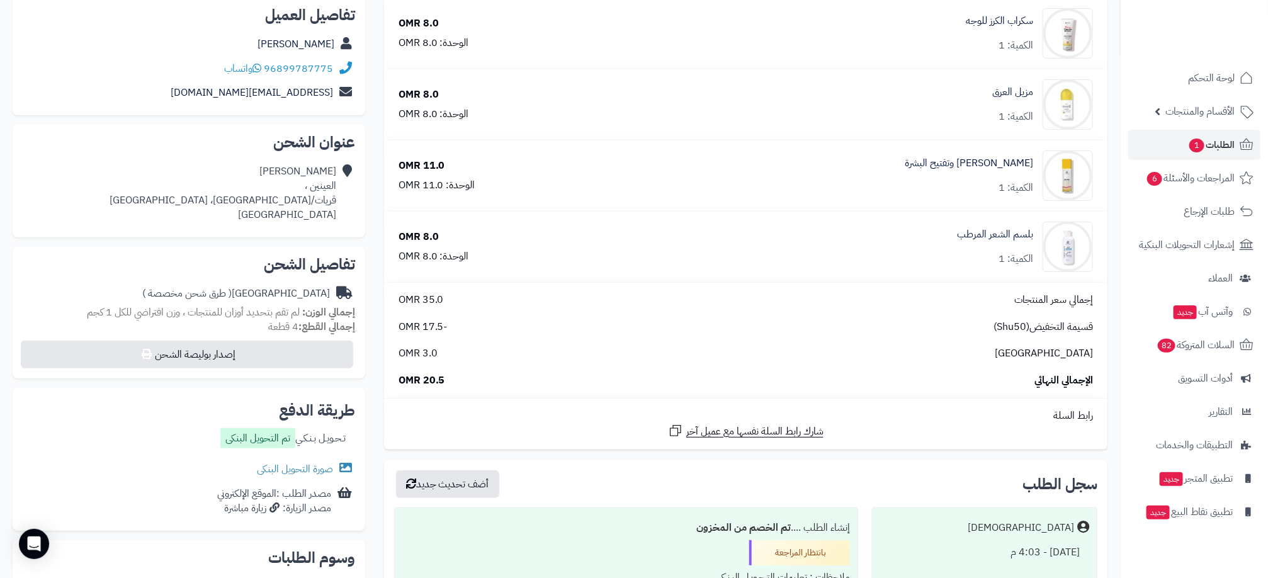
scroll to position [472, 0]
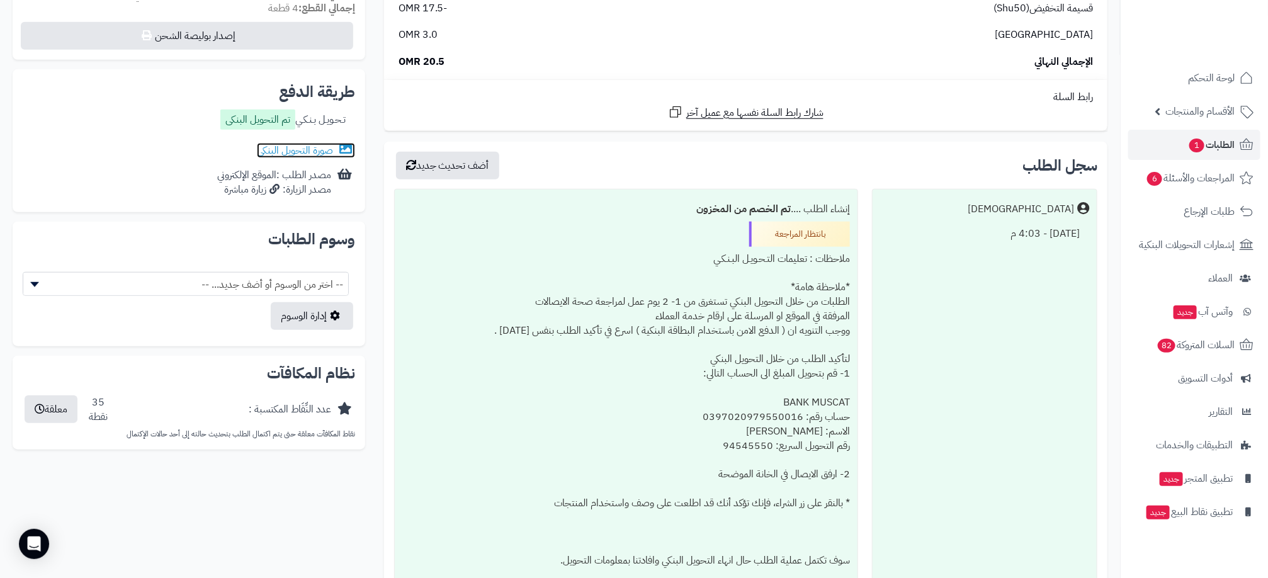
click at [302, 152] on link "صورة التحويل البنكى" at bounding box center [306, 150] width 98 height 15
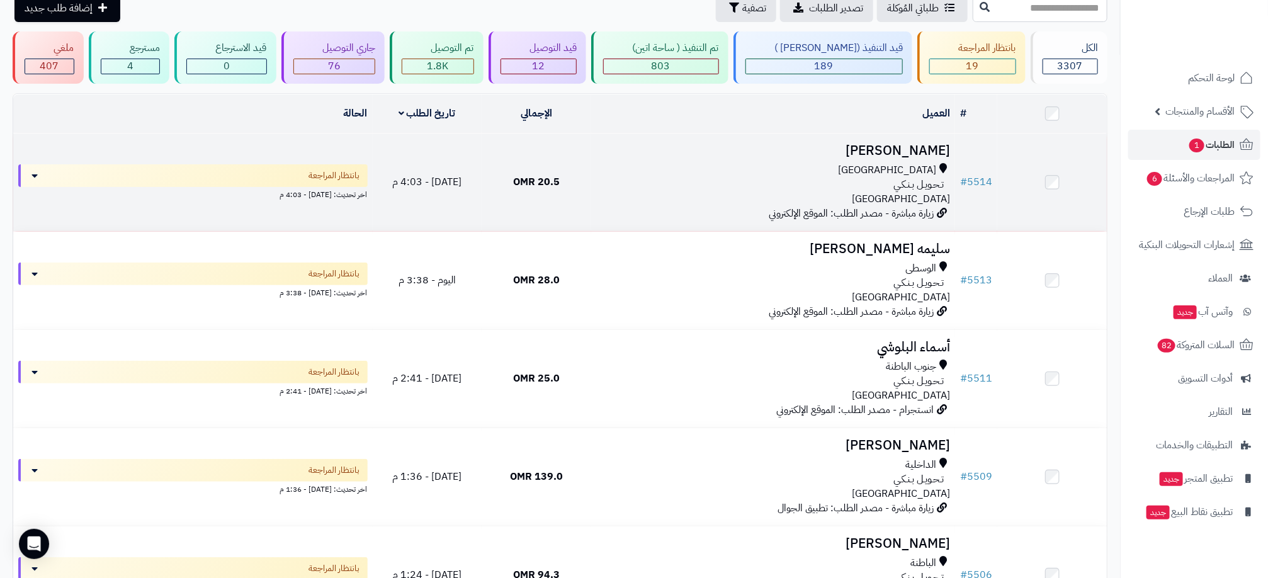
scroll to position [94, 0]
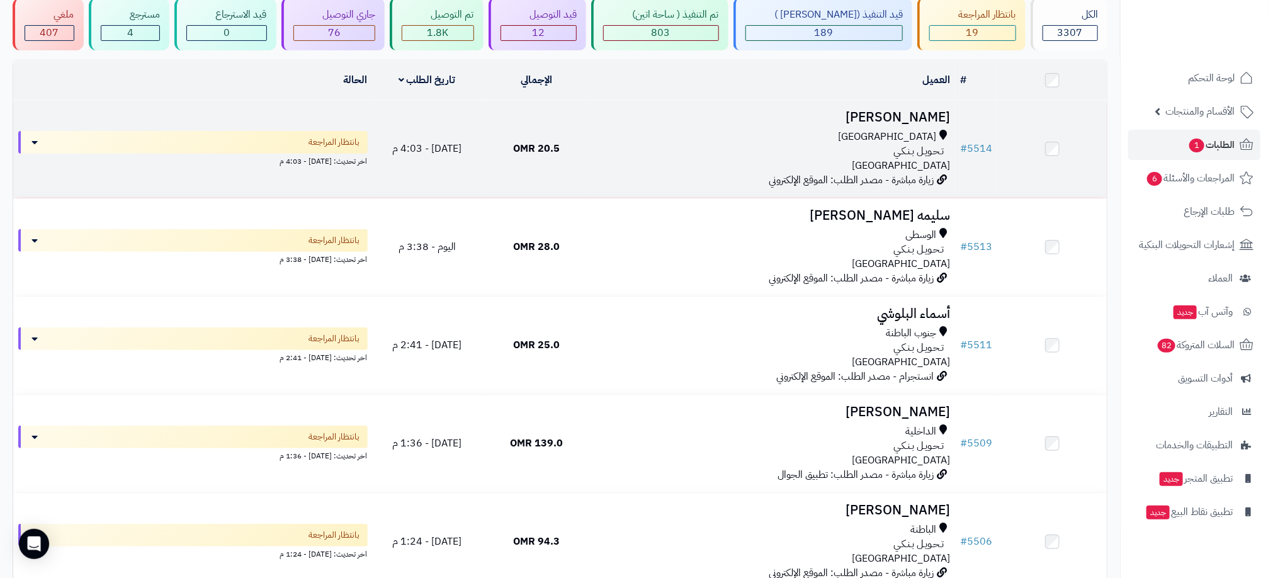
click at [745, 168] on div "مسقط تـحـويـل بـنـكـي عمان" at bounding box center [773, 151] width 354 height 43
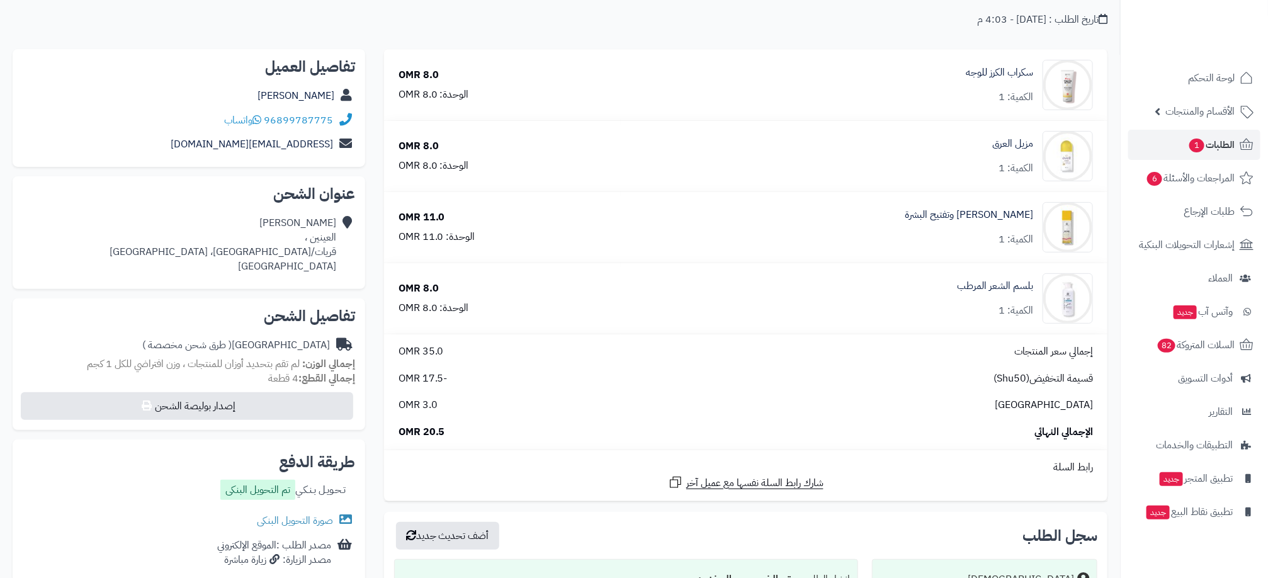
scroll to position [189, 0]
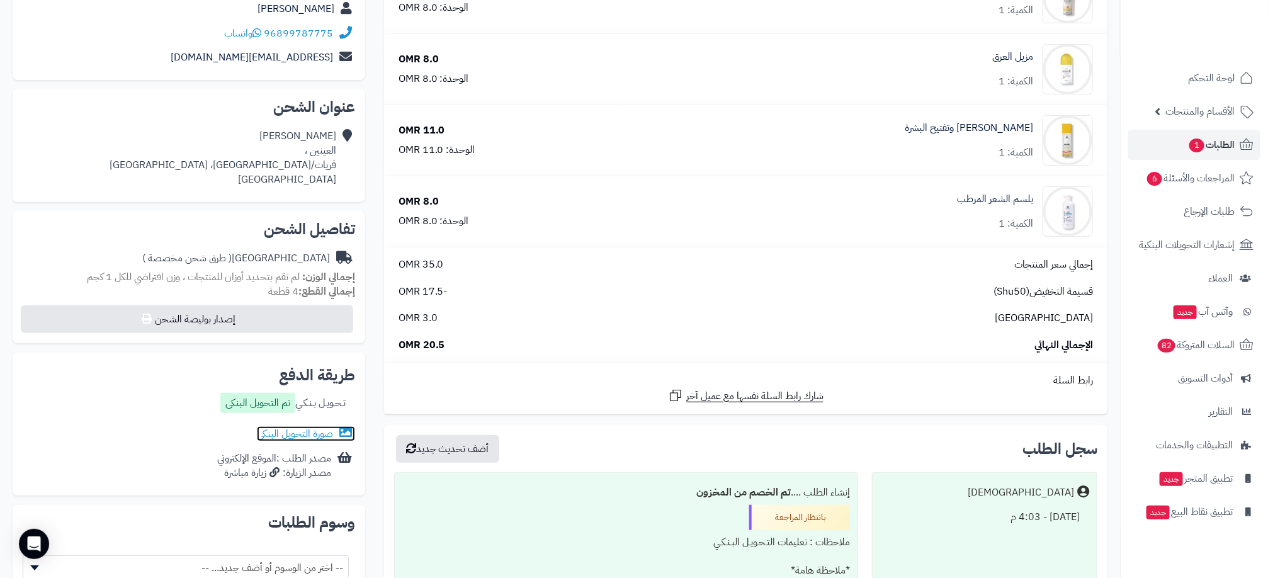
click at [322, 436] on link "صورة التحويل البنكى" at bounding box center [306, 433] width 98 height 15
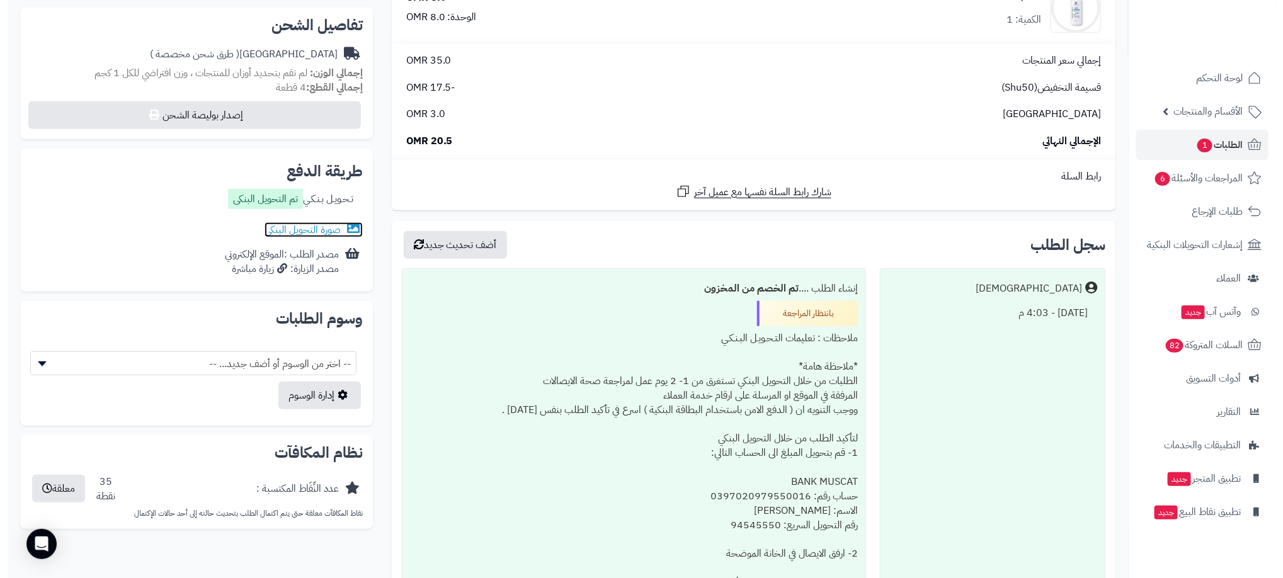
scroll to position [333, 0]
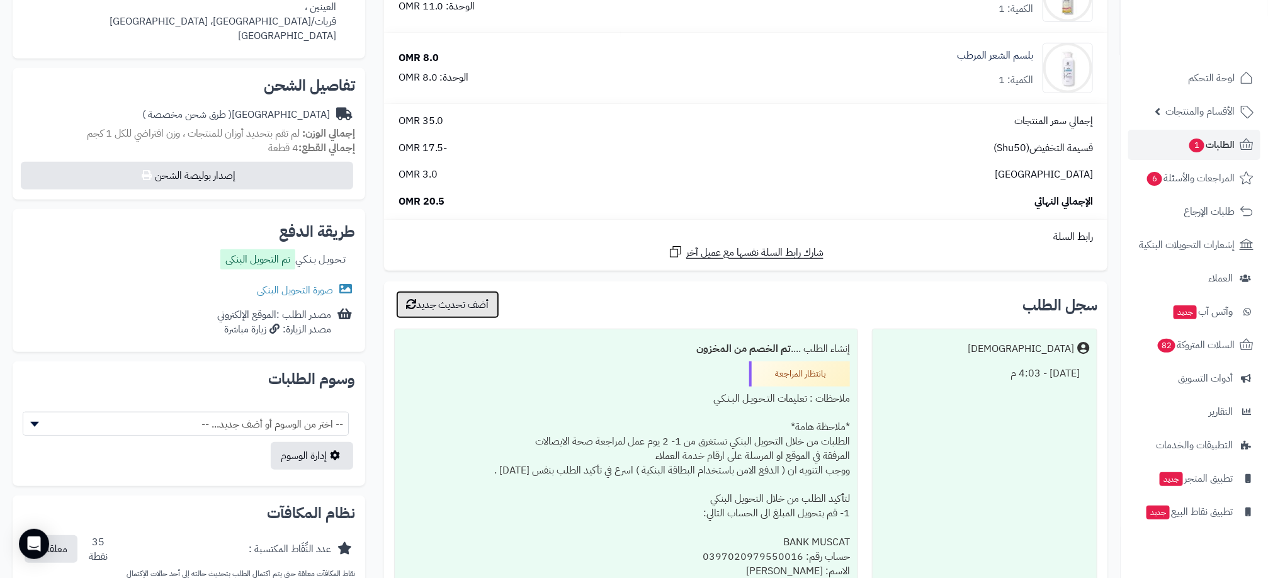
click at [474, 299] on button "أضف تحديث جديد" at bounding box center [447, 305] width 103 height 28
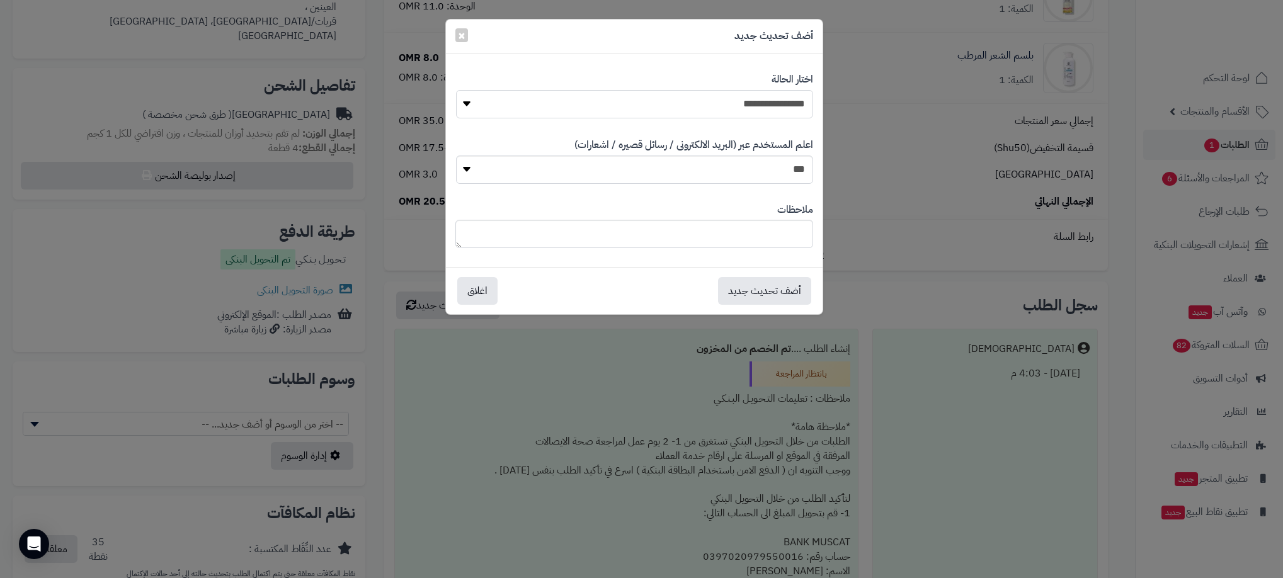
click at [742, 106] on select "**********" at bounding box center [634, 104] width 357 height 28
select select "**"
click at [456, 90] on select "**********" at bounding box center [634, 104] width 357 height 28
click at [778, 281] on button "أضف تحديث جديد" at bounding box center [764, 290] width 93 height 28
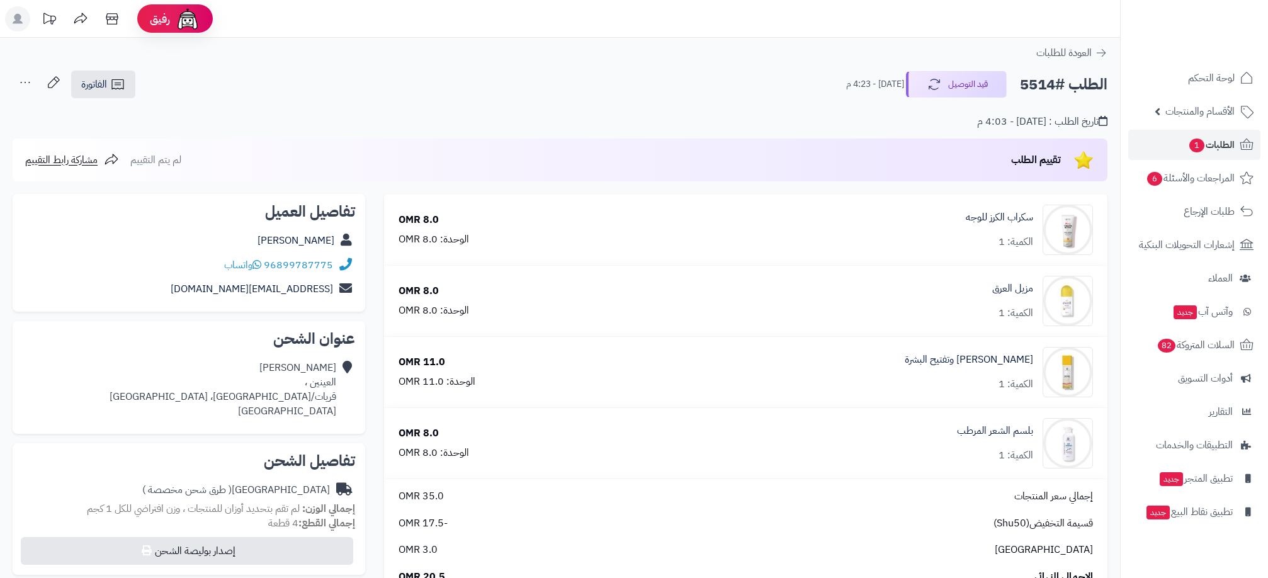
scroll to position [376, 0]
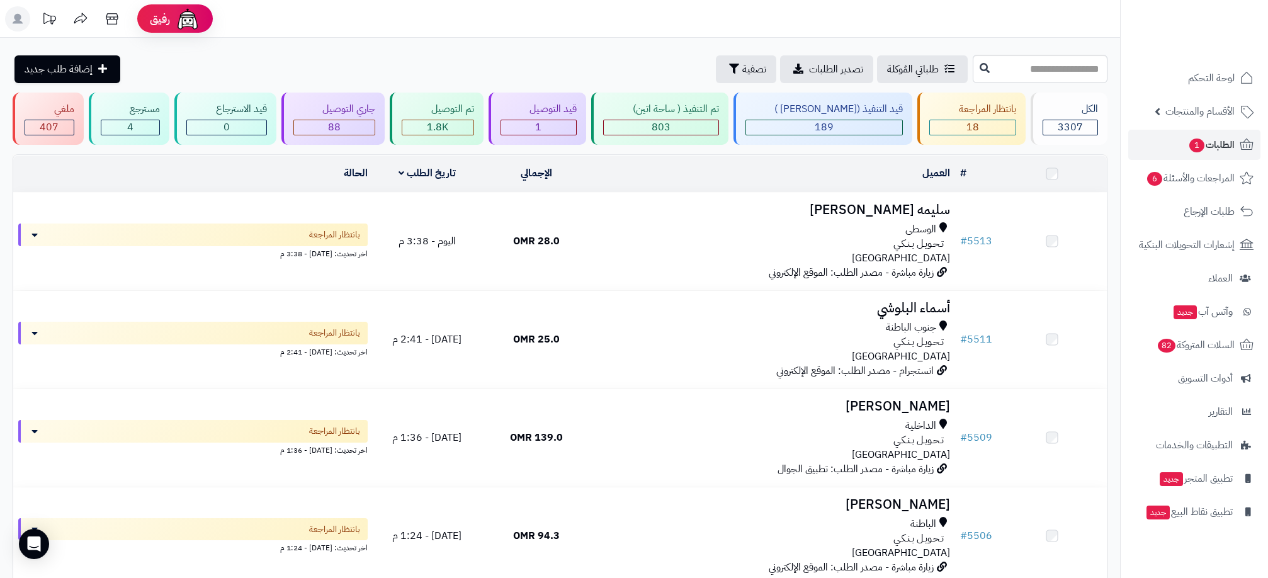
scroll to position [94, 0]
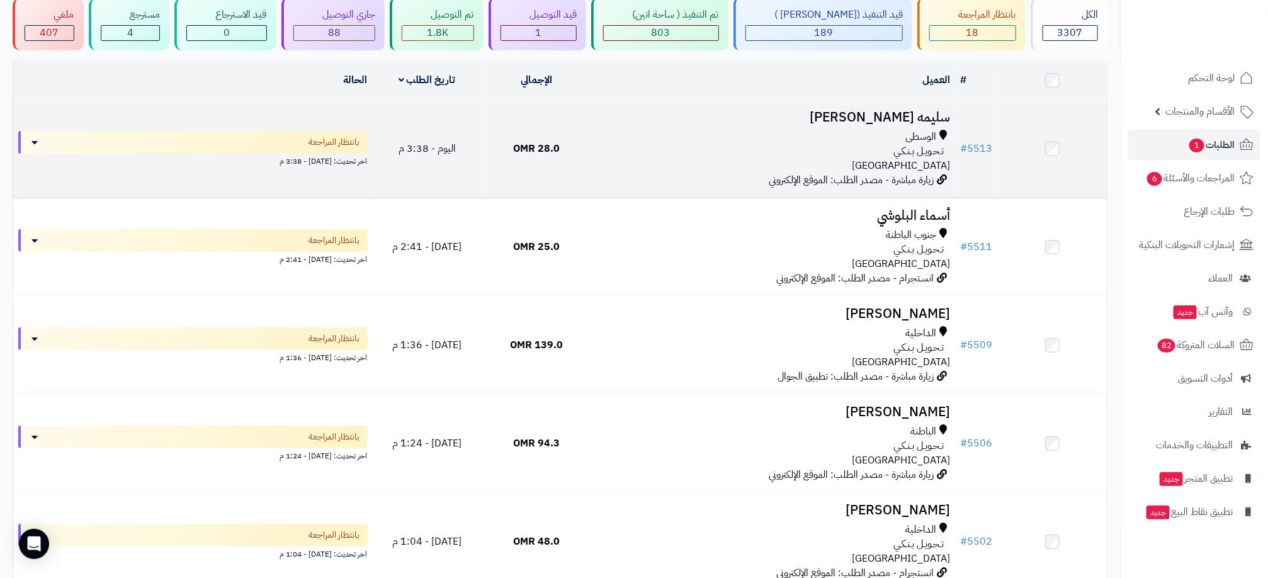
click at [710, 136] on div "الوسطى" at bounding box center [773, 137] width 354 height 14
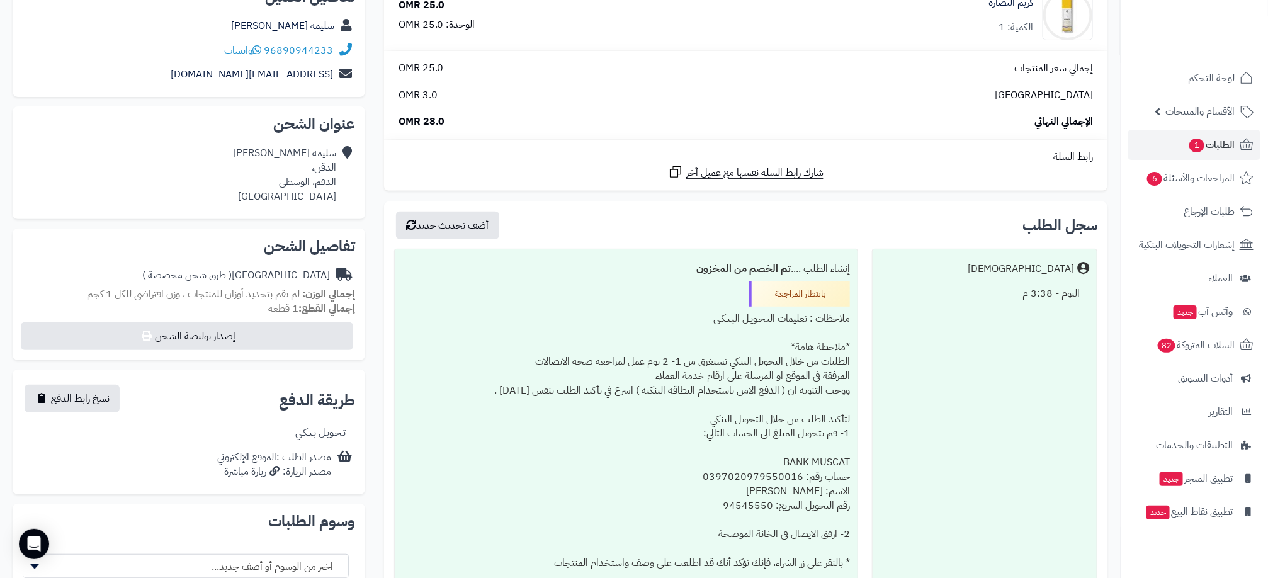
scroll to position [234, 0]
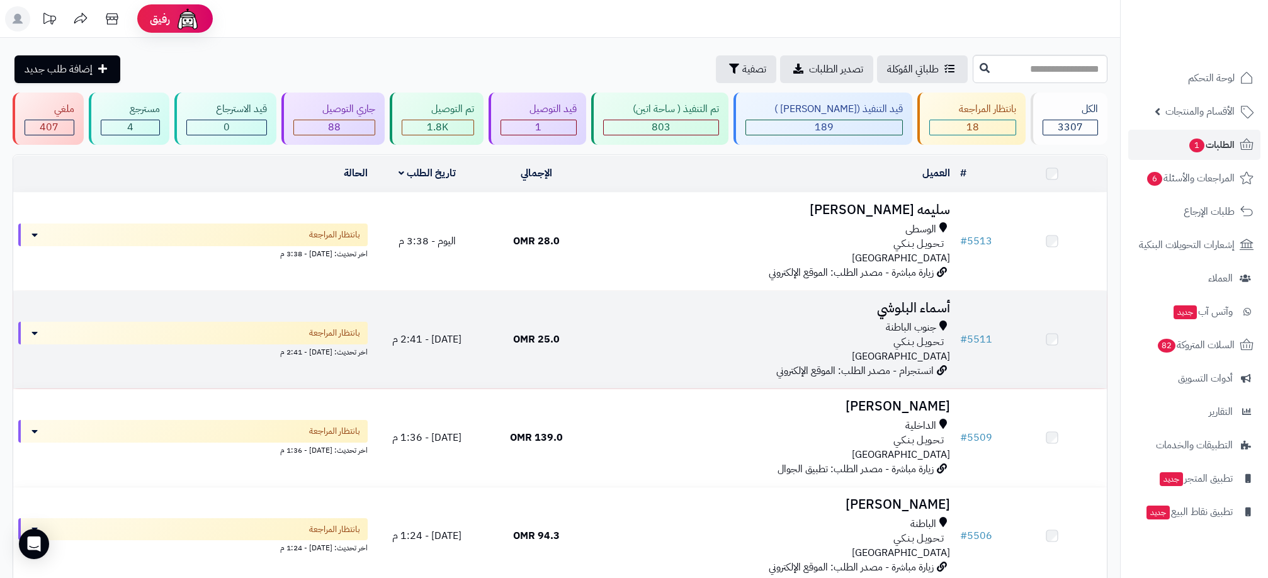
scroll to position [94, 0]
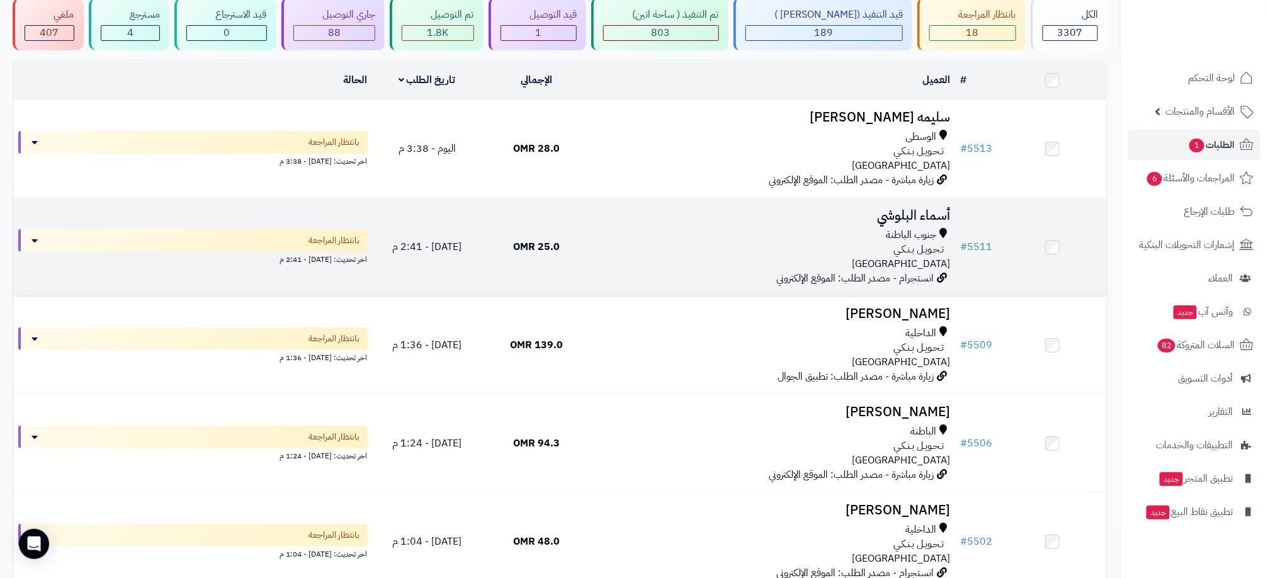
click at [652, 244] on div "تـحـويـل بـنـكـي" at bounding box center [773, 249] width 354 height 14
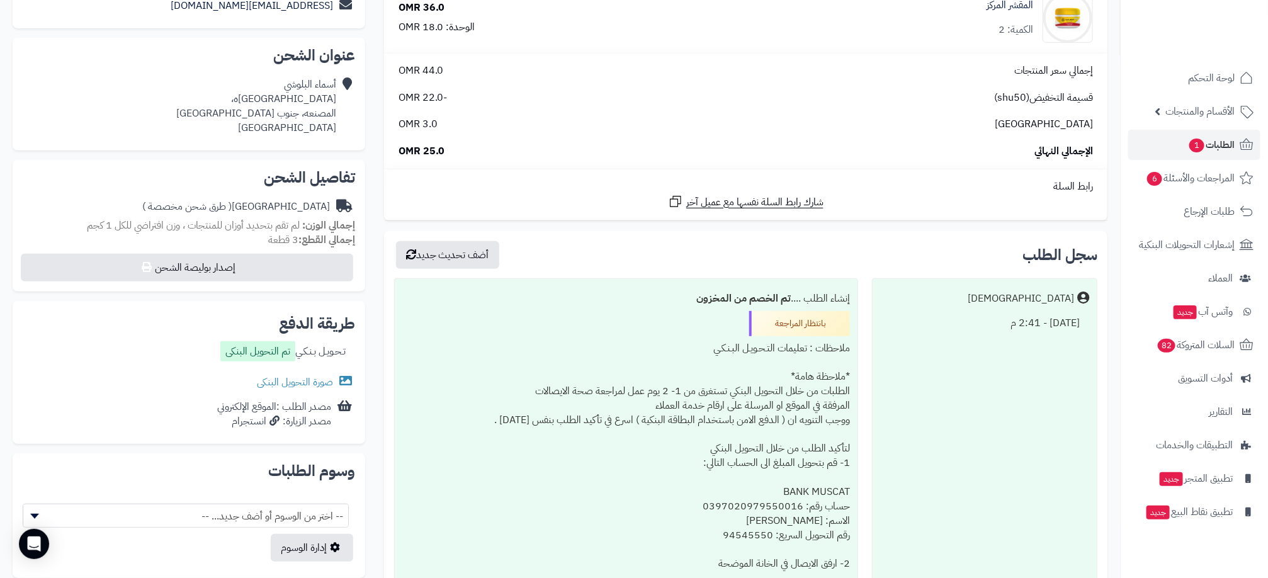
scroll to position [283, 0]
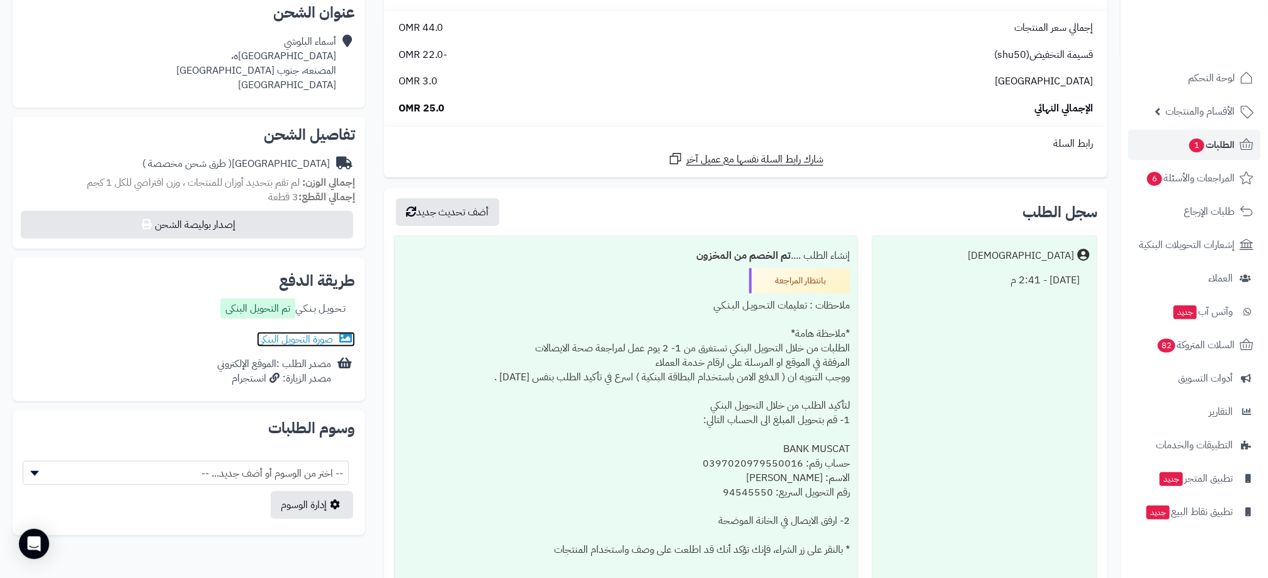
click at [319, 334] on link "صورة التحويل البنكى" at bounding box center [306, 339] width 98 height 15
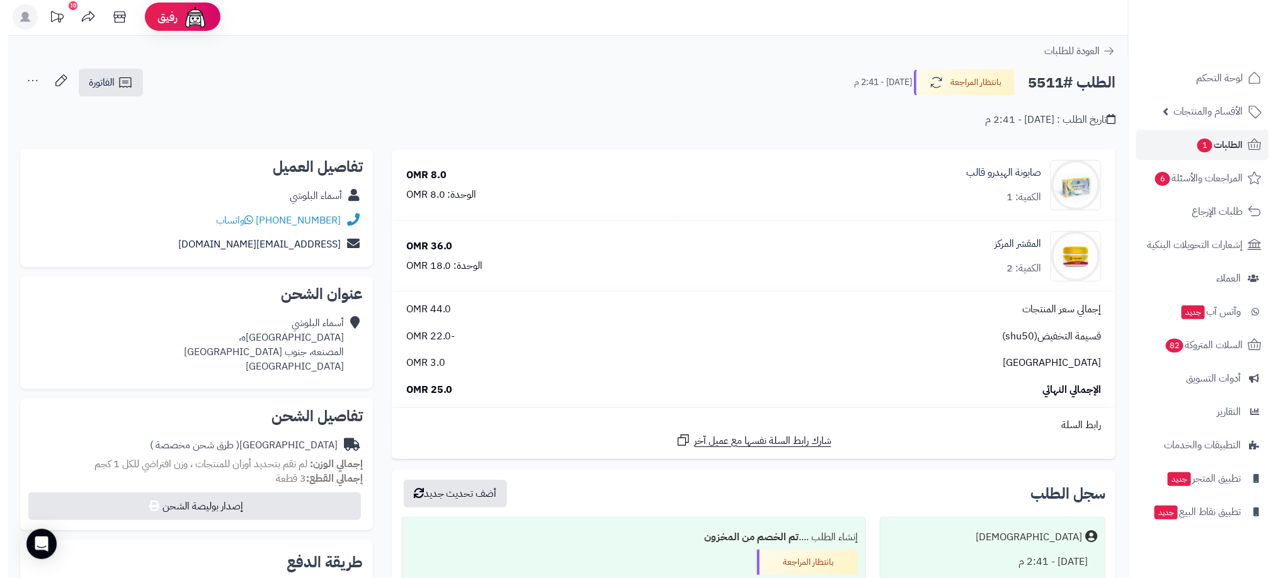
scroll to position [0, 0]
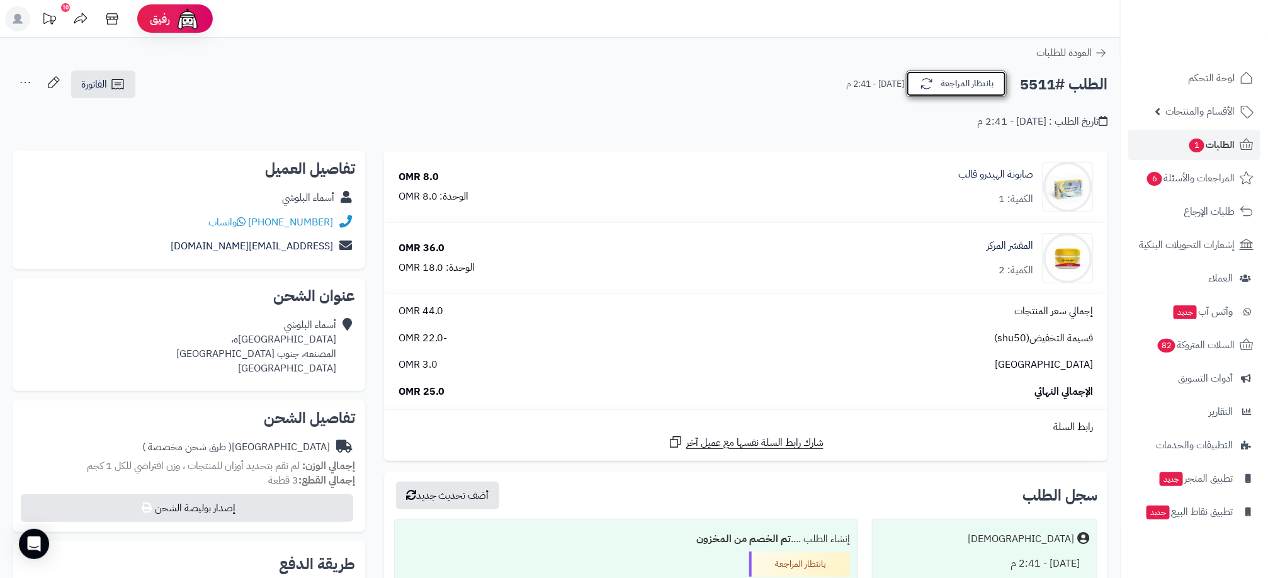
click at [956, 88] on button "بانتظار المراجعة" at bounding box center [956, 84] width 101 height 26
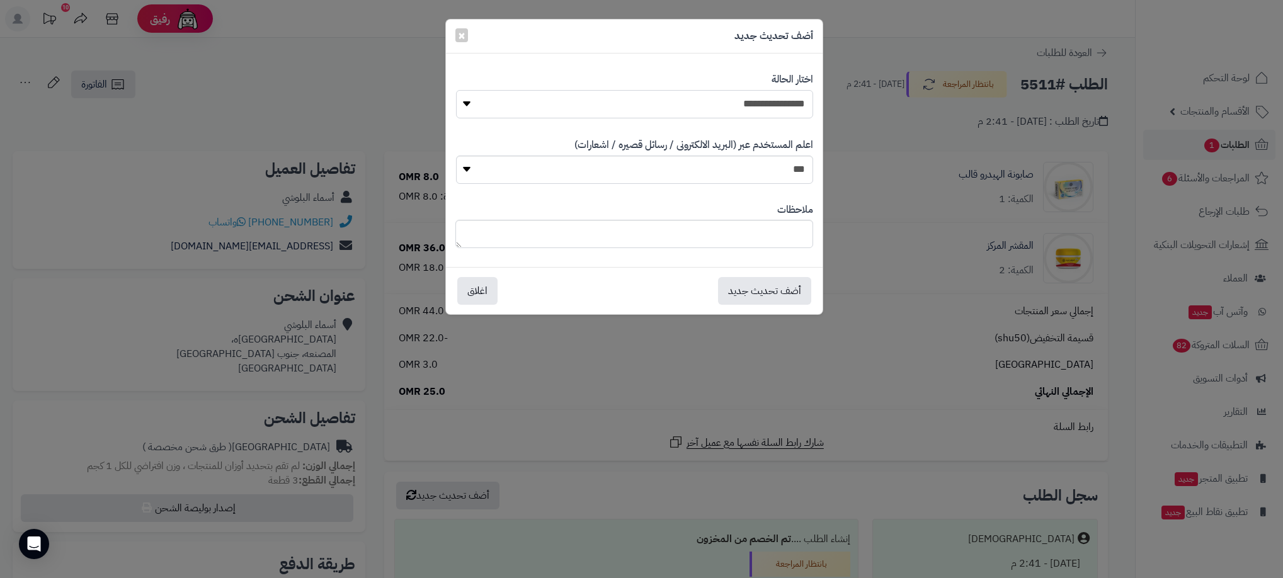
click at [768, 110] on select "**********" at bounding box center [634, 104] width 357 height 28
select select "**"
click at [456, 90] on select "**********" at bounding box center [634, 104] width 357 height 28
click at [784, 299] on button "أضف تحديث جديد" at bounding box center [764, 290] width 93 height 28
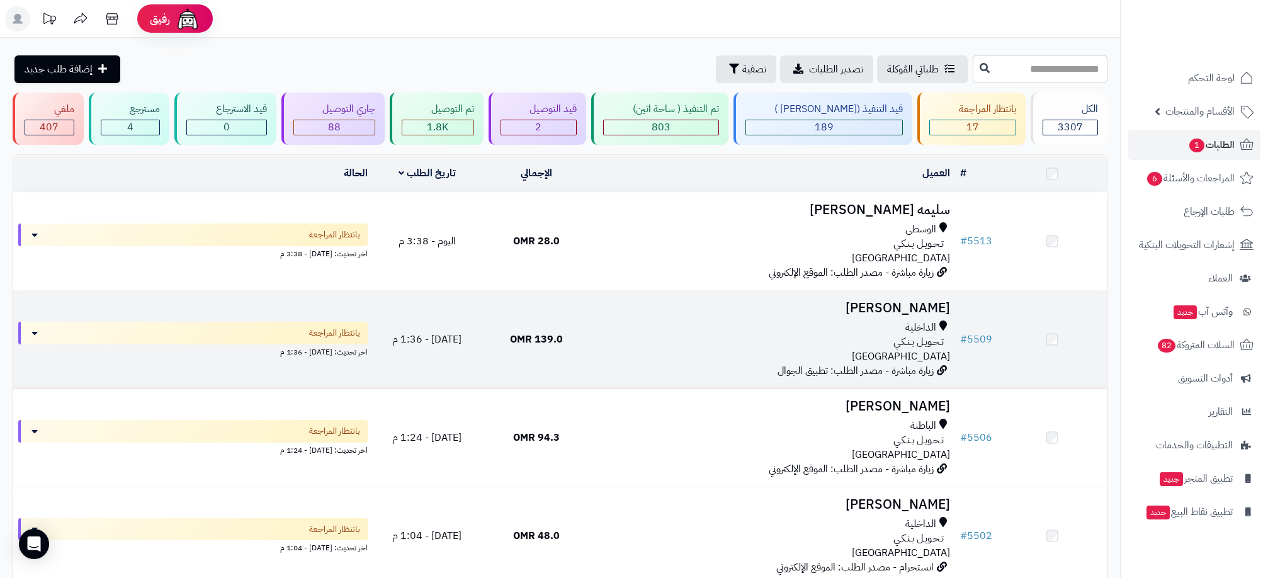
scroll to position [94, 0]
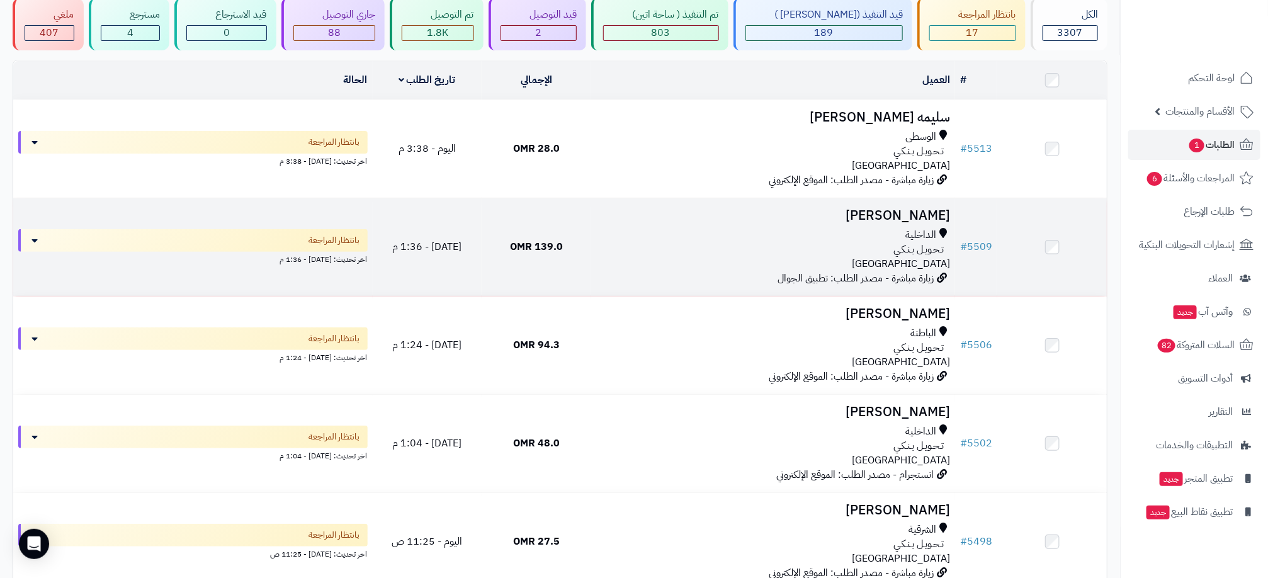
click at [724, 240] on div "الداخلية" at bounding box center [773, 235] width 354 height 14
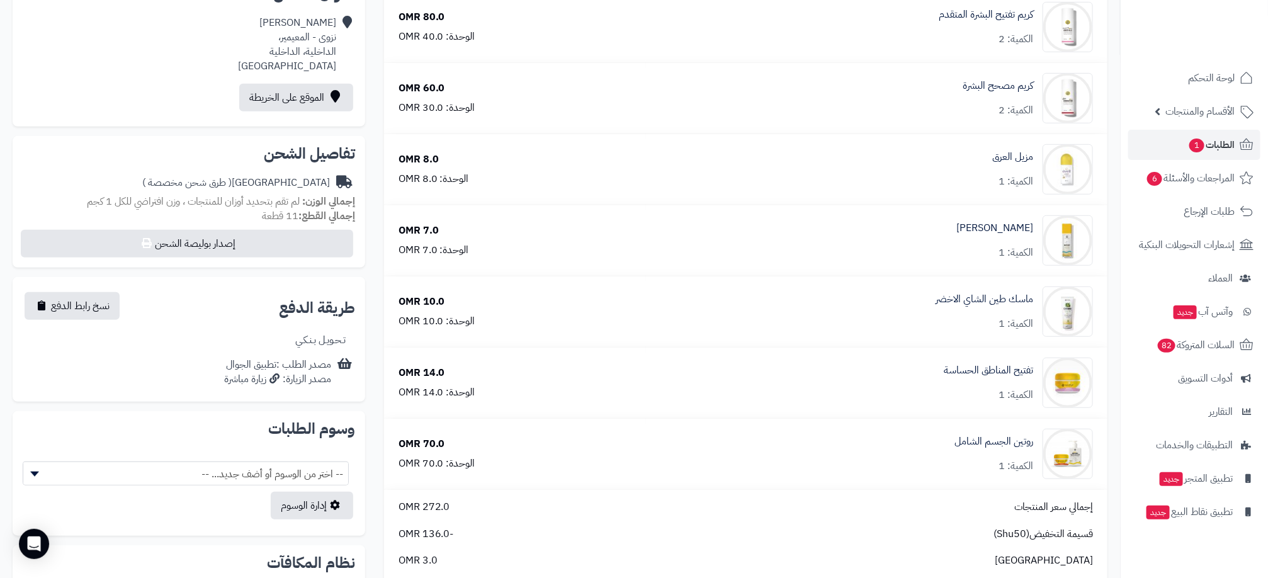
scroll to position [378, 0]
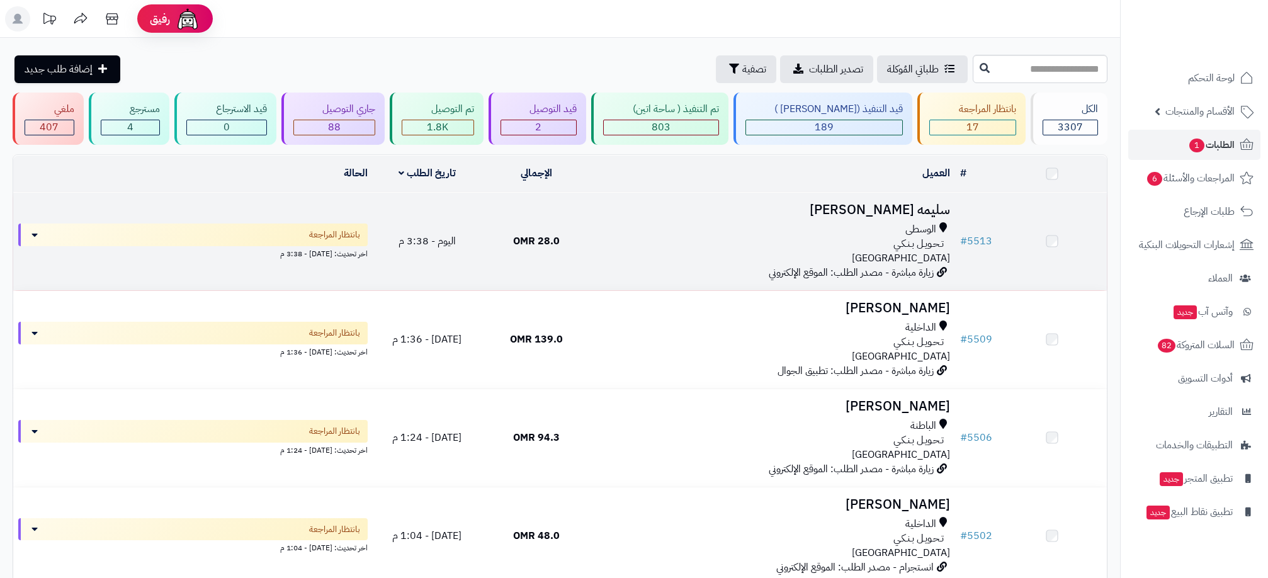
scroll to position [94, 0]
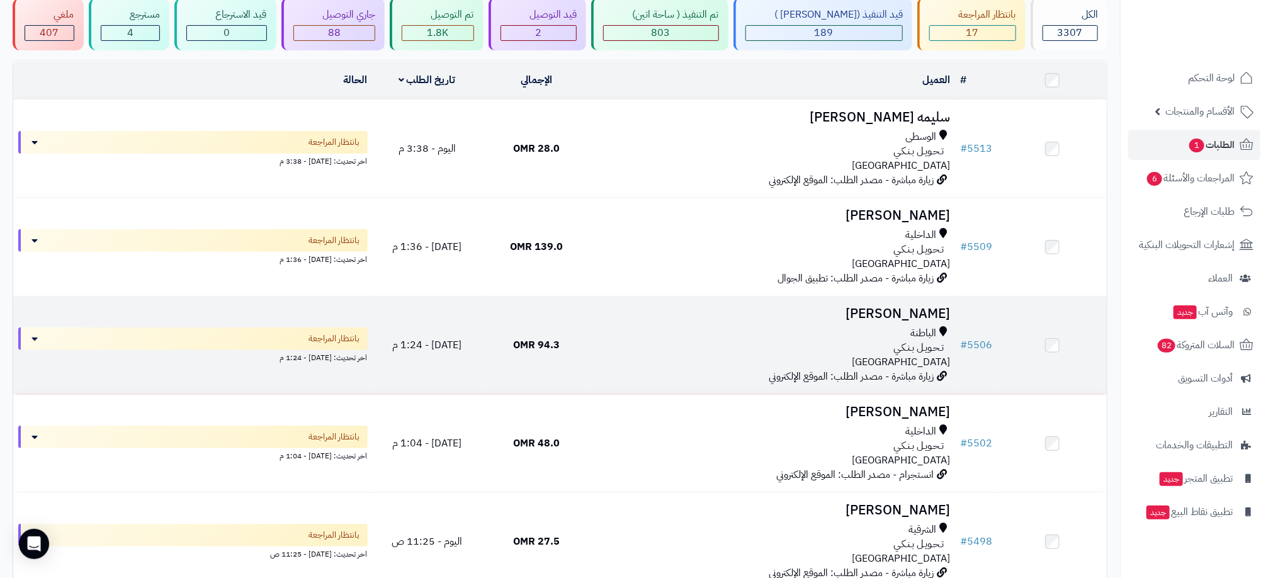
click at [625, 357] on div "الباطنة تـحـويـل بـنـكـي عمان" at bounding box center [773, 347] width 354 height 43
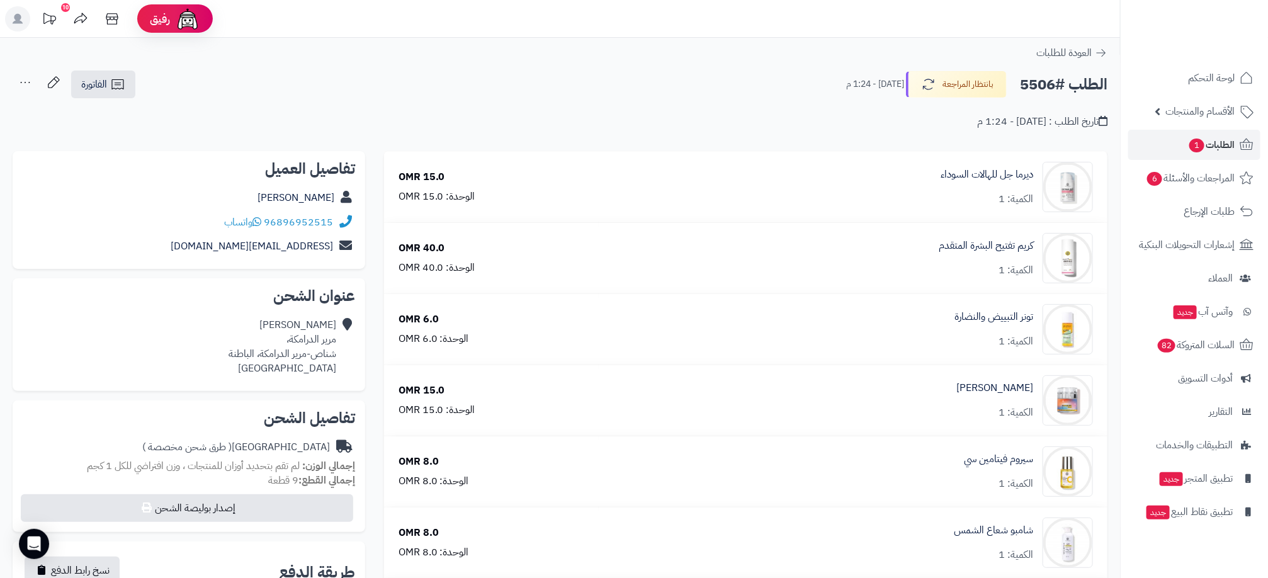
scroll to position [850, 0]
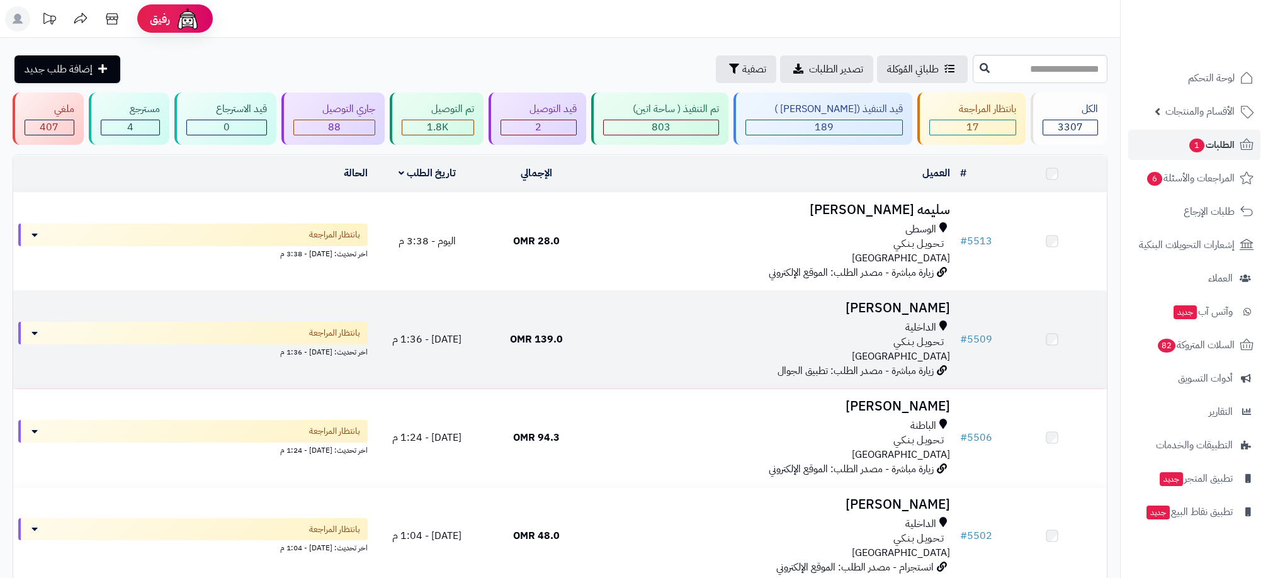
scroll to position [94, 0]
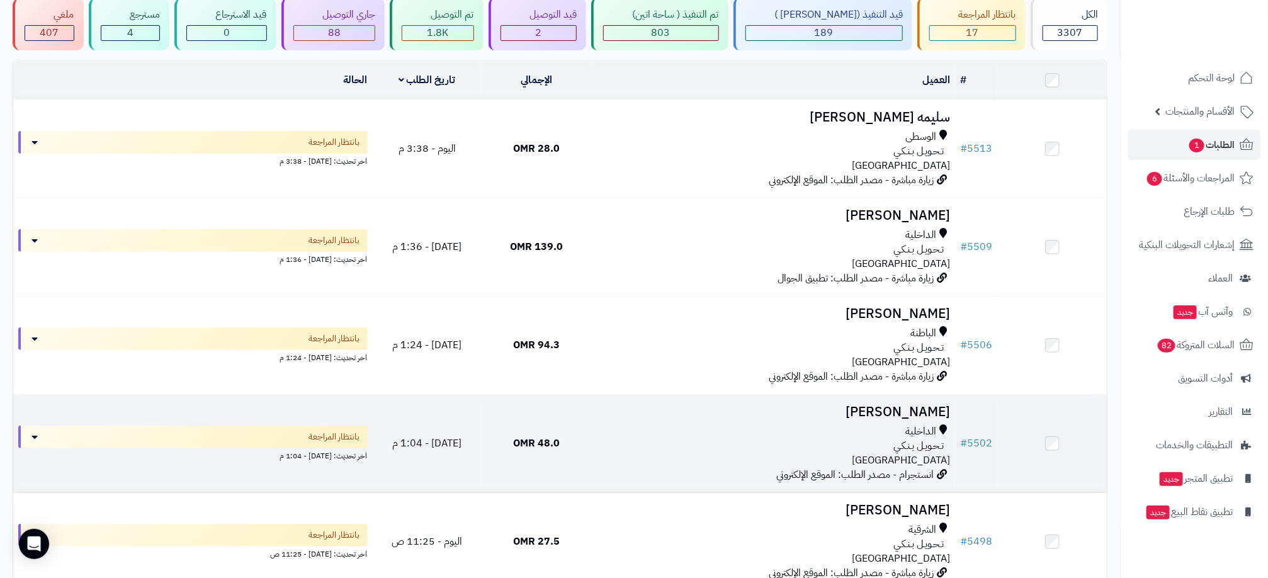
click at [579, 452] on td "48.0 OMR" at bounding box center [537, 444] width 110 height 98
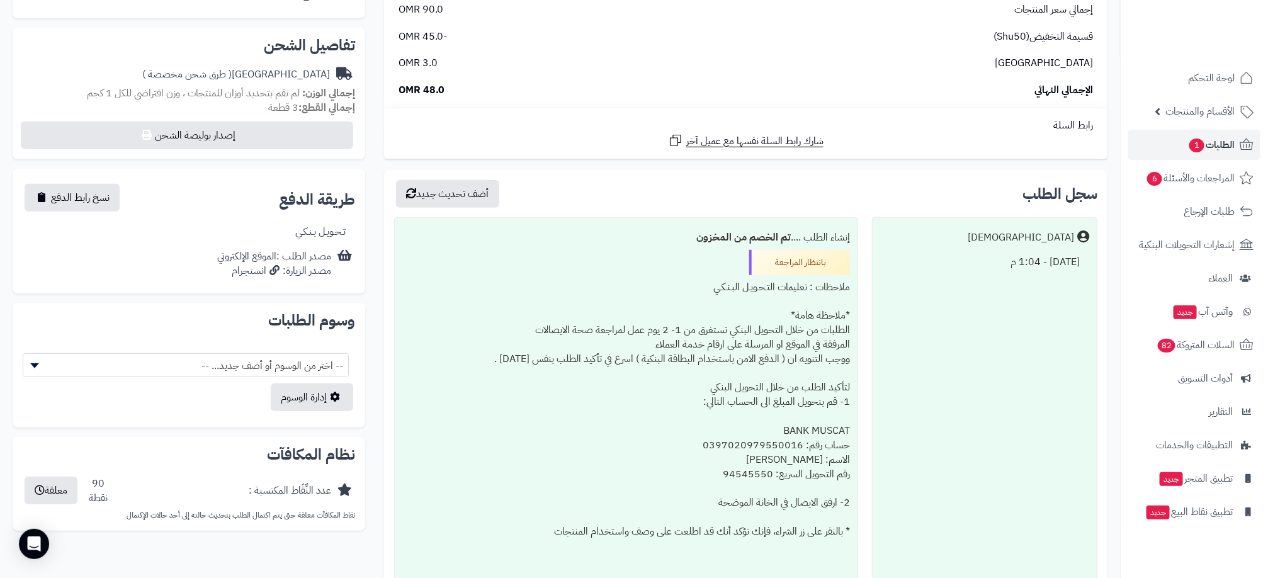
scroll to position [378, 0]
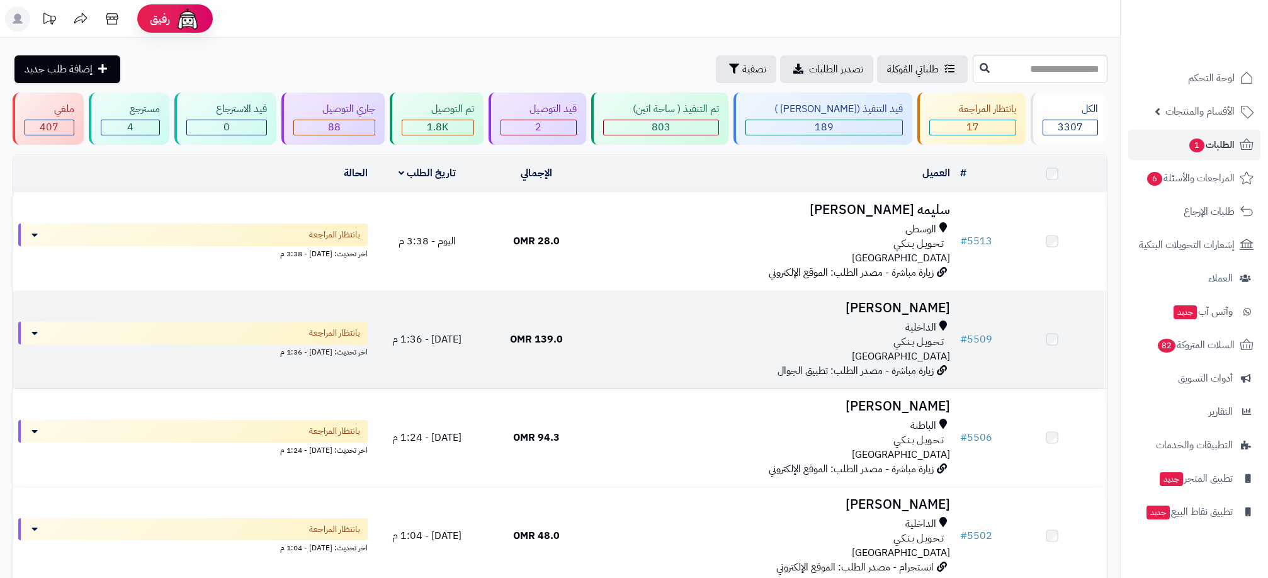
scroll to position [94, 0]
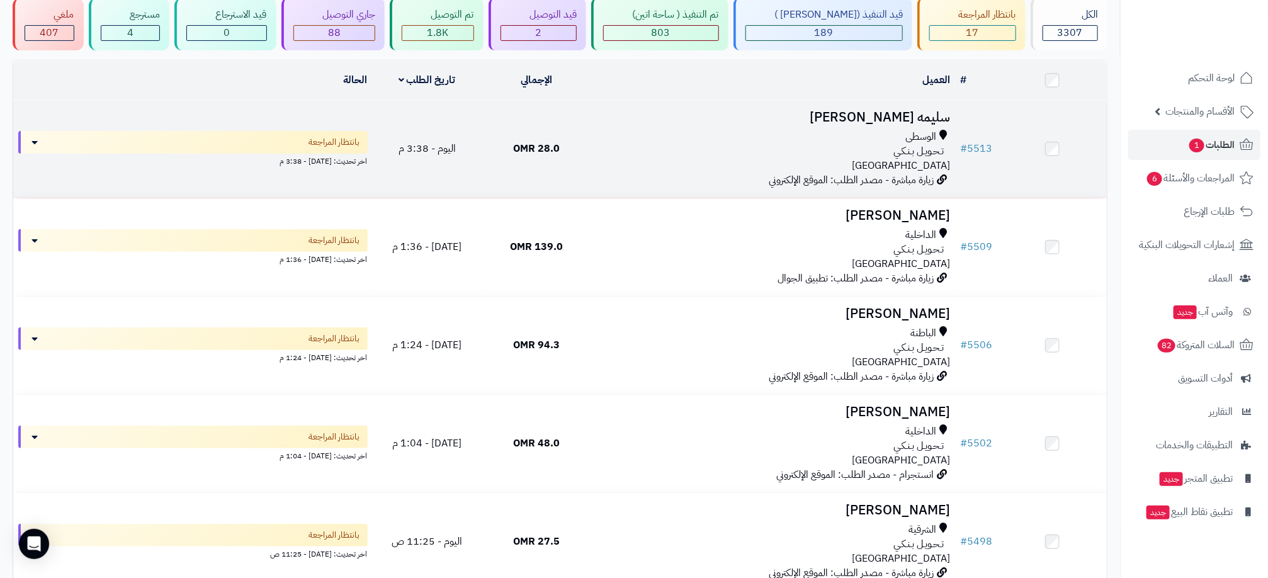
click at [601, 171] on div "الوسطى تـحـويـل بـنـكـي عمان" at bounding box center [773, 151] width 354 height 43
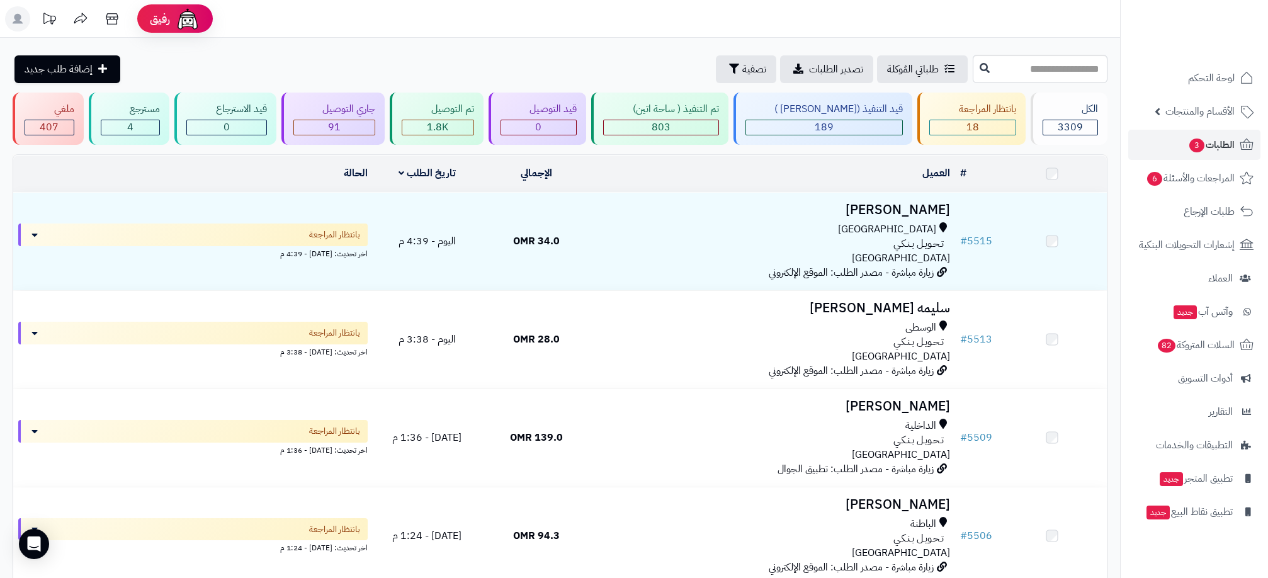
scroll to position [94, 0]
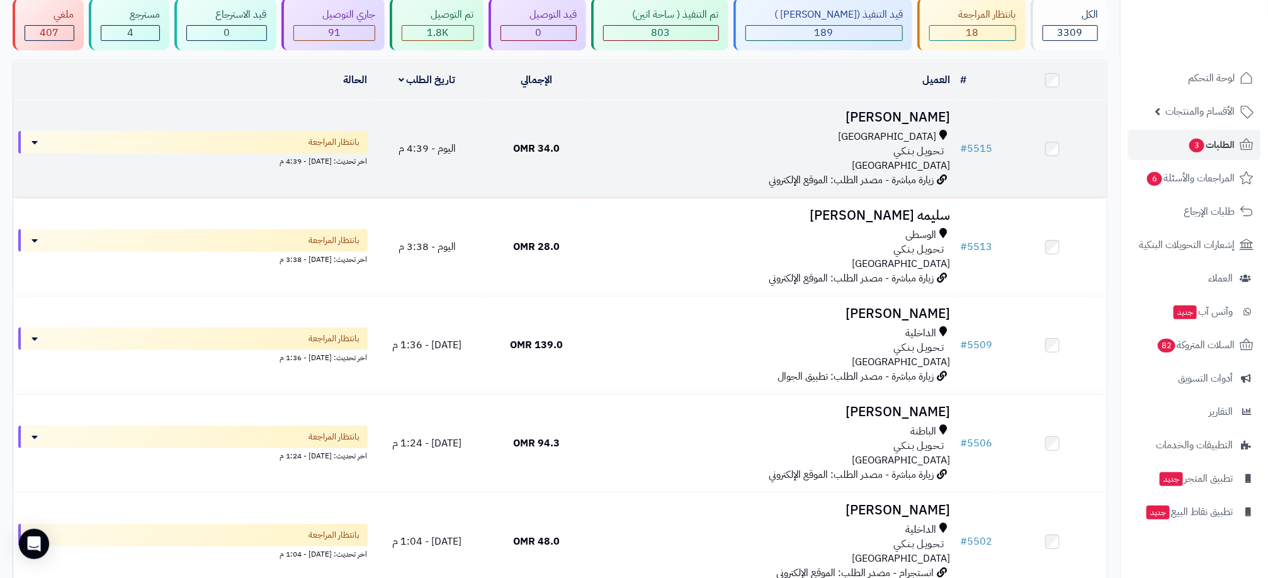
drag, startPoint x: 816, startPoint y: 128, endPoint x: 746, endPoint y: 142, distance: 71.1
click at [746, 142] on div "[GEOGRAPHIC_DATA]" at bounding box center [773, 137] width 354 height 14
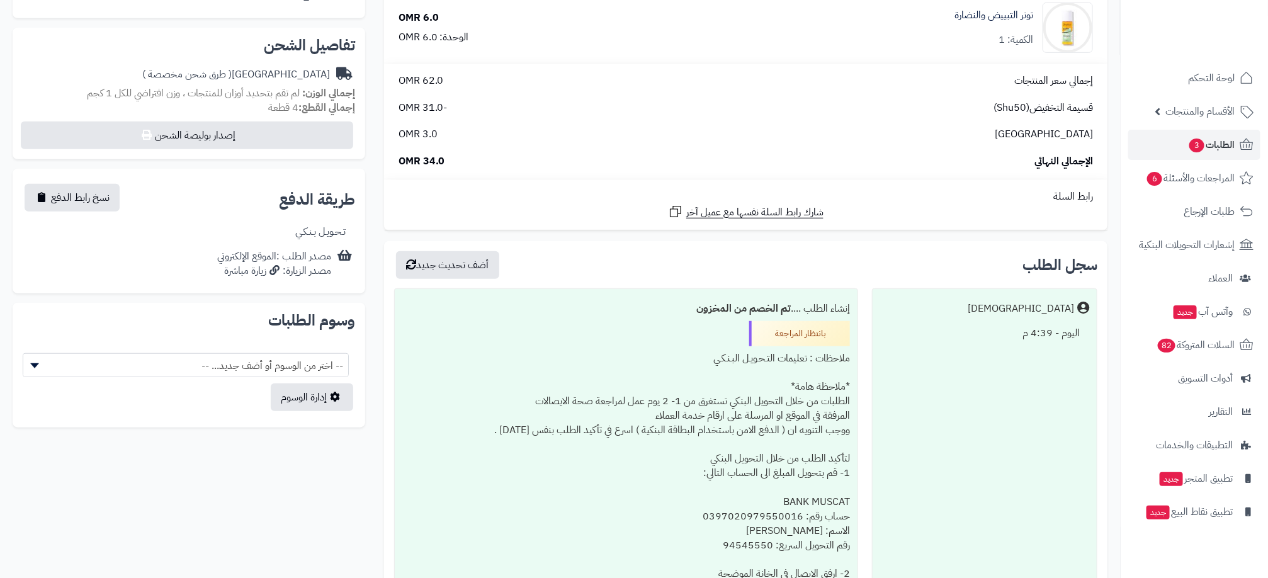
scroll to position [378, 0]
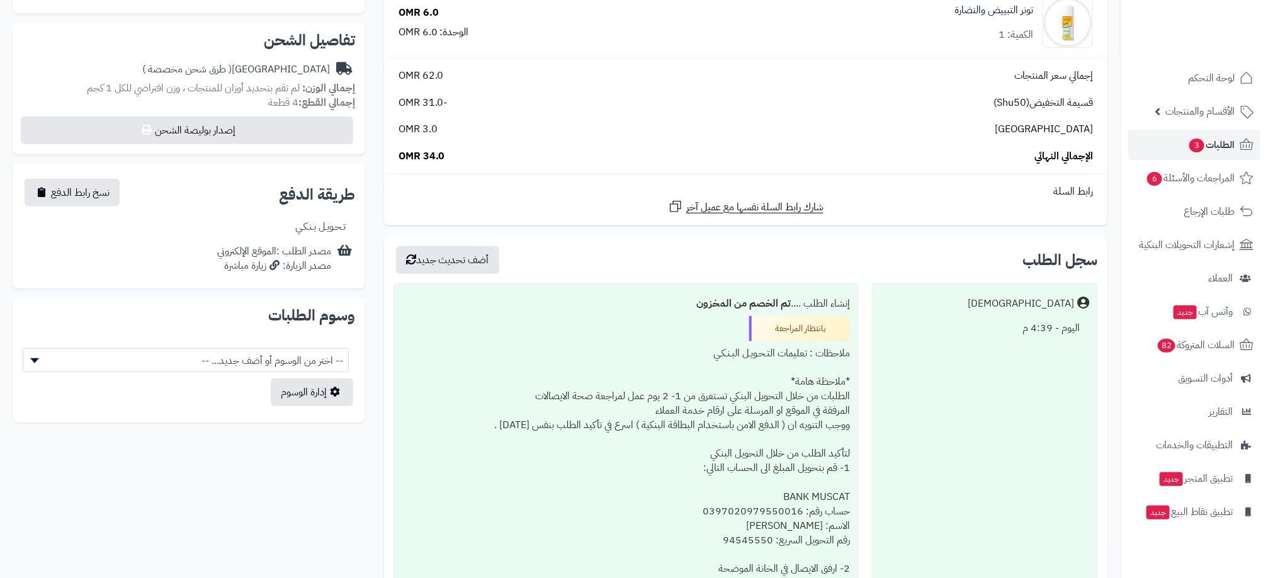
click at [299, 499] on div "**********" at bounding box center [560, 259] width 1114 height 972
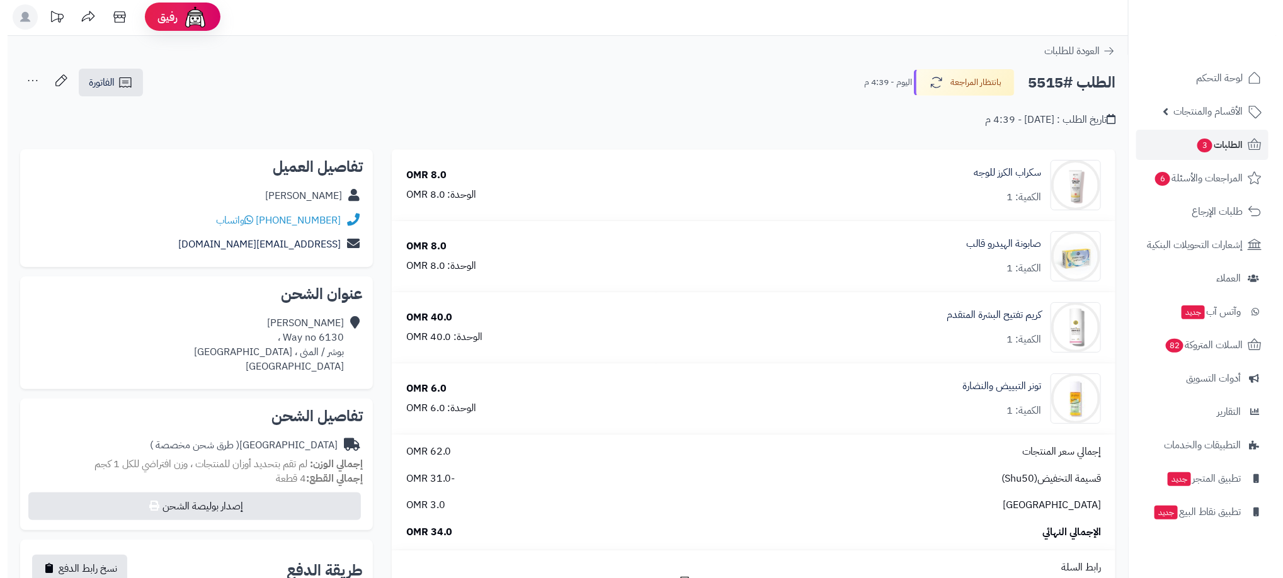
scroll to position [0, 0]
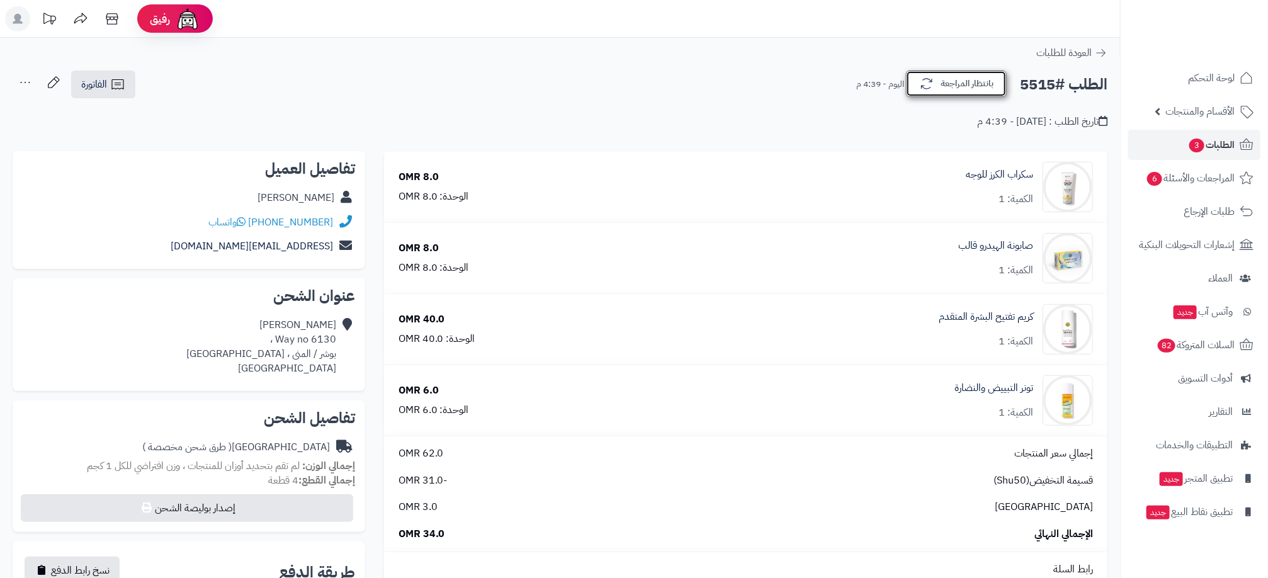
click at [932, 80] on icon "button" at bounding box center [926, 83] width 15 height 15
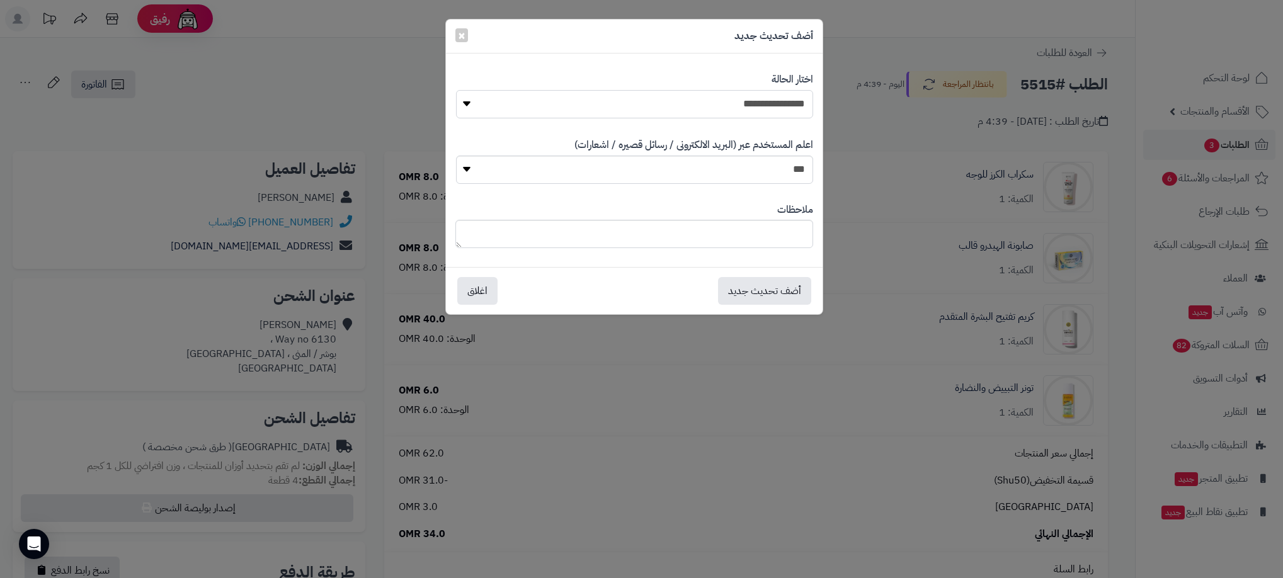
click at [768, 103] on select "**********" at bounding box center [634, 104] width 357 height 28
select select "**"
click at [456, 90] on select "**********" at bounding box center [634, 104] width 357 height 28
click at [739, 295] on button "أضف تحديث جديد" at bounding box center [764, 290] width 93 height 28
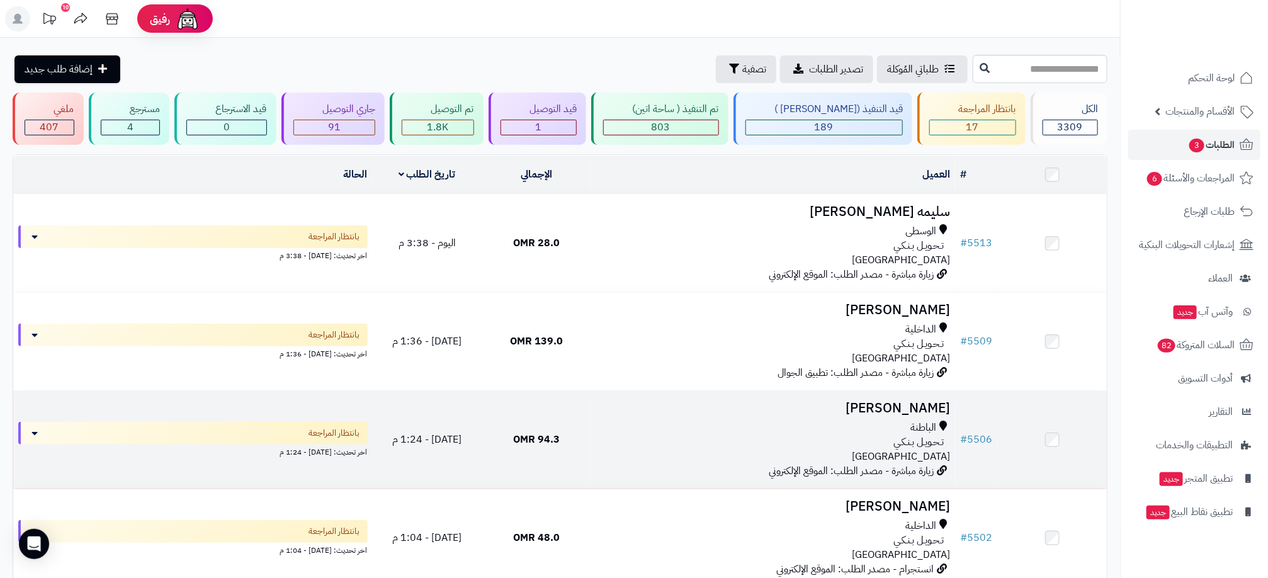
click at [664, 327] on div "الداخلية" at bounding box center [773, 329] width 354 height 14
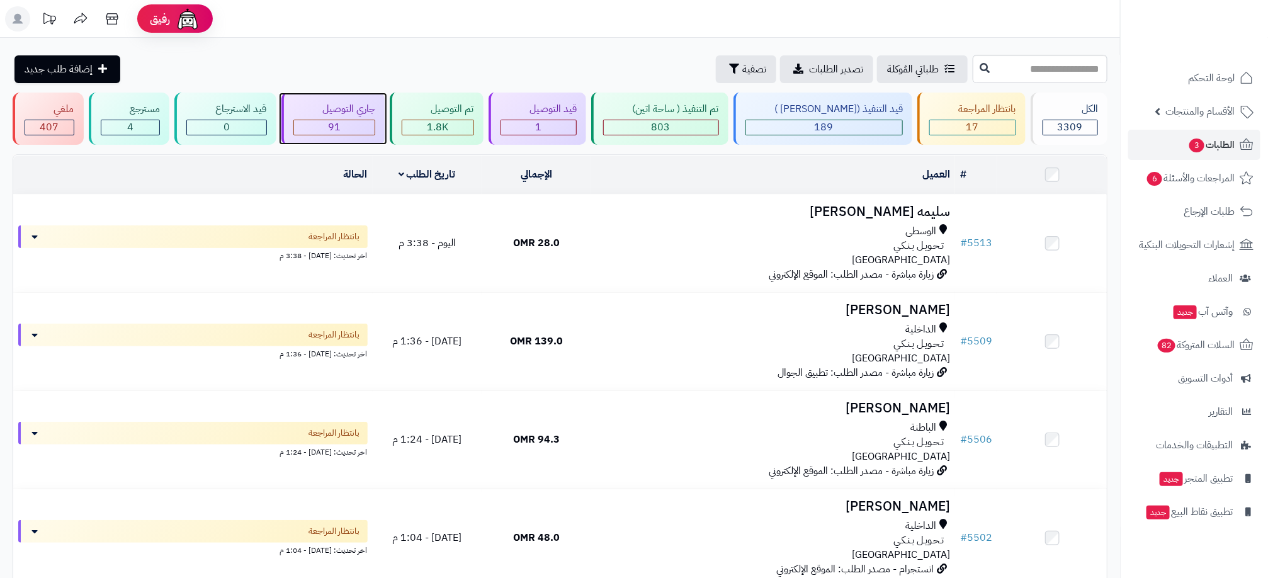
click at [341, 120] on span "91" at bounding box center [334, 127] width 13 height 15
